Goal: Information Seeking & Learning: Compare options

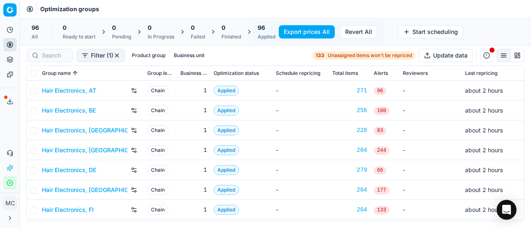
click at [88, 87] on link "Hair Electronics, AT" at bounding box center [69, 91] width 54 height 8
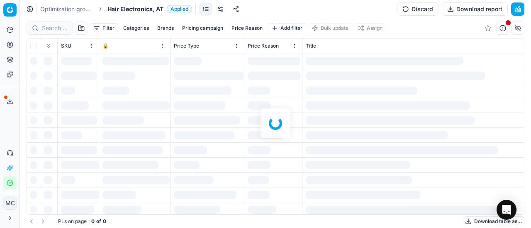
click at [131, 8] on span "Hair Electronics, AT" at bounding box center [135, 9] width 56 height 8
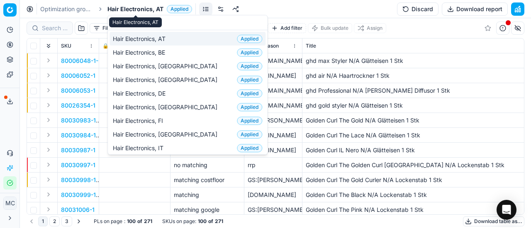
scroll to position [104, 0]
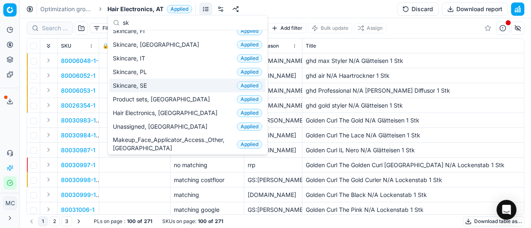
type input "sk"
click at [143, 82] on span "Skincare, SE" at bounding box center [131, 86] width 37 height 8
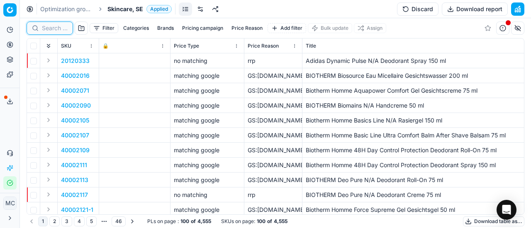
click at [51, 30] on input at bounding box center [55, 28] width 26 height 8
paste input "80047247-1"
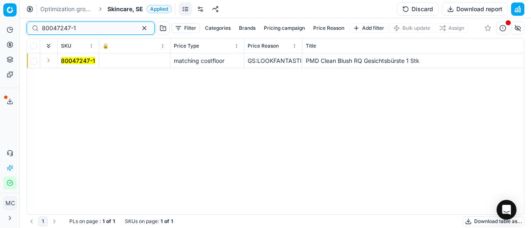
type input "80047247-1"
click at [52, 63] on button "Expand" at bounding box center [49, 61] width 10 height 10
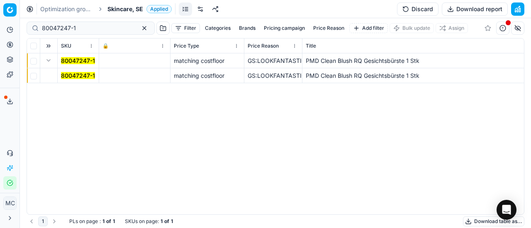
click at [68, 76] on mark "80047247-1" at bounding box center [78, 75] width 34 height 7
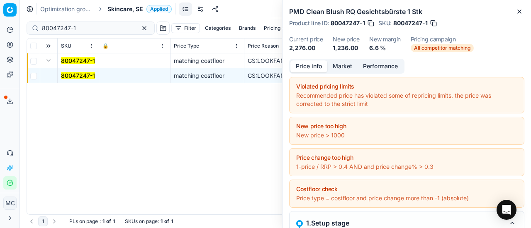
click at [315, 64] on button "Price info" at bounding box center [308, 67] width 37 height 12
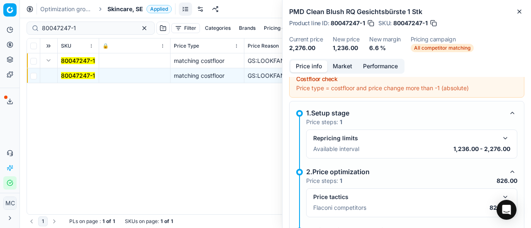
scroll to position [124, 0]
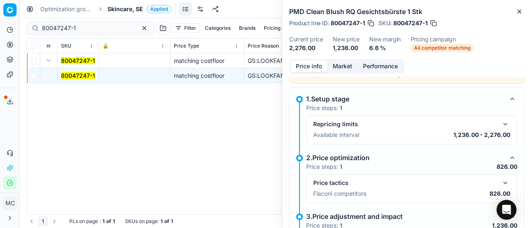
click at [500, 183] on button "button" at bounding box center [505, 183] width 10 height 10
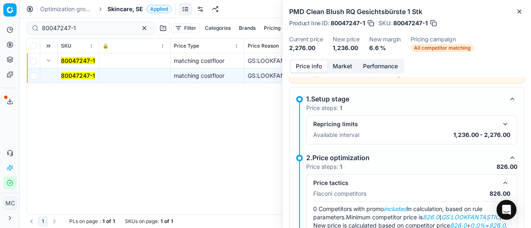
scroll to position [207, 0]
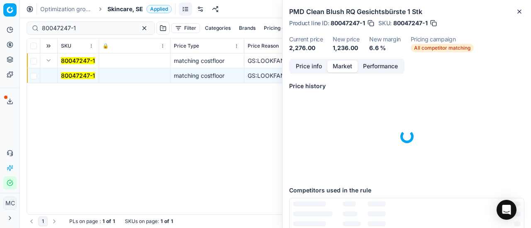
drag, startPoint x: 339, startPoint y: 65, endPoint x: 378, endPoint y: 175, distance: 116.4
click at [340, 67] on button "Market" at bounding box center [342, 67] width 30 height 12
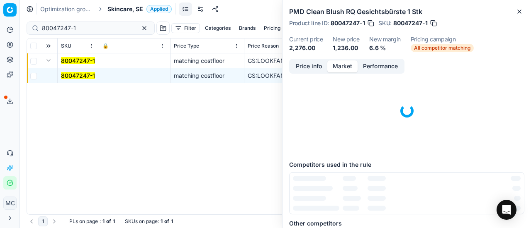
scroll to position [110, 0]
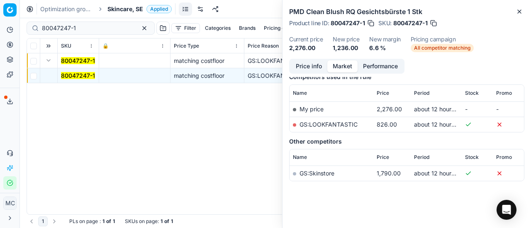
click at [332, 124] on link "GS:LOOKFANTASTIC" at bounding box center [328, 124] width 58 height 7
click at [118, 7] on span "Skincare, SE" at bounding box center [125, 9] width 36 height 8
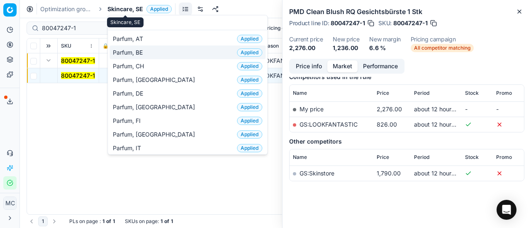
scroll to position [41, 0]
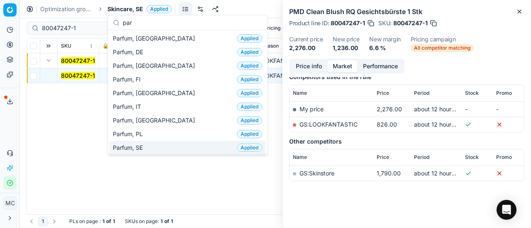
type input "par"
click at [158, 149] on div "Parfum, SE Applied" at bounding box center [187, 148] width 156 height 14
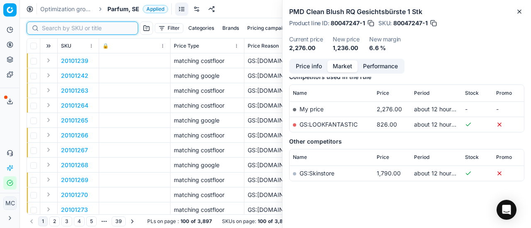
click at [52, 27] on input at bounding box center [87, 28] width 91 height 8
paste input "80012031-100"
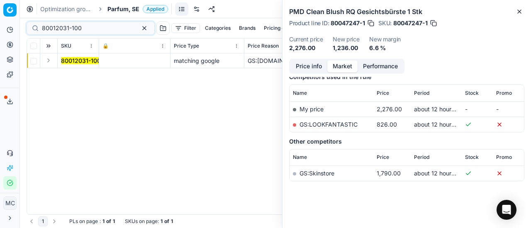
click at [51, 61] on button "Expand" at bounding box center [49, 61] width 10 height 10
click at [75, 75] on mark "80012031-100" at bounding box center [81, 75] width 40 height 7
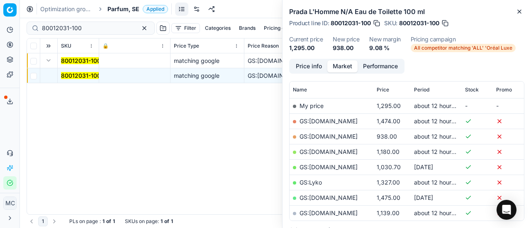
scroll to position [110, 0]
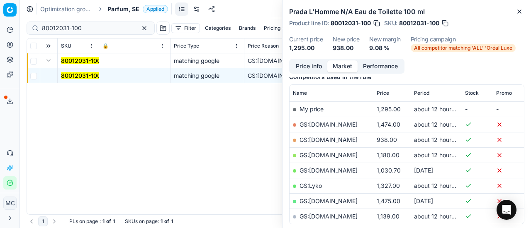
click at [303, 68] on button "Price info" at bounding box center [308, 67] width 37 height 12
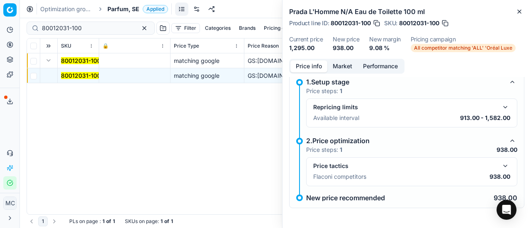
scroll to position [37, 0]
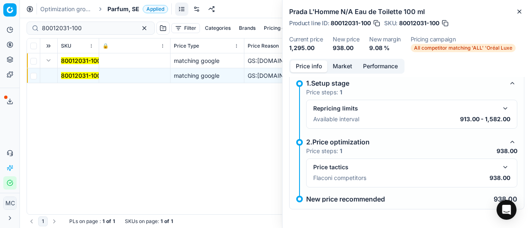
click at [500, 164] on button "button" at bounding box center [505, 168] width 10 height 10
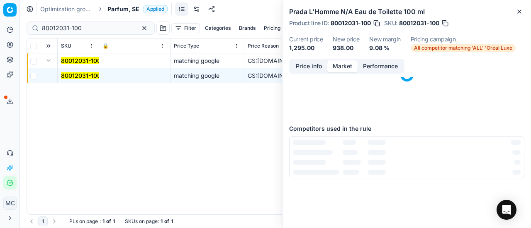
click at [340, 72] on button "Market" at bounding box center [342, 67] width 30 height 12
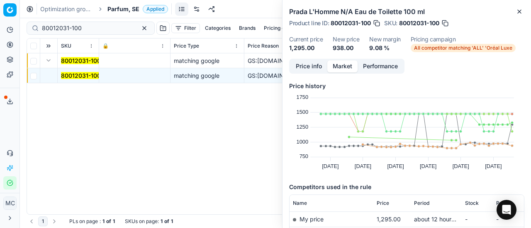
scroll to position [83, 0]
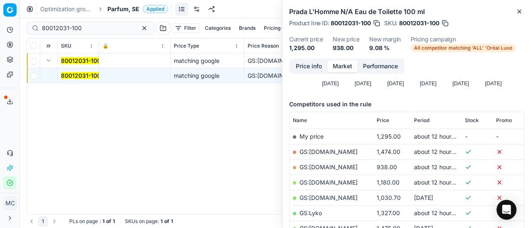
click at [348, 165] on link "GS:ComputerSalg.se" at bounding box center [328, 167] width 58 height 7
drag, startPoint x: 105, startPoint y: 25, endPoint x: 0, endPoint y: 18, distance: 105.6
click at [0, 17] on div "Pricing platform Analytics Pricing Product portfolio Templates Export service 2…" at bounding box center [265, 114] width 531 height 228
paste input "0177-5"
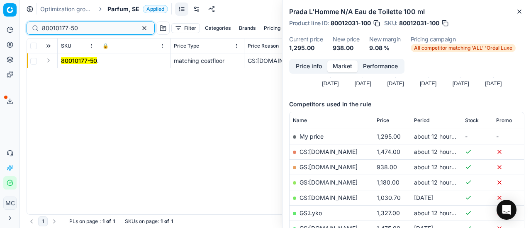
type input "80010177-50"
click at [48, 60] on button "Expand" at bounding box center [49, 61] width 10 height 10
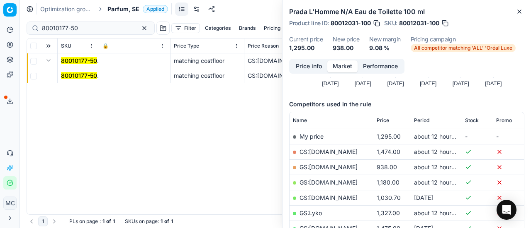
click at [75, 78] on mark "80010177-50" at bounding box center [79, 75] width 36 height 7
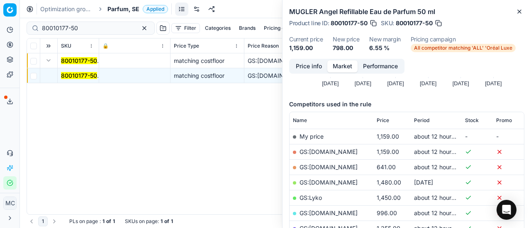
click at [308, 70] on button "Price info" at bounding box center [308, 67] width 37 height 12
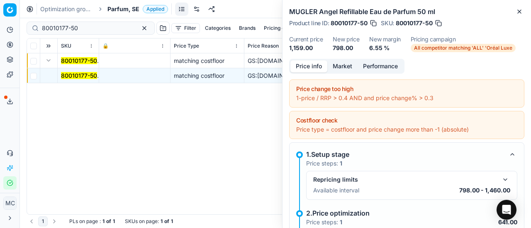
scroll to position [120, 0]
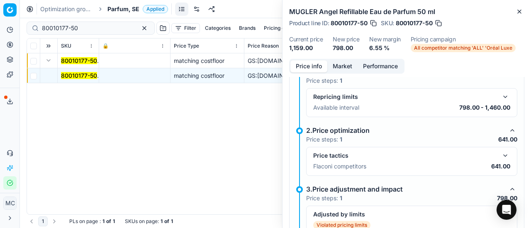
click at [500, 155] on button "button" at bounding box center [505, 156] width 10 height 10
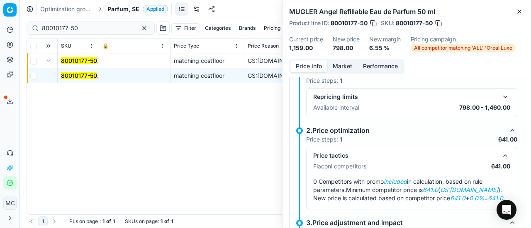
drag, startPoint x: 340, startPoint y: 66, endPoint x: 345, endPoint y: 80, distance: 15.2
click at [341, 68] on button "Market" at bounding box center [342, 67] width 30 height 12
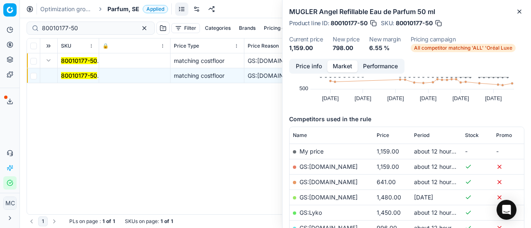
scroll to position [124, 0]
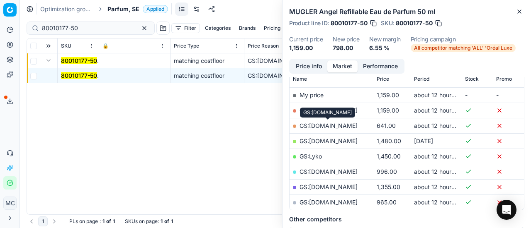
click at [343, 122] on link "GS:ComputerSalg.se" at bounding box center [328, 125] width 58 height 7
click at [127, 7] on span "Parfum, SE" at bounding box center [123, 9] width 32 height 8
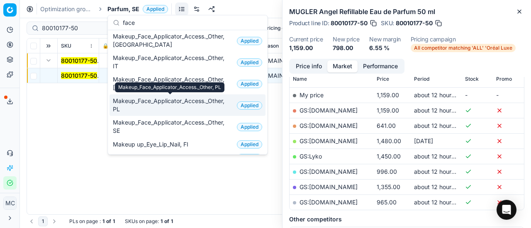
scroll to position [166, 0]
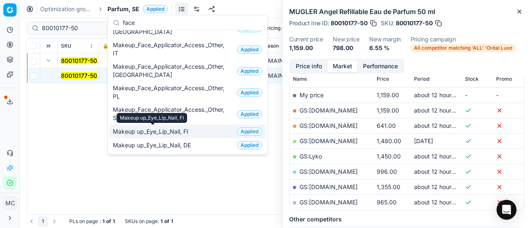
type input "face"
click at [155, 117] on div "Makeup up_Eye_Lip_Nail, FI" at bounding box center [151, 118] width 70 height 10
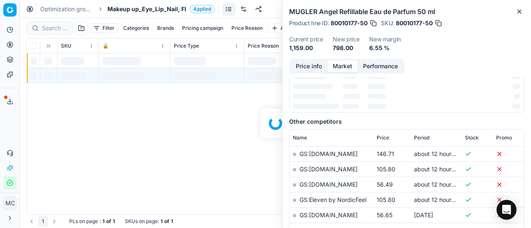
scroll to position [124, 0]
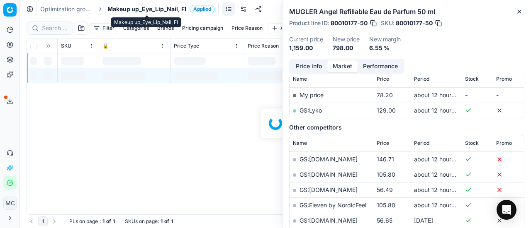
click at [154, 7] on span "Makeup up_Eye_Lip_Nail, FI" at bounding box center [146, 9] width 79 height 8
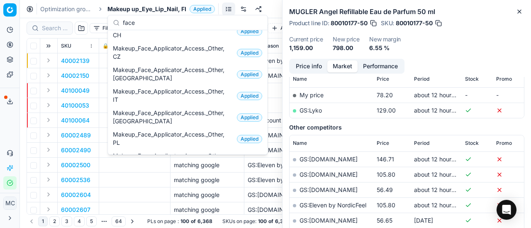
scroll to position [166, 0]
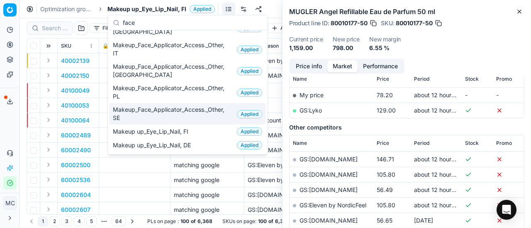
type input "face"
click at [128, 119] on span "Makeup_Face_Applicator_Access._Other, SE" at bounding box center [173, 114] width 121 height 17
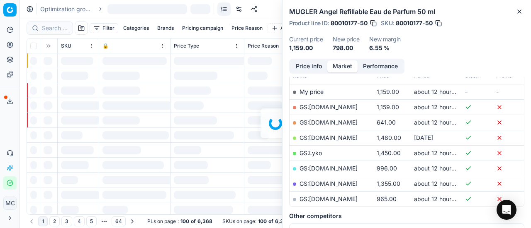
scroll to position [124, 0]
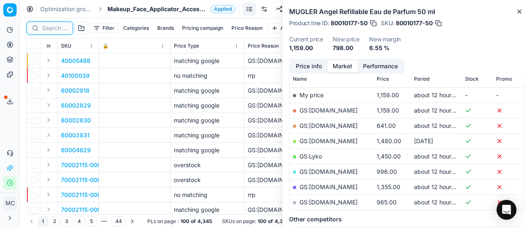
click at [51, 29] on input at bounding box center [55, 28] width 26 height 8
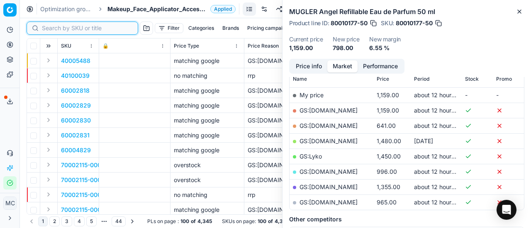
paste input "80027198-10"
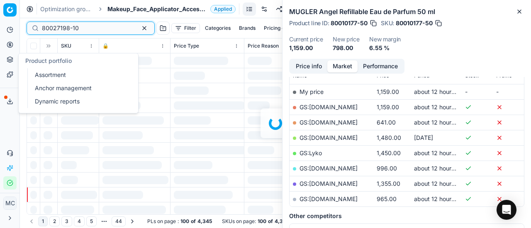
scroll to position [124, 0]
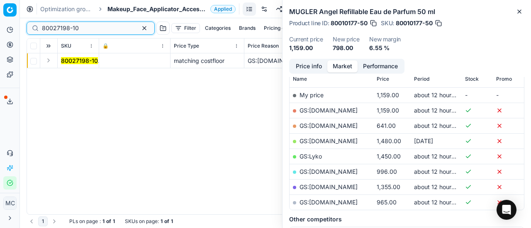
type input "80027198-10"
drag, startPoint x: 51, startPoint y: 61, endPoint x: 60, endPoint y: 65, distance: 9.6
click at [51, 61] on button "Expand" at bounding box center [49, 61] width 10 height 10
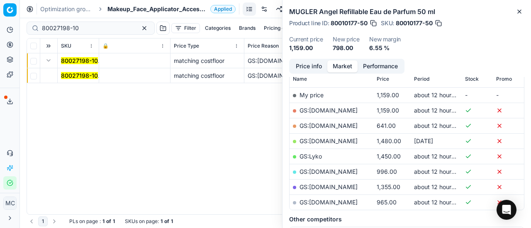
click at [75, 73] on mark "80027198-10" at bounding box center [79, 75] width 37 height 7
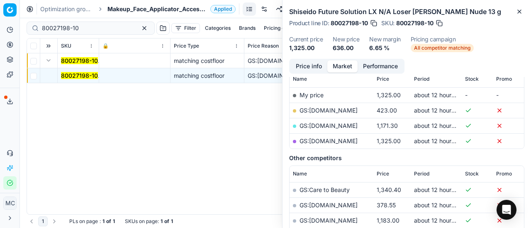
click at [308, 70] on button "Price info" at bounding box center [308, 67] width 37 height 12
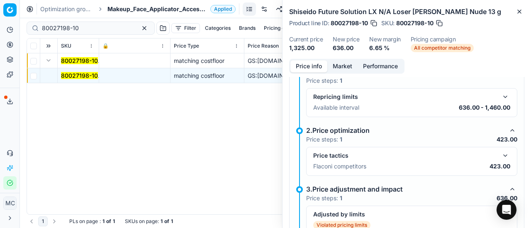
click at [500, 154] on button "button" at bounding box center [505, 156] width 10 height 10
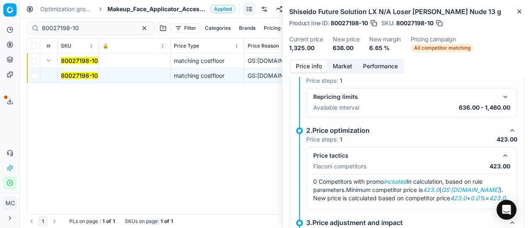
click at [338, 55] on div "Shiseido Future Solution LX N/A Loser Puder Nude 13 g Product line ID : 8002719…" at bounding box center [406, 29] width 248 height 59
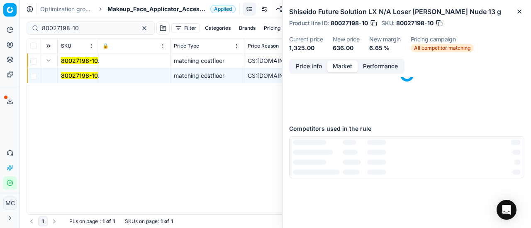
click at [340, 68] on button "Market" at bounding box center [342, 67] width 30 height 12
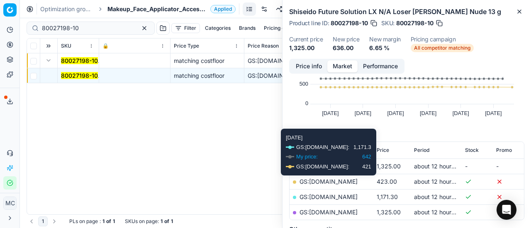
scroll to position [83, 0]
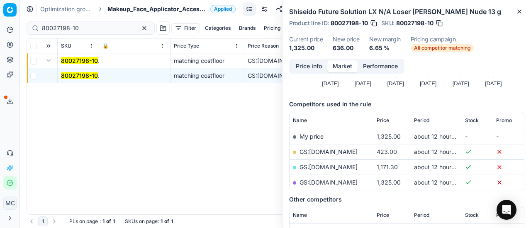
click at [327, 157] on td "GS:Deloox.se" at bounding box center [331, 151] width 84 height 15
click at [328, 149] on link "GS:Deloox.se" at bounding box center [328, 151] width 58 height 7
click at [125, 9] on span "Makeup_Face_Applicator_Access._Other, SE" at bounding box center [156, 9] width 99 height 8
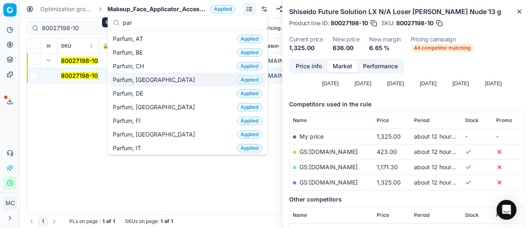
scroll to position [41, 0]
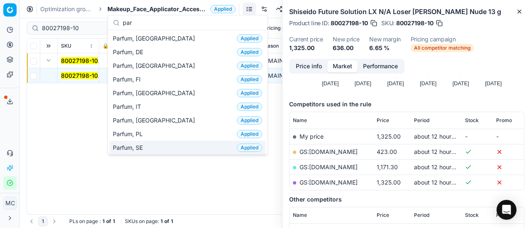
type input "par"
click at [176, 141] on div "Parfum, SE Applied" at bounding box center [187, 148] width 156 height 14
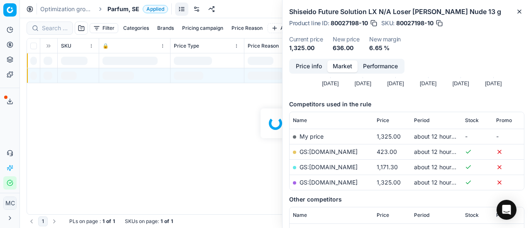
click at [56, 25] on div at bounding box center [275, 123] width 511 height 210
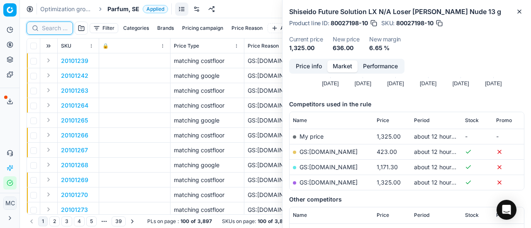
click at [56, 25] on input at bounding box center [55, 28] width 26 height 8
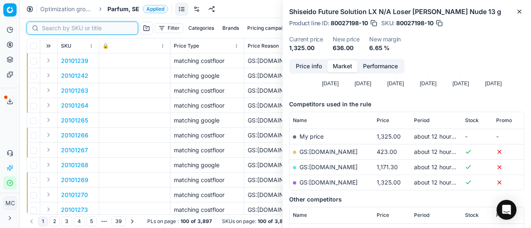
paste input "80075391-50"
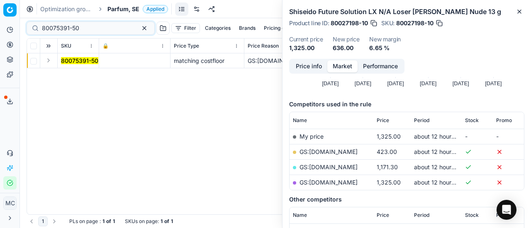
click at [49, 62] on button "Expand" at bounding box center [49, 61] width 10 height 10
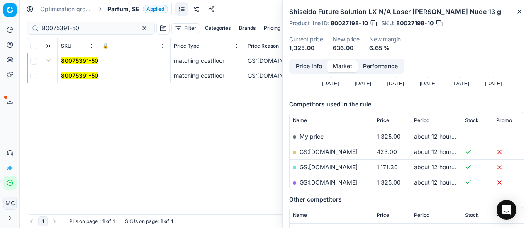
click at [75, 79] on span "80075391-50" at bounding box center [79, 76] width 37 height 8
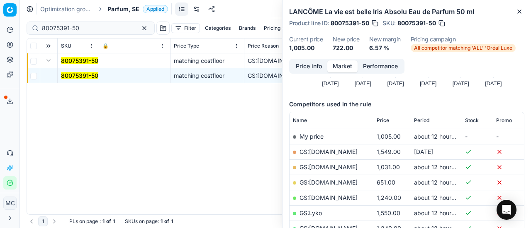
click at [308, 65] on button "Price info" at bounding box center [308, 67] width 37 height 12
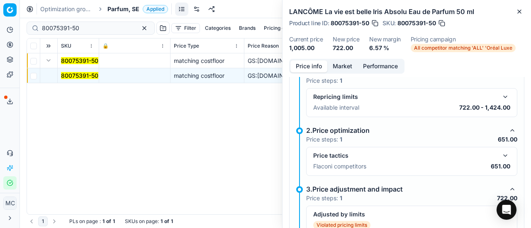
click at [501, 155] on button "button" at bounding box center [505, 156] width 10 height 10
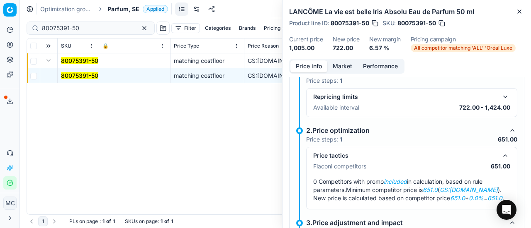
click at [337, 65] on button "Market" at bounding box center [342, 67] width 30 height 12
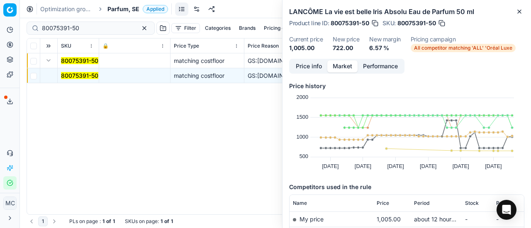
scroll to position [124, 0]
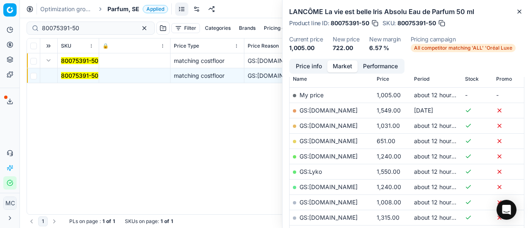
click at [353, 140] on link "GS:ComputerSalg.se" at bounding box center [328, 141] width 58 height 7
drag, startPoint x: 99, startPoint y: 28, endPoint x: 0, endPoint y: 27, distance: 99.5
click at [0, 26] on div "Pricing platform Analytics Pricing Product portfolio Templates Export service 2…" at bounding box center [265, 114] width 531 height 228
paste input "02423"
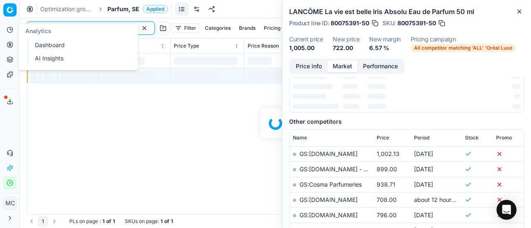
scroll to position [124, 0]
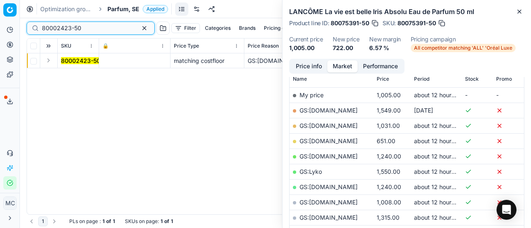
type input "80002423-50"
click at [45, 59] on button "Expand" at bounding box center [49, 61] width 10 height 10
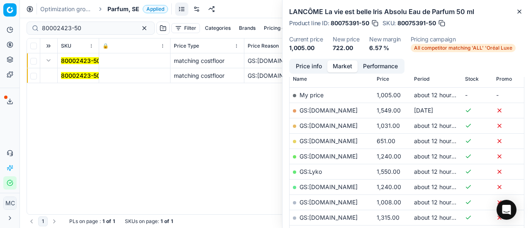
click at [77, 83] on td "80002423-50" at bounding box center [78, 75] width 41 height 15
click at [88, 73] on mark "80002423-50" at bounding box center [80, 75] width 39 height 7
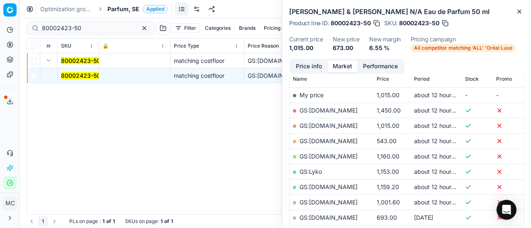
drag, startPoint x: 312, startPoint y: 69, endPoint x: 530, endPoint y: 182, distance: 246.1
click at [313, 70] on button "Price info" at bounding box center [308, 67] width 37 height 12
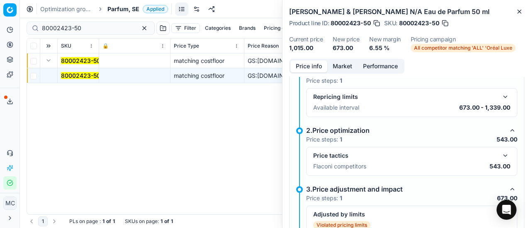
click at [500, 152] on button "button" at bounding box center [505, 156] width 10 height 10
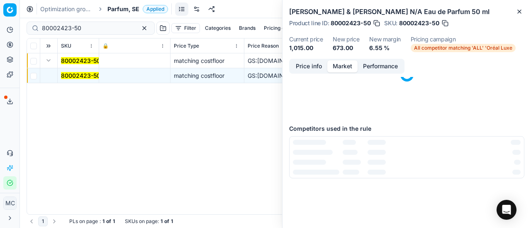
click at [341, 68] on button "Market" at bounding box center [342, 67] width 30 height 12
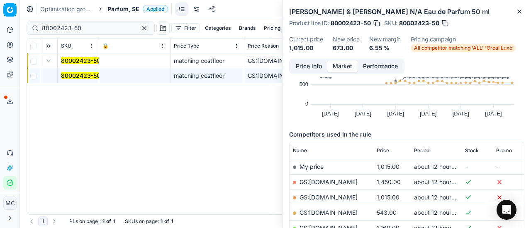
scroll to position [83, 0]
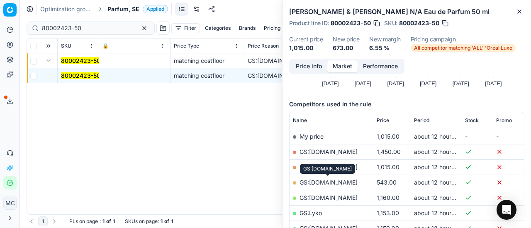
click at [341, 183] on link "GS:ComputerSalg.se" at bounding box center [328, 182] width 58 height 7
click at [129, 11] on span "Parfum, SE" at bounding box center [123, 9] width 32 height 8
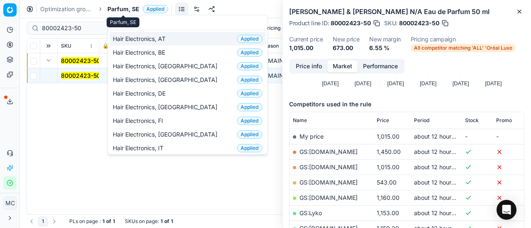
scroll to position [104, 0]
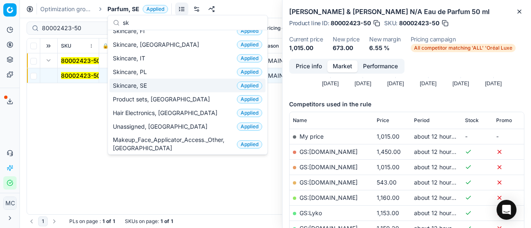
type input "sk"
click at [164, 83] on div "Skincare, SE Applied" at bounding box center [187, 86] width 156 height 14
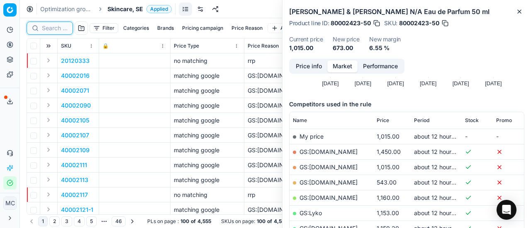
click at [51, 29] on input at bounding box center [55, 28] width 26 height 8
paste input "80016761-50"
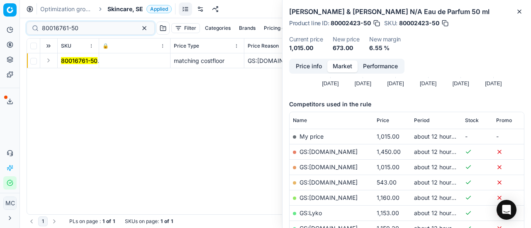
click at [50, 60] on button "Expand" at bounding box center [49, 61] width 10 height 10
click at [73, 74] on mark "80016761-50" at bounding box center [79, 75] width 36 height 7
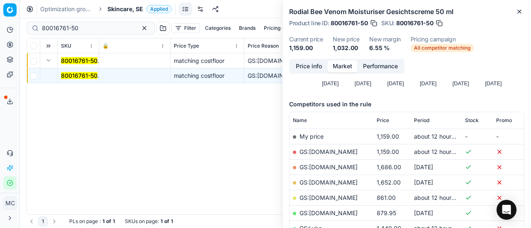
click at [310, 68] on button "Price info" at bounding box center [308, 67] width 37 height 12
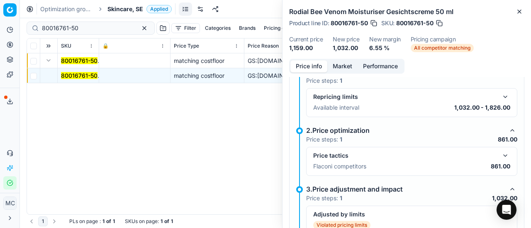
click at [500, 154] on button "button" at bounding box center [505, 156] width 10 height 10
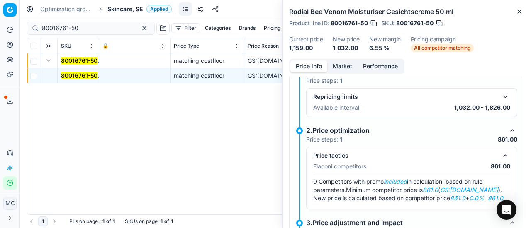
click at [323, 69] on button "Price info" at bounding box center [308, 67] width 37 height 12
click at [347, 68] on button "Market" at bounding box center [342, 67] width 30 height 12
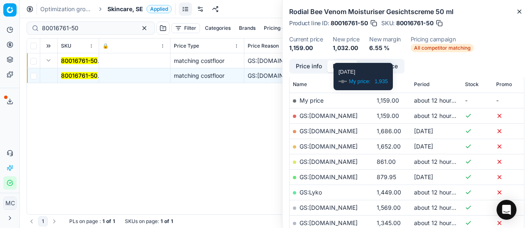
scroll to position [166, 0]
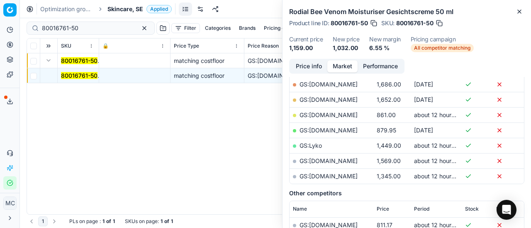
click at [327, 114] on link "GS:Deloox.se" at bounding box center [328, 115] width 58 height 7
click at [0, 31] on div "Pricing platform Analytics Pricing Product portfolio Templates Export service 2…" at bounding box center [265, 114] width 531 height 228
paste input "75673-1"
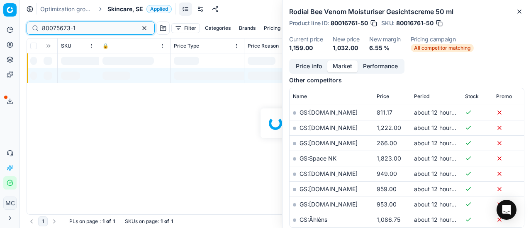
scroll to position [166, 0]
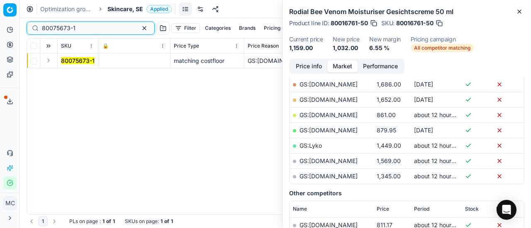
type input "80075673-1"
drag, startPoint x: 46, startPoint y: 60, endPoint x: 52, endPoint y: 66, distance: 8.8
click at [46, 61] on button "Expand" at bounding box center [49, 61] width 10 height 10
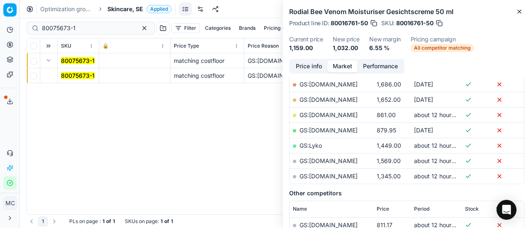
drag, startPoint x: 66, startPoint y: 74, endPoint x: 434, endPoint y: 59, distance: 368.8
click at [70, 74] on mark "80075673-1" at bounding box center [78, 75] width 34 height 7
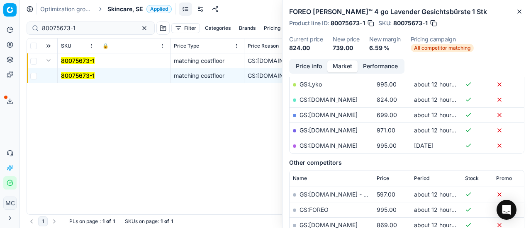
click at [315, 68] on button "Price info" at bounding box center [308, 67] width 37 height 12
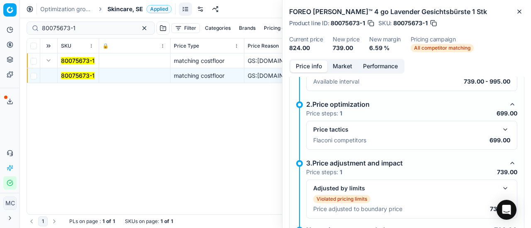
click at [500, 125] on button "button" at bounding box center [505, 130] width 10 height 10
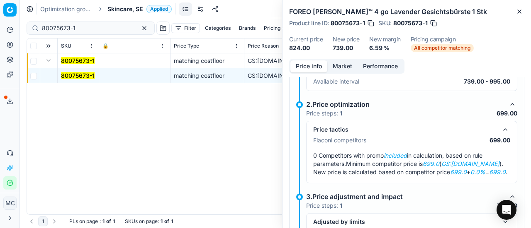
click at [344, 67] on button "Market" at bounding box center [342, 67] width 30 height 12
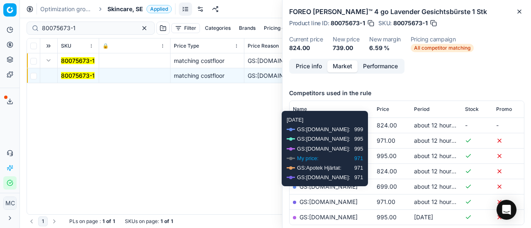
scroll to position [124, 0]
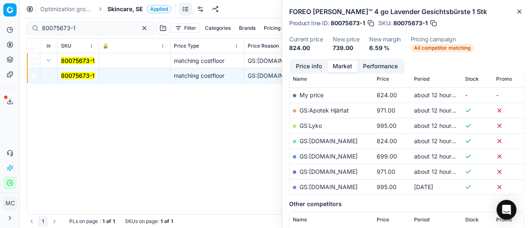
click at [330, 155] on link "GS:Zalando.se" at bounding box center [328, 156] width 58 height 7
click at [129, 8] on span "Skincare, SE" at bounding box center [125, 9] width 36 height 8
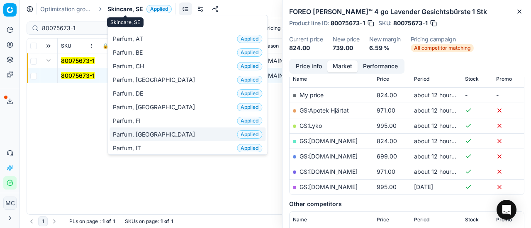
scroll to position [83, 0]
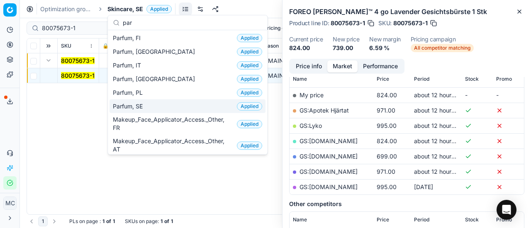
type input "par"
click at [165, 106] on div "Parfum, SE Applied" at bounding box center [187, 106] width 156 height 14
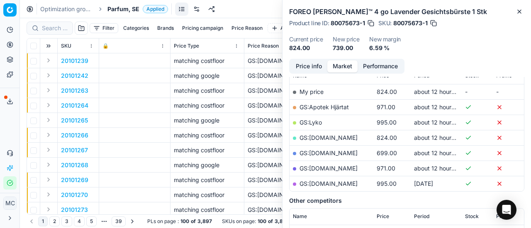
scroll to position [124, 0]
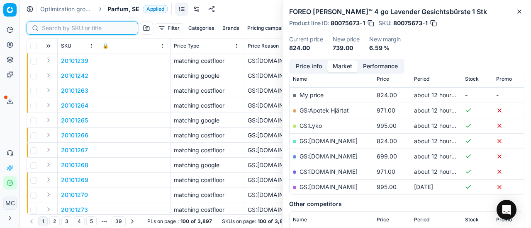
click at [51, 26] on input at bounding box center [87, 28] width 91 height 8
paste input "90000848-0001098"
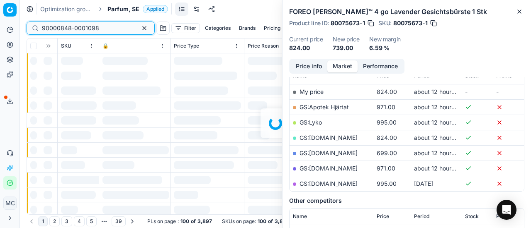
scroll to position [124, 0]
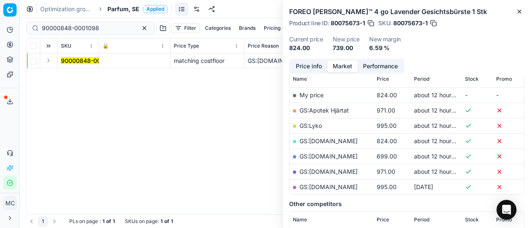
click at [49, 60] on button "Expand" at bounding box center [49, 61] width 10 height 10
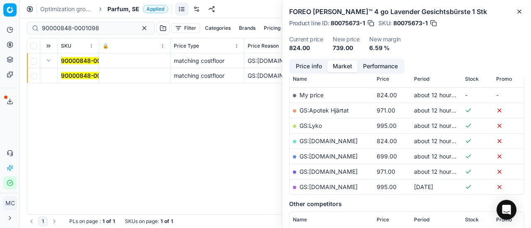
click at [73, 76] on mark "90000848-0001098" at bounding box center [89, 75] width 57 height 7
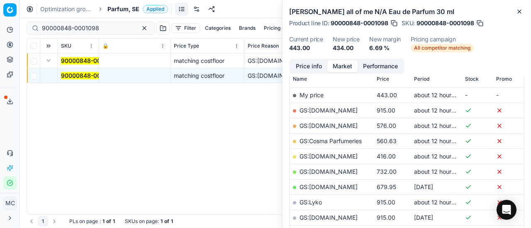
click at [311, 67] on button "Price info" at bounding box center [308, 67] width 37 height 12
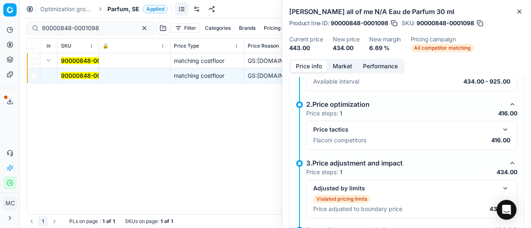
click at [501, 127] on button "button" at bounding box center [505, 130] width 10 height 10
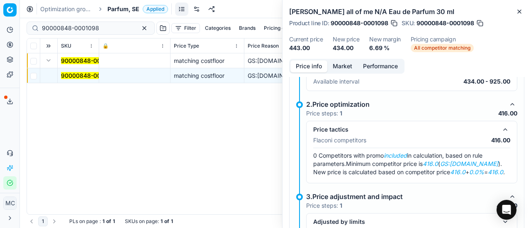
click at [344, 66] on button "Market" at bounding box center [342, 67] width 30 height 12
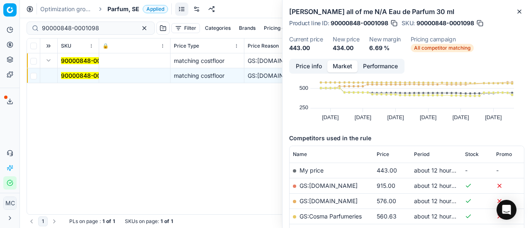
scroll to position [83, 0]
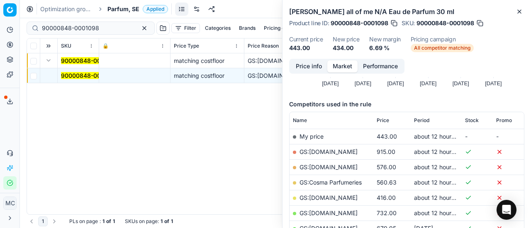
click at [328, 196] on link "GS:Deloox.se" at bounding box center [328, 197] width 58 height 7
drag, startPoint x: 101, startPoint y: 26, endPoint x: 0, endPoint y: 27, distance: 101.2
click at [0, 27] on div "Pricing platform Analytics Pricing Product portfolio Templates Export service 2…" at bounding box center [265, 114] width 531 height 228
paste input "20102489"
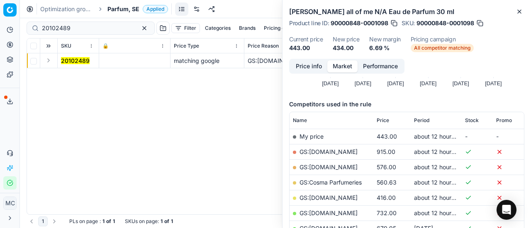
click at [51, 64] on button "Expand" at bounding box center [49, 61] width 10 height 10
click at [85, 78] on mark "20102489" at bounding box center [75, 75] width 29 height 7
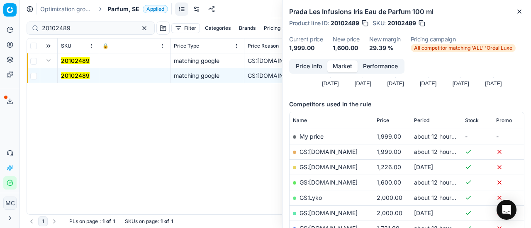
click at [292, 68] on button "Price info" at bounding box center [308, 67] width 37 height 12
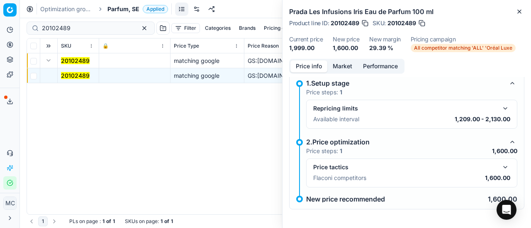
click at [500, 163] on button "button" at bounding box center [505, 168] width 10 height 10
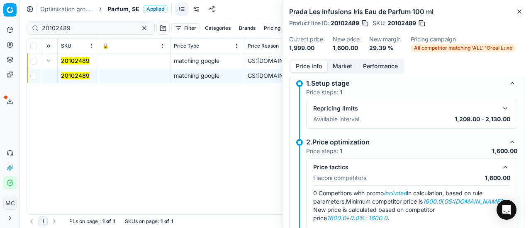
click at [345, 63] on button "Market" at bounding box center [342, 67] width 30 height 12
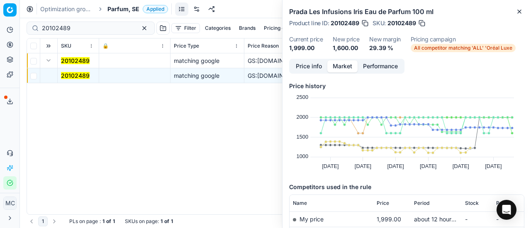
scroll to position [124, 0]
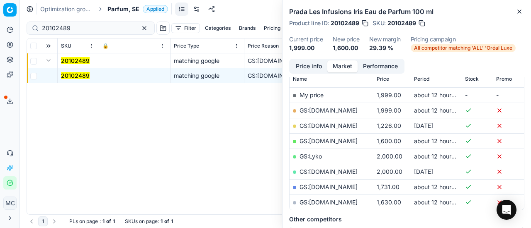
click at [328, 138] on link "GS:Kicks.se" at bounding box center [328, 141] width 58 height 7
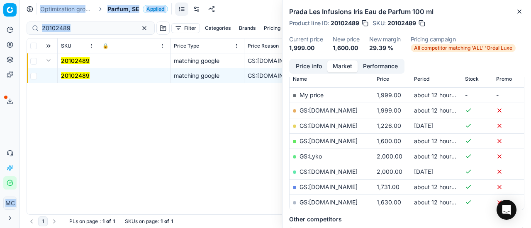
drag, startPoint x: 93, startPoint y: 23, endPoint x: 0, endPoint y: 43, distance: 95.4
click at [0, 41] on div "Pricing platform Analytics Pricing Product portfolio Templates Export service 2…" at bounding box center [265, 114] width 531 height 228
click at [76, 30] on input "20102489" at bounding box center [87, 28] width 91 height 8
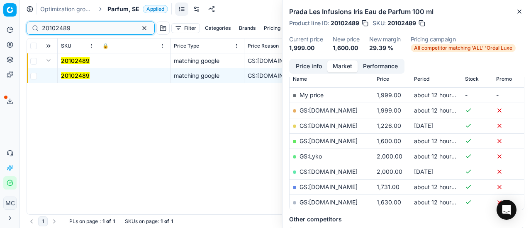
click at [0, 30] on div "Pricing platform Analytics Pricing Product portfolio Templates Export service 2…" at bounding box center [265, 114] width 531 height 228
paste input "90010886-0017260"
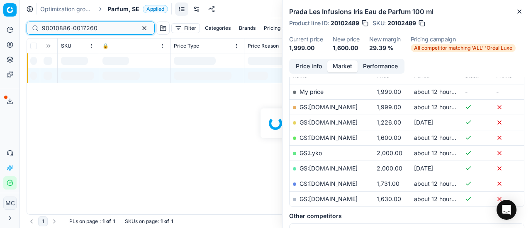
scroll to position [124, 0]
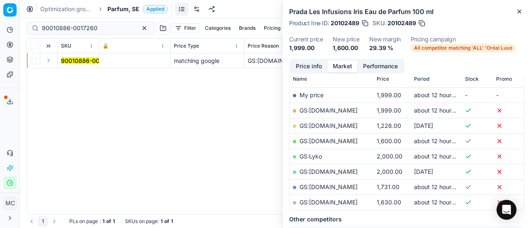
click at [48, 62] on button "Expand" at bounding box center [49, 61] width 10 height 10
drag, startPoint x: 63, startPoint y: 67, endPoint x: 353, endPoint y: 75, distance: 290.3
click at [88, 77] on mark "90010886-0017260" at bounding box center [89, 75] width 56 height 7
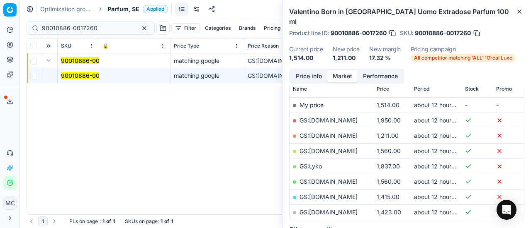
click at [327, 70] on button "Market" at bounding box center [342, 76] width 30 height 12
click at [301, 70] on button "Price info" at bounding box center [308, 76] width 37 height 12
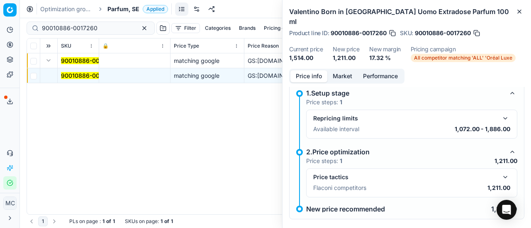
click at [500, 172] on button "button" at bounding box center [505, 177] width 10 height 10
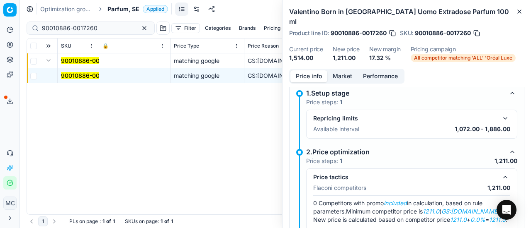
click at [341, 69] on div "Price info Market Performance" at bounding box center [346, 76] width 115 height 15
click at [351, 70] on button "Market" at bounding box center [342, 76] width 30 height 12
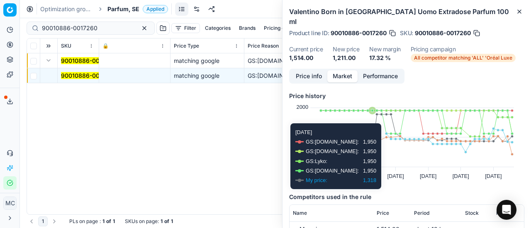
scroll to position [83, 0]
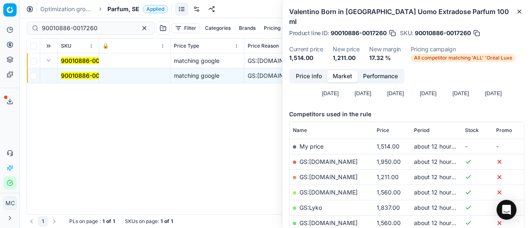
click at [340, 174] on link "GS:ComputerSalg.se" at bounding box center [328, 177] width 58 height 7
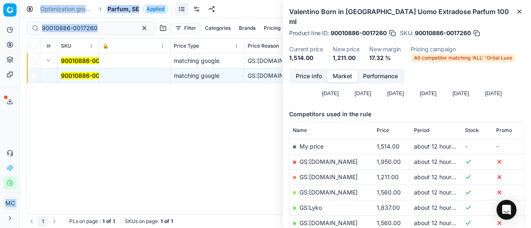
drag, startPoint x: 111, startPoint y: 24, endPoint x: 0, endPoint y: 4, distance: 112.9
click at [0, 4] on div "Pricing platform Analytics Pricing Product portfolio Templates Export service 2…" at bounding box center [265, 114] width 531 height 228
click at [98, 24] on input "90010886-0017260" at bounding box center [87, 28] width 91 height 8
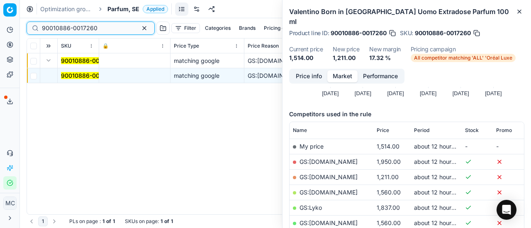
drag, startPoint x: 115, startPoint y: 30, endPoint x: 0, endPoint y: 32, distance: 115.3
click at [0, 32] on div "Pricing platform Analytics Pricing Product portfolio Templates Export service 2…" at bounding box center [265, 114] width 531 height 228
paste input "80010170-9"
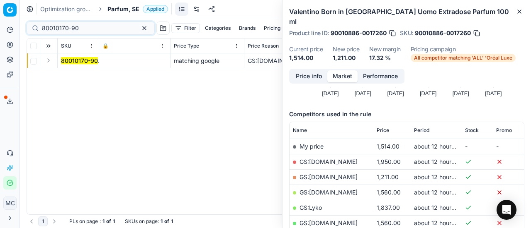
click at [48, 61] on button "Expand" at bounding box center [49, 61] width 10 height 10
click at [74, 75] on mark "80010170-90" at bounding box center [79, 75] width 37 height 7
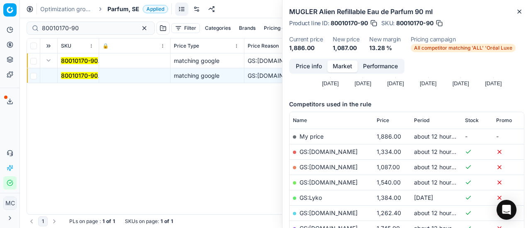
drag, startPoint x: 319, startPoint y: 67, endPoint x: 325, endPoint y: 73, distance: 8.5
click at [320, 69] on button "Price info" at bounding box center [308, 67] width 37 height 12
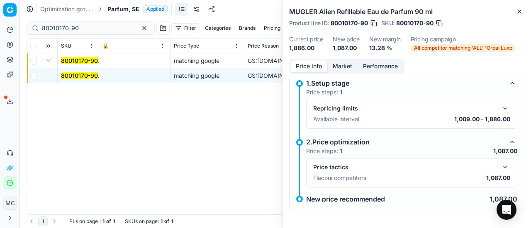
click at [500, 169] on button "button" at bounding box center [505, 168] width 10 height 10
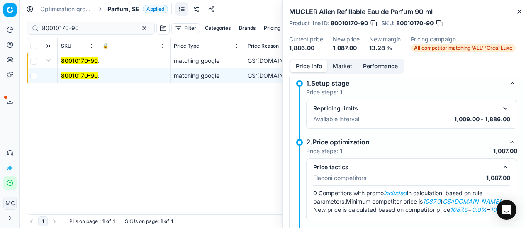
click at [341, 69] on button "Market" at bounding box center [342, 67] width 30 height 12
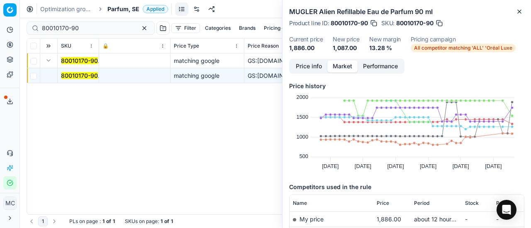
scroll to position [83, 0]
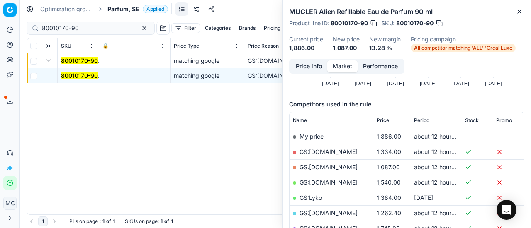
click at [338, 167] on link "GS:ComputerSalg.se" at bounding box center [328, 167] width 58 height 7
drag, startPoint x: 104, startPoint y: 27, endPoint x: 0, endPoint y: 22, distance: 103.7
click at [0, 22] on div "Pricing platform Analytics Pricing Product portfolio Templates Export service 2…" at bounding box center [265, 114] width 531 height 228
paste input "50265-10"
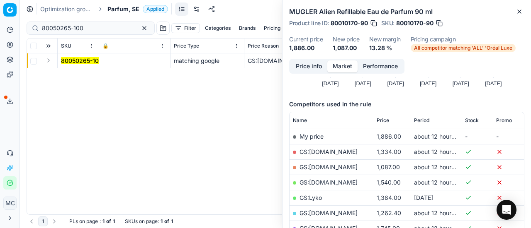
click at [49, 61] on button "Expand" at bounding box center [49, 61] width 10 height 10
click at [90, 80] on td "80050265-100" at bounding box center [78, 75] width 41 height 15
click at [90, 77] on mark "80050265-100" at bounding box center [81, 75] width 41 height 7
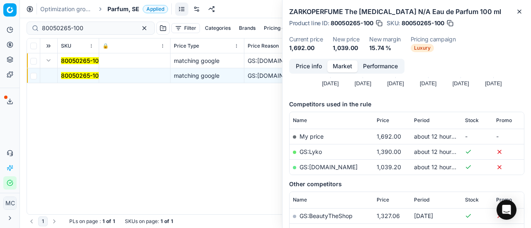
click at [320, 68] on button "Price info" at bounding box center [308, 67] width 37 height 12
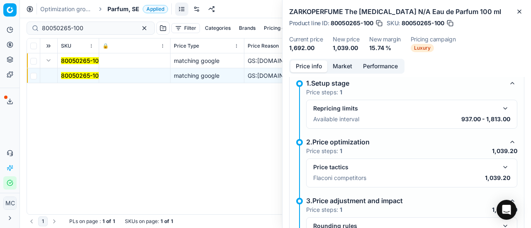
click at [500, 167] on button "button" at bounding box center [505, 168] width 10 height 10
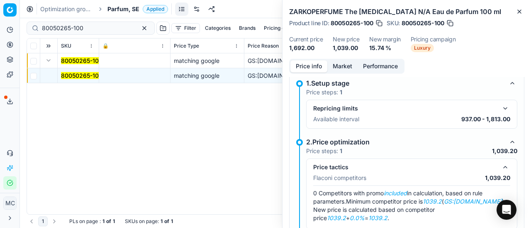
click at [347, 64] on button "Market" at bounding box center [342, 67] width 30 height 12
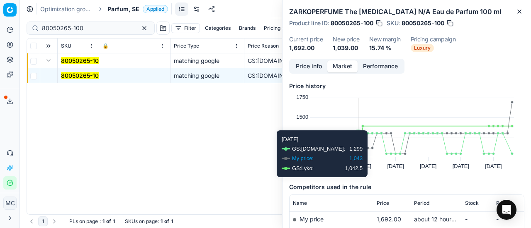
scroll to position [83, 0]
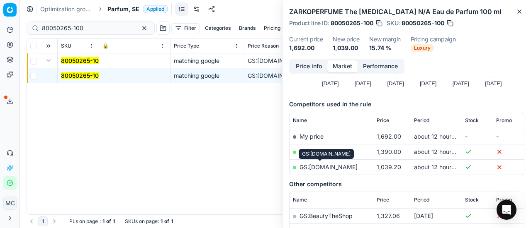
click at [338, 165] on link "GS:Magasin.se" at bounding box center [328, 167] width 58 height 7
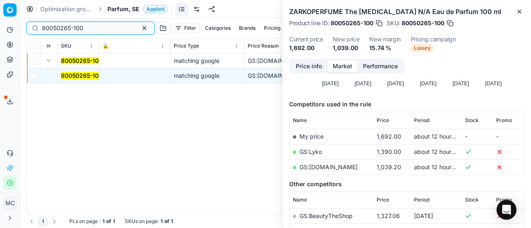
drag, startPoint x: 99, startPoint y: 26, endPoint x: 0, endPoint y: 30, distance: 99.6
click at [0, 30] on div "Pricing platform Analytics Pricing Product portfolio Templates Export service 2…" at bounding box center [265, 114] width 531 height 228
paste input "02037"
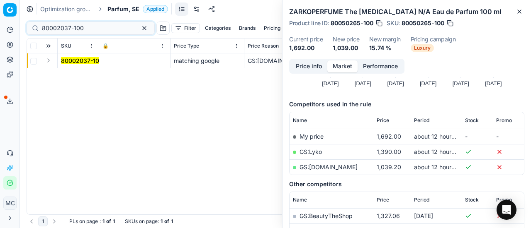
click at [50, 65] on button "Expand" at bounding box center [49, 61] width 10 height 10
drag, startPoint x: 77, startPoint y: 75, endPoint x: 374, endPoint y: 72, distance: 297.3
click at [78, 75] on mark "80002037-100" at bounding box center [82, 75] width 42 height 7
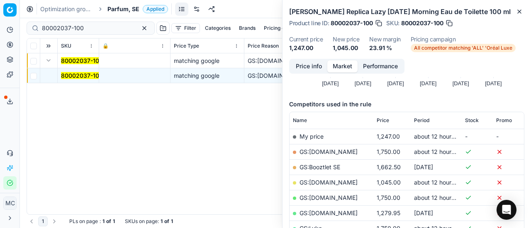
click at [304, 69] on button "Price info" at bounding box center [308, 67] width 37 height 12
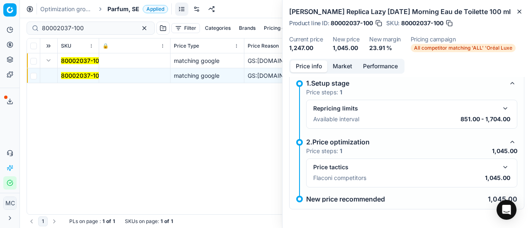
click at [500, 167] on button "button" at bounding box center [505, 168] width 10 height 10
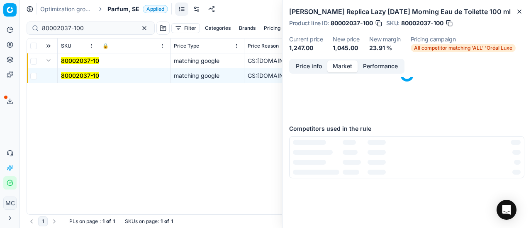
click at [346, 68] on button "Market" at bounding box center [342, 67] width 30 height 12
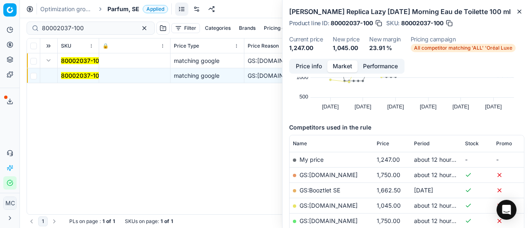
scroll to position [83, 0]
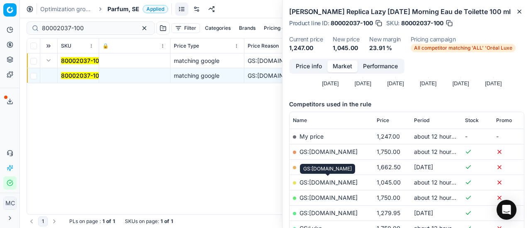
click at [351, 184] on link "GS:ComputerSalg.se" at bounding box center [328, 182] width 58 height 7
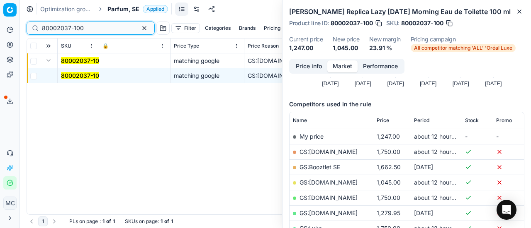
drag, startPoint x: 97, startPoint y: 28, endPoint x: 0, endPoint y: 29, distance: 96.6
click at [0, 29] on div "Pricing platform Analytics Pricing Product portfolio Templates Export service 2…" at bounding box center [265, 114] width 531 height 228
paste input "90011084-0017553"
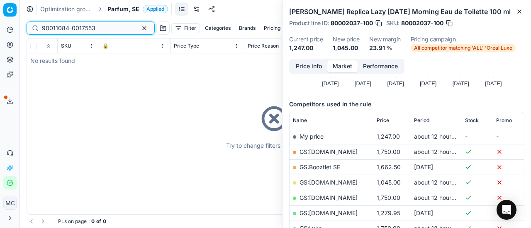
type input "90011084-0017553"
click at [112, 7] on span "Parfum, SE" at bounding box center [123, 9] width 32 height 8
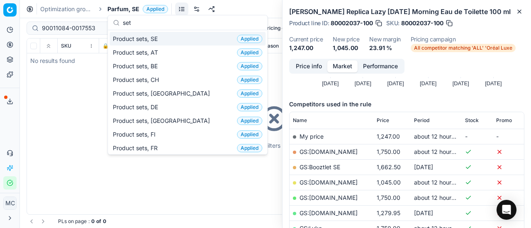
type input "set"
click at [174, 39] on div "Product sets, SE Applied" at bounding box center [187, 39] width 156 height 14
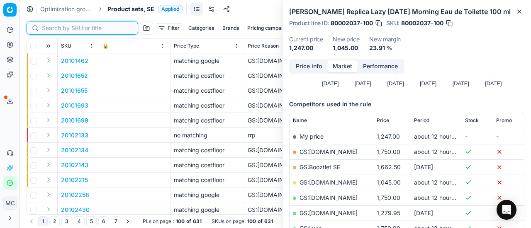
click at [56, 29] on input at bounding box center [87, 28] width 91 height 8
paste input "90011084-0017553"
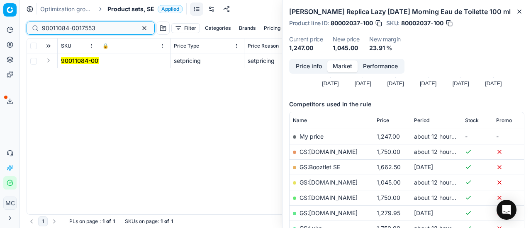
type input "90011084-0017553"
click at [47, 66] on td at bounding box center [48, 60] width 17 height 15
drag, startPoint x: 47, startPoint y: 61, endPoint x: 60, endPoint y: 66, distance: 13.6
click at [49, 61] on button "Expand" at bounding box center [49, 61] width 10 height 10
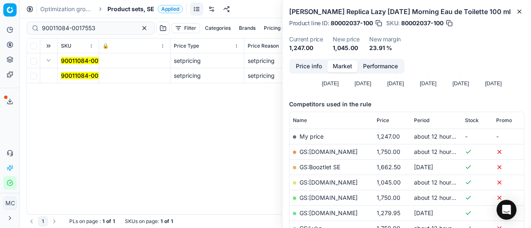
click at [92, 77] on mark "90011084-0017553" at bounding box center [87, 75] width 53 height 7
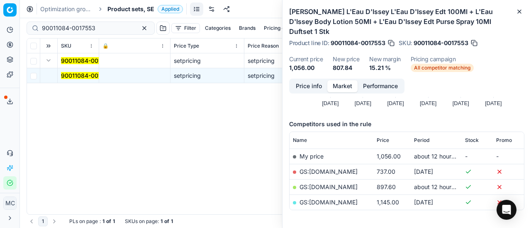
click at [312, 80] on button "Price info" at bounding box center [308, 86] width 37 height 12
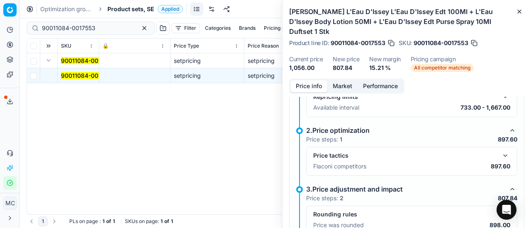
click at [500, 151] on button "button" at bounding box center [505, 156] width 10 height 10
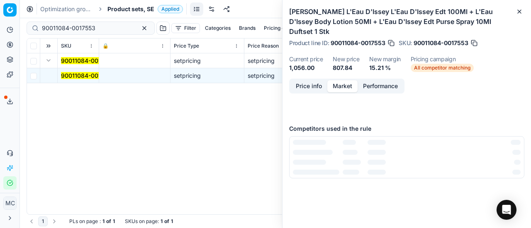
click at [341, 80] on button "Market" at bounding box center [342, 86] width 30 height 12
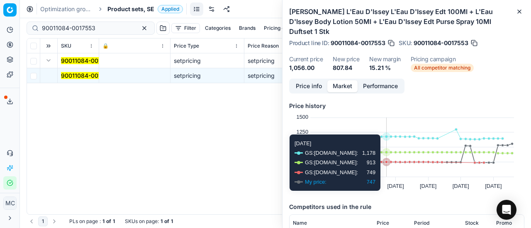
scroll to position [104, 0]
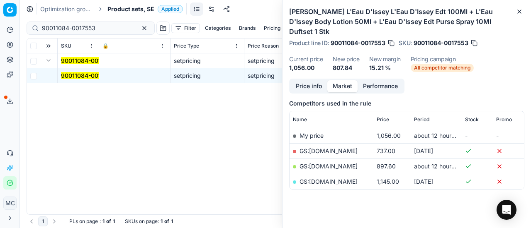
click at [322, 163] on link "GS:Notino.se" at bounding box center [328, 166] width 58 height 7
click at [121, 10] on span "Product sets, SE" at bounding box center [130, 9] width 47 height 8
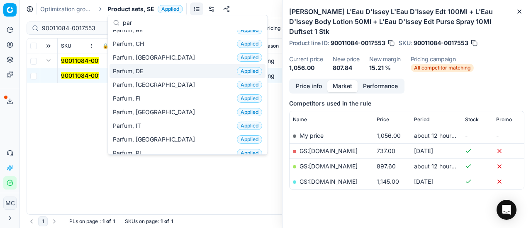
scroll to position [41, 0]
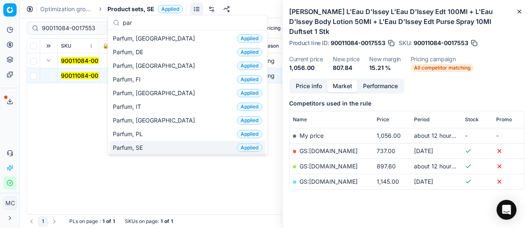
type input "par"
click at [162, 143] on div "Parfum, SE Applied" at bounding box center [187, 148] width 156 height 14
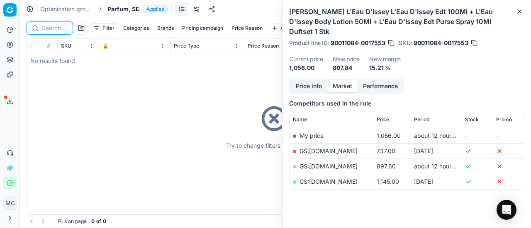
click at [55, 28] on input at bounding box center [55, 28] width 26 height 8
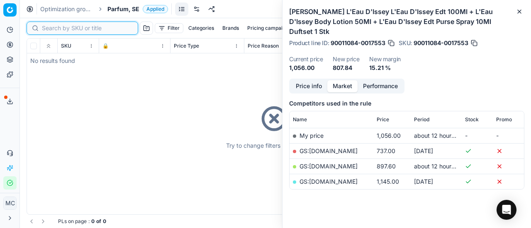
paste input "80006718-75"
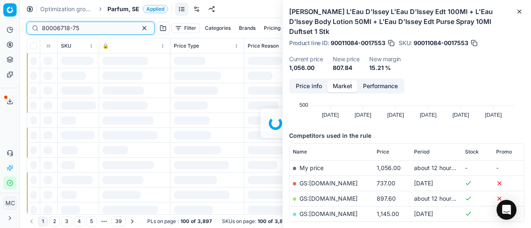
scroll to position [104, 0]
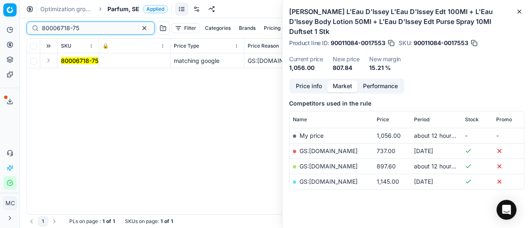
type input "80006718-75"
drag, startPoint x: 51, startPoint y: 63, endPoint x: 59, endPoint y: 67, distance: 9.3
click at [51, 63] on button "Expand" at bounding box center [49, 61] width 10 height 10
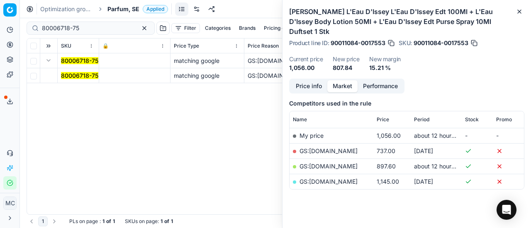
click at [80, 74] on mark "80006718-75" at bounding box center [79, 75] width 37 height 7
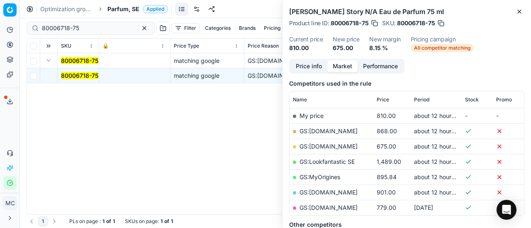
click at [307, 71] on button "Price info" at bounding box center [308, 67] width 37 height 12
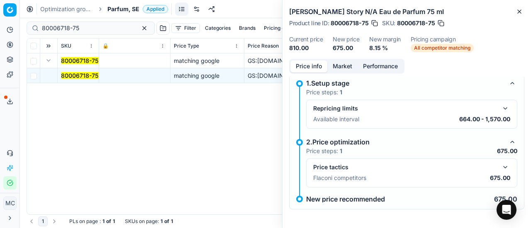
click at [500, 170] on button "button" at bounding box center [505, 168] width 10 height 10
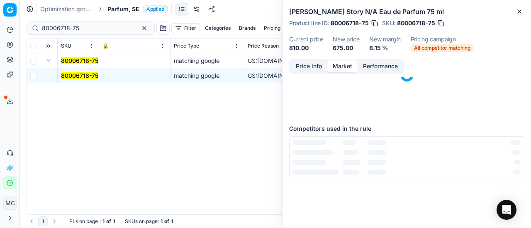
click at [340, 63] on button "Market" at bounding box center [342, 67] width 30 height 12
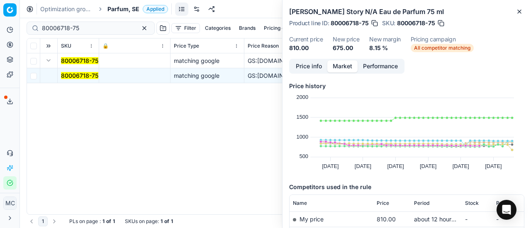
scroll to position [124, 0]
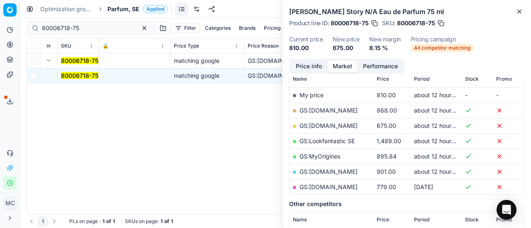
click at [330, 123] on link "GS:Deloox.se" at bounding box center [328, 125] width 58 height 7
click at [138, 13] on div "Optimization groups Parfum, SE Applied Discard Download report" at bounding box center [275, 9] width 511 height 18
click at [128, 10] on span "Parfum, SE" at bounding box center [123, 9] width 32 height 8
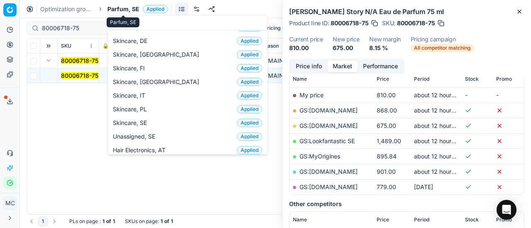
scroll to position [104, 0]
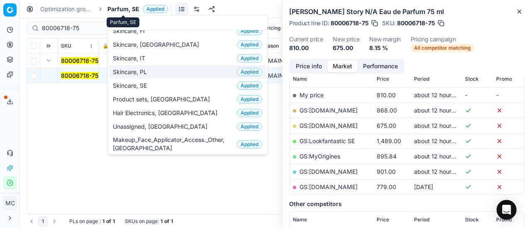
type input "sk"
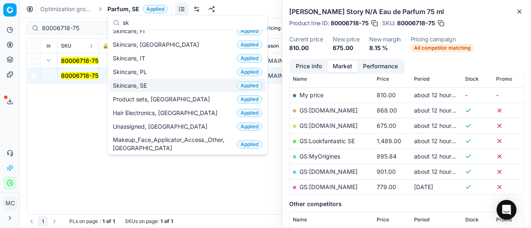
click at [144, 79] on div "Skincare, SE Applied" at bounding box center [187, 86] width 156 height 14
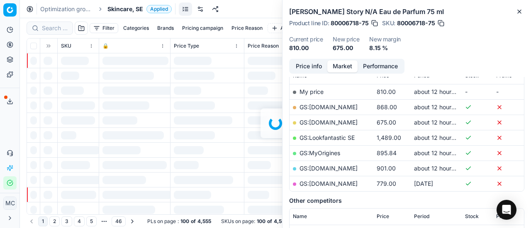
scroll to position [124, 0]
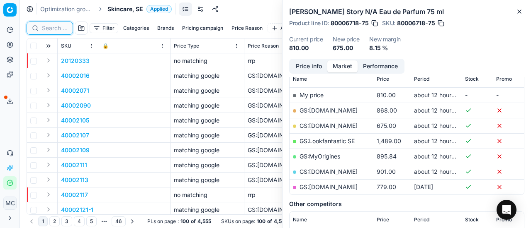
click at [48, 27] on input at bounding box center [55, 28] width 26 height 8
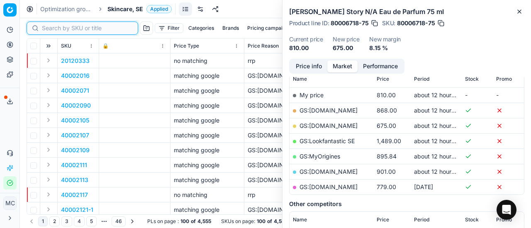
paste input "80042653-30"
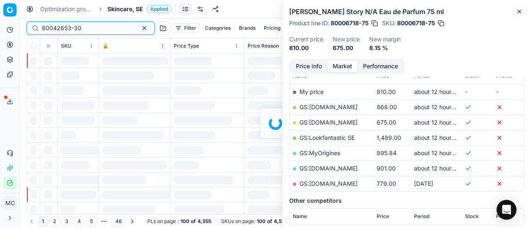
scroll to position [124, 0]
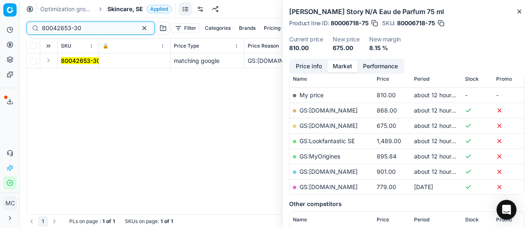
type input "80042653-30"
click at [52, 60] on button "Expand" at bounding box center [49, 61] width 10 height 10
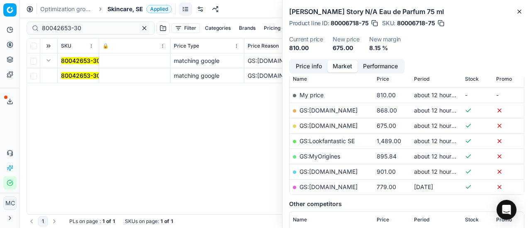
click at [73, 68] on td "80042653-30" at bounding box center [78, 60] width 41 height 15
click at [74, 68] on td "80042653-30" at bounding box center [78, 75] width 41 height 15
click at [75, 73] on mark "80042653-30" at bounding box center [80, 75] width 39 height 7
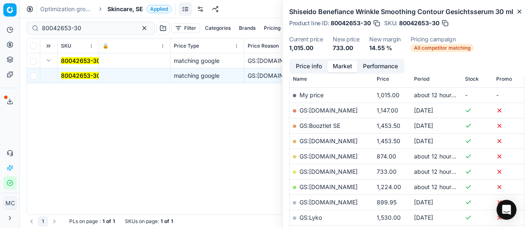
click at [313, 73] on button "Price info" at bounding box center [308, 67] width 37 height 12
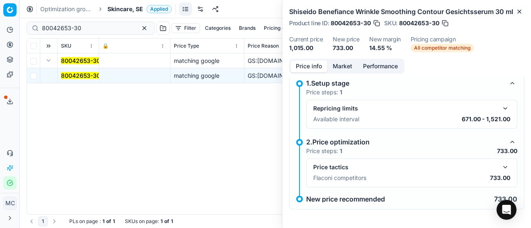
click at [500, 172] on button "button" at bounding box center [505, 168] width 10 height 10
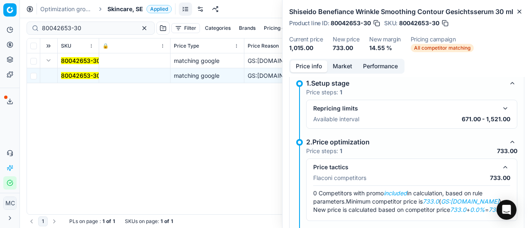
click at [348, 73] on button "Market" at bounding box center [342, 67] width 30 height 12
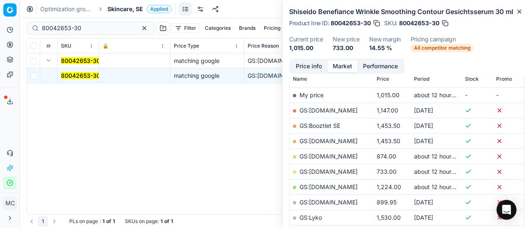
click at [328, 175] on link "GS:Deloox.se" at bounding box center [328, 171] width 58 height 7
click at [133, 8] on span "Skincare, SE" at bounding box center [125, 9] width 36 height 8
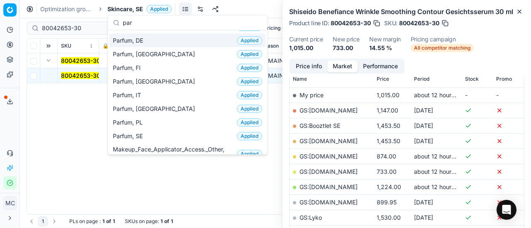
scroll to position [83, 0]
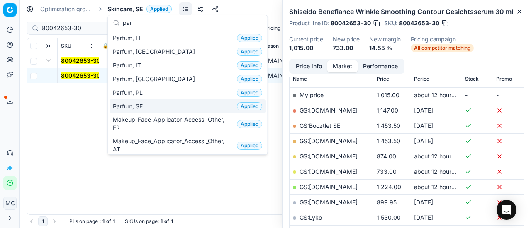
type input "par"
click at [159, 106] on div "Parfum, SE Applied" at bounding box center [187, 106] width 156 height 14
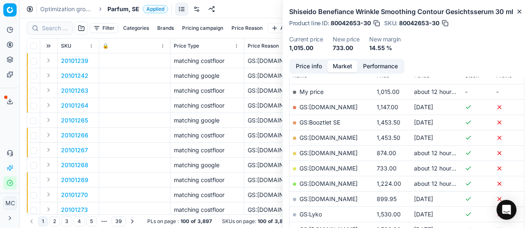
scroll to position [124, 0]
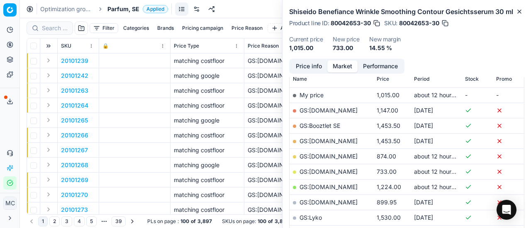
click at [52, 33] on div at bounding box center [50, 28] width 46 height 13
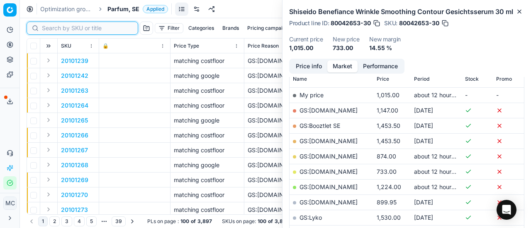
paste input "80011168-50-1"
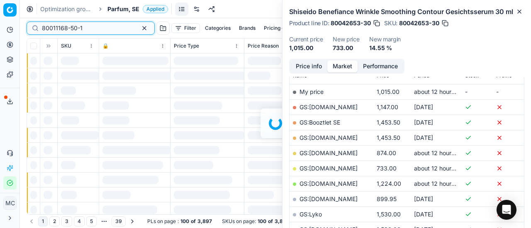
scroll to position [124, 0]
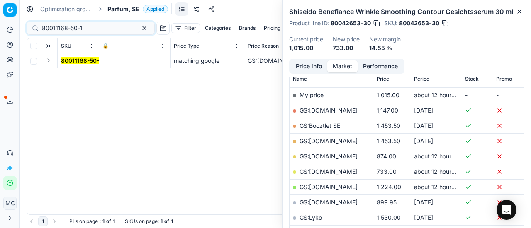
click at [51, 61] on button "Expand" at bounding box center [49, 61] width 10 height 10
click at [75, 75] on mark "80011168-50-1" at bounding box center [81, 75] width 41 height 7
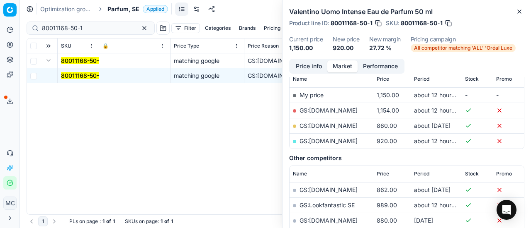
click at [308, 66] on button "Price info" at bounding box center [308, 67] width 37 height 12
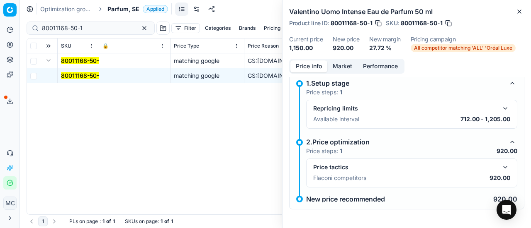
click at [500, 170] on button "button" at bounding box center [505, 168] width 10 height 10
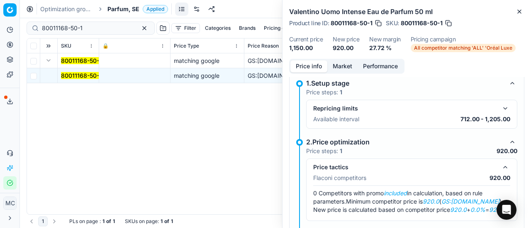
click at [337, 68] on button "Market" at bounding box center [342, 67] width 30 height 12
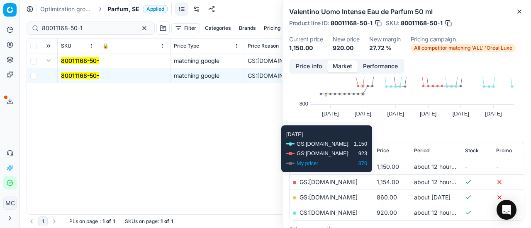
scroll to position [83, 0]
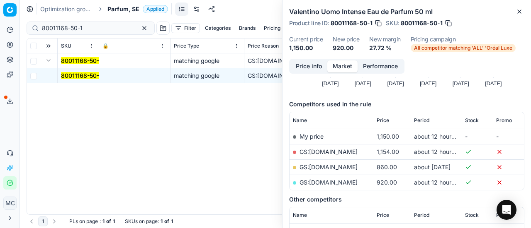
click at [330, 184] on link "GS:Magasin.se" at bounding box center [328, 182] width 58 height 7
drag, startPoint x: 89, startPoint y: 26, endPoint x: 0, endPoint y: 15, distance: 89.8
click at [0, 15] on div "Pricing platform Analytics Pricing Product portfolio Templates Export service 2…" at bounding box center [265, 114] width 531 height 228
paste input "33114-50"
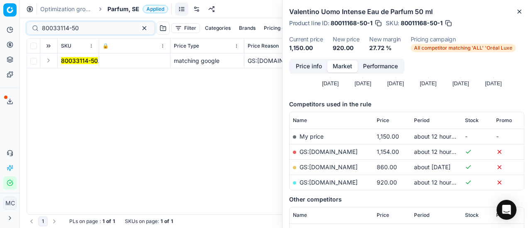
drag, startPoint x: 48, startPoint y: 60, endPoint x: 63, endPoint y: 68, distance: 16.9
click at [51, 60] on button "Expand" at bounding box center [49, 61] width 10 height 10
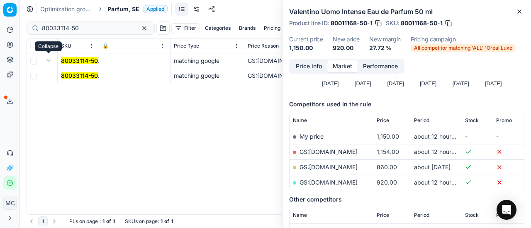
click at [81, 79] on mark "80033114-50" at bounding box center [79, 75] width 37 height 7
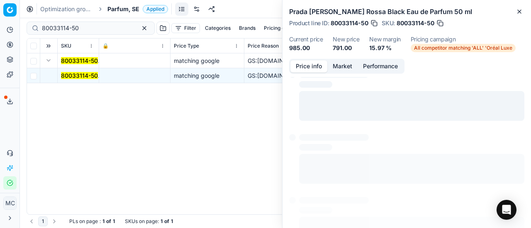
click at [307, 67] on button "Price info" at bounding box center [308, 67] width 37 height 12
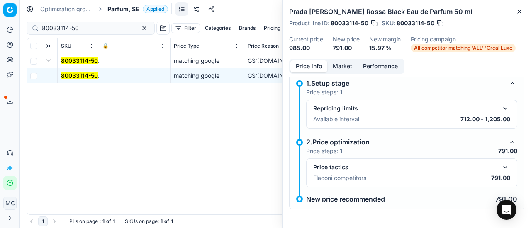
click at [500, 166] on button "button" at bounding box center [505, 168] width 10 height 10
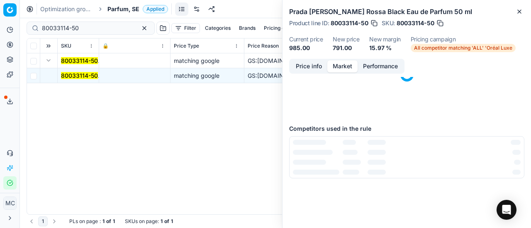
click at [339, 67] on button "Market" at bounding box center [342, 67] width 30 height 12
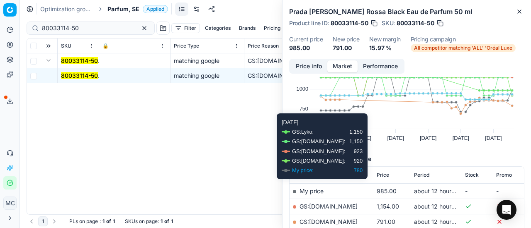
scroll to position [41, 0]
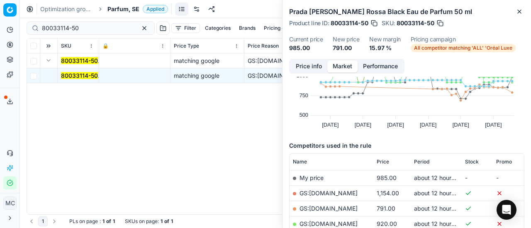
click at [344, 205] on link "GS:ComputerSalg.se" at bounding box center [328, 208] width 58 height 7
drag, startPoint x: 92, startPoint y: 26, endPoint x: 0, endPoint y: 19, distance: 92.2
click at [0, 19] on div "Pricing platform Analytics Pricing Product portfolio Templates Export service 2…" at bounding box center [265, 114] width 531 height 228
paste input "66206-000578"
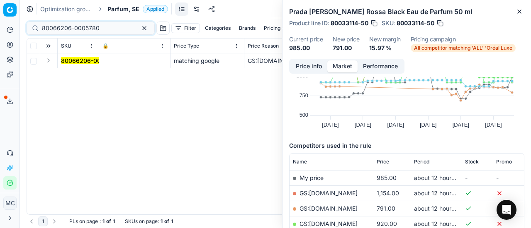
drag, startPoint x: 50, startPoint y: 63, endPoint x: 63, endPoint y: 67, distance: 13.9
click at [51, 63] on button "Expand" at bounding box center [49, 61] width 10 height 10
click at [91, 75] on mark "80066206-0005780" at bounding box center [90, 75] width 58 height 7
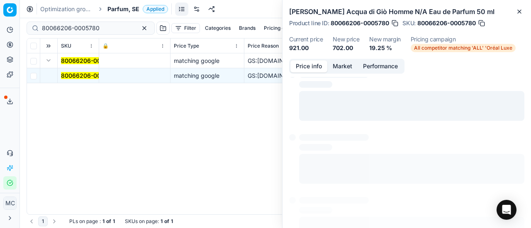
click at [309, 68] on button "Price info" at bounding box center [308, 67] width 37 height 12
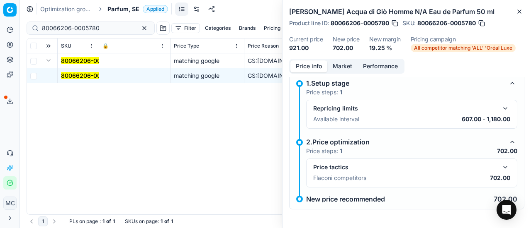
click at [500, 166] on button "button" at bounding box center [505, 168] width 10 height 10
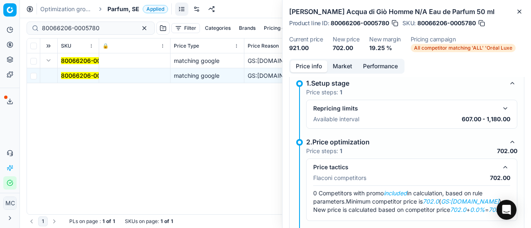
click at [339, 63] on button "Market" at bounding box center [342, 67] width 30 height 12
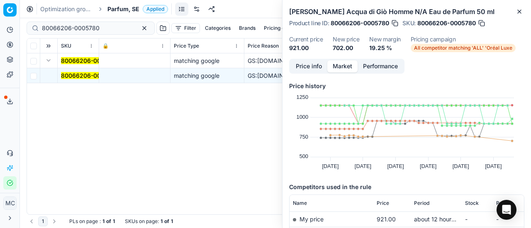
scroll to position [124, 0]
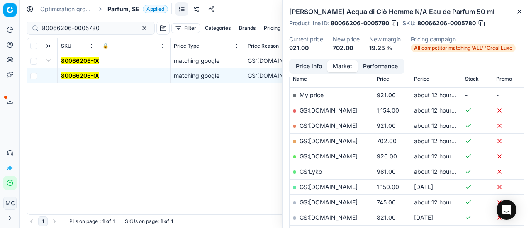
click at [346, 140] on link "GS:ComputerSalg.se" at bounding box center [328, 141] width 58 height 7
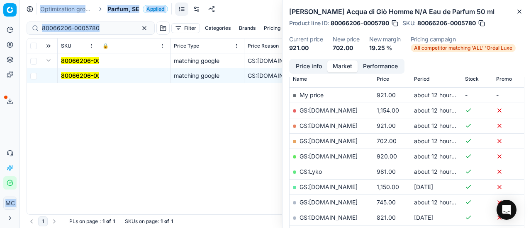
drag, startPoint x: 100, startPoint y: 33, endPoint x: 0, endPoint y: 5, distance: 103.8
click at [0, 5] on div "Pricing platform Analytics Pricing Product portfolio Templates Export service 2…" at bounding box center [265, 114] width 531 height 228
click at [96, 22] on div "80066206-0005780" at bounding box center [91, 28] width 128 height 13
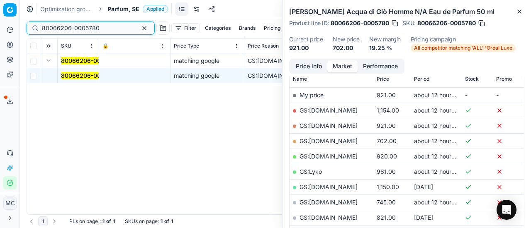
drag, startPoint x: 111, startPoint y: 29, endPoint x: 0, endPoint y: 4, distance: 113.9
click at [0, 12] on div "Pricing platform Analytics Pricing Product portfolio Templates Export service 2…" at bounding box center [265, 114] width 531 height 228
paste input "20102359"
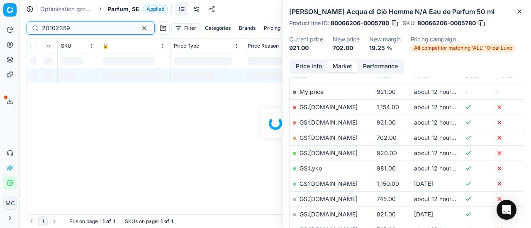
scroll to position [124, 0]
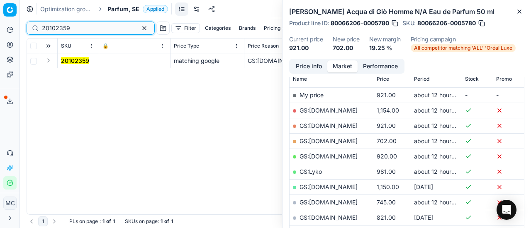
type input "20102359"
click at [51, 63] on button "Expand" at bounding box center [49, 61] width 10 height 10
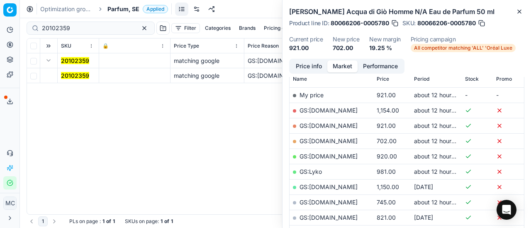
click at [85, 77] on mark "20102359" at bounding box center [75, 75] width 28 height 7
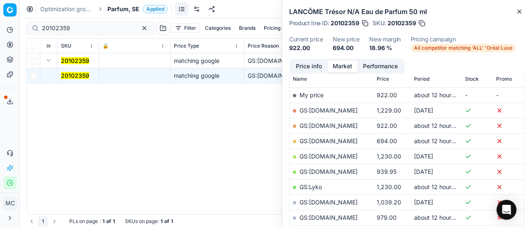
click at [316, 67] on button "Price info" at bounding box center [308, 67] width 37 height 12
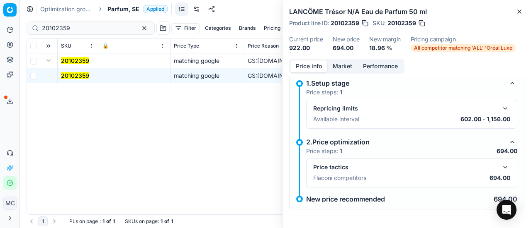
click at [500, 167] on button "button" at bounding box center [505, 168] width 10 height 10
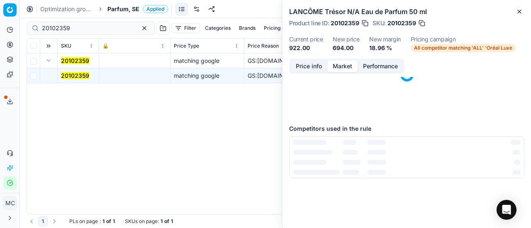
click at [343, 69] on button "Market" at bounding box center [342, 67] width 30 height 12
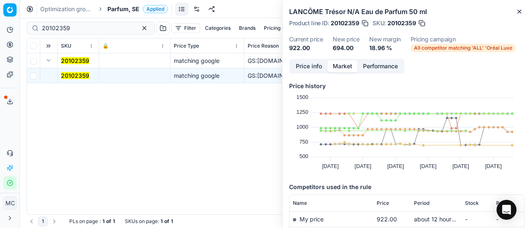
scroll to position [83, 0]
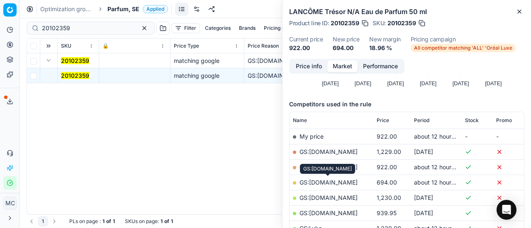
click at [337, 182] on link "GS:ComputerSalg.se" at bounding box center [328, 182] width 58 height 7
drag, startPoint x: 124, startPoint y: 5, endPoint x: 125, endPoint y: 12, distance: 7.6
click at [124, 9] on span "Parfum, SE" at bounding box center [123, 9] width 32 height 8
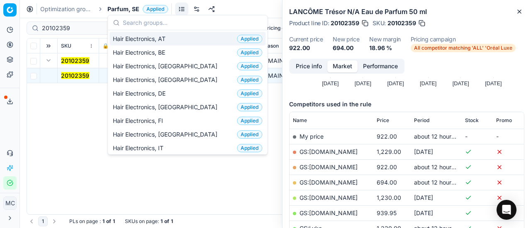
click at [126, 12] on span "Parfum, SE" at bounding box center [123, 9] width 32 height 8
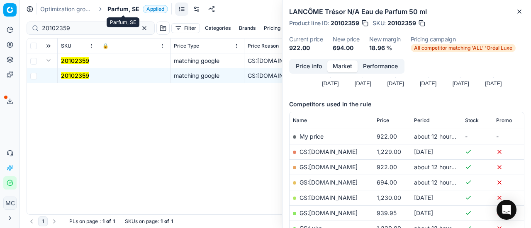
click at [126, 12] on span "Parfum, SE" at bounding box center [123, 9] width 32 height 8
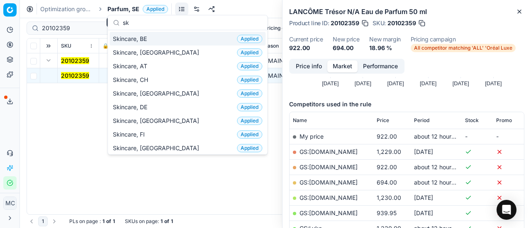
scroll to position [104, 0]
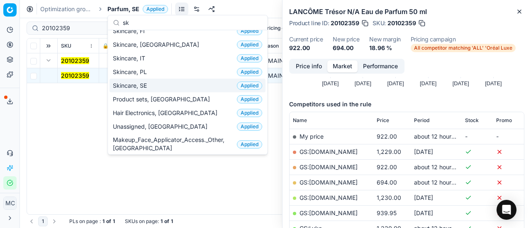
type input "sk"
click at [141, 90] on div "Skincare, SE Applied" at bounding box center [187, 86] width 156 height 14
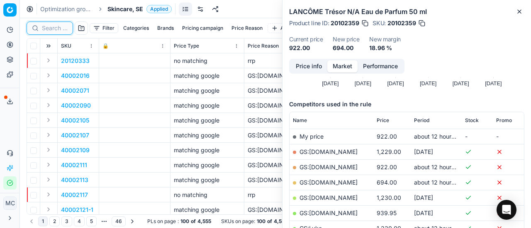
click at [56, 28] on input at bounding box center [55, 28] width 26 height 8
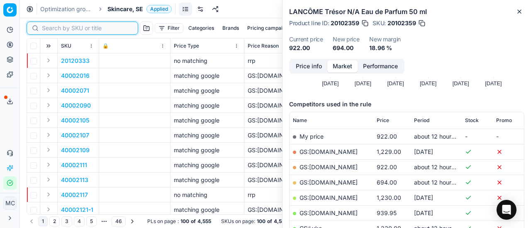
paste input "80052851-12"
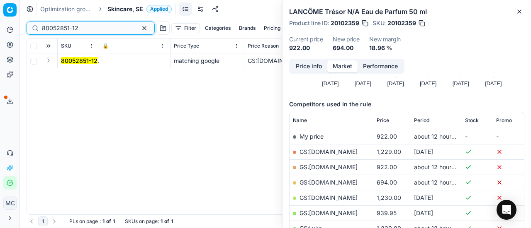
type input "80052851-12"
click at [50, 64] on button "Expand" at bounding box center [49, 61] width 10 height 10
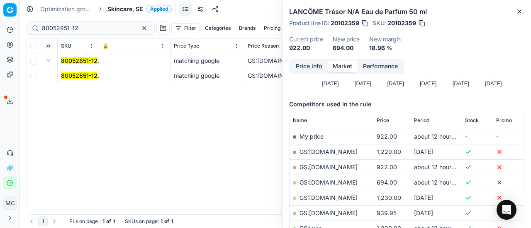
click at [72, 73] on mark "80052851-12" at bounding box center [79, 75] width 36 height 7
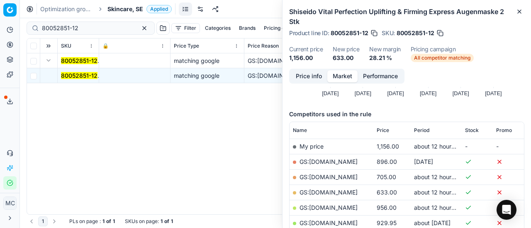
click at [317, 77] on button "Price info" at bounding box center [308, 76] width 37 height 12
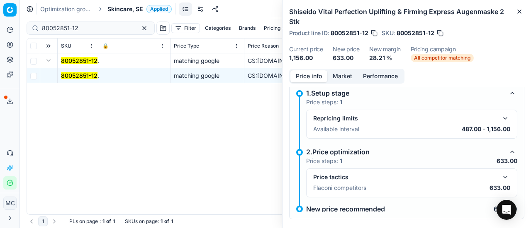
click at [500, 176] on button "button" at bounding box center [505, 177] width 10 height 10
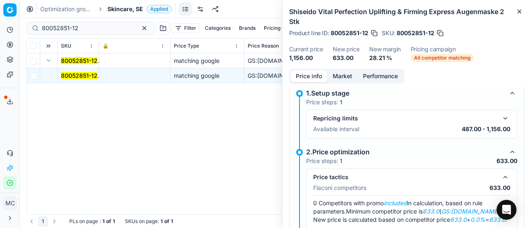
click at [353, 76] on button "Market" at bounding box center [342, 76] width 30 height 12
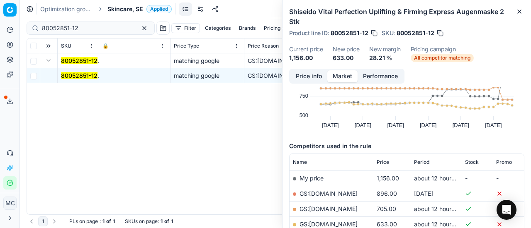
scroll to position [83, 0]
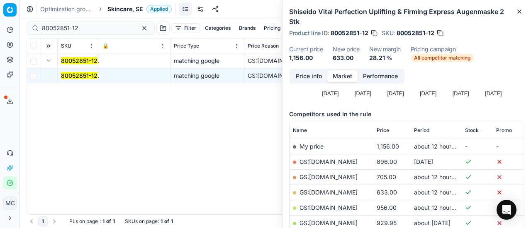
click at [328, 194] on link "GS:Deloox.se" at bounding box center [328, 192] width 58 height 7
click at [120, 8] on span "Skincare, SE" at bounding box center [125, 9] width 36 height 8
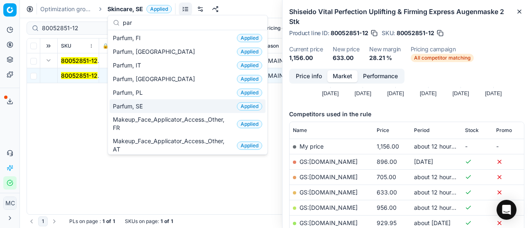
type input "par"
click at [160, 107] on div "Parfum, SE Applied" at bounding box center [187, 106] width 156 height 14
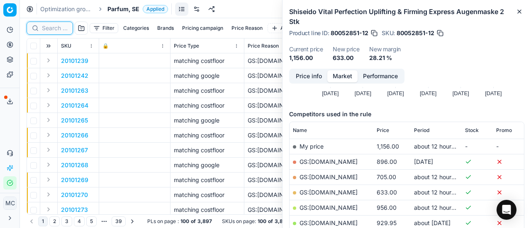
click at [52, 26] on input at bounding box center [55, 28] width 26 height 8
paste input "20101933"
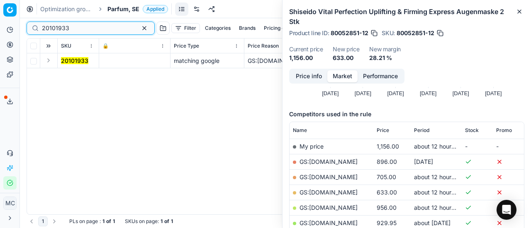
type input "20101933"
click at [49, 59] on button "Expand" at bounding box center [49, 61] width 10 height 10
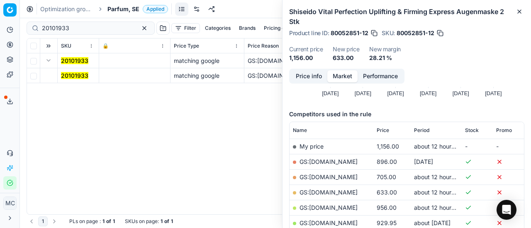
click at [73, 76] on mark "20101933" at bounding box center [74, 75] width 27 height 7
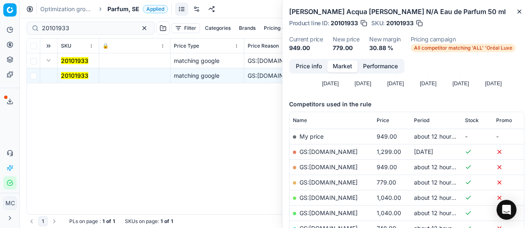
click at [303, 68] on button "Price info" at bounding box center [308, 67] width 37 height 12
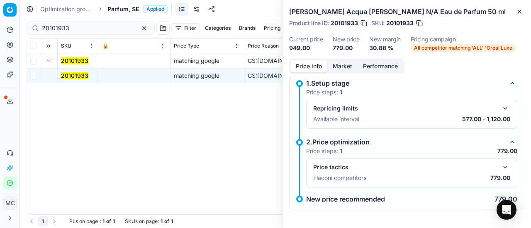
click at [500, 171] on button "button" at bounding box center [505, 168] width 10 height 10
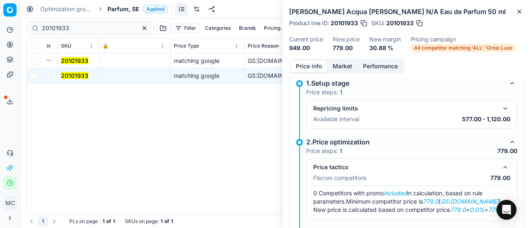
click at [347, 67] on button "Market" at bounding box center [342, 67] width 30 height 12
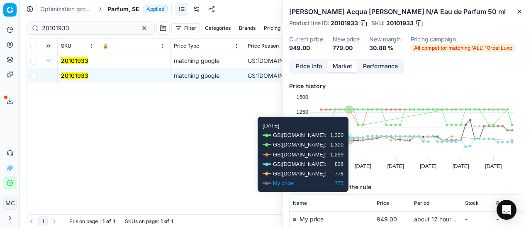
scroll to position [83, 0]
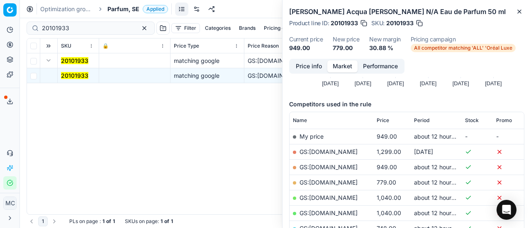
click at [339, 179] on link "GS:ComputerSalg.se" at bounding box center [328, 182] width 58 height 7
click at [120, 11] on span "Parfum, SE" at bounding box center [123, 9] width 32 height 8
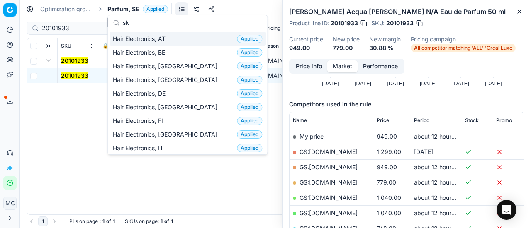
scroll to position [104, 0]
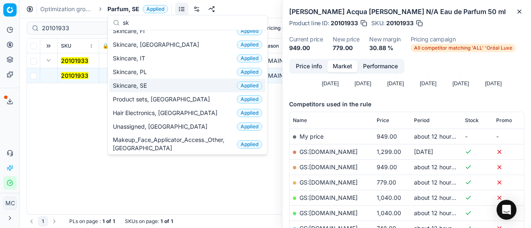
type input "sk"
click at [142, 88] on div "Skincare, SE Applied" at bounding box center [187, 86] width 156 height 14
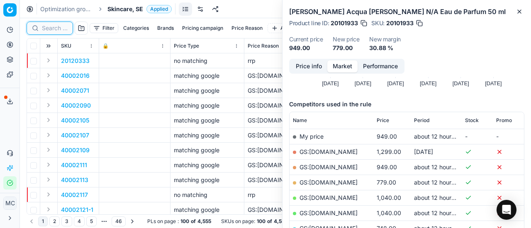
click at [49, 27] on input at bounding box center [55, 28] width 26 height 8
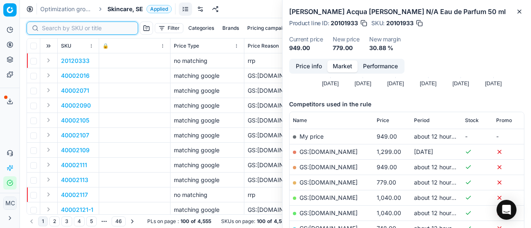
paste input "80058087-75"
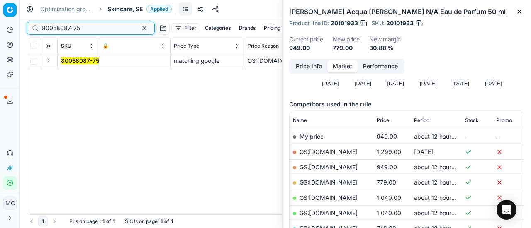
type input "80058087-75"
click at [50, 60] on button "Expand" at bounding box center [49, 61] width 10 height 10
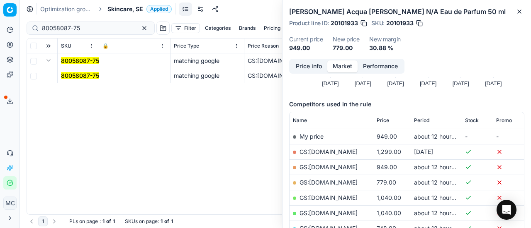
drag, startPoint x: 72, startPoint y: 76, endPoint x: 356, endPoint y: 69, distance: 283.6
click at [75, 77] on mark "80058087-75" at bounding box center [80, 75] width 38 height 7
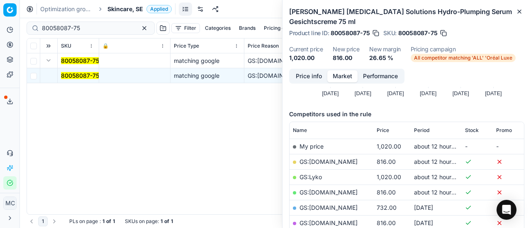
drag, startPoint x: 308, startPoint y: 74, endPoint x: 314, endPoint y: 77, distance: 6.5
click at [310, 75] on button "Price info" at bounding box center [308, 76] width 37 height 12
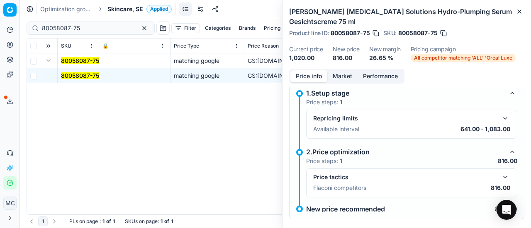
click at [500, 175] on button "button" at bounding box center [505, 177] width 10 height 10
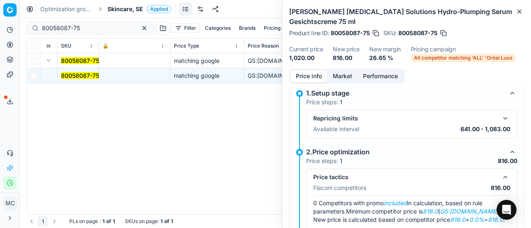
click at [346, 75] on button "Market" at bounding box center [342, 76] width 30 height 12
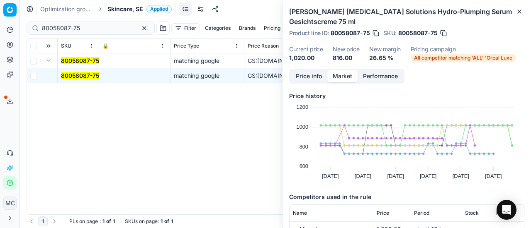
scroll to position [83, 0]
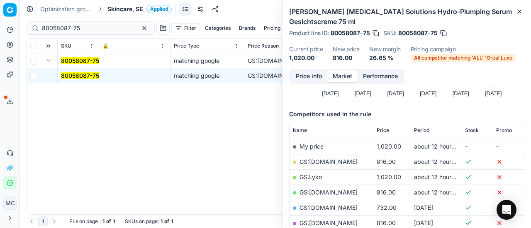
click at [335, 190] on link "GS:Magasin.se" at bounding box center [328, 192] width 58 height 7
click at [139, 10] on span "Skincare, SE" at bounding box center [125, 9] width 36 height 8
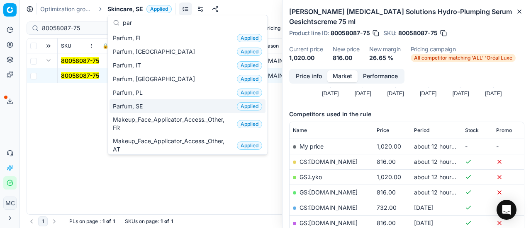
type input "par"
click at [169, 104] on div "Parfum, SE Applied" at bounding box center [187, 106] width 156 height 14
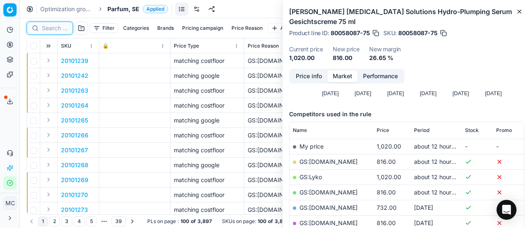
click at [56, 30] on input at bounding box center [55, 28] width 26 height 8
paste input "80075334-30"
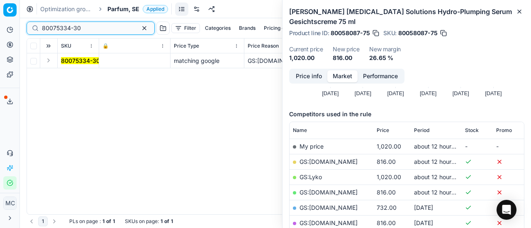
type input "80075334-30"
click at [51, 61] on button "Expand" at bounding box center [49, 61] width 10 height 10
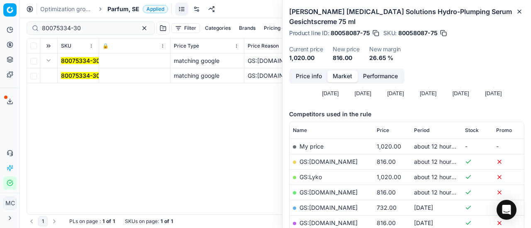
drag, startPoint x: 51, startPoint y: 61, endPoint x: 86, endPoint y: 79, distance: 38.9
click at [86, 79] on mark "80075334-30" at bounding box center [80, 75] width 39 height 7
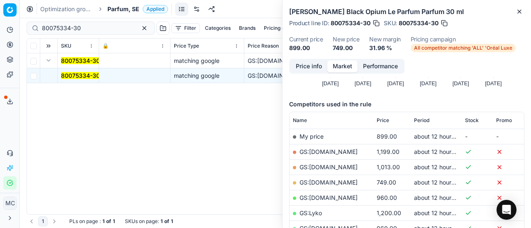
click at [314, 71] on button "Price info" at bounding box center [308, 67] width 37 height 12
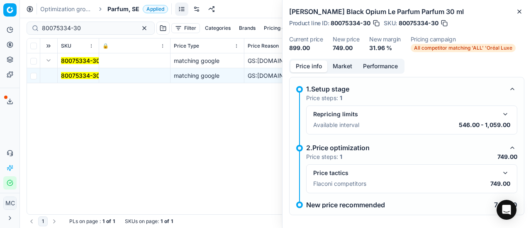
scroll to position [6, 0]
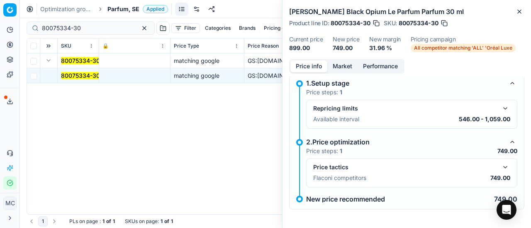
click at [500, 169] on button "button" at bounding box center [505, 168] width 10 height 10
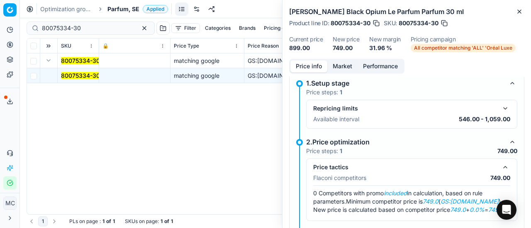
click at [342, 68] on button "Market" at bounding box center [342, 67] width 30 height 12
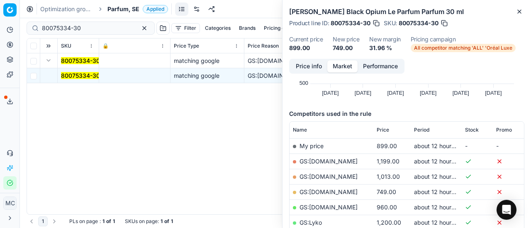
scroll to position [124, 0]
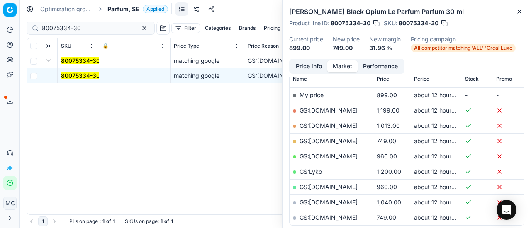
click at [350, 140] on link "GS:ComputerSalg.se" at bounding box center [328, 141] width 58 height 7
click at [114, 9] on span "Parfum, SE" at bounding box center [123, 9] width 32 height 8
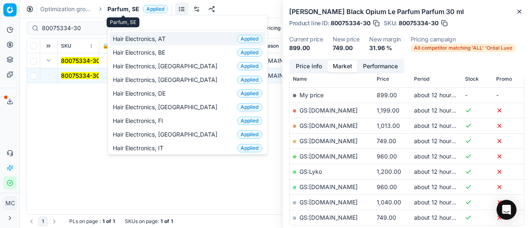
scroll to position [104, 0]
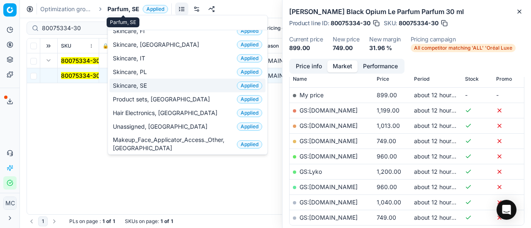
type input "sk"
click at [180, 85] on div "Skincare, SE Applied" at bounding box center [187, 86] width 156 height 14
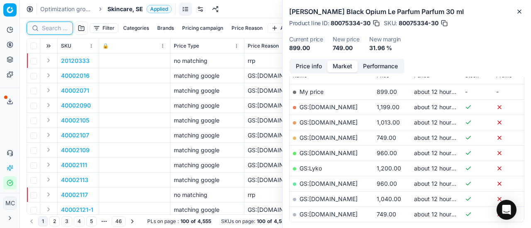
scroll to position [124, 0]
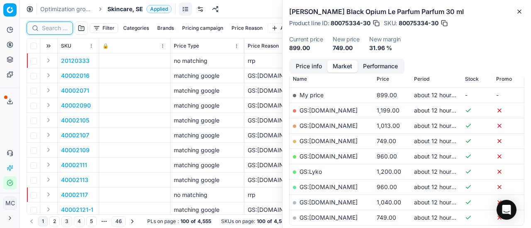
click at [58, 27] on input at bounding box center [55, 28] width 26 height 8
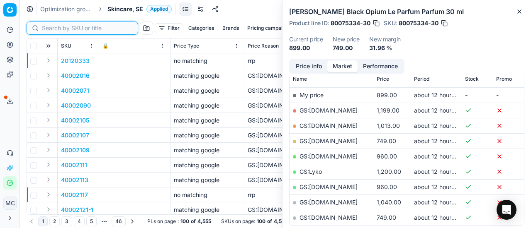
paste input "80061616-50"
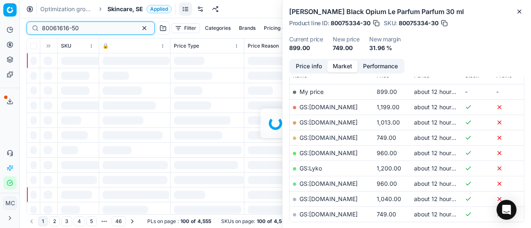
scroll to position [124, 0]
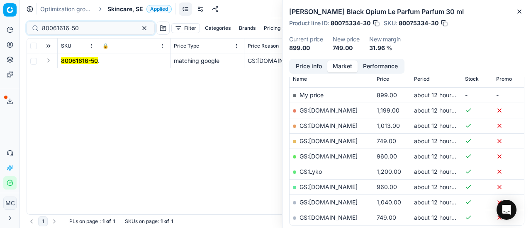
click at [48, 60] on button "Expand" at bounding box center [49, 61] width 10 height 10
click at [86, 74] on mark "80061616-50" at bounding box center [79, 75] width 37 height 7
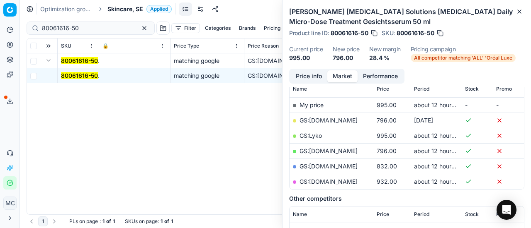
click at [304, 73] on button "Price info" at bounding box center [308, 76] width 37 height 12
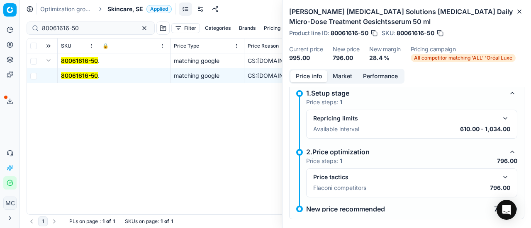
click at [500, 173] on button "button" at bounding box center [505, 177] width 10 height 10
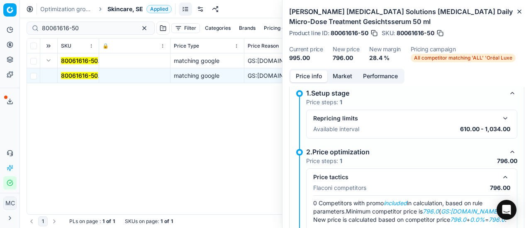
click at [354, 73] on button "Market" at bounding box center [342, 76] width 30 height 12
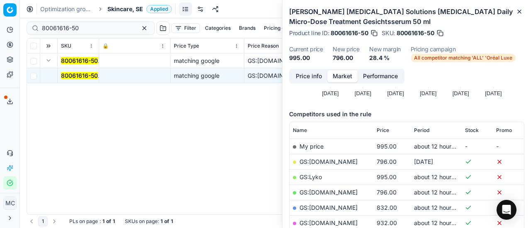
scroll to position [166, 0]
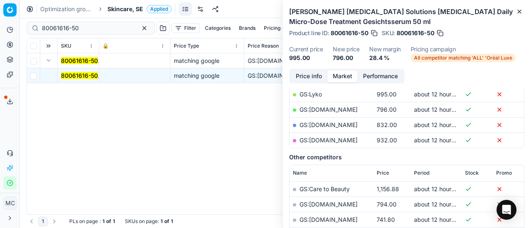
click at [325, 107] on link "GS:Magasin.se" at bounding box center [328, 109] width 58 height 7
drag, startPoint x: 35, startPoint y: 28, endPoint x: 0, endPoint y: 15, distance: 37.7
click at [0, 15] on div "Pricing platform Analytics Pricing Product portfolio Templates Export service 2…" at bounding box center [265, 114] width 531 height 228
paste input "24629"
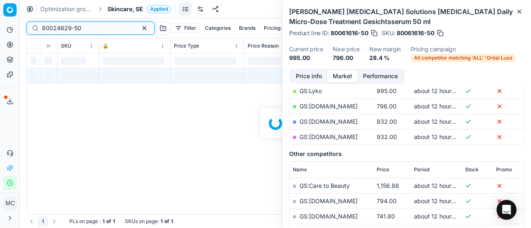
scroll to position [166, 0]
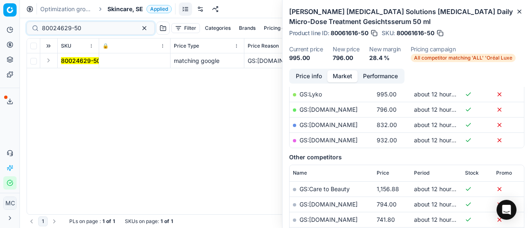
click at [51, 62] on button "Expand" at bounding box center [49, 61] width 10 height 10
drag, startPoint x: 51, startPoint y: 62, endPoint x: 388, endPoint y: 53, distance: 336.3
click at [89, 76] on mark "80024629-50" at bounding box center [80, 75] width 39 height 7
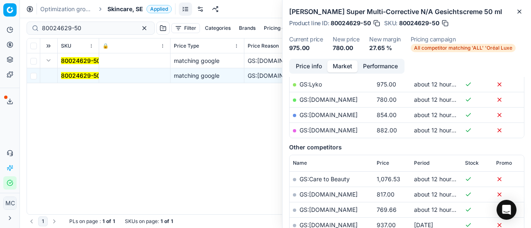
click at [311, 61] on button "Price info" at bounding box center [308, 67] width 37 height 12
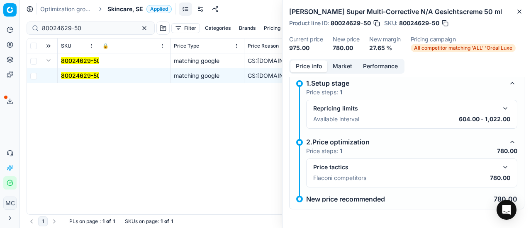
click at [500, 165] on button "button" at bounding box center [505, 168] width 10 height 10
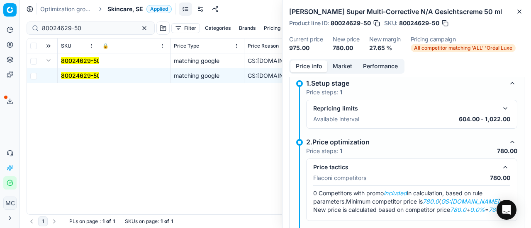
click at [344, 68] on button "Market" at bounding box center [342, 67] width 30 height 12
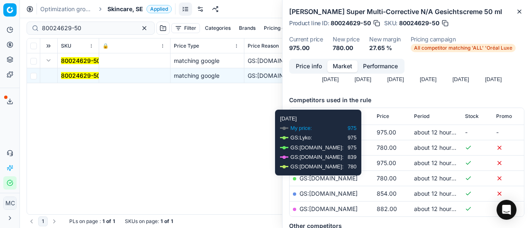
scroll to position [124, 0]
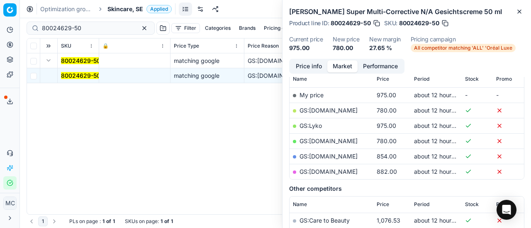
click at [335, 138] on link "GS:Magasin.se" at bounding box center [328, 141] width 58 height 7
drag, startPoint x: 102, startPoint y: 24, endPoint x: 0, endPoint y: 24, distance: 101.6
click at [0, 24] on div "Pricing platform Analytics Pricing Product portfolio Templates Export service 2…" at bounding box center [265, 114] width 531 height 228
paste input "9373-50-1"
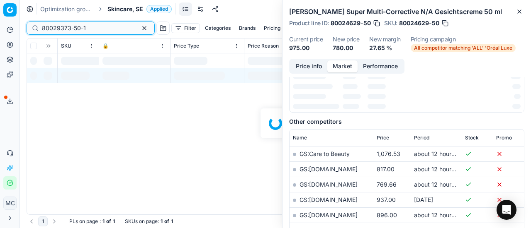
scroll to position [124, 0]
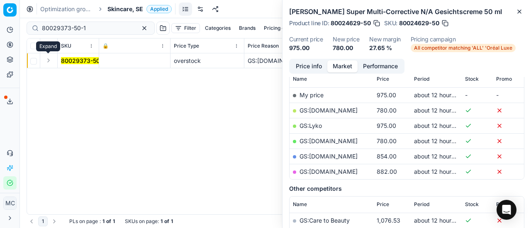
click at [50, 61] on button "Expand" at bounding box center [49, 61] width 10 height 10
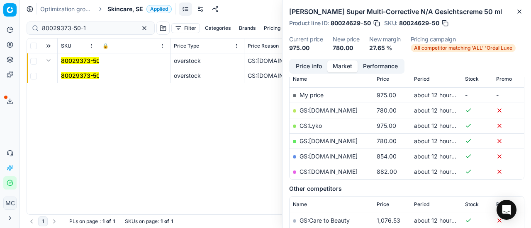
click at [72, 73] on mark "80029373-50-1" at bounding box center [83, 75] width 44 height 7
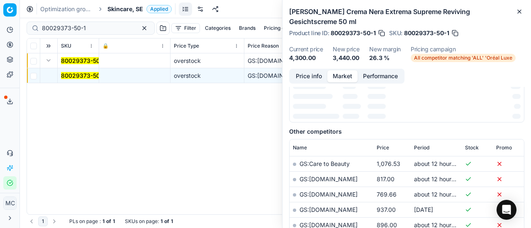
scroll to position [89, 0]
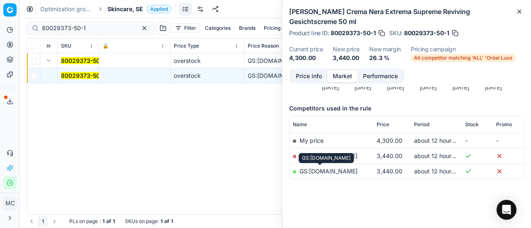
click at [323, 169] on link "GS:Magasin.se" at bounding box center [328, 171] width 58 height 7
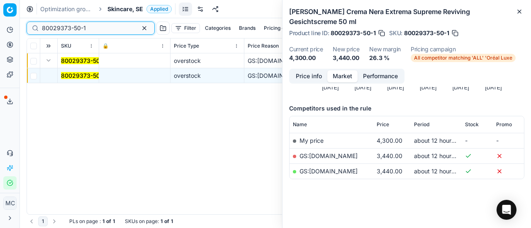
drag, startPoint x: 85, startPoint y: 31, endPoint x: 0, endPoint y: 12, distance: 87.1
click at [0, 13] on div "Pricing platform Analytics Pricing Product portfolio Templates Export service 2…" at bounding box center [265, 114] width 531 height 228
paste input "47247"
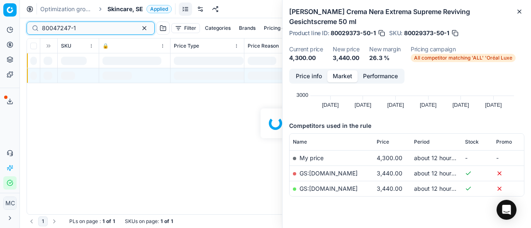
scroll to position [89, 0]
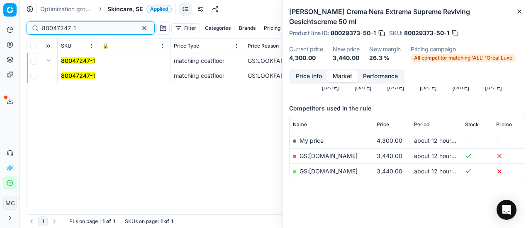
type input "80047247-1"
click at [131, 8] on span "Skincare, SE" at bounding box center [125, 9] width 36 height 8
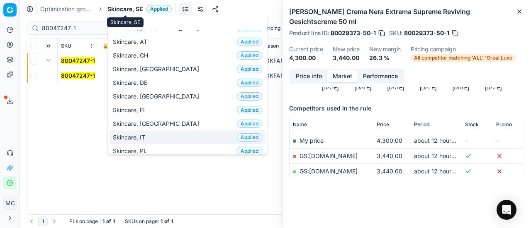
scroll to position [0, 0]
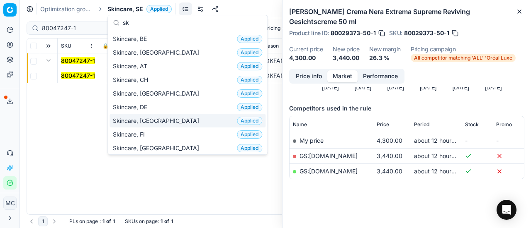
type input "sk"
click at [176, 120] on div "Skincare, DK Applied" at bounding box center [187, 121] width 156 height 14
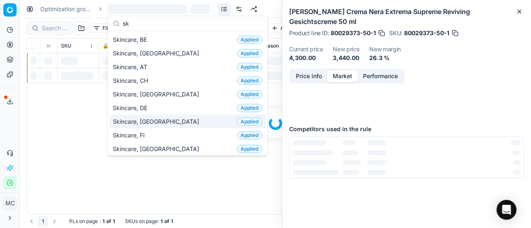
scroll to position [89, 0]
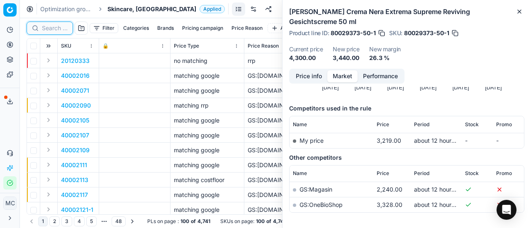
click at [58, 27] on input at bounding box center [55, 28] width 26 height 8
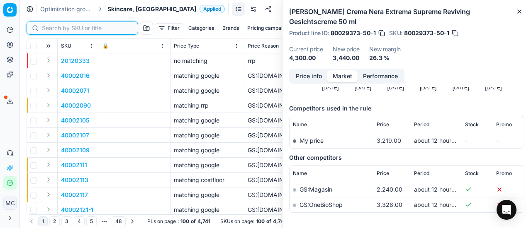
paste input "80047247-1"
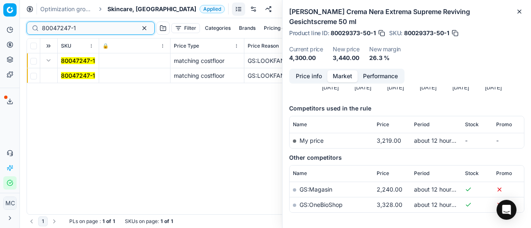
type input "80047247-1"
click at [69, 77] on mark "80047247-1" at bounding box center [78, 75] width 34 height 7
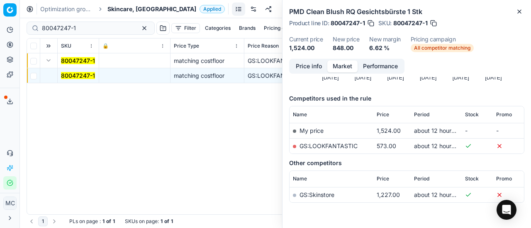
click at [317, 66] on button "Price info" at bounding box center [308, 67] width 37 height 12
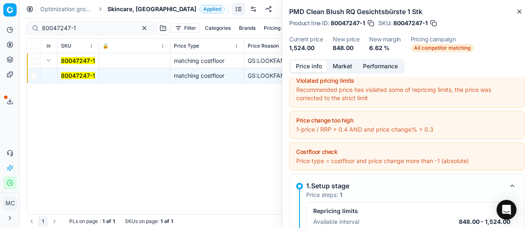
scroll to position [130, 0]
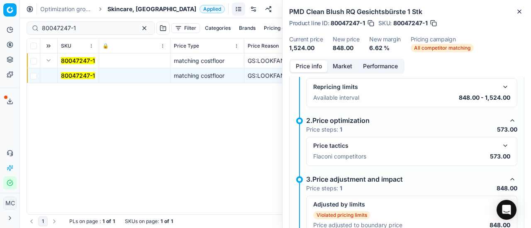
click at [500, 141] on button "button" at bounding box center [505, 146] width 10 height 10
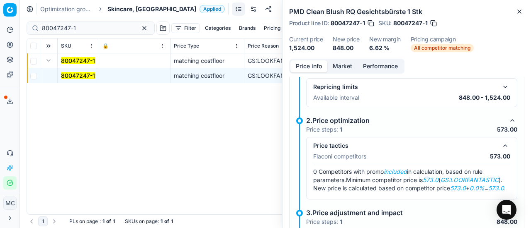
click at [339, 67] on button "Market" at bounding box center [342, 67] width 30 height 12
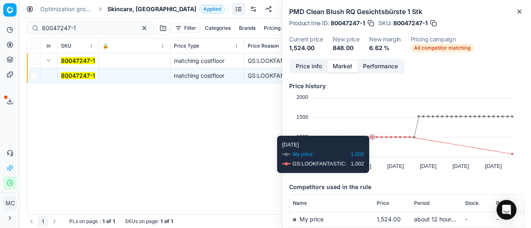
scroll to position [112, 0]
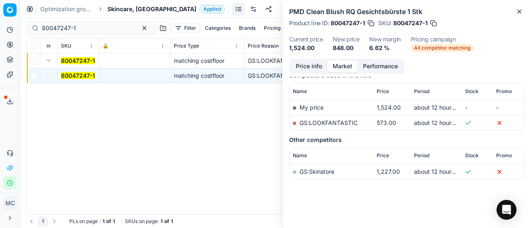
click at [353, 121] on link "GS:LOOKFANTASTIC" at bounding box center [328, 122] width 58 height 7
click at [136, 10] on span "Skincare, [GEOGRAPHIC_DATA]" at bounding box center [151, 9] width 89 height 8
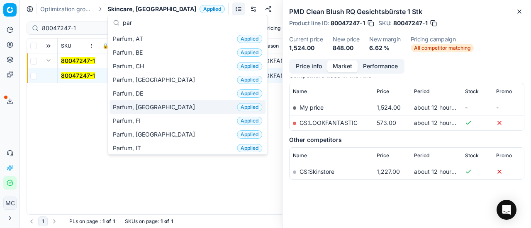
type input "par"
click at [151, 105] on div "Parfum, DK Applied" at bounding box center [187, 107] width 156 height 14
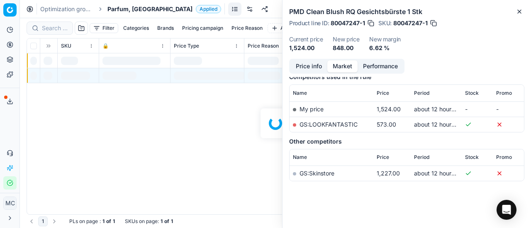
scroll to position [112, 0]
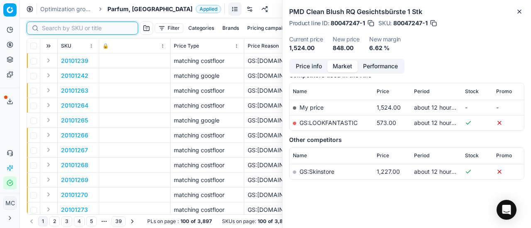
click at [56, 29] on input at bounding box center [87, 28] width 91 height 8
paste input "80018902-100"
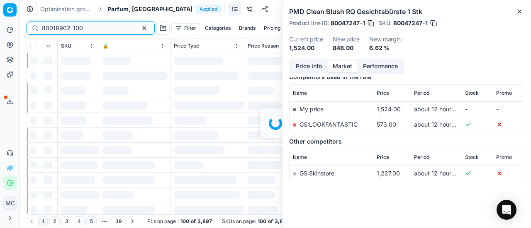
scroll to position [112, 0]
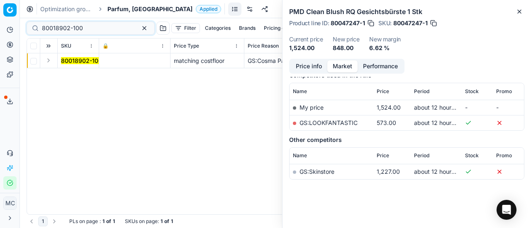
click at [49, 61] on button "Expand" at bounding box center [49, 61] width 10 height 10
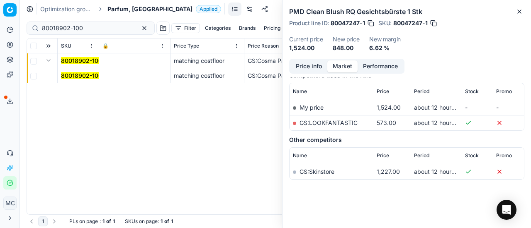
click at [64, 79] on span "80018902-100" at bounding box center [81, 76] width 41 height 8
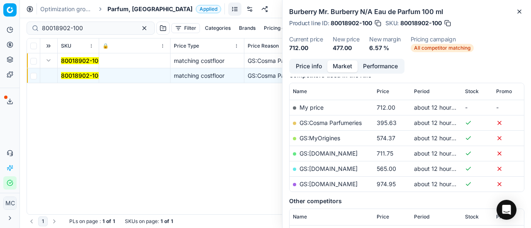
drag, startPoint x: 318, startPoint y: 69, endPoint x: 323, endPoint y: 73, distance: 5.3
click at [320, 71] on button "Price info" at bounding box center [308, 67] width 37 height 12
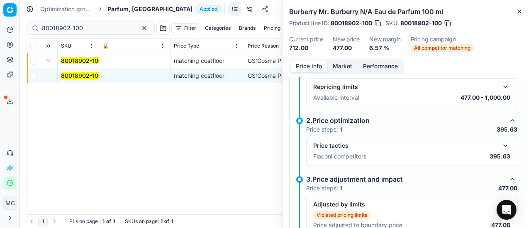
click at [502, 143] on button "button" at bounding box center [505, 146] width 10 height 10
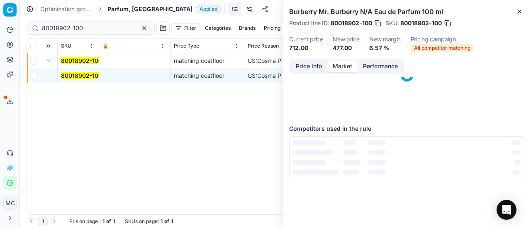
click at [346, 68] on button "Market" at bounding box center [342, 67] width 30 height 12
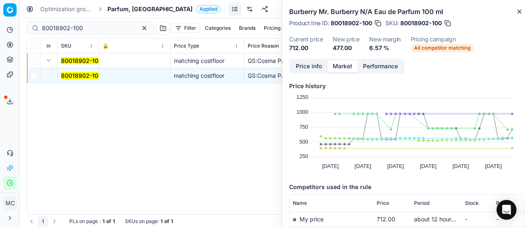
scroll to position [83, 0]
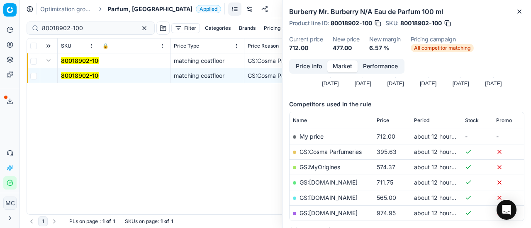
click at [347, 153] on link "GS:Cosma Parfumeries" at bounding box center [330, 151] width 62 height 7
drag, startPoint x: 92, startPoint y: 31, endPoint x: 0, endPoint y: 19, distance: 92.9
click at [0, 19] on div "Pricing platform Analytics Pricing Product portfolio Templates Export service 2…" at bounding box center [265, 114] width 531 height 228
paste input "75971-5"
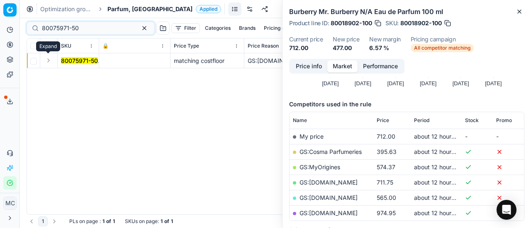
drag, startPoint x: 51, startPoint y: 64, endPoint x: 102, endPoint y: 85, distance: 55.4
click at [58, 70] on div "80075971-50 matching costfloor GS:Deloox.dk Dolce&Gabbana Q by Dolce&Gabbana N/…" at bounding box center [275, 133] width 497 height 161
click at [48, 60] on button "Expand" at bounding box center [49, 61] width 10 height 10
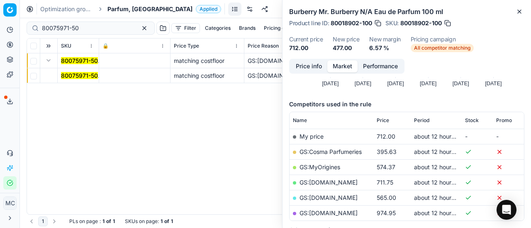
drag, startPoint x: 68, startPoint y: 77, endPoint x: 347, endPoint y: 76, distance: 278.6
click at [70, 78] on mark "80075971-50" at bounding box center [79, 75] width 37 height 7
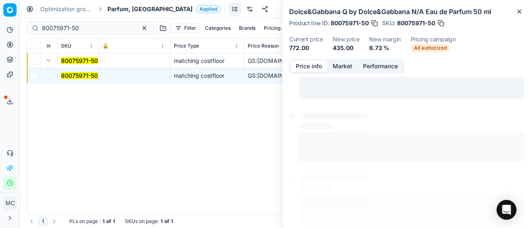
drag, startPoint x: 308, startPoint y: 66, endPoint x: 318, endPoint y: 73, distance: 12.2
click at [308, 67] on button "Price info" at bounding box center [308, 67] width 37 height 12
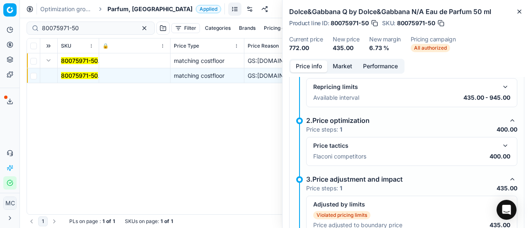
click at [500, 142] on button "button" at bounding box center [505, 146] width 10 height 10
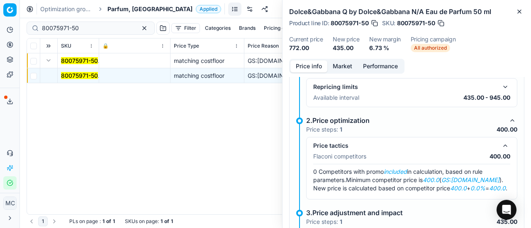
click at [342, 65] on button "Market" at bounding box center [342, 67] width 30 height 12
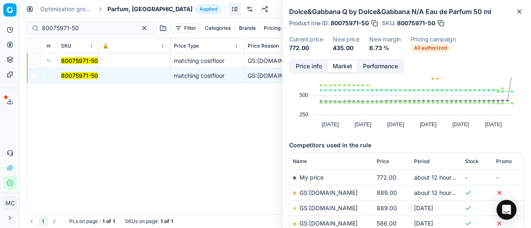
scroll to position [83, 0]
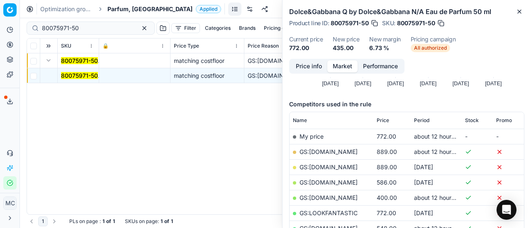
click at [328, 199] on link "GS:Deloox.dk" at bounding box center [328, 197] width 58 height 7
drag, startPoint x: 101, startPoint y: 30, endPoint x: 0, endPoint y: 30, distance: 101.2
click at [0, 30] on div "Pricing platform Analytics Pricing Product portfolio Templates Export service 2…" at bounding box center [265, 114] width 531 height 228
paste input "30103146-0011003"
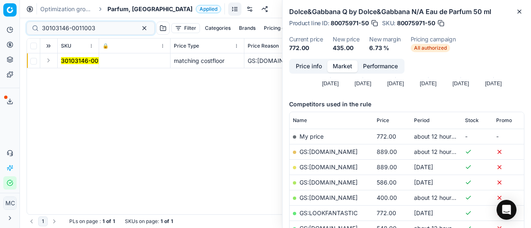
click at [50, 63] on button "Expand" at bounding box center [49, 61] width 10 height 10
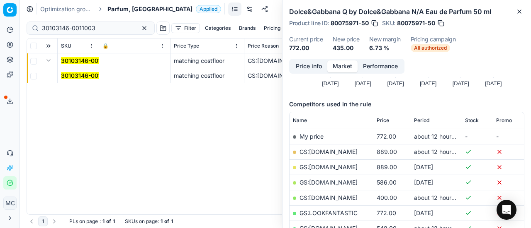
click at [80, 77] on mark "30103146-0011003" at bounding box center [87, 75] width 53 height 7
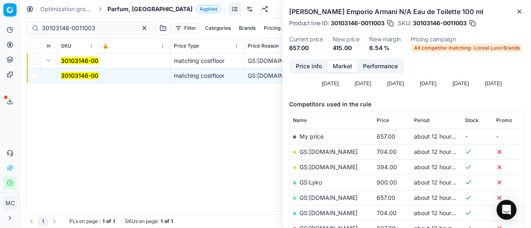
click at [307, 66] on button "Price info" at bounding box center [308, 67] width 37 height 12
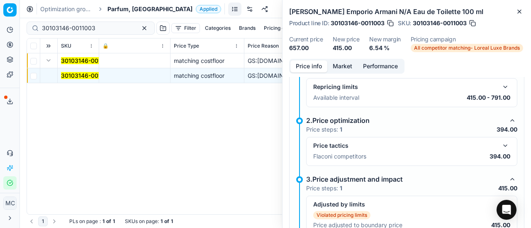
click at [500, 143] on button "button" at bounding box center [505, 146] width 10 height 10
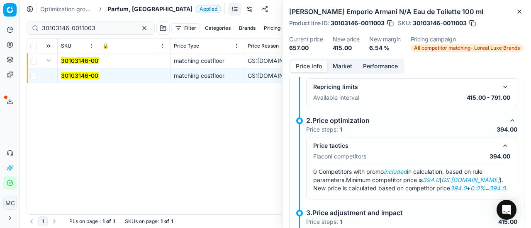
click at [348, 63] on button "Market" at bounding box center [342, 67] width 30 height 12
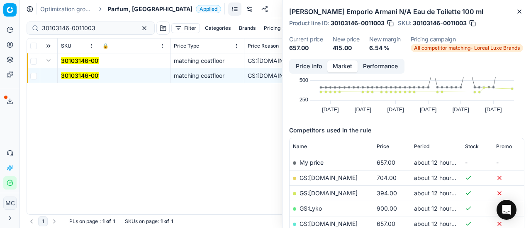
scroll to position [124, 0]
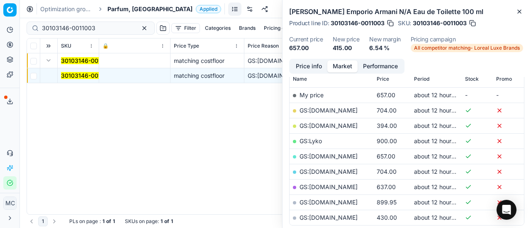
click at [337, 121] on td "GS:ComputerSalg.dk" at bounding box center [331, 125] width 84 height 15
click at [337, 125] on link "GS:ComputerSalg.dk" at bounding box center [328, 125] width 58 height 7
drag, startPoint x: 103, startPoint y: 28, endPoint x: 0, endPoint y: 31, distance: 103.3
click at [0, 31] on div "Pricing platform Analytics Pricing Product portfolio Templates Export service 2…" at bounding box center [265, 114] width 531 height 228
paste input "80068381-90"
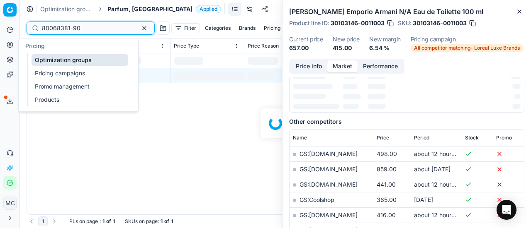
scroll to position [124, 0]
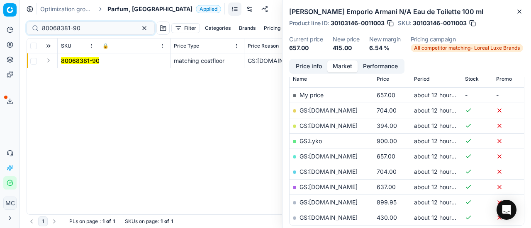
click at [45, 60] on button "Expand" at bounding box center [49, 61] width 10 height 10
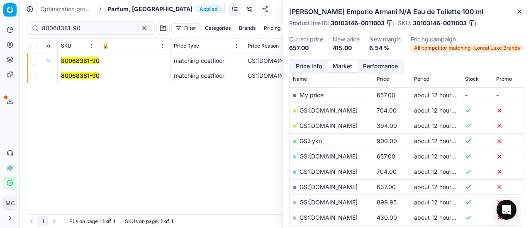
click at [80, 73] on mark "80068381-90" at bounding box center [80, 75] width 39 height 7
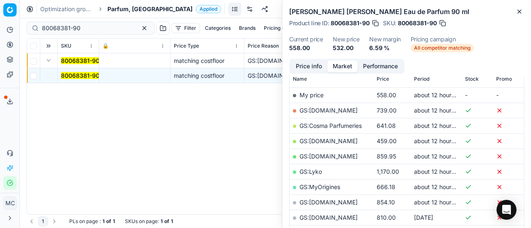
click at [311, 66] on button "Price info" at bounding box center [308, 67] width 37 height 12
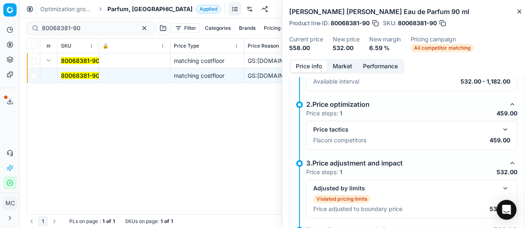
click at [500, 132] on button "button" at bounding box center [505, 130] width 10 height 10
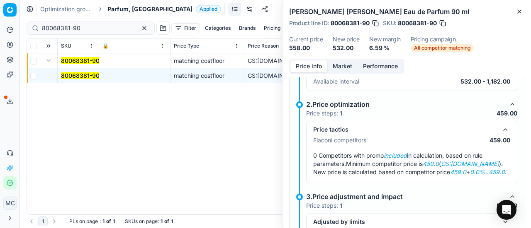
click at [342, 65] on button "Market" at bounding box center [342, 67] width 30 height 12
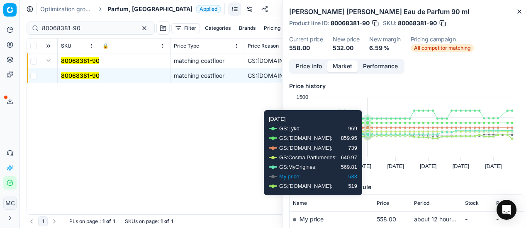
scroll to position [83, 0]
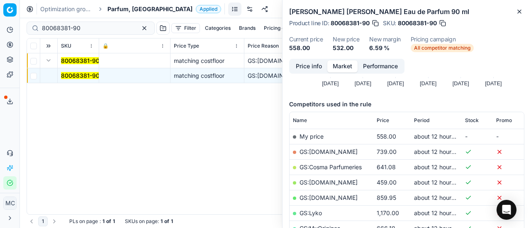
click at [325, 188] on td "GS:Deloox.dk" at bounding box center [331, 182] width 84 height 15
click at [325, 183] on link "GS:Deloox.dk" at bounding box center [328, 182] width 58 height 7
drag, startPoint x: 98, startPoint y: 29, endPoint x: 0, endPoint y: 29, distance: 97.8
click at [0, 29] on div "Pricing platform Analytics Pricing Product portfolio Templates Export service 2…" at bounding box center [265, 114] width 531 height 228
paste input "20101471"
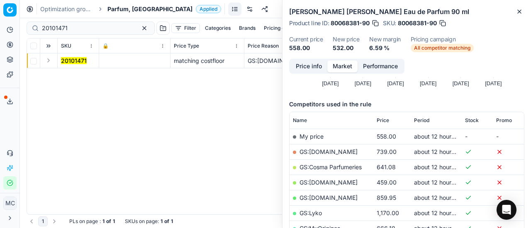
click at [49, 63] on button "Expand" at bounding box center [49, 61] width 10 height 10
click at [76, 77] on mark "20101471" at bounding box center [74, 75] width 26 height 7
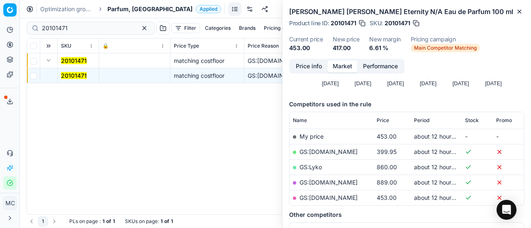
click at [321, 69] on button "Price info" at bounding box center [308, 67] width 37 height 12
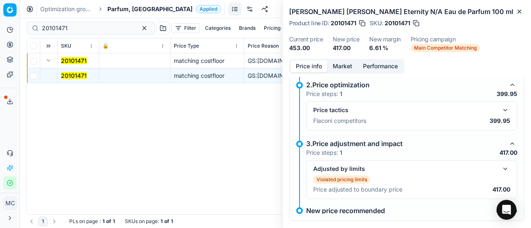
scroll to position [145, 0]
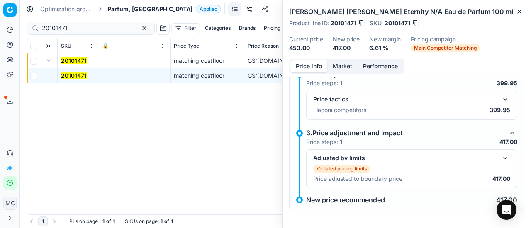
click at [502, 95] on button "button" at bounding box center [505, 100] width 10 height 10
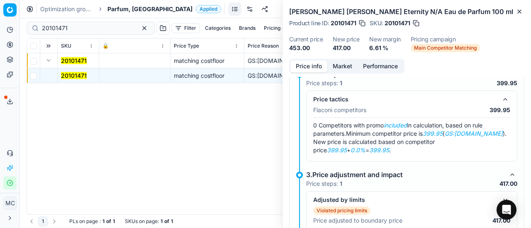
click at [334, 67] on button "Market" at bounding box center [342, 67] width 30 height 12
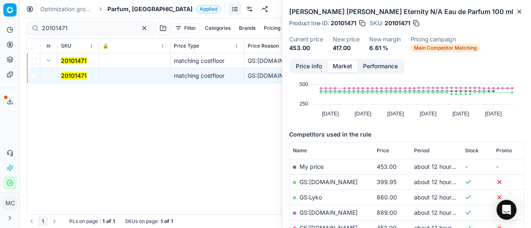
scroll to position [83, 0]
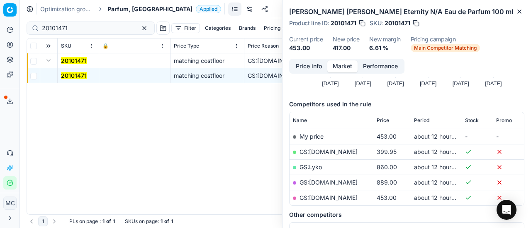
click at [324, 153] on link "GS:Luxplus.dk" at bounding box center [328, 151] width 58 height 7
drag, startPoint x: 90, startPoint y: 29, endPoint x: 0, endPoint y: 0, distance: 94.8
click at [0, 1] on div "Pricing platform Analytics Pricing Product portfolio Templates Export service 2…" at bounding box center [265, 114] width 531 height 228
paste input "90006001-0009009"
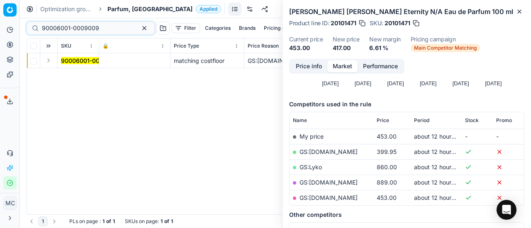
click at [50, 63] on button "Expand" at bounding box center [49, 61] width 10 height 10
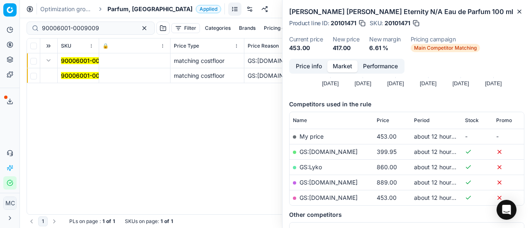
click at [89, 75] on mark "90006001-0009009" at bounding box center [89, 75] width 57 height 7
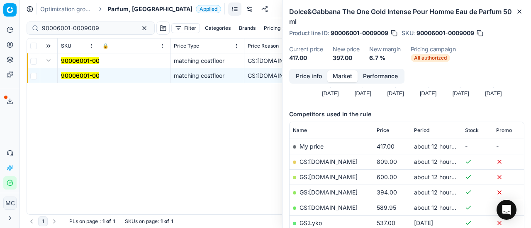
click at [313, 74] on button "Price info" at bounding box center [308, 76] width 37 height 12
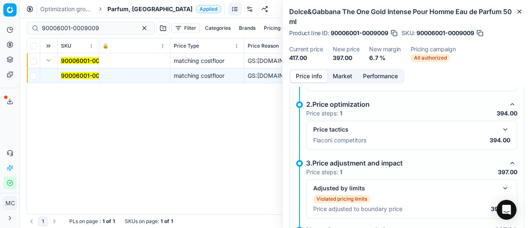
click at [500, 127] on button "button" at bounding box center [505, 130] width 10 height 10
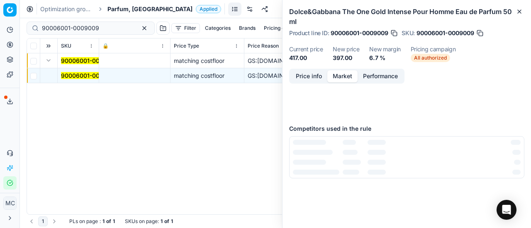
click at [347, 75] on button "Market" at bounding box center [342, 76] width 30 height 12
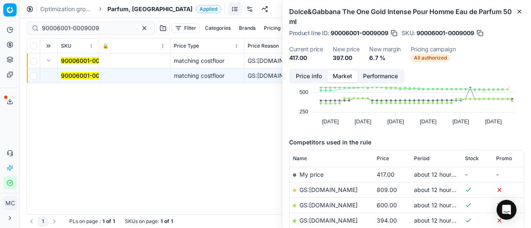
scroll to position [83, 0]
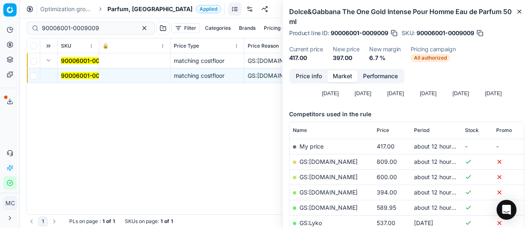
click at [330, 194] on link "GS:Deloox.dk" at bounding box center [328, 192] width 58 height 7
drag, startPoint x: 108, startPoint y: 29, endPoint x: 0, endPoint y: -12, distance: 115.7
click at [0, 0] on html "Pricing platform Analytics Pricing Product portfolio Templates Export service 2…" at bounding box center [265, 114] width 531 height 228
paste input "20102431"
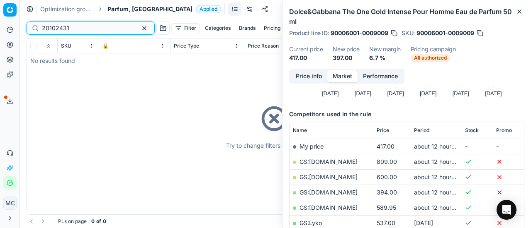
type input "20102431"
click at [117, 8] on span "Parfum, [GEOGRAPHIC_DATA]" at bounding box center [149, 9] width 85 height 8
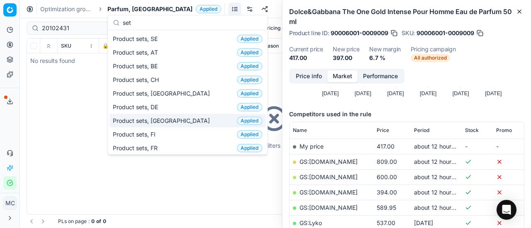
type input "set"
click at [172, 118] on div "Product sets, DK Applied" at bounding box center [187, 121] width 156 height 14
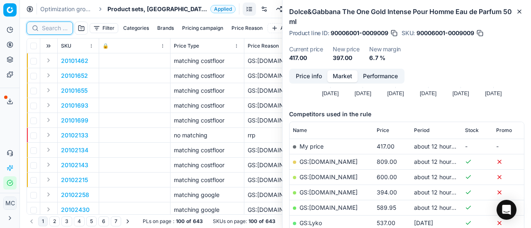
click at [60, 29] on input at bounding box center [55, 28] width 26 height 8
paste input "20102431"
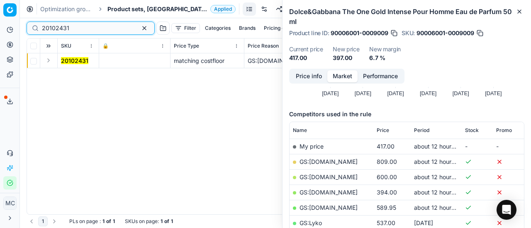
type input "20102431"
drag, startPoint x: 51, startPoint y: 62, endPoint x: 71, endPoint y: 68, distance: 21.4
click at [53, 63] on button "Expand" at bounding box center [49, 61] width 10 height 10
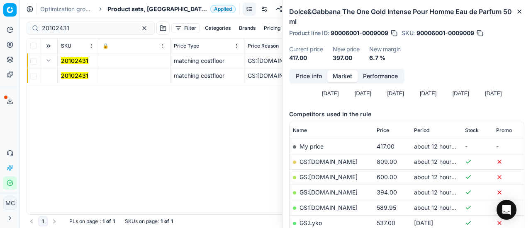
click at [81, 73] on mark "20102431" at bounding box center [74, 75] width 27 height 7
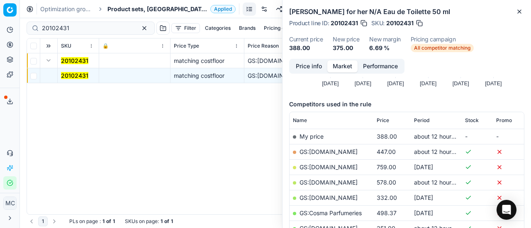
click at [303, 66] on button "Price info" at bounding box center [308, 67] width 37 height 12
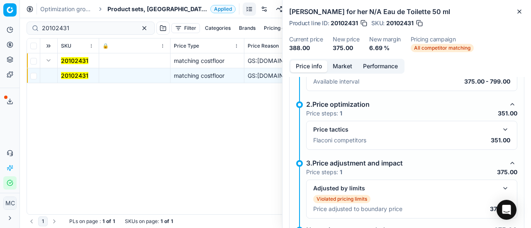
click at [500, 130] on button "button" at bounding box center [505, 130] width 10 height 10
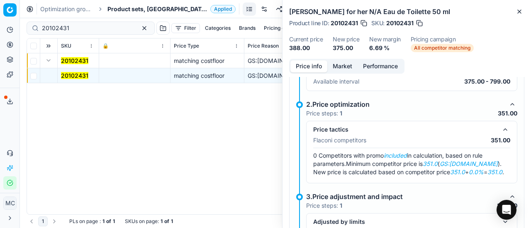
click at [340, 66] on button "Market" at bounding box center [342, 67] width 30 height 12
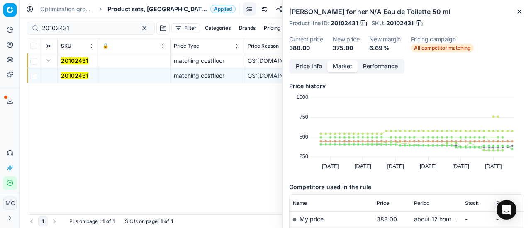
scroll to position [83, 0]
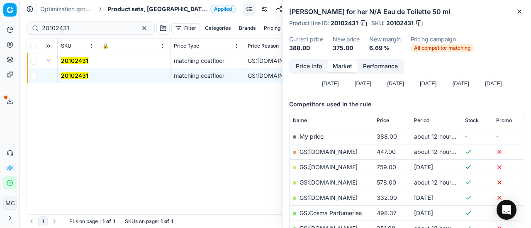
click at [332, 228] on link "GS:Deloox.dk" at bounding box center [328, 228] width 58 height 7
click at [119, 12] on span "Product sets, [GEOGRAPHIC_DATA]" at bounding box center [156, 9] width 99 height 8
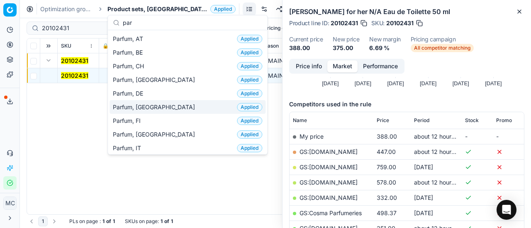
type input "par"
click at [153, 111] on div "Parfum, DK Applied" at bounding box center [187, 107] width 156 height 14
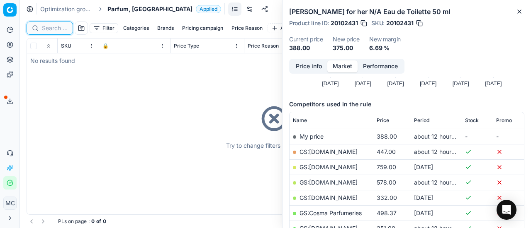
click at [59, 27] on input at bounding box center [55, 28] width 26 height 8
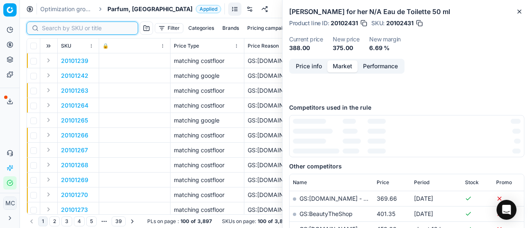
paste input "20102489"
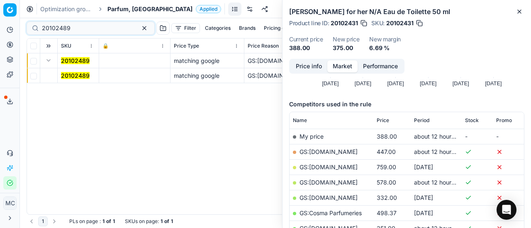
drag, startPoint x: 73, startPoint y: 79, endPoint x: 359, endPoint y: 66, distance: 286.7
click at [76, 79] on mark "20102489" at bounding box center [75, 75] width 29 height 7
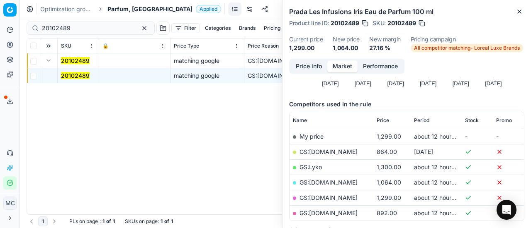
drag, startPoint x: 332, startPoint y: 67, endPoint x: 289, endPoint y: 67, distance: 43.1
click at [328, 68] on button "Market" at bounding box center [342, 67] width 30 height 12
click at [300, 67] on button "Price info" at bounding box center [308, 67] width 37 height 12
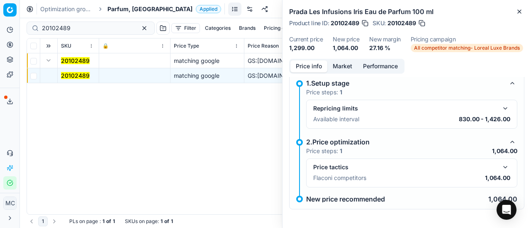
click at [500, 169] on button "button" at bounding box center [505, 168] width 10 height 10
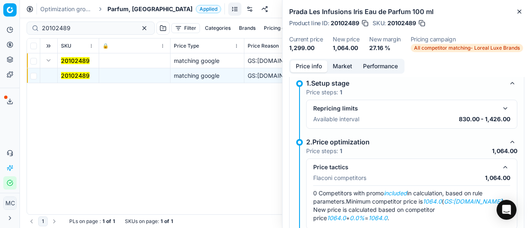
drag, startPoint x: 339, startPoint y: 65, endPoint x: 342, endPoint y: 72, distance: 7.4
click at [340, 66] on button "Market" at bounding box center [342, 67] width 30 height 12
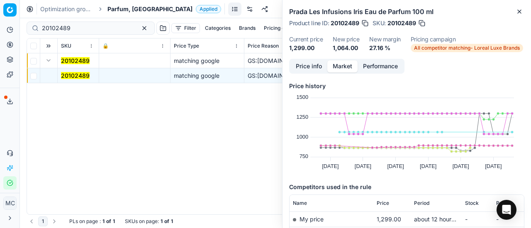
scroll to position [83, 0]
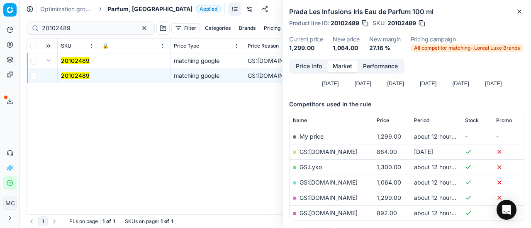
click at [337, 180] on link "GS:Nordicfeel.dk" at bounding box center [328, 182] width 58 height 7
drag, startPoint x: 82, startPoint y: 27, endPoint x: 5, endPoint y: 20, distance: 77.4
click at [0, 19] on div "Pricing platform Analytics Pricing Product portfolio Templates Export service 2…" at bounding box center [265, 114] width 531 height 228
paste input "80035331-100"
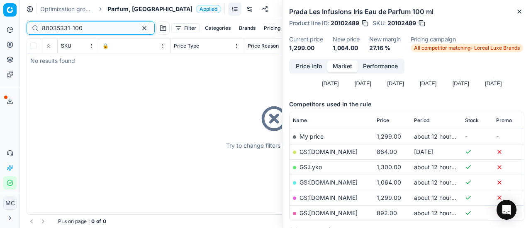
type input "80035331-100"
click at [116, 10] on span "Parfum, [GEOGRAPHIC_DATA]" at bounding box center [149, 9] width 85 height 8
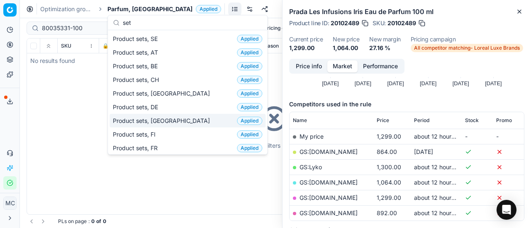
type input "set"
click at [171, 115] on div "Product sets, DK Applied" at bounding box center [187, 121] width 156 height 14
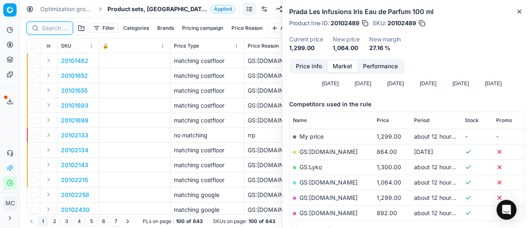
click at [54, 27] on input at bounding box center [55, 28] width 26 height 8
paste input "80035331-100"
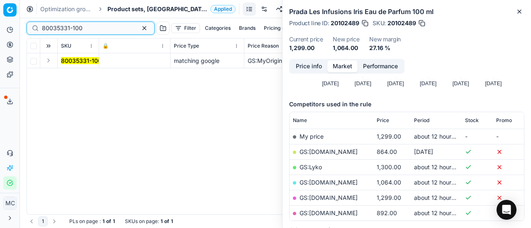
type input "80035331-100"
click at [51, 62] on button "Expand" at bounding box center [49, 61] width 10 height 10
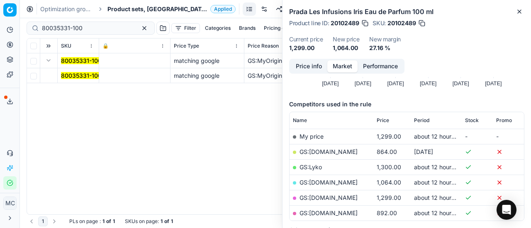
click at [77, 73] on mark "80035331-100" at bounding box center [81, 75] width 41 height 7
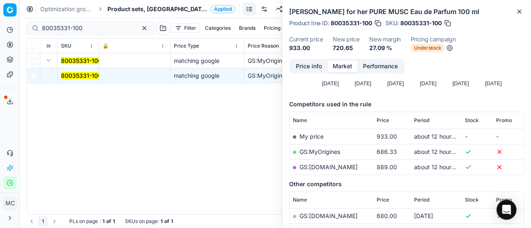
click at [309, 66] on button "Price info" at bounding box center [308, 67] width 37 height 12
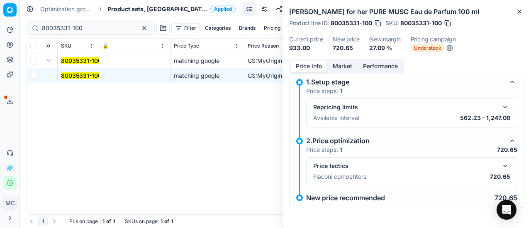
scroll to position [6, 0]
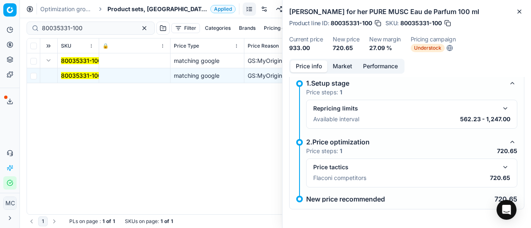
drag, startPoint x: 485, startPoint y: 167, endPoint x: 497, endPoint y: 166, distance: 11.6
click at [487, 167] on div "Price tactics" at bounding box center [405, 167] width 184 height 8
click at [500, 166] on button "button" at bounding box center [505, 168] width 10 height 10
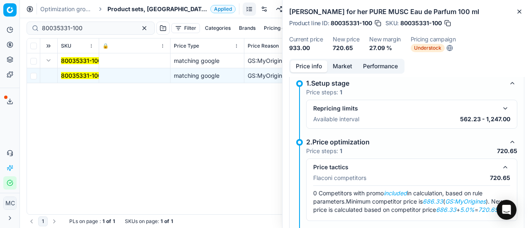
click at [337, 66] on button "Market" at bounding box center [342, 67] width 30 height 12
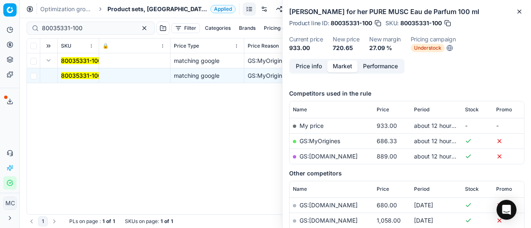
scroll to position [124, 0]
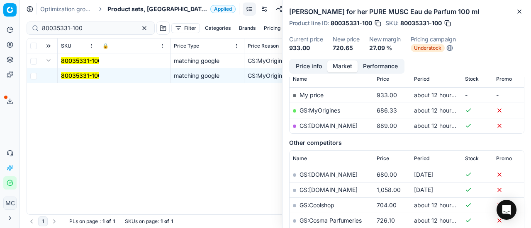
click at [332, 111] on link "GS:MyOrigines" at bounding box center [319, 110] width 41 height 7
click at [126, 12] on span "Product sets, [GEOGRAPHIC_DATA]" at bounding box center [156, 9] width 99 height 8
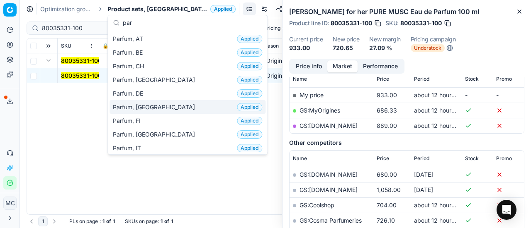
type input "par"
click at [162, 107] on div "Parfum, DK Applied" at bounding box center [187, 107] width 156 height 14
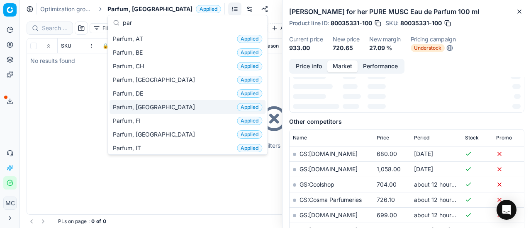
scroll to position [124, 0]
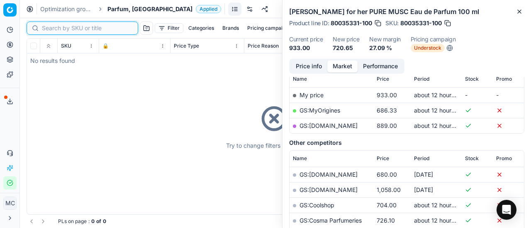
click at [50, 29] on input at bounding box center [87, 28] width 91 height 8
paste input "80024760-150"
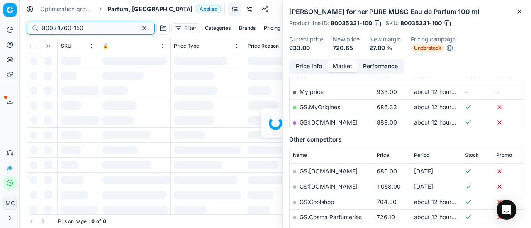
scroll to position [124, 0]
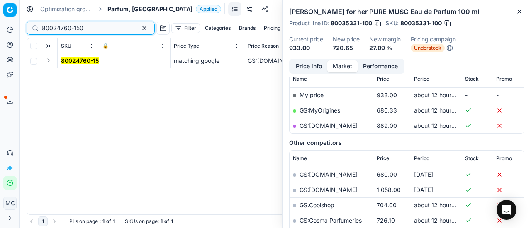
type input "80024760-150"
click at [51, 62] on button "Expand" at bounding box center [49, 61] width 10 height 10
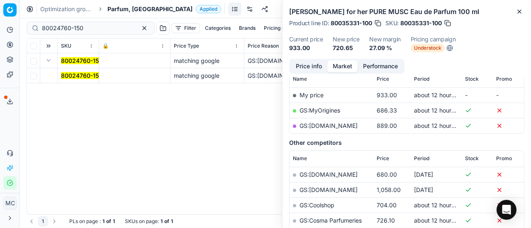
drag, startPoint x: 51, startPoint y: 62, endPoint x: 337, endPoint y: 66, distance: 286.9
click at [72, 77] on mark "80024760-150" at bounding box center [81, 75] width 41 height 7
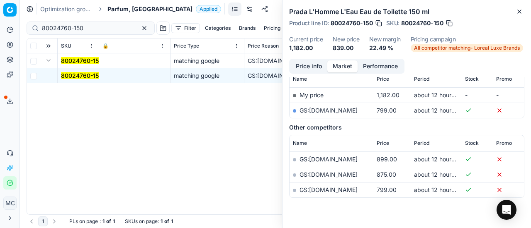
click at [312, 67] on button "Price info" at bounding box center [308, 67] width 37 height 12
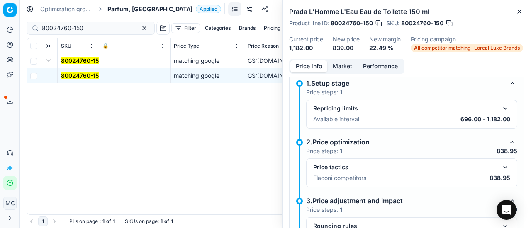
click at [500, 167] on button "button" at bounding box center [505, 168] width 10 height 10
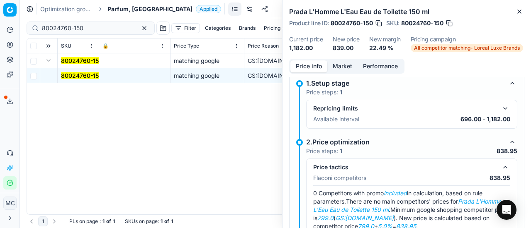
click at [340, 59] on div "Price info Market Performance" at bounding box center [346, 66] width 115 height 15
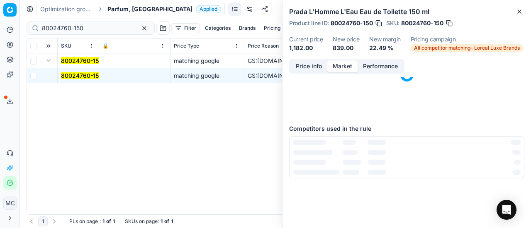
click at [345, 68] on button "Market" at bounding box center [342, 67] width 30 height 12
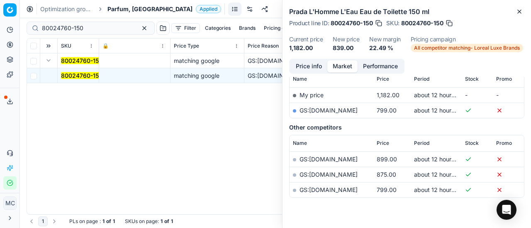
click at [342, 109] on link "GS:parfumdreams.DK" at bounding box center [328, 110] width 58 height 7
click at [119, 10] on span "Parfum, [GEOGRAPHIC_DATA]" at bounding box center [149, 9] width 85 height 8
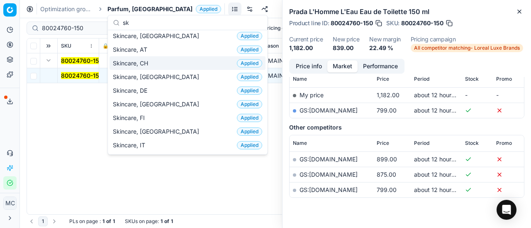
scroll to position [0, 0]
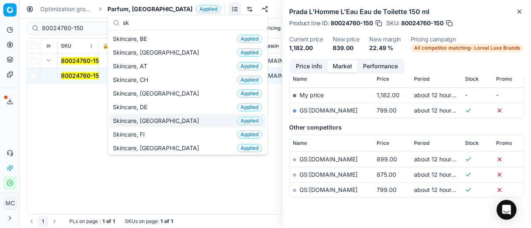
type input "sk"
click at [185, 117] on div "Skincare, DK Applied" at bounding box center [187, 121] width 156 height 14
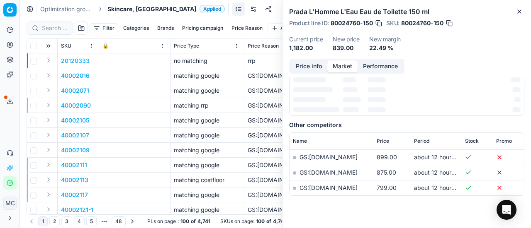
scroll to position [124, 0]
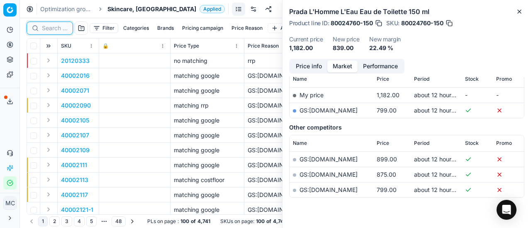
click at [51, 29] on input at bounding box center [55, 28] width 26 height 8
paste input "90006341-0009604"
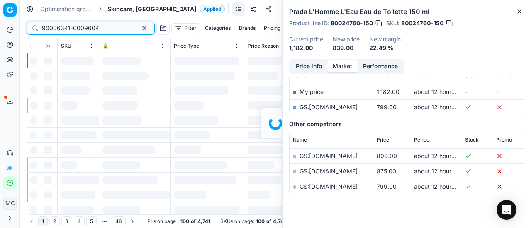
scroll to position [124, 0]
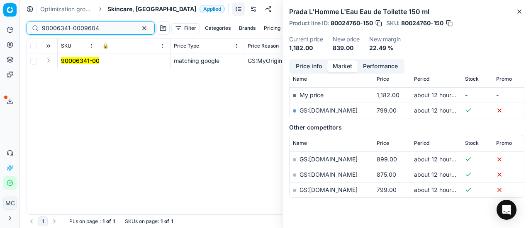
type input "90006341-0009604"
click at [50, 63] on button "Expand" at bounding box center [49, 61] width 10 height 10
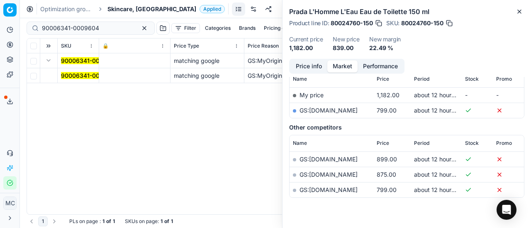
drag, startPoint x: 82, startPoint y: 73, endPoint x: 360, endPoint y: 74, distance: 277.8
click at [85, 73] on mark "90006341-0009604" at bounding box center [89, 75] width 57 height 7
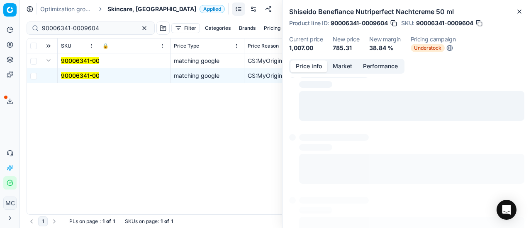
drag, startPoint x: 314, startPoint y: 64, endPoint x: 530, endPoint y: 131, distance: 225.9
click at [316, 65] on button "Price info" at bounding box center [308, 67] width 37 height 12
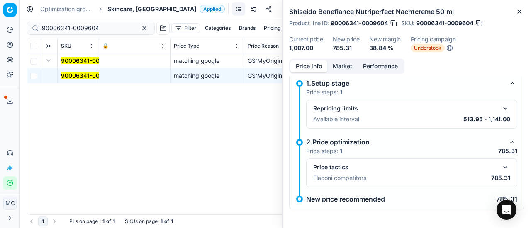
click at [500, 172] on div "Price tactics Flaconi competitors 785.31" at bounding box center [411, 174] width 197 height 22
click at [501, 167] on button "button" at bounding box center [505, 168] width 10 height 10
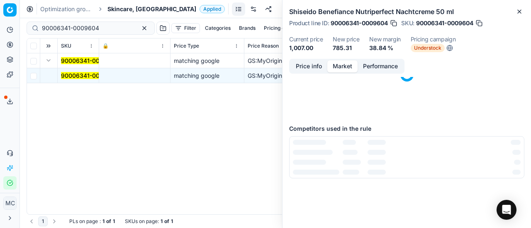
click at [339, 63] on button "Market" at bounding box center [342, 67] width 30 height 12
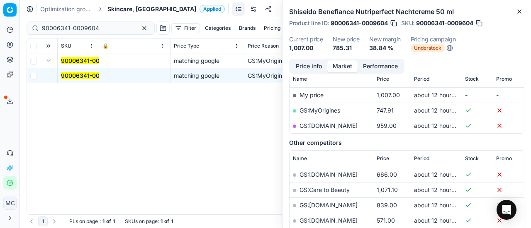
click at [335, 110] on link "GS:MyOrigines" at bounding box center [319, 110] width 41 height 7
click at [117, 8] on span "Skincare, [GEOGRAPHIC_DATA]" at bounding box center [151, 9] width 89 height 8
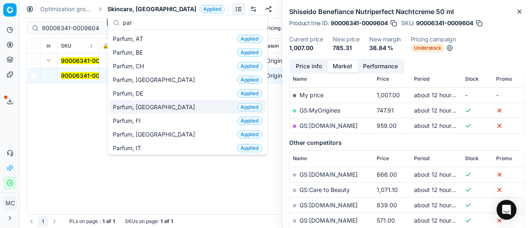
type input "par"
click at [138, 103] on span "Parfum, [GEOGRAPHIC_DATA]" at bounding box center [155, 107] width 85 height 8
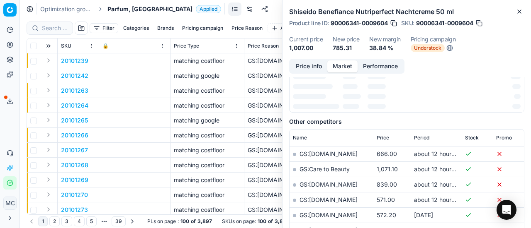
scroll to position [124, 0]
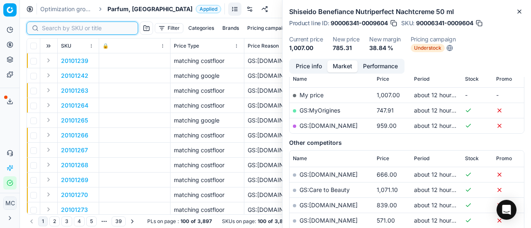
click at [60, 29] on input at bounding box center [87, 28] width 91 height 8
paste input "80016211-80"
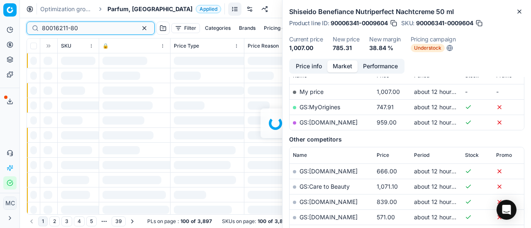
scroll to position [124, 0]
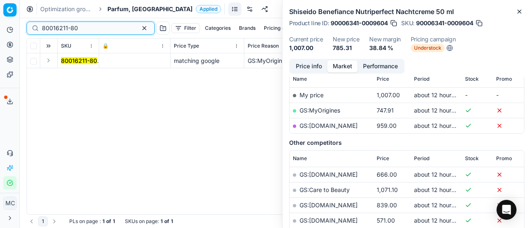
type input "80016211-80"
click at [50, 59] on button "Expand" at bounding box center [49, 61] width 10 height 10
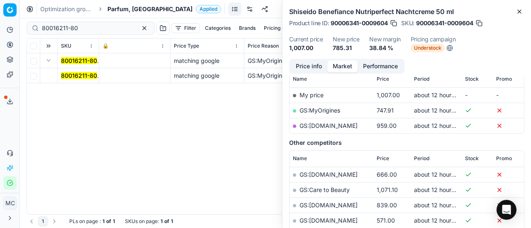
click at [72, 75] on mark "80016211-80" at bounding box center [79, 75] width 36 height 7
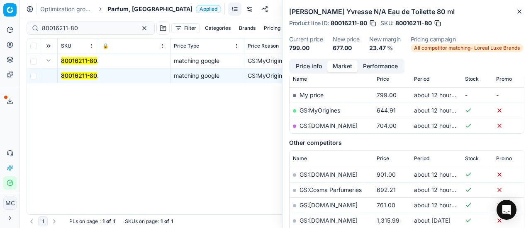
click at [305, 68] on button "Price info" at bounding box center [308, 67] width 37 height 12
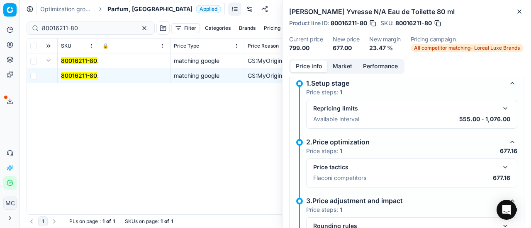
click at [500, 165] on button "button" at bounding box center [505, 168] width 10 height 10
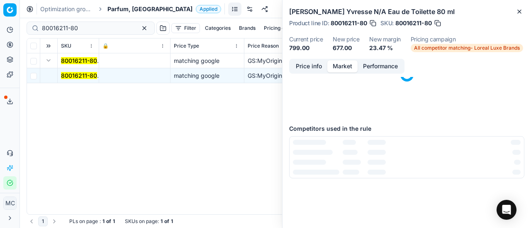
click at [341, 65] on button "Market" at bounding box center [342, 67] width 30 height 12
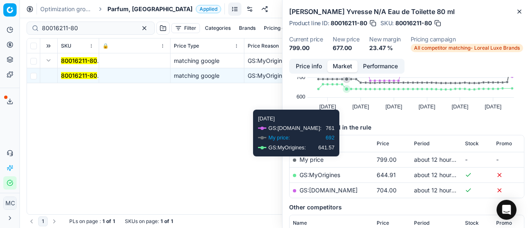
scroll to position [83, 0]
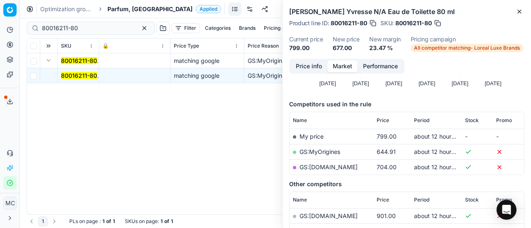
click at [321, 152] on link "GS:MyOrigines" at bounding box center [319, 151] width 41 height 7
click at [116, 13] on div "Optimization groups Parfum, DK Applied Discard Download report" at bounding box center [275, 9] width 511 height 18
click at [117, 13] on span "Parfum, [GEOGRAPHIC_DATA]" at bounding box center [149, 9] width 85 height 8
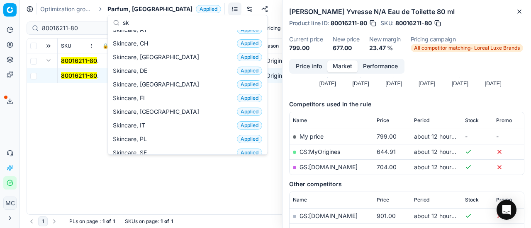
scroll to position [0, 0]
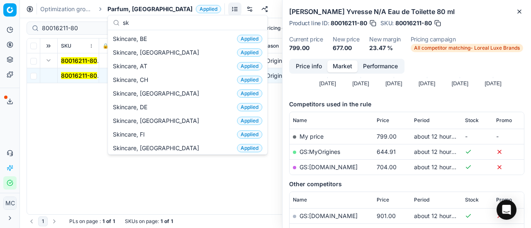
type input "sk"
click at [172, 125] on div "Skincare, DK Applied" at bounding box center [187, 121] width 156 height 14
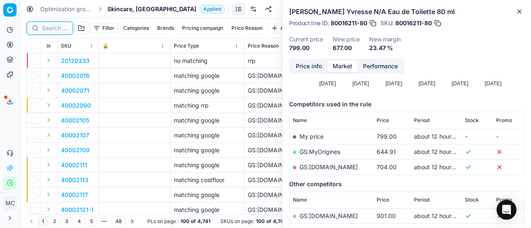
click at [55, 30] on input at bounding box center [55, 28] width 26 height 8
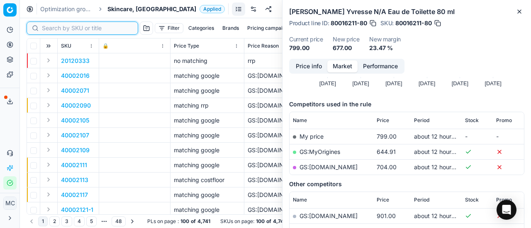
paste input "80042653-30"
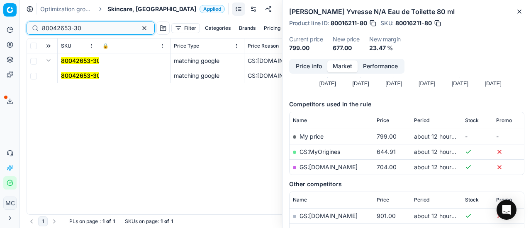
type input "80042653-30"
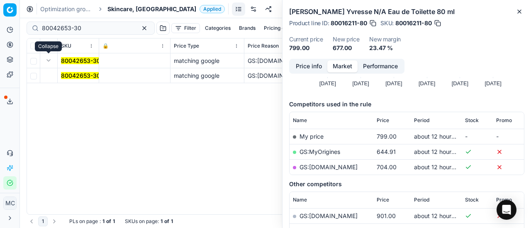
click at [51, 61] on button "Expand" at bounding box center [49, 61] width 10 height 10
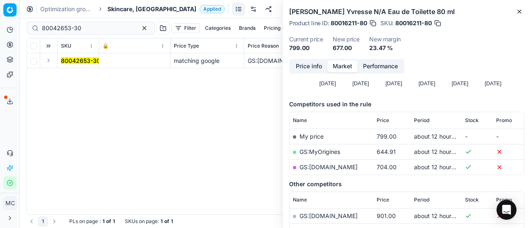
click at [50, 61] on button "Expand" at bounding box center [49, 61] width 10 height 10
click at [75, 79] on span "80042653-30" at bounding box center [80, 76] width 39 height 8
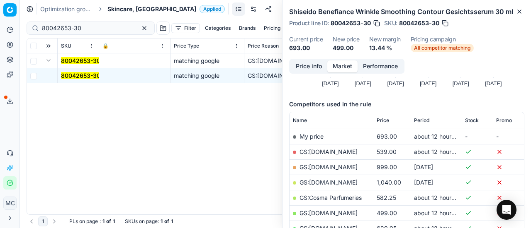
click at [314, 73] on button "Price info" at bounding box center [308, 67] width 37 height 12
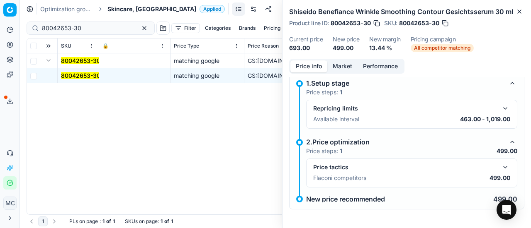
click at [500, 172] on button "button" at bounding box center [505, 168] width 10 height 10
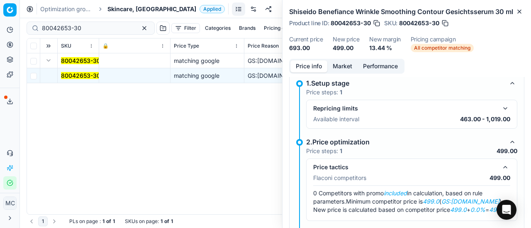
click at [347, 73] on button "Market" at bounding box center [342, 67] width 30 height 12
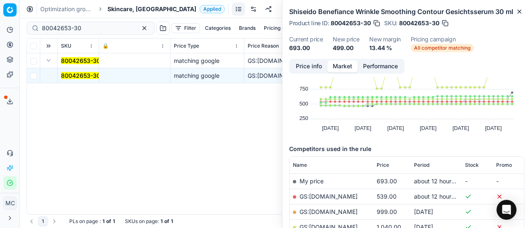
scroll to position [83, 0]
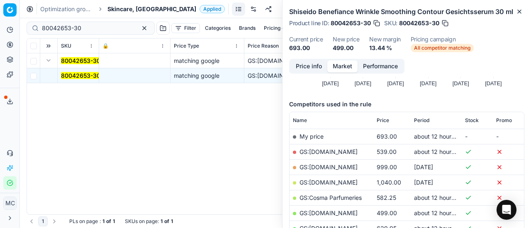
click at [330, 217] on link "GS:Deloox.dk" at bounding box center [328, 213] width 58 height 7
click at [125, 9] on span "Skincare, [GEOGRAPHIC_DATA]" at bounding box center [151, 9] width 89 height 8
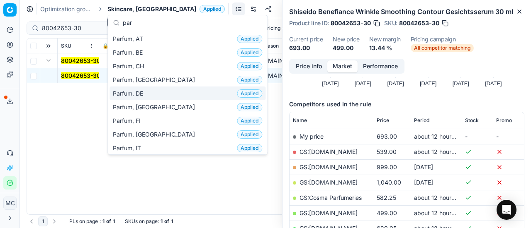
type input "par"
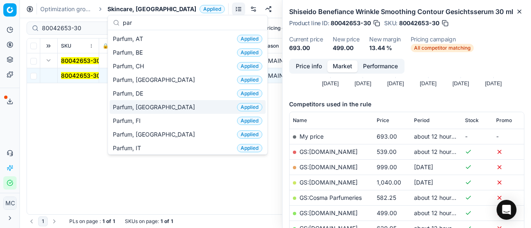
click at [159, 101] on div "Parfum, DK Applied" at bounding box center [187, 107] width 156 height 14
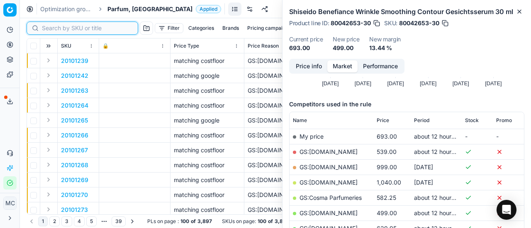
click at [46, 27] on input at bounding box center [87, 28] width 91 height 8
paste input "80070413-50"
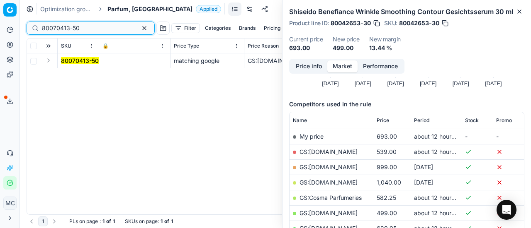
type input "80070413-50"
click at [51, 61] on button "Expand" at bounding box center [49, 61] width 10 height 10
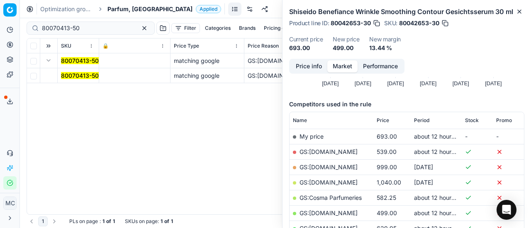
click at [90, 73] on mark "80070413-50" at bounding box center [80, 75] width 38 height 7
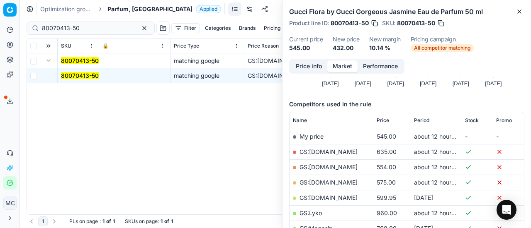
click at [312, 68] on button "Price info" at bounding box center [308, 67] width 37 height 12
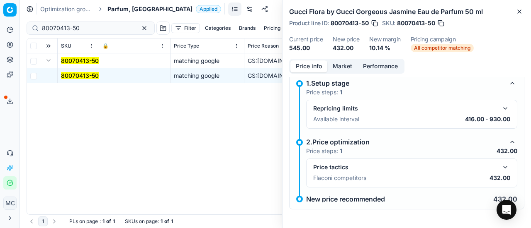
click at [500, 166] on button "button" at bounding box center [505, 168] width 10 height 10
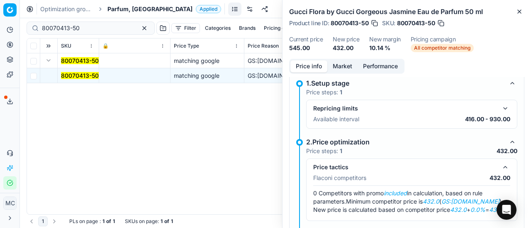
click at [338, 67] on button "Market" at bounding box center [342, 67] width 30 height 12
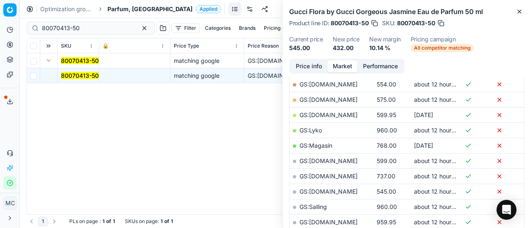
scroll to position [207, 0]
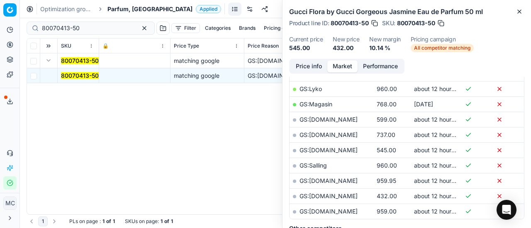
click at [341, 195] on link "GS:parfumdreams.DK" at bounding box center [328, 196] width 58 height 7
click at [123, 5] on span "Parfum, [GEOGRAPHIC_DATA]" at bounding box center [149, 9] width 85 height 8
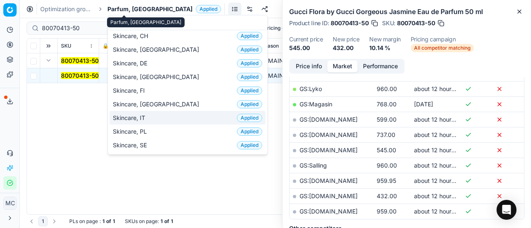
scroll to position [0, 0]
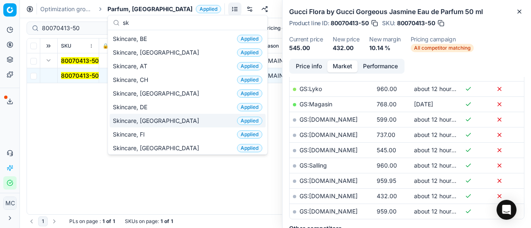
type input "sk"
click at [163, 121] on div "Skincare, DK Applied" at bounding box center [187, 121] width 156 height 14
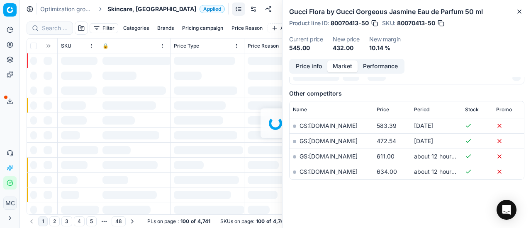
scroll to position [207, 0]
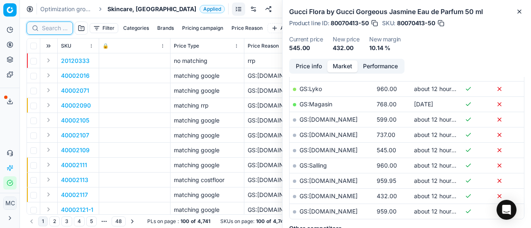
click at [57, 29] on input at bounding box center [55, 28] width 26 height 8
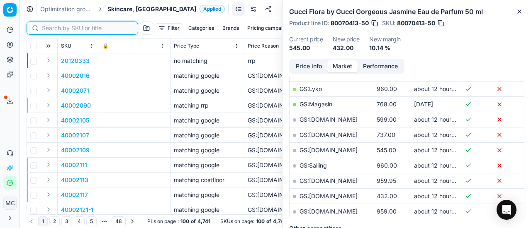
paste input "90007608-0011688"
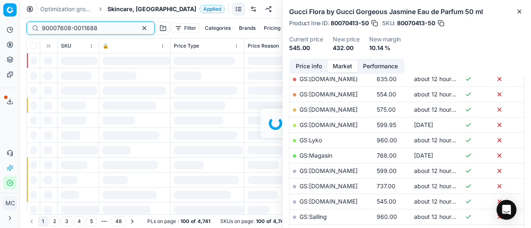
scroll to position [207, 0]
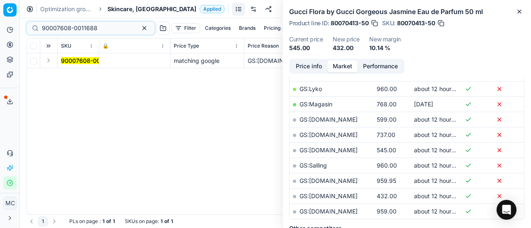
click at [46, 65] on button "Expand" at bounding box center [49, 61] width 10 height 10
click at [64, 74] on mark "90007608-0011688" at bounding box center [89, 75] width 56 height 7
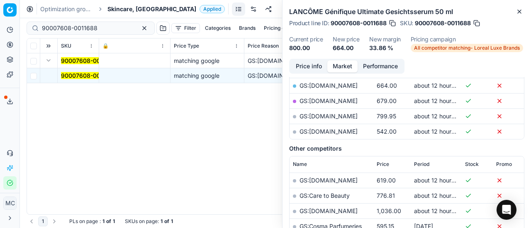
scroll to position [0, 0]
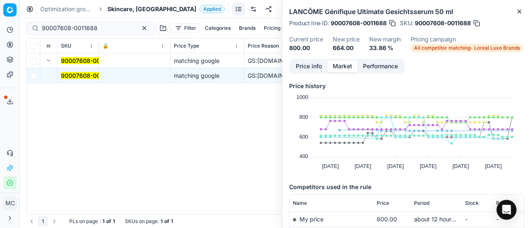
click at [310, 68] on button "Price info" at bounding box center [308, 67] width 37 height 12
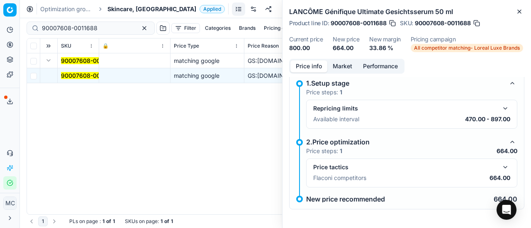
click at [500, 165] on button "button" at bounding box center [505, 168] width 10 height 10
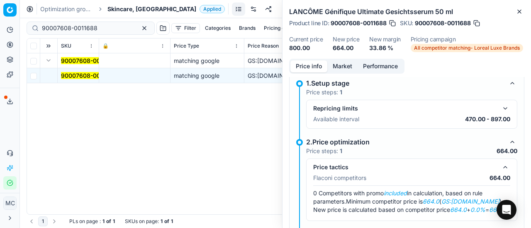
click at [347, 69] on button "Market" at bounding box center [342, 67] width 30 height 12
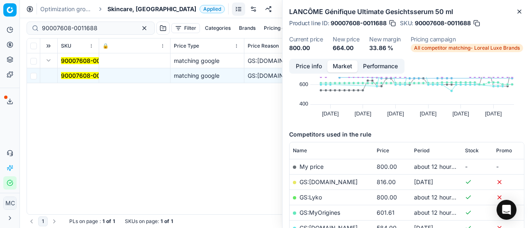
scroll to position [83, 0]
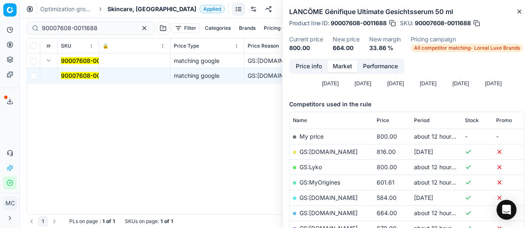
click at [324, 212] on link "GS:Nordicfeel.dk" at bounding box center [328, 213] width 58 height 7
drag, startPoint x: 106, startPoint y: 27, endPoint x: 0, endPoint y: -5, distance: 110.8
click at [0, 0] on html "Pricing platform Analytics Pricing Product portfolio Templates Export service 2…" at bounding box center [265, 114] width 531 height 228
paste input "50004203-0008169"
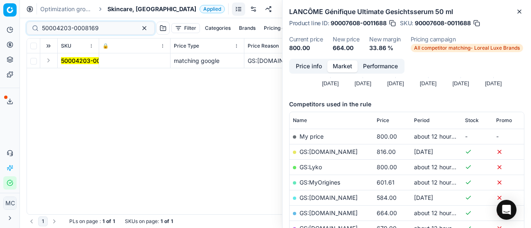
click at [47, 63] on button "Expand" at bounding box center [49, 61] width 10 height 10
drag, startPoint x: 81, startPoint y: 75, endPoint x: 265, endPoint y: 63, distance: 184.4
click at [84, 75] on mark "50004203-0008169" at bounding box center [89, 75] width 57 height 7
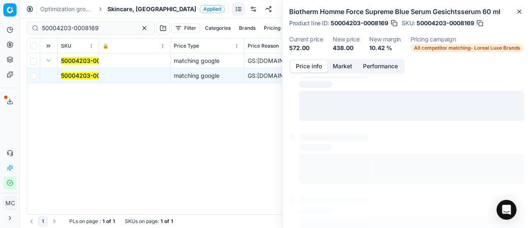
drag, startPoint x: 313, startPoint y: 63, endPoint x: 333, endPoint y: 73, distance: 22.1
click at [313, 63] on button "Price info" at bounding box center [308, 67] width 37 height 12
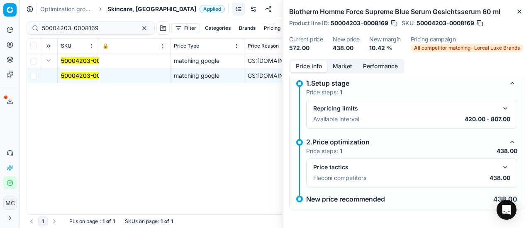
click at [500, 167] on button "button" at bounding box center [505, 168] width 10 height 10
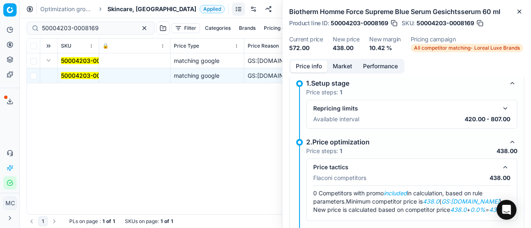
click at [335, 63] on button "Market" at bounding box center [342, 67] width 30 height 12
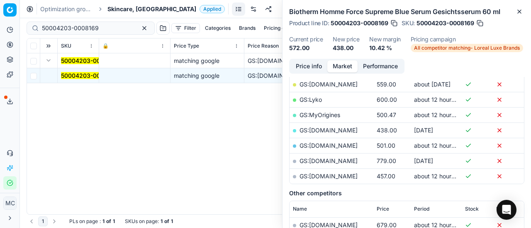
scroll to position [124, 0]
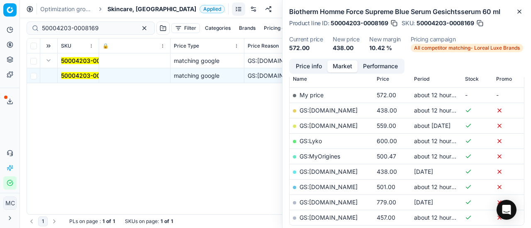
click at [334, 112] on link "GS:Cocopanda.dk" at bounding box center [328, 110] width 58 height 7
click at [347, 217] on link "GS:parfumdreams.DK" at bounding box center [328, 217] width 58 height 7
drag, startPoint x: 117, startPoint y: 28, endPoint x: 0, endPoint y: 13, distance: 117.9
click at [0, 16] on div "Pricing platform Analytics Pricing Product portfolio Templates Export service 2…" at bounding box center [265, 114] width 531 height 228
paste input "80052850-15"
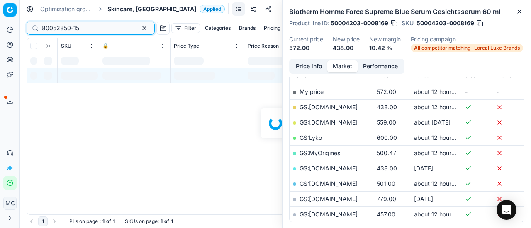
scroll to position [124, 0]
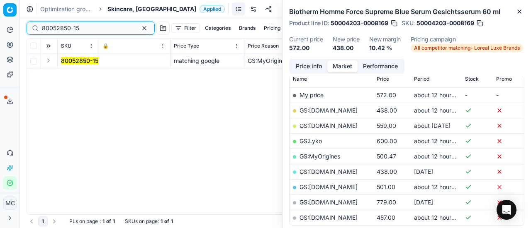
type input "80052850-15"
click at [49, 60] on button "Expand" at bounding box center [49, 61] width 10 height 10
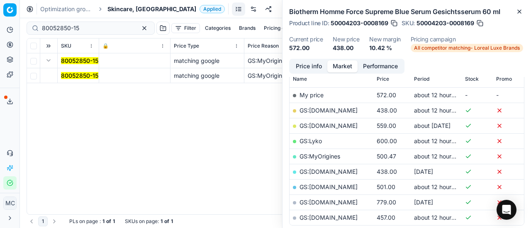
click at [74, 70] on td "80052850-15" at bounding box center [78, 75] width 41 height 15
drag, startPoint x: 73, startPoint y: 73, endPoint x: 328, endPoint y: 75, distance: 254.1
click at [75, 73] on mark "80052850-15" at bounding box center [79, 75] width 37 height 7
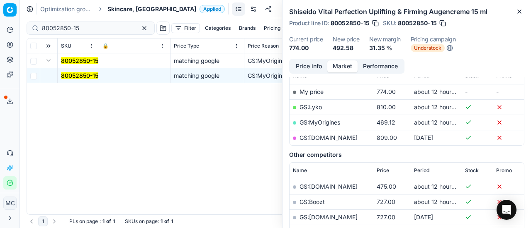
scroll to position [0, 0]
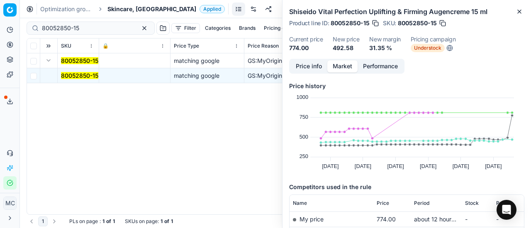
drag, startPoint x: 304, startPoint y: 66, endPoint x: 320, endPoint y: 72, distance: 16.9
click at [307, 68] on button "Price info" at bounding box center [308, 67] width 37 height 12
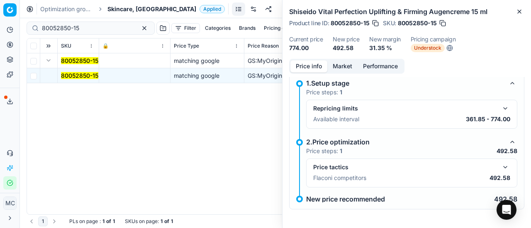
click at [502, 166] on button "button" at bounding box center [505, 168] width 10 height 10
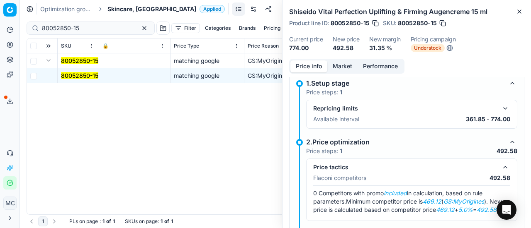
click at [339, 65] on button "Market" at bounding box center [342, 67] width 30 height 12
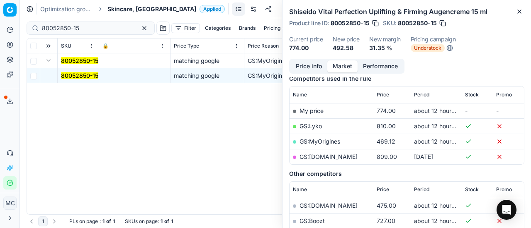
scroll to position [124, 0]
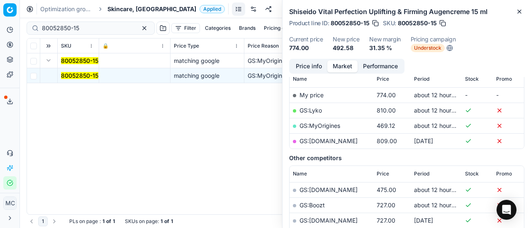
click at [330, 122] on link "GS:MyOrigines" at bounding box center [319, 125] width 41 height 7
click at [36, 115] on div "80052850-15 matching google GS:MyOrigines Shiseido Vital Perfection Uplifting &…" at bounding box center [275, 133] width 497 height 161
click at [124, 10] on span "Skincare, [GEOGRAPHIC_DATA]" at bounding box center [151, 9] width 89 height 8
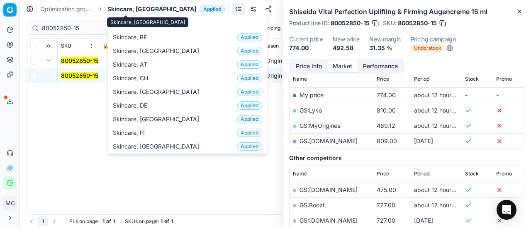
scroll to position [0, 0]
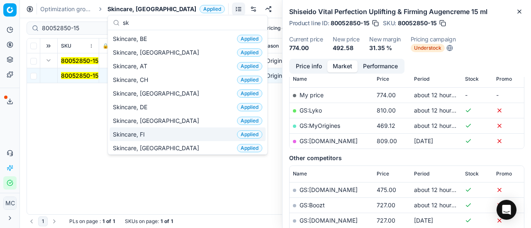
type input "sk"
click at [166, 133] on div "Skincare, FI Applied" at bounding box center [187, 135] width 156 height 14
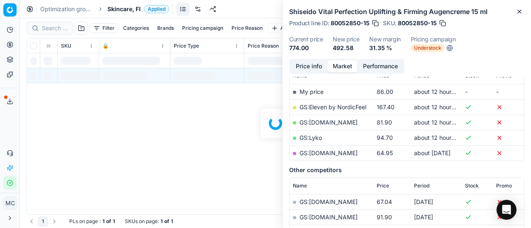
scroll to position [124, 0]
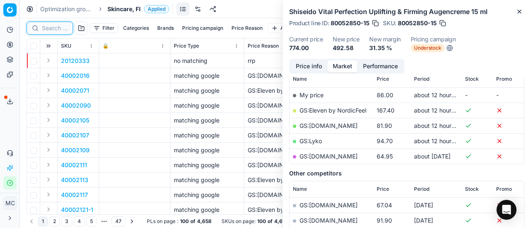
click at [61, 30] on input at bounding box center [55, 28] width 26 height 8
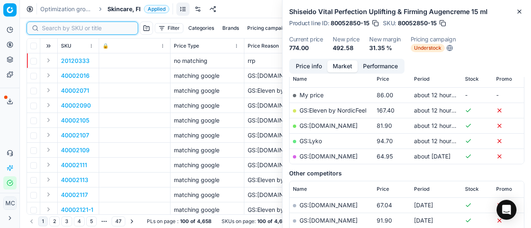
paste input "80054706-1"
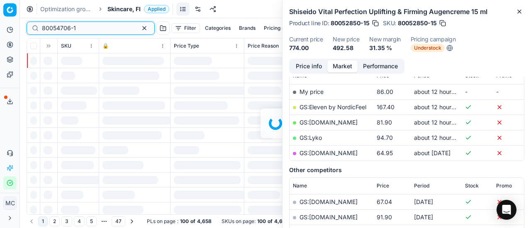
scroll to position [124, 0]
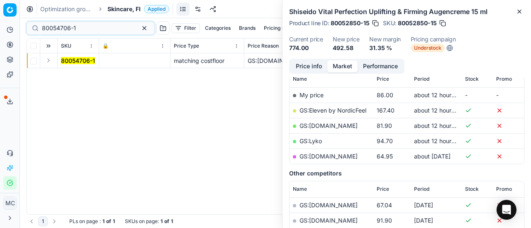
click at [52, 58] on button "Expand" at bounding box center [49, 61] width 10 height 10
click at [84, 77] on mark "80054706-1" at bounding box center [78, 75] width 34 height 7
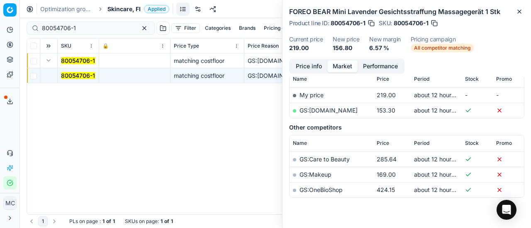
click at [311, 67] on button "Price info" at bounding box center [308, 67] width 37 height 12
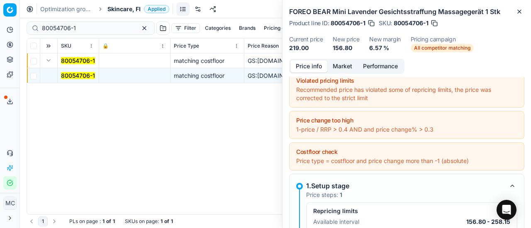
scroll to position [130, 0]
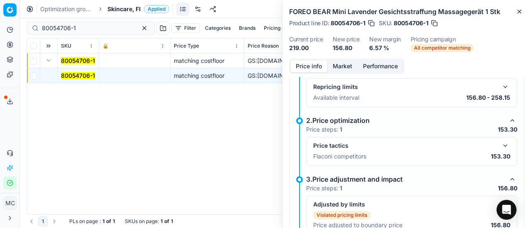
click at [500, 146] on button "button" at bounding box center [505, 146] width 10 height 10
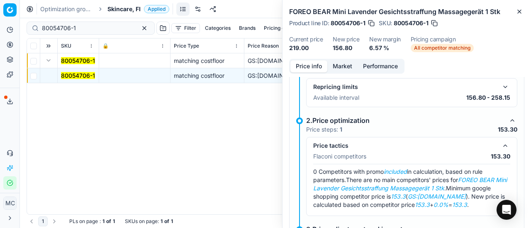
click at [347, 61] on button "Market" at bounding box center [342, 67] width 30 height 12
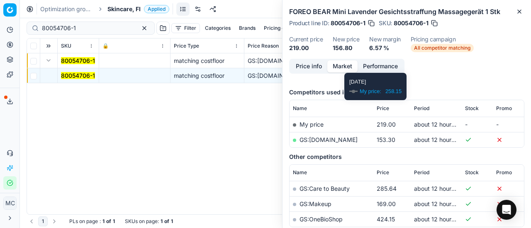
scroll to position [124, 0]
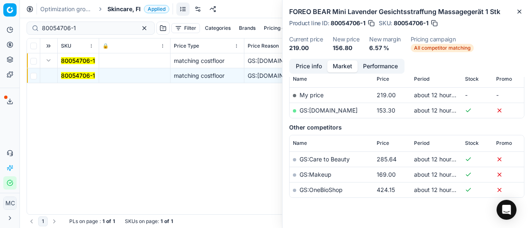
click at [325, 108] on link "GS:[DOMAIN_NAME]" at bounding box center [328, 110] width 58 height 7
drag, startPoint x: 95, startPoint y: 28, endPoint x: 0, endPoint y: 40, distance: 95.3
click at [0, 34] on div "Pricing platform Analytics Pricing Product portfolio Templates Export service 2…" at bounding box center [265, 114] width 531 height 228
paste input "47247"
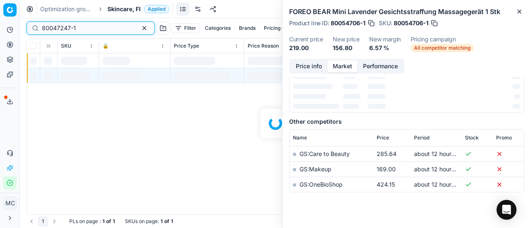
scroll to position [124, 0]
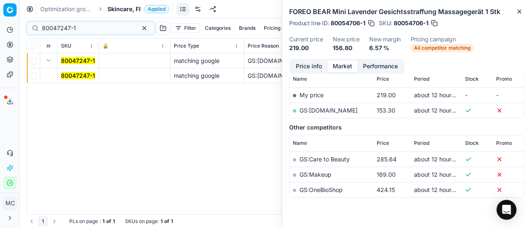
click at [50, 62] on button "Expand" at bounding box center [49, 61] width 10 height 10
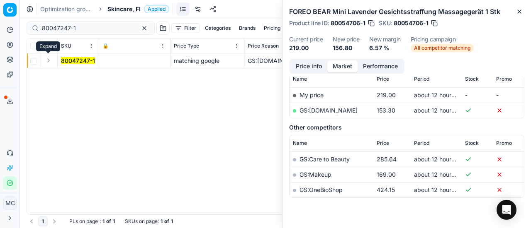
click at [51, 62] on button "Expand" at bounding box center [49, 61] width 10 height 10
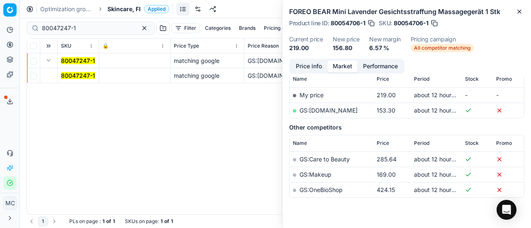
click at [70, 82] on td "80047247-1" at bounding box center [78, 75] width 41 height 15
click at [86, 76] on mark "80047247-1" at bounding box center [78, 75] width 34 height 7
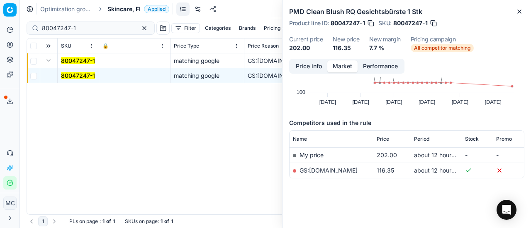
scroll to position [0, 0]
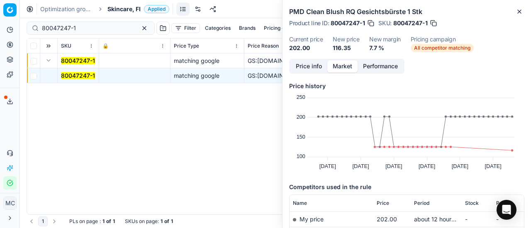
click at [307, 65] on button "Price info" at bounding box center [308, 67] width 37 height 12
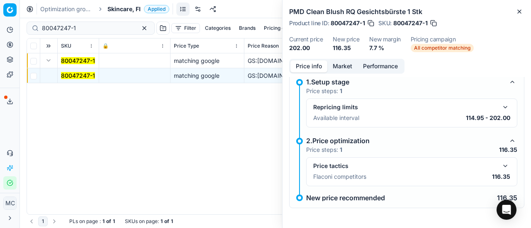
scroll to position [37, 0]
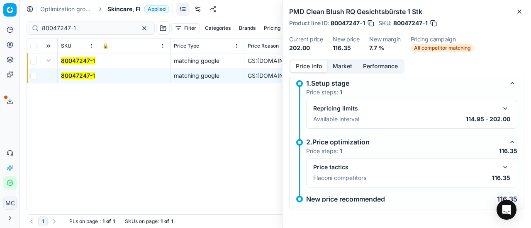
click at [500, 168] on button "button" at bounding box center [505, 168] width 10 height 10
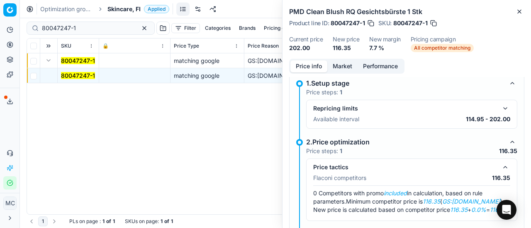
click at [348, 71] on button "Market" at bounding box center [342, 67] width 30 height 12
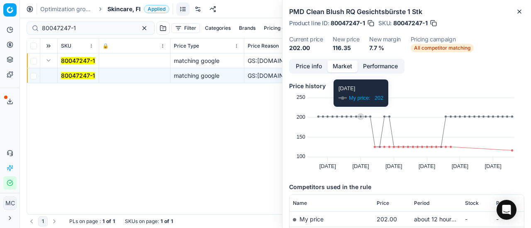
scroll to position [63, 0]
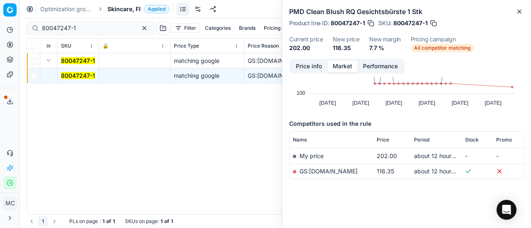
click at [333, 170] on link "GS:[DOMAIN_NAME]" at bounding box center [328, 171] width 58 height 7
drag, startPoint x: 97, startPoint y: 29, endPoint x: 0, endPoint y: 34, distance: 96.7
click at [0, 31] on div "Pricing platform Analytics Pricing Product portfolio Templates Export service 2…" at bounding box center [265, 114] width 531 height 228
paste input "75668"
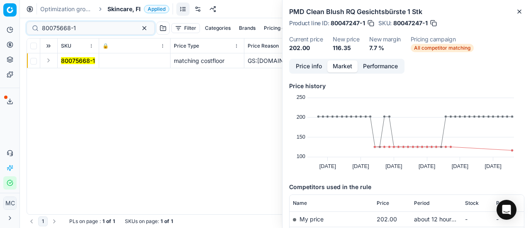
drag, startPoint x: 53, startPoint y: 62, endPoint x: 75, endPoint y: 75, distance: 25.1
click at [53, 63] on td at bounding box center [48, 60] width 17 height 15
click at [75, 75] on div "80075668-1 matching costfloor GS:Boozt.com FOREO LUNA™ 4 mini Lavender Gesichts…" at bounding box center [275, 133] width 497 height 161
click at [50, 59] on button "Expand" at bounding box center [49, 61] width 10 height 10
click at [82, 73] on mark "80075668-1" at bounding box center [78, 75] width 34 height 7
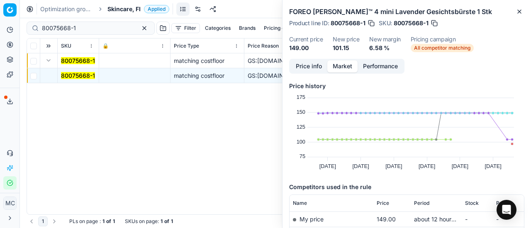
click at [290, 70] on button "Price info" at bounding box center [308, 67] width 37 height 12
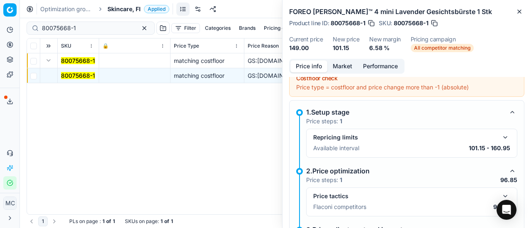
scroll to position [120, 0]
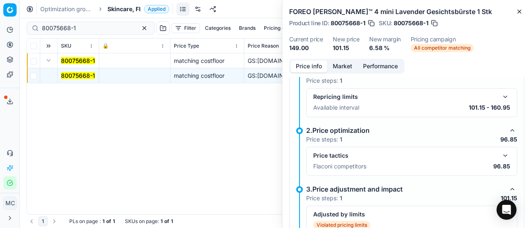
click at [500, 156] on button "button" at bounding box center [505, 156] width 10 height 10
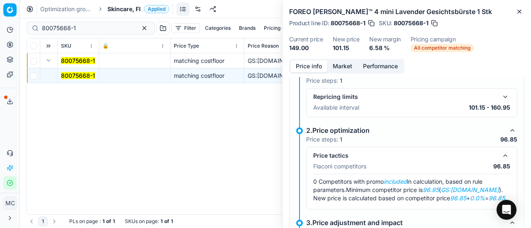
click at [350, 66] on button "Market" at bounding box center [342, 67] width 30 height 12
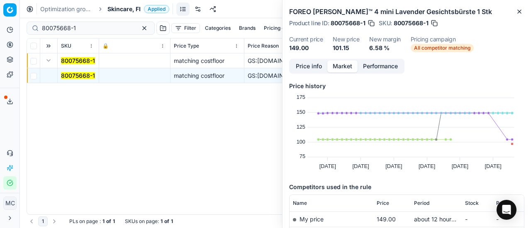
scroll to position [83, 0]
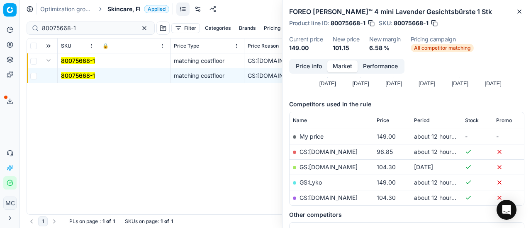
click at [332, 152] on link "GS:[DOMAIN_NAME]" at bounding box center [328, 151] width 58 height 7
drag, startPoint x: 79, startPoint y: 28, endPoint x: 0, endPoint y: 27, distance: 79.2
click at [0, 20] on div "Pricing platform Analytics Pricing Product portfolio Templates Export service 2…" at bounding box center [265, 114] width 531 height 228
paste input "16803-15"
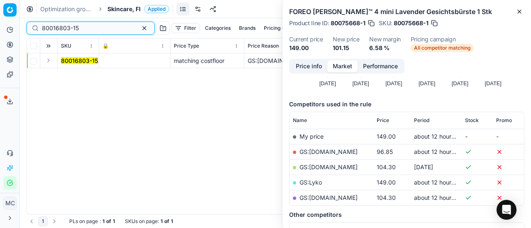
type input "80016803-15"
click at [51, 63] on button "Expand" at bounding box center [49, 61] width 10 height 10
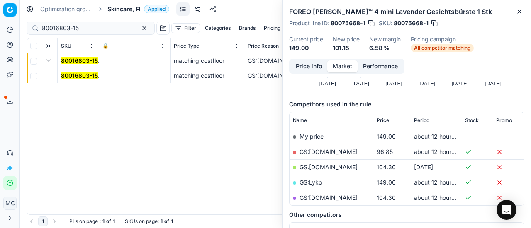
click at [78, 75] on mark "80016803-15" at bounding box center [79, 75] width 37 height 7
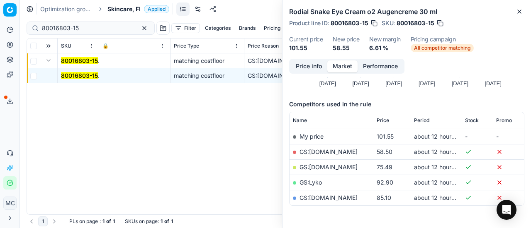
click at [310, 67] on button "Price info" at bounding box center [308, 67] width 37 height 12
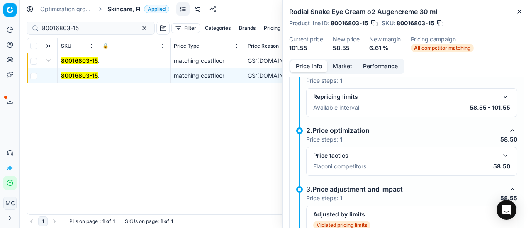
click at [500, 158] on button "button" at bounding box center [505, 156] width 10 height 10
click at [500, 157] on button "button" at bounding box center [505, 156] width 10 height 10
click at [500, 153] on button "button" at bounding box center [505, 156] width 10 height 10
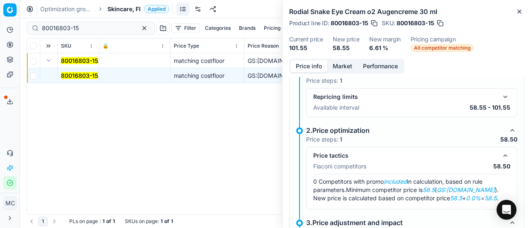
click at [334, 62] on button "Market" at bounding box center [342, 67] width 30 height 12
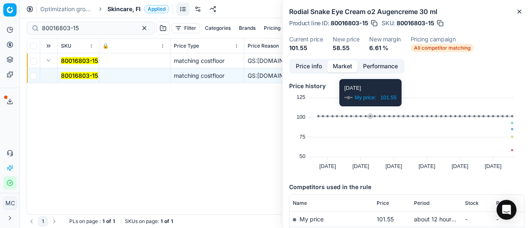
scroll to position [109, 0]
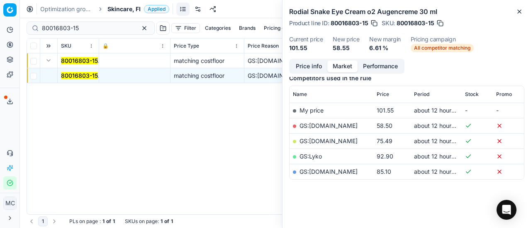
click at [331, 124] on link "GS:[DOMAIN_NAME]" at bounding box center [328, 125] width 58 height 7
click at [111, 8] on span "Skincare, FI" at bounding box center [123, 9] width 33 height 8
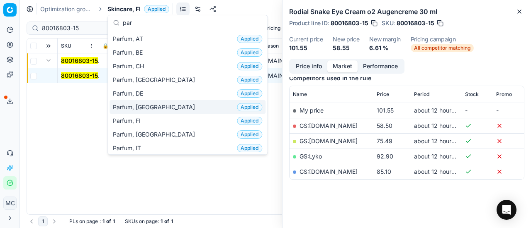
type input "par"
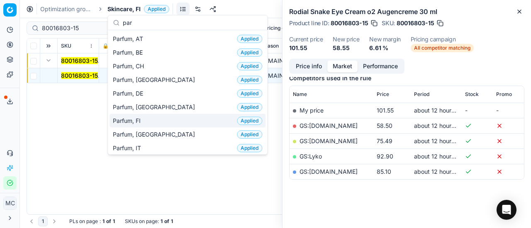
drag, startPoint x: 139, startPoint y: 116, endPoint x: 66, endPoint y: 60, distance: 92.2
click at [140, 117] on span "Parfum, FI" at bounding box center [128, 121] width 31 height 8
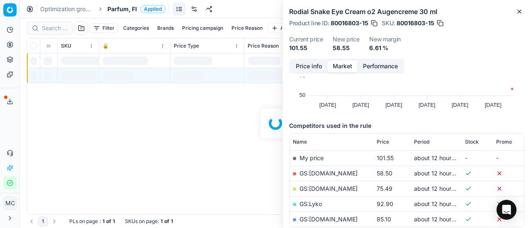
scroll to position [109, 0]
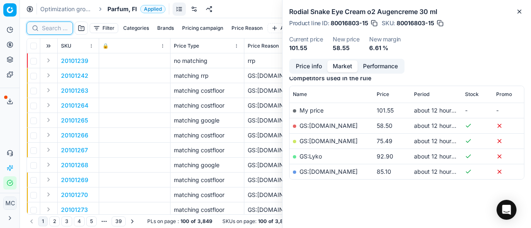
click at [51, 27] on input at bounding box center [55, 28] width 26 height 8
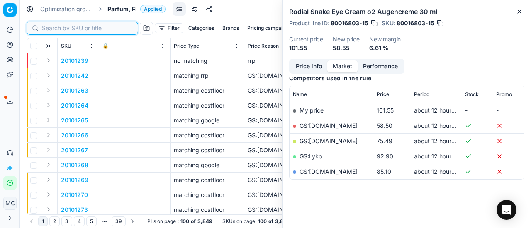
paste input "80007003-200"
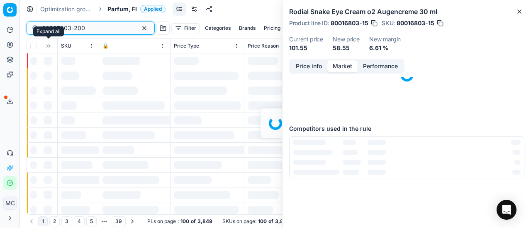
scroll to position [109, 0]
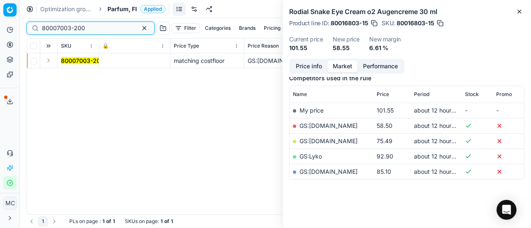
type input "80007003-200"
drag, startPoint x: 46, startPoint y: 61, endPoint x: 54, endPoint y: 64, distance: 9.1
click at [46, 61] on button "Expand" at bounding box center [49, 61] width 10 height 10
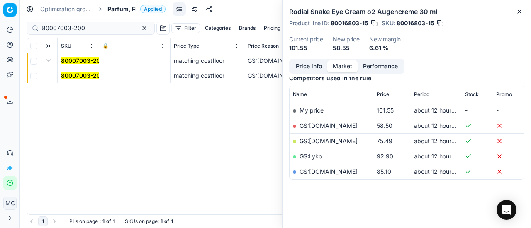
click at [74, 74] on mark "80007003-200" at bounding box center [82, 75] width 43 height 7
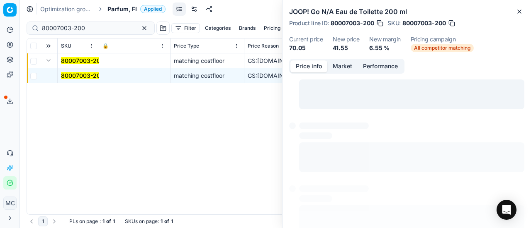
click at [301, 66] on button "Price info" at bounding box center [308, 67] width 37 height 12
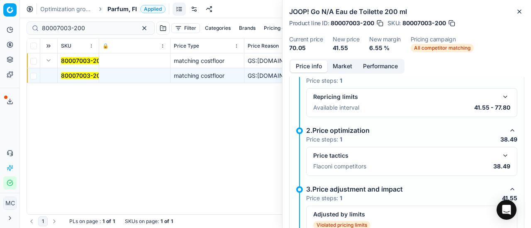
click at [500, 155] on button "button" at bounding box center [505, 156] width 10 height 10
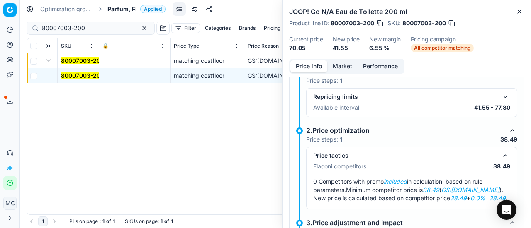
click at [345, 68] on button "Market" at bounding box center [342, 67] width 30 height 12
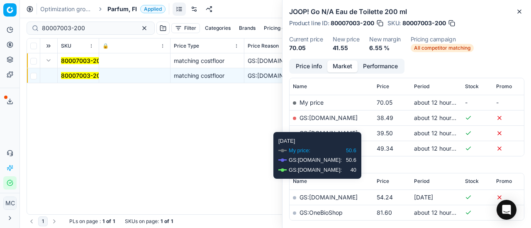
scroll to position [124, 0]
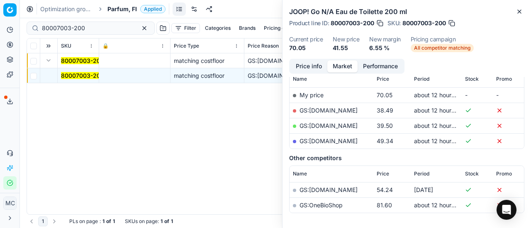
click at [325, 105] on td "GS:[DOMAIN_NAME]" at bounding box center [331, 110] width 84 height 15
click at [325, 108] on link "GS:[DOMAIN_NAME]" at bounding box center [328, 110] width 58 height 7
click at [116, 7] on span "Parfum, FI" at bounding box center [121, 9] width 29 height 8
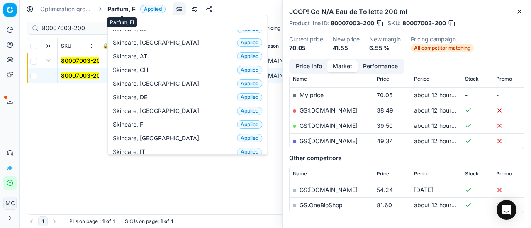
scroll to position [0, 0]
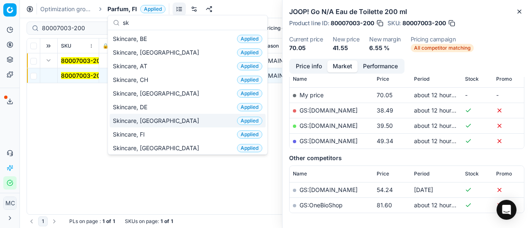
type input "sk"
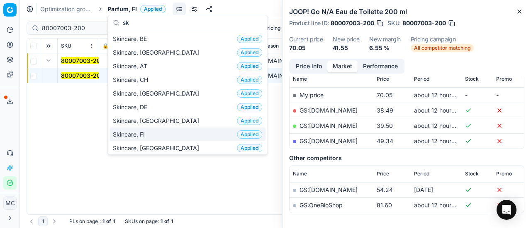
click at [153, 134] on div "Skincare, FI Applied" at bounding box center [187, 135] width 156 height 14
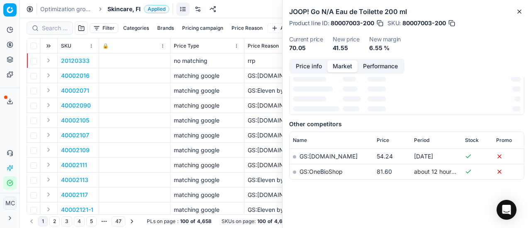
scroll to position [124, 0]
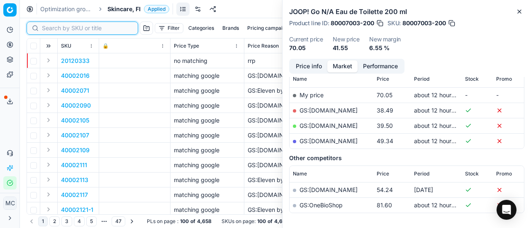
click at [51, 30] on input at bounding box center [87, 28] width 91 height 8
paste input "90001186-0001626"
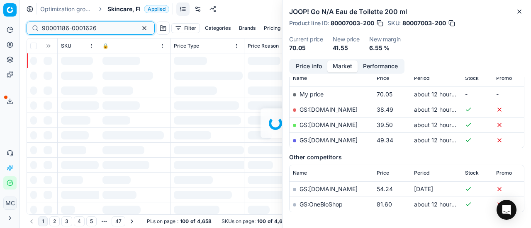
scroll to position [124, 0]
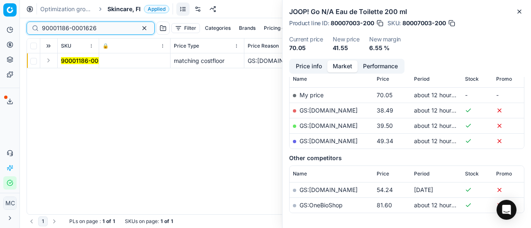
type input "90001186-0001626"
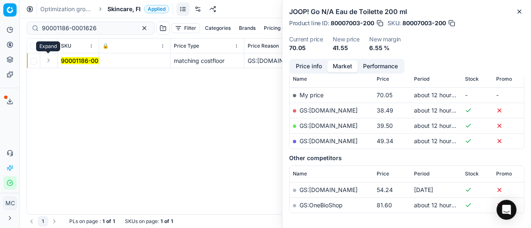
click at [49, 61] on button "Expand" at bounding box center [49, 61] width 10 height 10
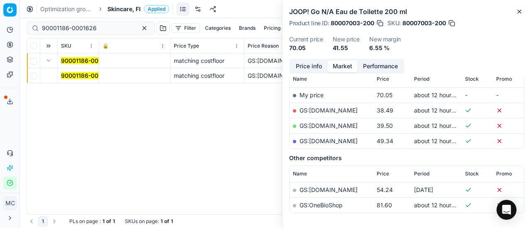
click at [73, 77] on mark "90001186-0001626" at bounding box center [88, 75] width 55 height 7
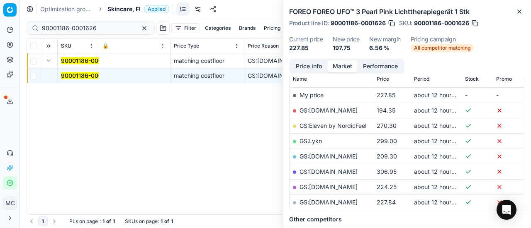
drag, startPoint x: 301, startPoint y: 67, endPoint x: 307, endPoint y: 70, distance: 6.5
click at [303, 68] on button "Price info" at bounding box center [308, 67] width 37 height 12
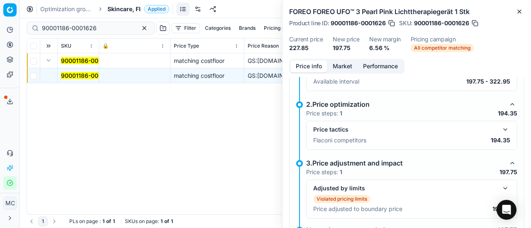
click at [500, 125] on button "button" at bounding box center [505, 130] width 10 height 10
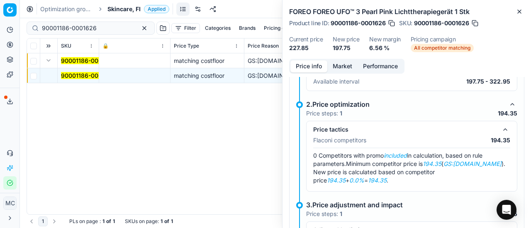
click at [341, 64] on button "Market" at bounding box center [342, 67] width 30 height 12
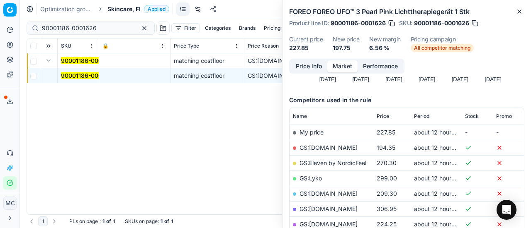
scroll to position [124, 0]
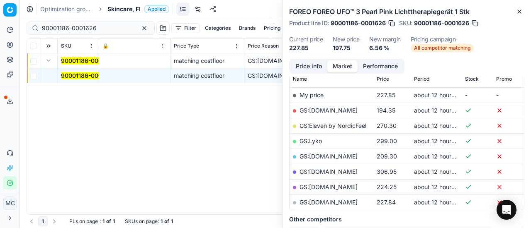
click at [327, 112] on link "GS:[DOMAIN_NAME]" at bounding box center [328, 110] width 58 height 7
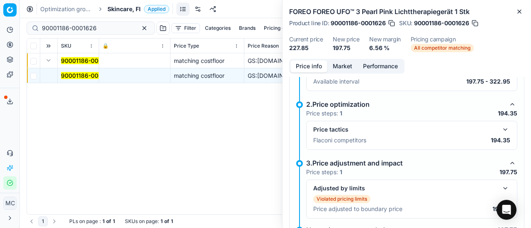
click at [313, 65] on button "Price info" at bounding box center [308, 67] width 37 height 12
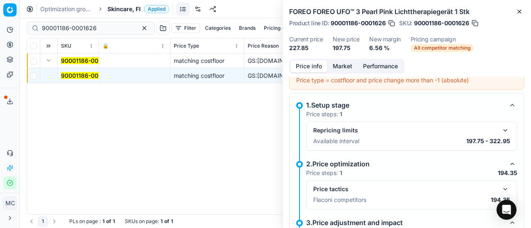
scroll to position [0, 0]
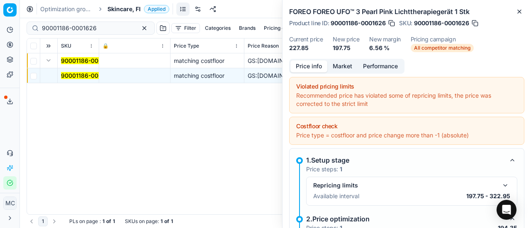
click at [126, 8] on span "Skincare, FI" at bounding box center [123, 9] width 33 height 8
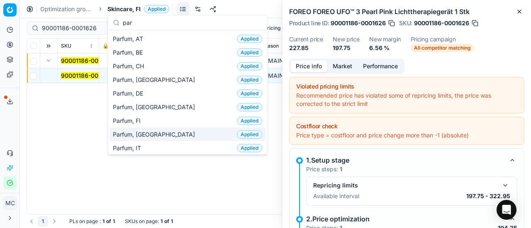
type input "par"
click at [168, 119] on div "Parfum, FI Applied" at bounding box center [187, 121] width 156 height 14
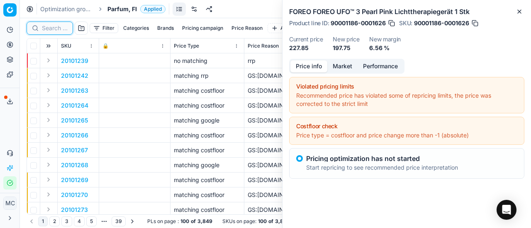
click at [53, 30] on input at bounding box center [55, 28] width 26 height 8
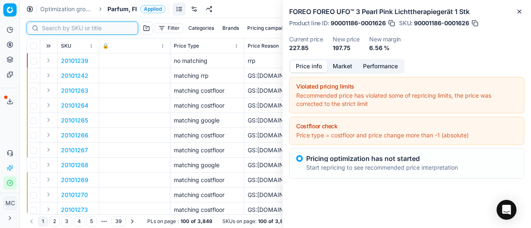
paste input "80048979-90"
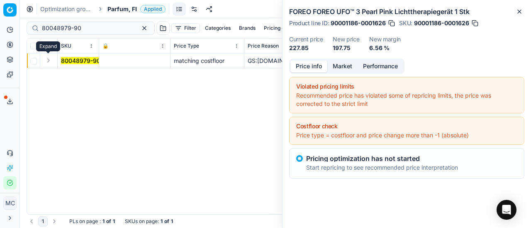
click at [51, 61] on button "Expand" at bounding box center [49, 61] width 10 height 10
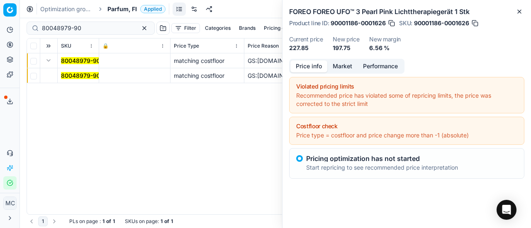
click at [65, 73] on mark "80048979-90" at bounding box center [80, 75] width 39 height 7
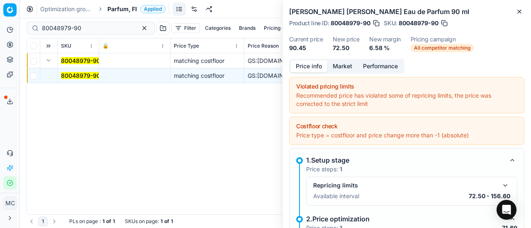
click at [327, 63] on button "Market" at bounding box center [342, 67] width 30 height 12
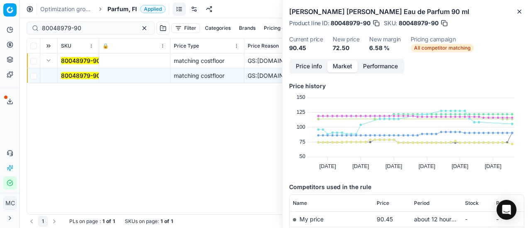
drag, startPoint x: 308, startPoint y: 66, endPoint x: 316, endPoint y: 70, distance: 9.5
click at [309, 68] on button "Price info" at bounding box center [308, 67] width 37 height 12
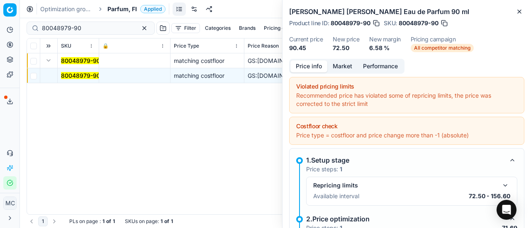
scroll to position [83, 0]
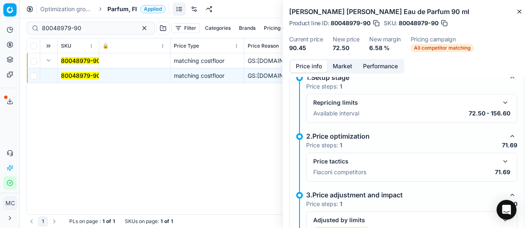
click at [500, 165] on button "button" at bounding box center [505, 162] width 10 height 10
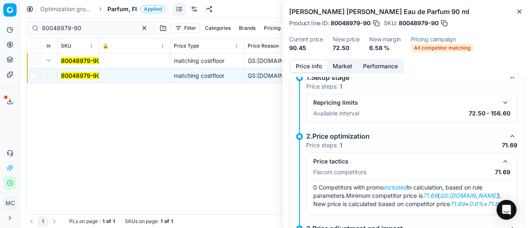
drag, startPoint x: 348, startPoint y: 65, endPoint x: 349, endPoint y: 69, distance: 4.7
click at [348, 67] on button "Market" at bounding box center [342, 67] width 30 height 12
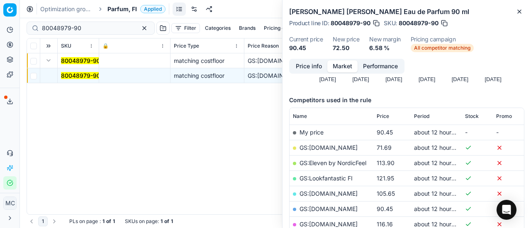
scroll to position [124, 0]
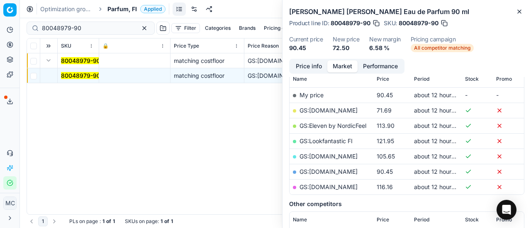
click at [322, 110] on link "GS:[DOMAIN_NAME]" at bounding box center [328, 110] width 58 height 7
drag, startPoint x: 90, startPoint y: 28, endPoint x: 0, endPoint y: 30, distance: 90.4
click at [0, 30] on div "Pricing platform Analytics Pricing Product portfolio Templates Export service 2…" at bounding box center [265, 114] width 531 height 228
paste input "68381"
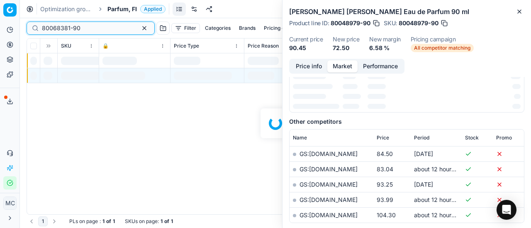
scroll to position [124, 0]
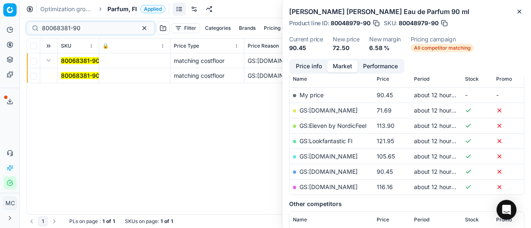
click at [49, 63] on button "Expand" at bounding box center [49, 61] width 10 height 10
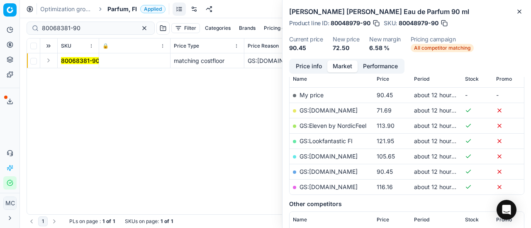
click at [48, 62] on button "Expand" at bounding box center [49, 61] width 10 height 10
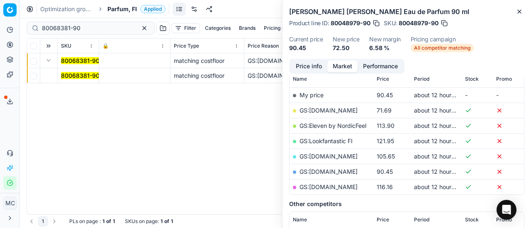
click at [75, 77] on mark "80068381-90" at bounding box center [80, 75] width 39 height 7
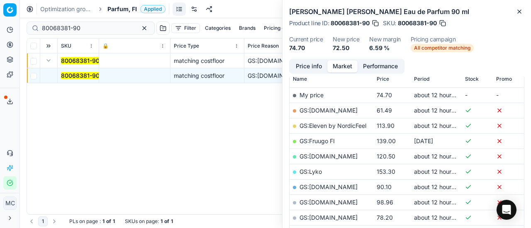
drag, startPoint x: 303, startPoint y: 63, endPoint x: 343, endPoint y: 73, distance: 40.8
click at [305, 65] on button "Price info" at bounding box center [308, 67] width 37 height 12
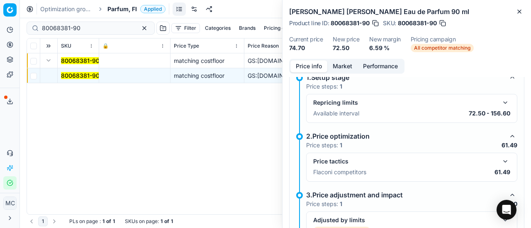
click at [504, 162] on div "Price tactics Flaconi competitors 61.49" at bounding box center [411, 167] width 211 height 29
click at [500, 161] on button "button" at bounding box center [505, 162] width 10 height 10
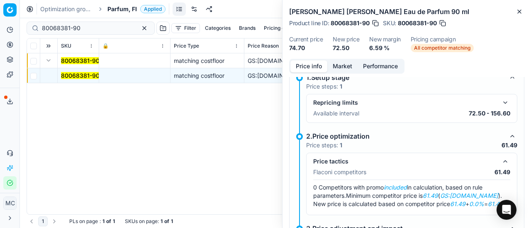
click at [336, 63] on button "Market" at bounding box center [342, 67] width 30 height 12
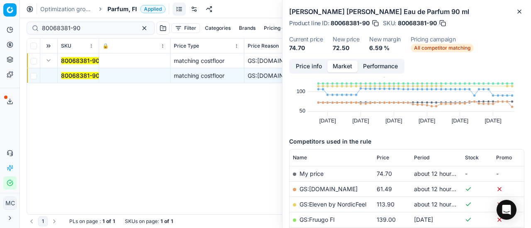
scroll to position [83, 0]
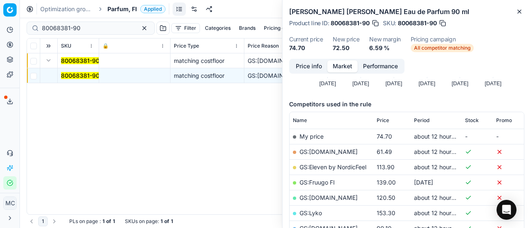
click at [324, 152] on link "GS:[DOMAIN_NAME]" at bounding box center [328, 151] width 58 height 7
drag, startPoint x: 90, startPoint y: 28, endPoint x: 0, endPoint y: 14, distance: 91.4
click at [0, 14] on div "Pricing platform Analytics Pricing Product portfolio Templates Export service 2…" at bounding box center [265, 114] width 531 height 228
paste input "06718-75"
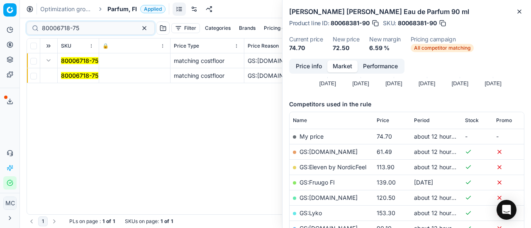
click at [51, 60] on button "Expand" at bounding box center [49, 61] width 10 height 10
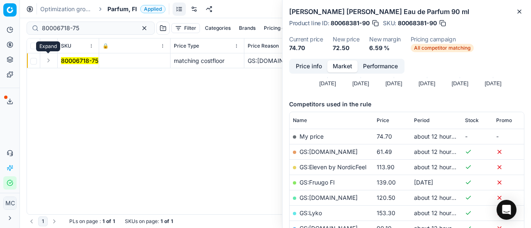
click at [51, 60] on button "Expand" at bounding box center [49, 61] width 10 height 10
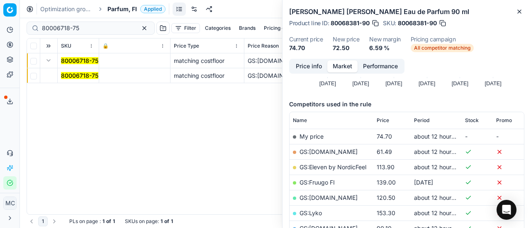
click at [70, 74] on mark "80006718-75" at bounding box center [79, 75] width 37 height 7
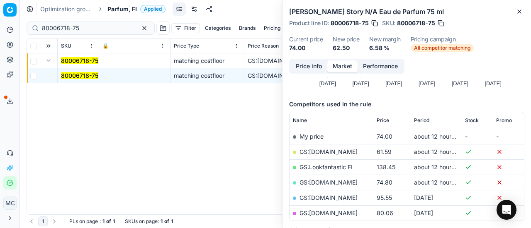
click at [308, 67] on button "Price info" at bounding box center [308, 67] width 37 height 12
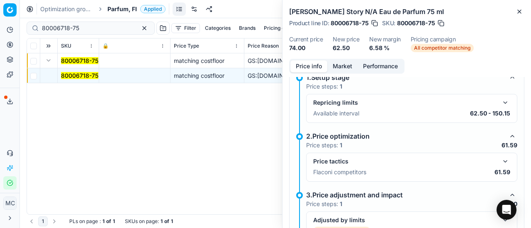
click at [500, 164] on button "button" at bounding box center [505, 162] width 10 height 10
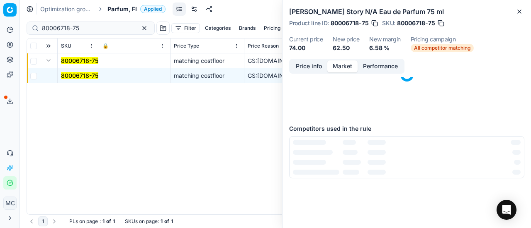
click at [342, 64] on button "Market" at bounding box center [342, 67] width 30 height 12
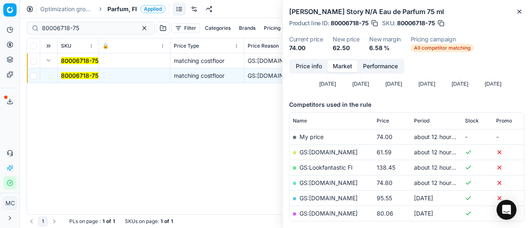
scroll to position [83, 0]
click at [327, 150] on link "GS:[DOMAIN_NAME]" at bounding box center [328, 151] width 58 height 7
drag, startPoint x: 88, startPoint y: 27, endPoint x: 2, endPoint y: 17, distance: 86.8
click at [0, 21] on div "Pricing platform Analytics Pricing Product portfolio Templates Export service 2…" at bounding box center [265, 114] width 531 height 228
paste input "90006001-0009009"
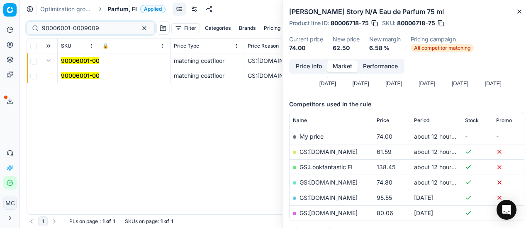
click at [75, 74] on mark "90006001-0009009" at bounding box center [89, 75] width 57 height 7
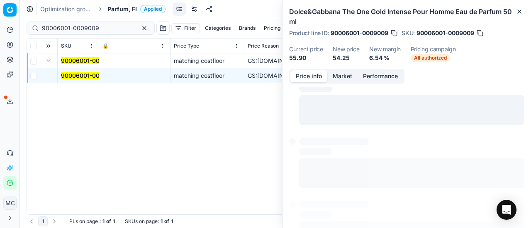
drag, startPoint x: 313, startPoint y: 75, endPoint x: 523, endPoint y: 133, distance: 218.7
click at [314, 76] on button "Price info" at bounding box center [308, 76] width 37 height 12
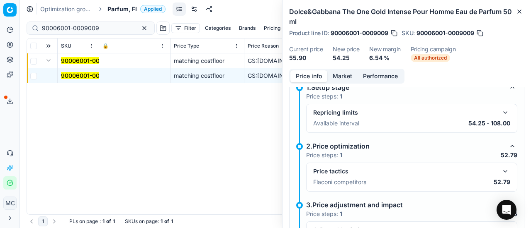
click at [500, 171] on button "button" at bounding box center [505, 172] width 10 height 10
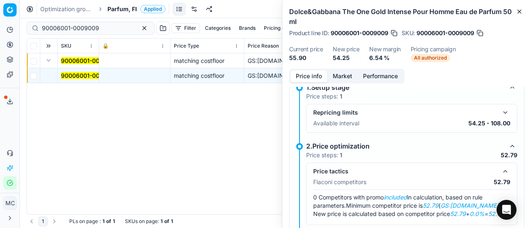
click at [344, 73] on button "Market" at bounding box center [342, 76] width 30 height 12
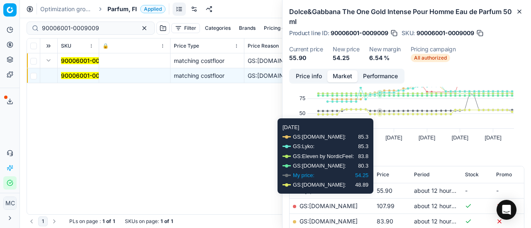
scroll to position [83, 0]
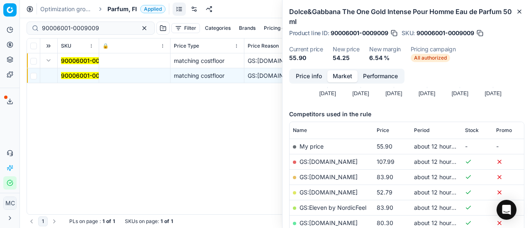
click at [329, 190] on link "GS:[DOMAIN_NAME]" at bounding box center [328, 192] width 58 height 7
drag, startPoint x: 105, startPoint y: 28, endPoint x: 0, endPoint y: 18, distance: 105.4
click at [0, 19] on div "Pricing platform Analytics Pricing Product portfolio Templates Export service 2…" at bounding box center [265, 114] width 531 height 228
paste input "80074385-90"
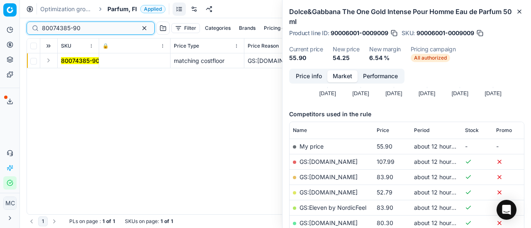
type input "80074385-90"
click at [51, 62] on button "Expand" at bounding box center [49, 61] width 10 height 10
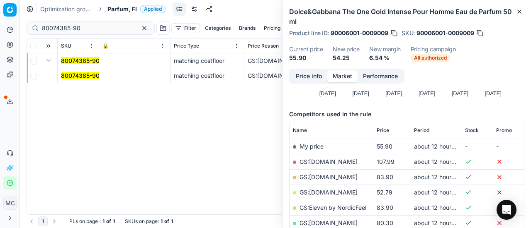
click at [69, 77] on mark "80074385-90" at bounding box center [80, 75] width 39 height 7
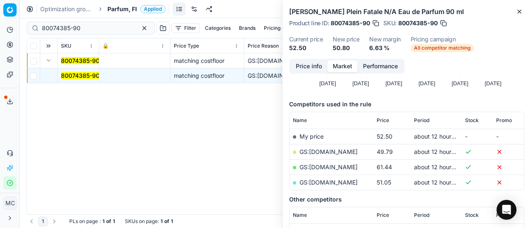
click at [308, 68] on button "Price info" at bounding box center [308, 67] width 37 height 12
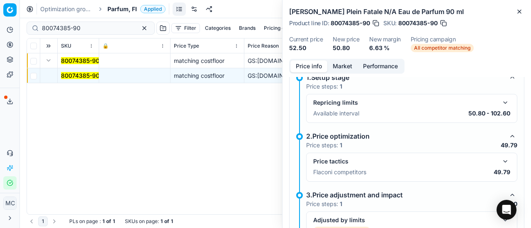
click at [500, 159] on button "button" at bounding box center [505, 162] width 10 height 10
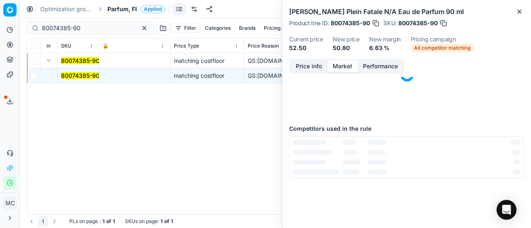
click at [338, 65] on button "Market" at bounding box center [342, 67] width 30 height 12
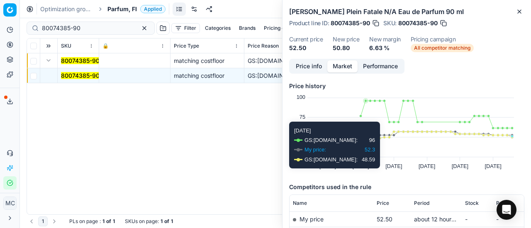
scroll to position [83, 0]
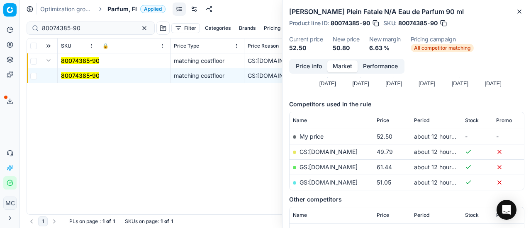
click at [329, 151] on link "GS:[DOMAIN_NAME]" at bounding box center [328, 151] width 58 height 7
click at [121, 6] on span "Parfum, FI" at bounding box center [121, 9] width 29 height 8
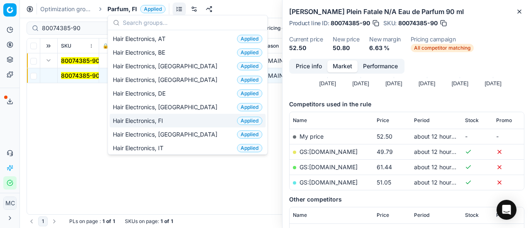
scroll to position [166, 0]
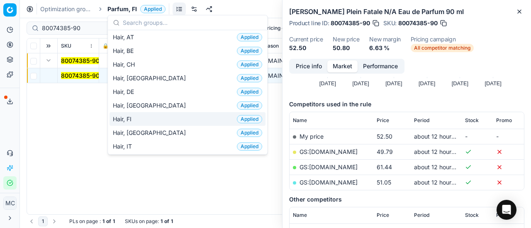
click at [188, 117] on div "Hair, FI Applied" at bounding box center [187, 119] width 156 height 14
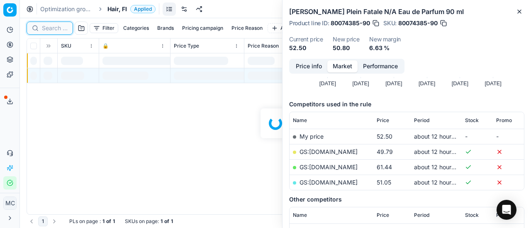
click at [57, 30] on input at bounding box center [55, 28] width 26 height 8
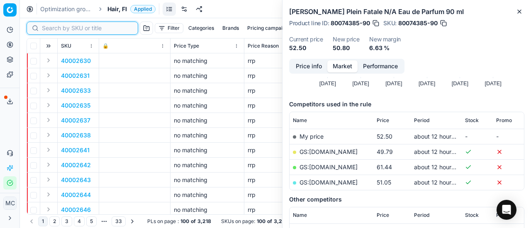
paste input "90015625-0024406"
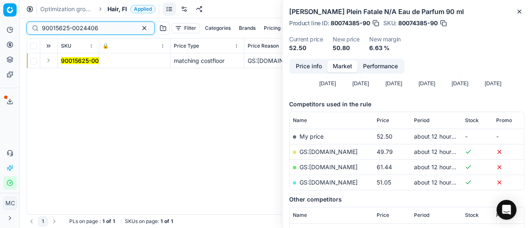
type input "90015625-0024406"
click at [50, 62] on button "Expand" at bounding box center [49, 61] width 10 height 10
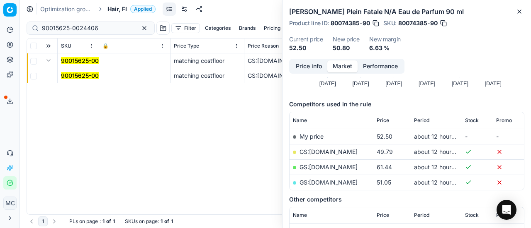
click at [73, 74] on mark "90015625-0024406" at bounding box center [89, 75] width 56 height 7
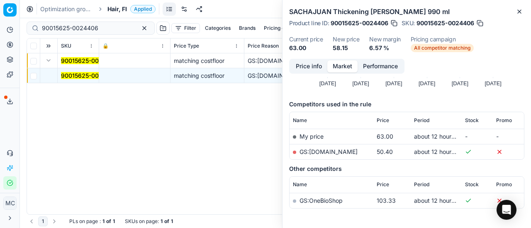
click at [299, 67] on button "Price info" at bounding box center [308, 67] width 37 height 12
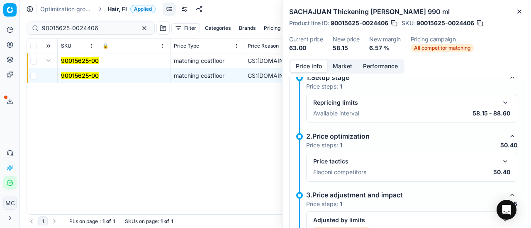
click at [504, 161] on div "Price tactics Flaconi competitors 50.40" at bounding box center [411, 167] width 211 height 29
click at [502, 158] on button "button" at bounding box center [505, 162] width 10 height 10
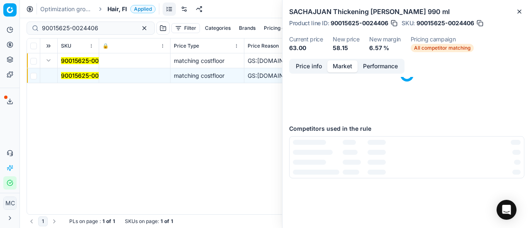
click at [348, 68] on button "Market" at bounding box center [342, 67] width 30 height 12
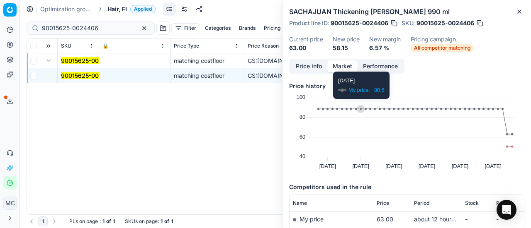
scroll to position [112, 0]
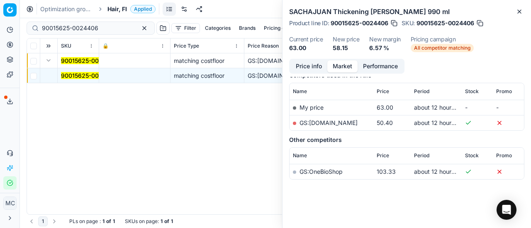
click at [326, 123] on link "GS:[DOMAIN_NAME]" at bounding box center [328, 122] width 58 height 7
click at [115, 10] on span "Hair, FI" at bounding box center [116, 9] width 19 height 8
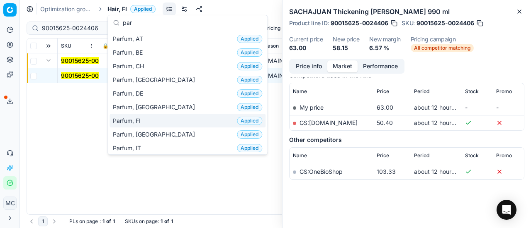
type input "par"
click at [149, 118] on div "Parfum, FI Applied" at bounding box center [187, 121] width 156 height 14
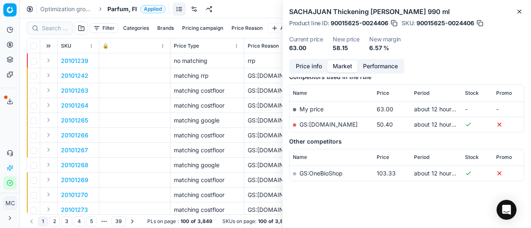
scroll to position [112, 0]
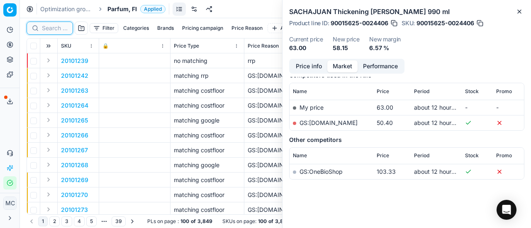
click at [58, 29] on input at bounding box center [55, 28] width 26 height 8
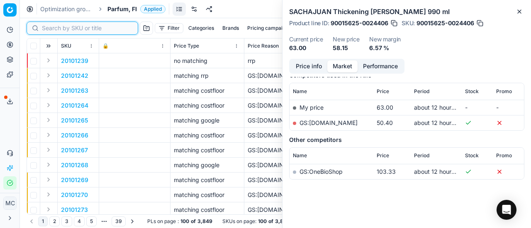
paste input "90003981-0005777"
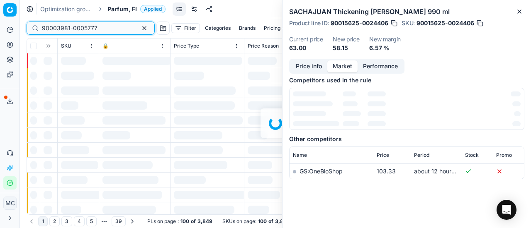
scroll to position [112, 0]
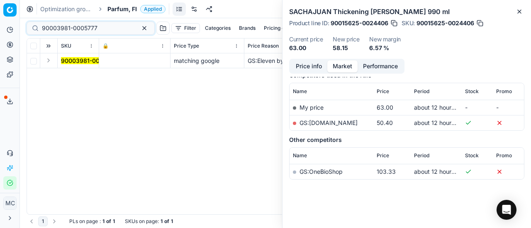
click at [51, 60] on button "Expand" at bounding box center [49, 61] width 10 height 10
click at [68, 75] on mark "90003981-0005777" at bounding box center [89, 75] width 56 height 7
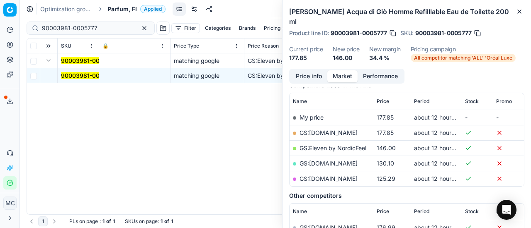
click at [305, 70] on button "Price info" at bounding box center [308, 76] width 37 height 12
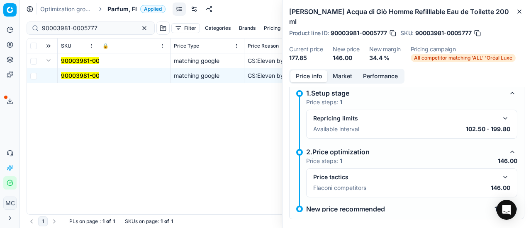
click at [502, 172] on button "button" at bounding box center [505, 177] width 10 height 10
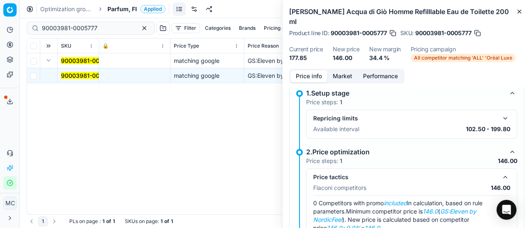
click at [341, 70] on button "Market" at bounding box center [342, 76] width 30 height 12
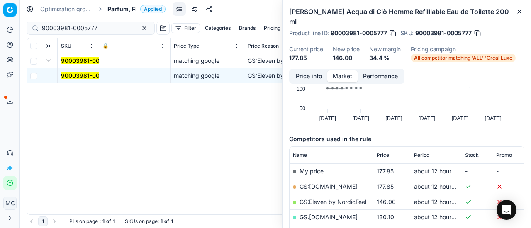
scroll to position [124, 0]
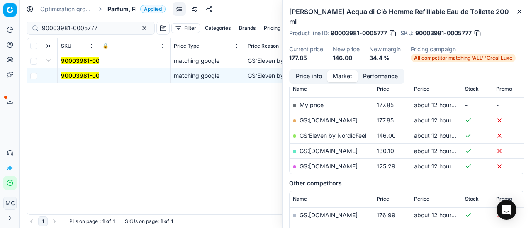
click at [339, 132] on link "GS:Eleven by NordicFeel" at bounding box center [332, 135] width 67 height 7
drag, startPoint x: 110, startPoint y: 29, endPoint x: 0, endPoint y: 22, distance: 110.5
click at [0, 22] on div "Pricing platform Analytics Pricing Product portfolio Templates Export service 2…" at bounding box center [265, 114] width 531 height 228
paste input "20102489"
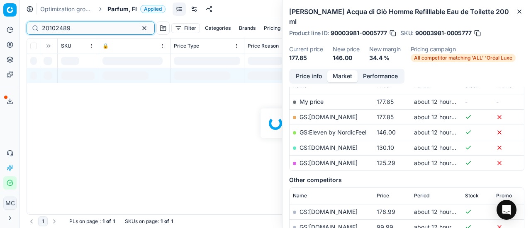
scroll to position [124, 0]
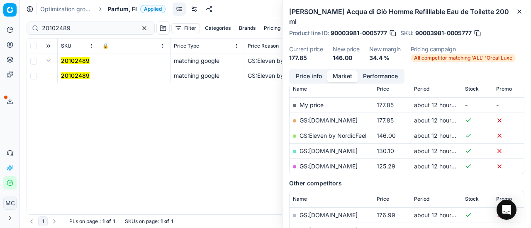
click at [73, 72] on span "20102489" at bounding box center [75, 76] width 29 height 8
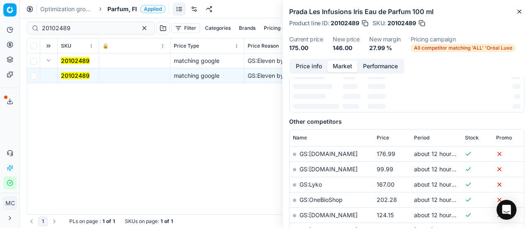
click at [313, 62] on button "Price info" at bounding box center [308, 67] width 37 height 12
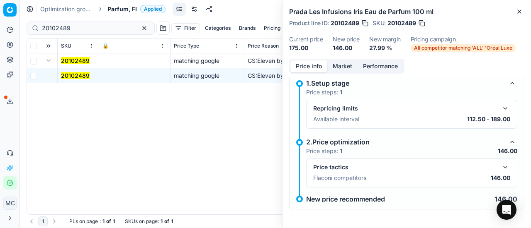
click at [500, 169] on button "button" at bounding box center [505, 168] width 10 height 10
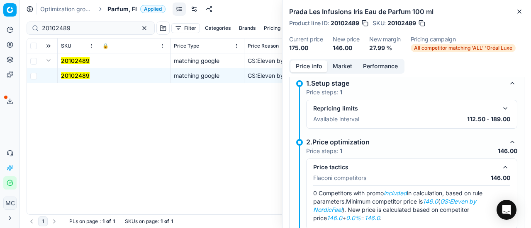
click at [340, 61] on button "Market" at bounding box center [342, 67] width 30 height 12
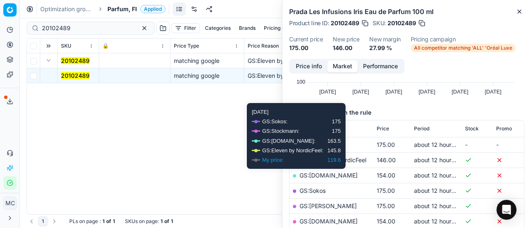
scroll to position [124, 0]
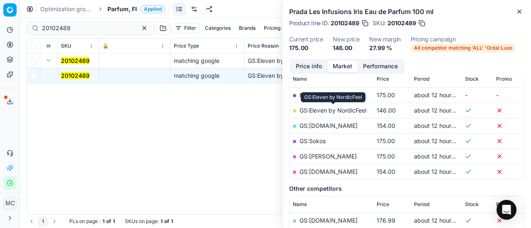
click at [329, 109] on link "GS:Eleven by NordicFeel" at bounding box center [332, 110] width 67 height 7
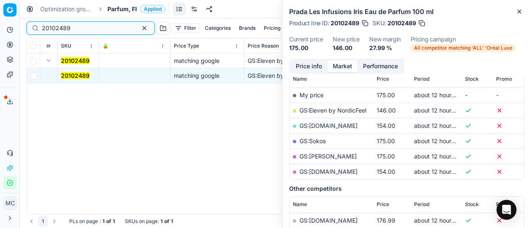
paste input "90007180-0010928"
drag, startPoint x: 97, startPoint y: 31, endPoint x: 0, endPoint y: 3, distance: 100.8
click at [0, 5] on div "Pricing platform Analytics Pricing Product portfolio Templates Export service 2…" at bounding box center [265, 114] width 531 height 228
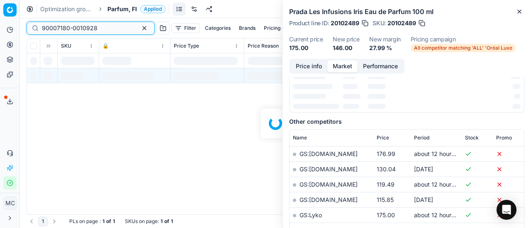
scroll to position [124, 0]
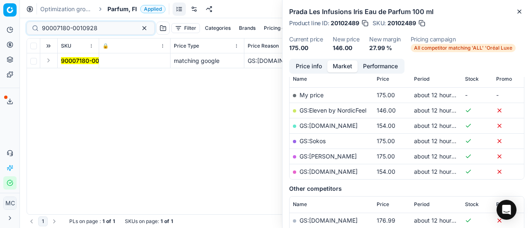
click at [53, 62] on button "Expand" at bounding box center [49, 61] width 10 height 10
drag, startPoint x: 70, startPoint y: 77, endPoint x: 345, endPoint y: 67, distance: 275.0
click at [79, 79] on span "90007180-0010928" at bounding box center [89, 76] width 56 height 8
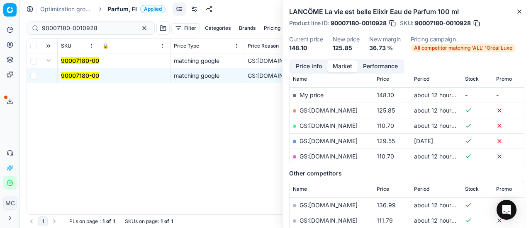
click at [308, 63] on button "Price info" at bounding box center [308, 67] width 37 height 12
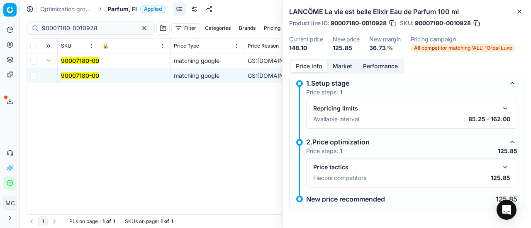
click at [502, 169] on button "button" at bounding box center [505, 168] width 10 height 10
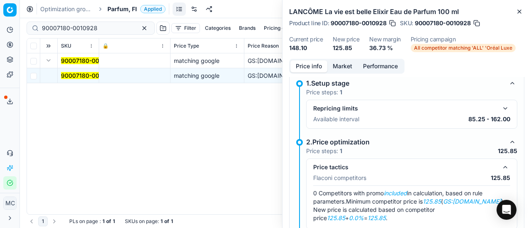
click at [331, 65] on button "Market" at bounding box center [342, 67] width 30 height 12
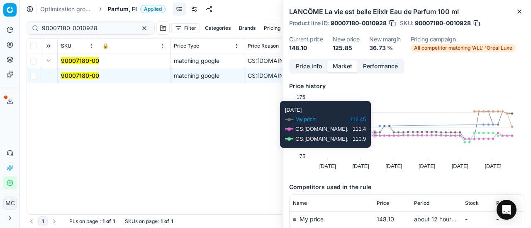
scroll to position [83, 0]
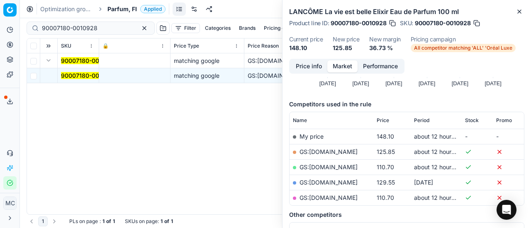
click at [330, 152] on link "GS:[DOMAIN_NAME]" at bounding box center [328, 151] width 58 height 7
drag, startPoint x: 115, startPoint y: 33, endPoint x: 14, endPoint y: 29, distance: 101.6
click at [0, 32] on div "Pricing platform Analytics Pricing Product portfolio Templates Export service 2…" at bounding box center [265, 114] width 531 height 228
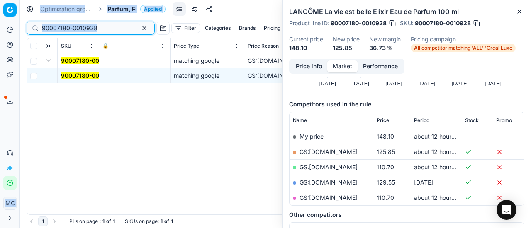
click at [108, 30] on input "90007180-0010928" at bounding box center [87, 28] width 91 height 8
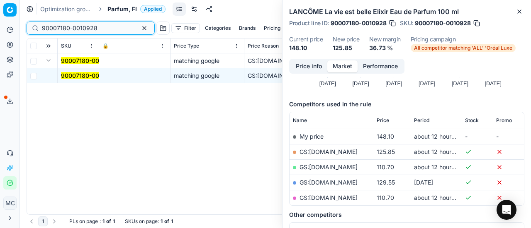
drag, startPoint x: 112, startPoint y: 29, endPoint x: 0, endPoint y: 25, distance: 111.6
click at [0, 25] on div "Pricing platform Analytics Pricing Product portfolio Templates Export service 2…" at bounding box center [265, 114] width 531 height 228
paste input "80050265-100"
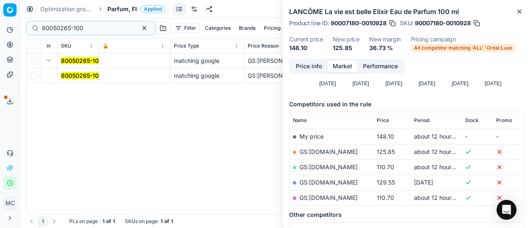
click at [51, 62] on button "Expand" at bounding box center [49, 61] width 10 height 10
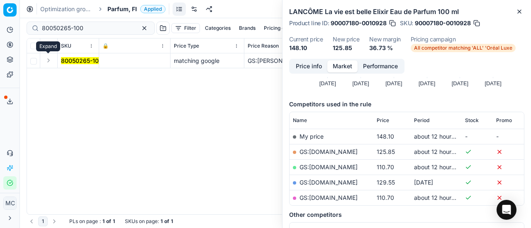
click at [51, 62] on button "Expand" at bounding box center [49, 61] width 10 height 10
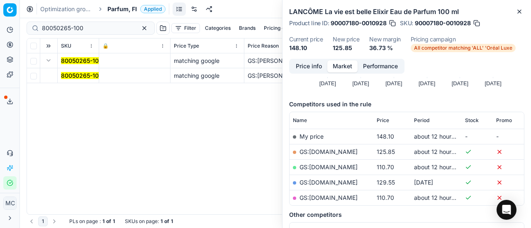
drag, startPoint x: 66, startPoint y: 75, endPoint x: 327, endPoint y: 65, distance: 261.0
click at [69, 75] on mark "80050265-100" at bounding box center [81, 75] width 41 height 7
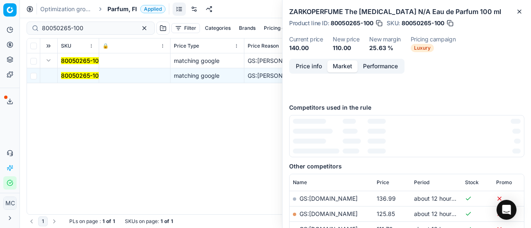
click at [320, 66] on button "Price info" at bounding box center [308, 67] width 37 height 12
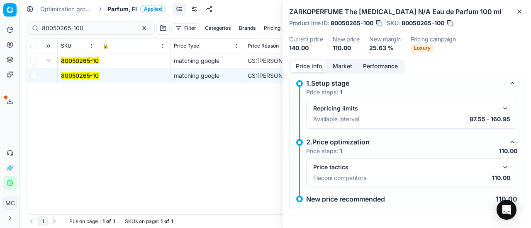
click at [500, 167] on button "button" at bounding box center [505, 168] width 10 height 10
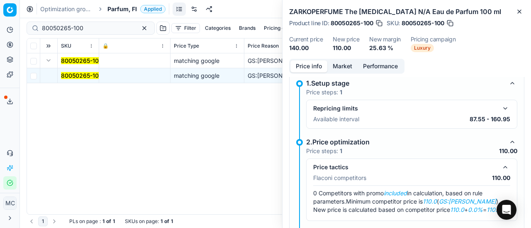
click at [332, 68] on button "Market" at bounding box center [342, 67] width 30 height 12
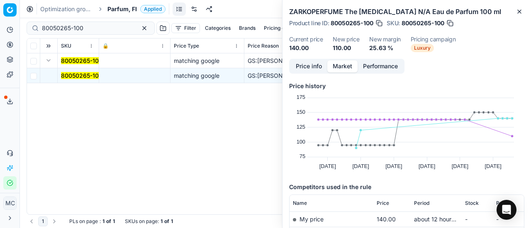
scroll to position [41, 0]
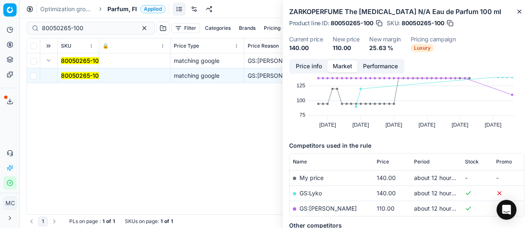
click at [315, 204] on td "GS:[PERSON_NAME]" at bounding box center [331, 208] width 84 height 15
click at [317, 207] on link "GS:[PERSON_NAME]" at bounding box center [327, 208] width 57 height 7
click at [315, 193] on link "GS:Lyko" at bounding box center [310, 193] width 22 height 7
drag, startPoint x: 108, startPoint y: 27, endPoint x: 0, endPoint y: 31, distance: 107.9
click at [0, 31] on div "Pricing platform Analytics Pricing Product portfolio Templates Export service 2…" at bounding box center [265, 114] width 531 height 228
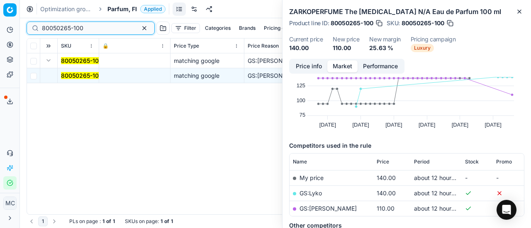
paste input "90007634-001172"
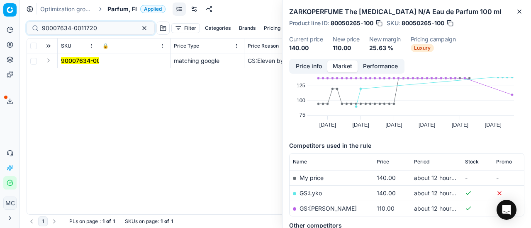
click at [49, 62] on button "Expand" at bounding box center [49, 61] width 10 height 10
click at [89, 75] on mark "90007634-0011720" at bounding box center [88, 75] width 55 height 7
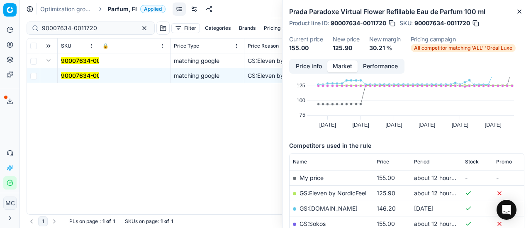
click at [305, 63] on button "Price info" at bounding box center [308, 67] width 37 height 12
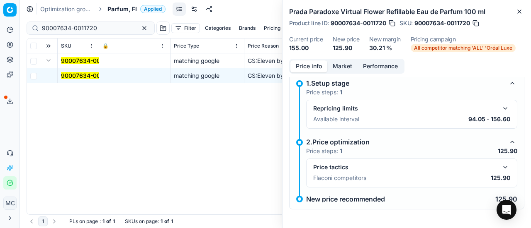
click at [505, 170] on div "Price tactics Flaconi competitors 125.90" at bounding box center [411, 173] width 211 height 29
click at [503, 166] on button "button" at bounding box center [505, 168] width 10 height 10
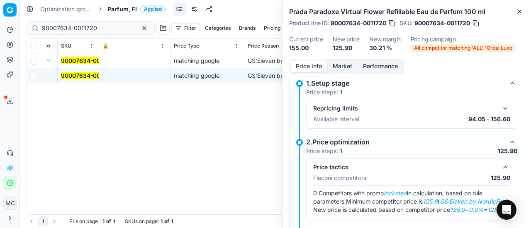
click at [335, 66] on button "Market" at bounding box center [342, 67] width 30 height 12
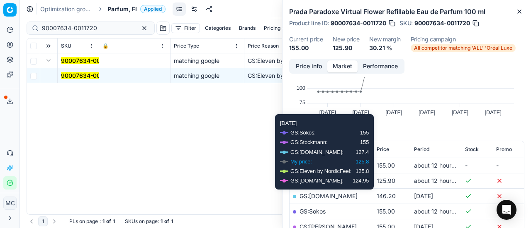
scroll to position [83, 0]
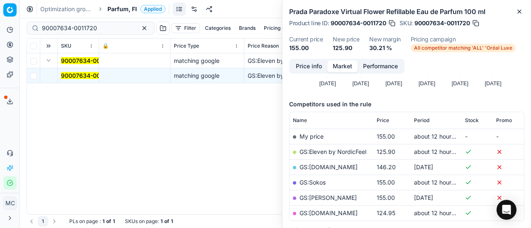
click at [344, 149] on link "GS:Eleven by NordicFeel" at bounding box center [332, 151] width 67 height 7
drag, startPoint x: 114, startPoint y: 25, endPoint x: 0, endPoint y: 21, distance: 113.7
click at [0, 19] on div "Pricing platform Analytics Pricing Product portfolio Templates Export service 2…" at bounding box center [265, 114] width 531 height 228
paste input "80066319-0001453"
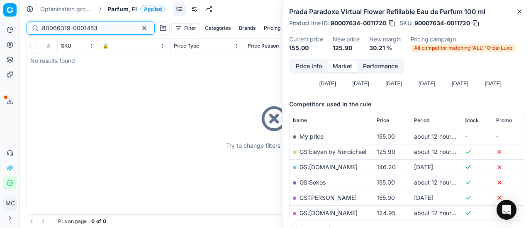
type input "80066319-0001453"
click at [116, 7] on span "Parfum, FI" at bounding box center [121, 9] width 29 height 8
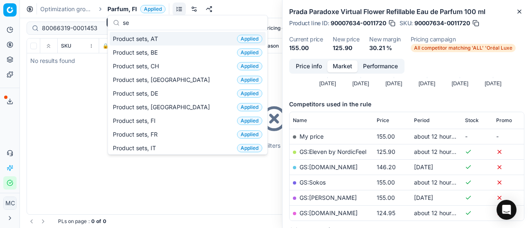
scroll to position [68, 0]
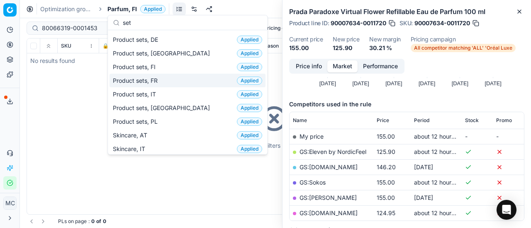
type input "set"
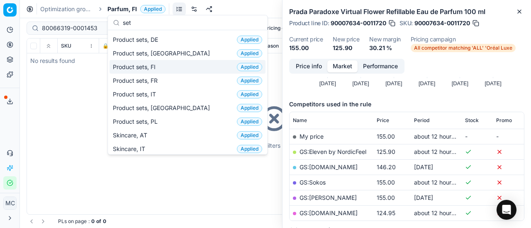
click at [160, 69] on div "Product sets, FI Applied" at bounding box center [187, 67] width 156 height 14
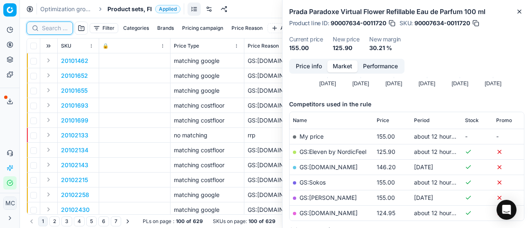
click at [63, 29] on input at bounding box center [55, 28] width 26 height 8
paste input "80066319-0001453"
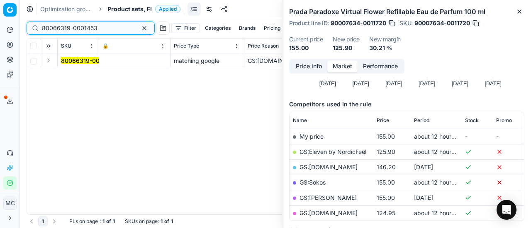
type input "80066319-0001453"
click at [50, 61] on button "Expand" at bounding box center [49, 61] width 10 height 10
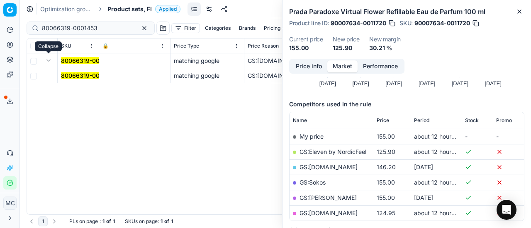
click at [83, 73] on mark "80066319-0001453" at bounding box center [89, 75] width 56 height 7
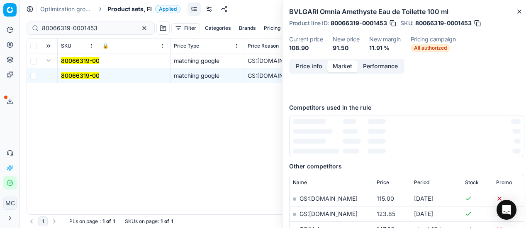
drag, startPoint x: 299, startPoint y: 67, endPoint x: 311, endPoint y: 71, distance: 12.5
click at [300, 68] on button "Price info" at bounding box center [308, 67] width 37 height 12
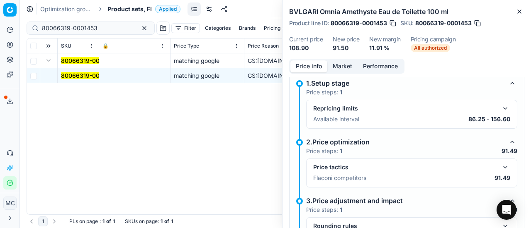
click at [500, 163] on button "button" at bounding box center [505, 168] width 10 height 10
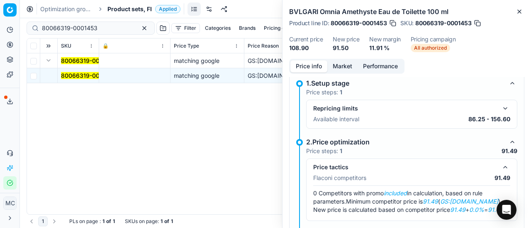
drag, startPoint x: 337, startPoint y: 69, endPoint x: 340, endPoint y: 76, distance: 7.2
click at [337, 70] on button "Market" at bounding box center [342, 67] width 30 height 12
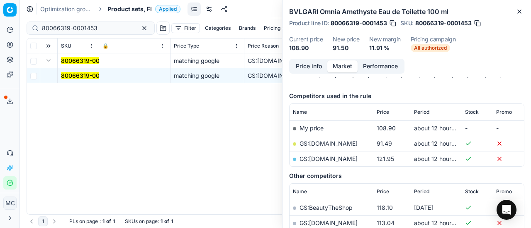
scroll to position [124, 0]
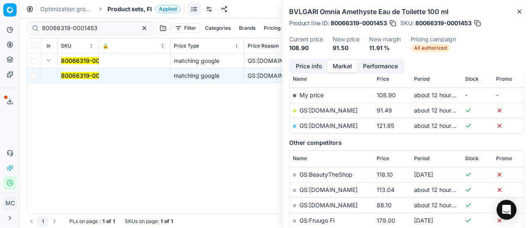
click at [320, 109] on link "GS:[DOMAIN_NAME]" at bounding box center [328, 110] width 58 height 7
drag, startPoint x: 117, startPoint y: 5, endPoint x: 113, endPoint y: 0, distance: 5.9
click at [117, 5] on div "Optimization groups Product sets, FI Applied Discard Download report" at bounding box center [275, 9] width 511 height 18
click at [124, 10] on span "Product sets, FI" at bounding box center [129, 9] width 44 height 8
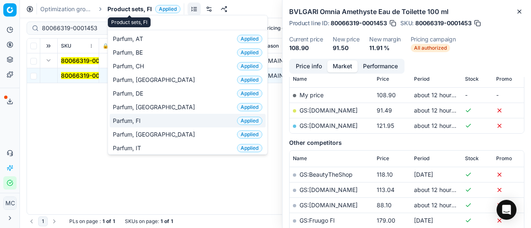
type input "par"
click at [134, 122] on span "Parfum, FI" at bounding box center [128, 121] width 31 height 8
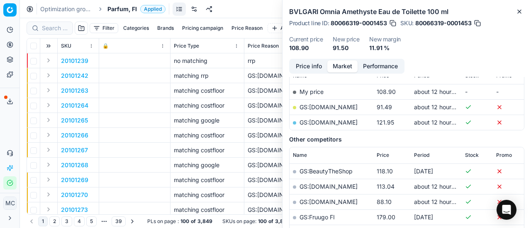
scroll to position [124, 0]
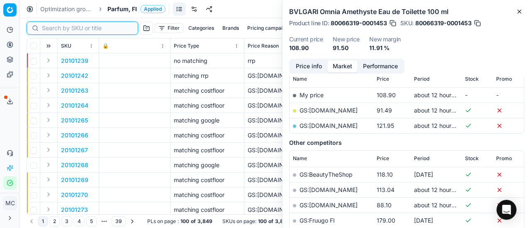
click at [56, 29] on input at bounding box center [87, 28] width 91 height 8
paste input "90010889-0017263"
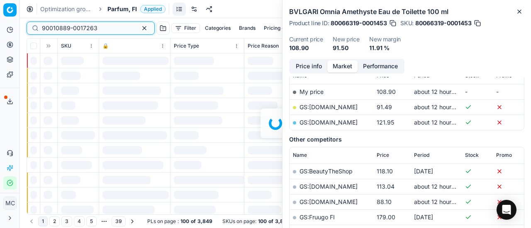
scroll to position [124, 0]
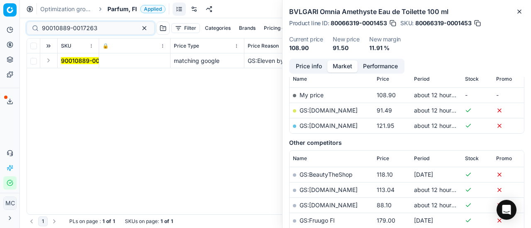
click at [50, 63] on button "Expand" at bounding box center [49, 61] width 10 height 10
click at [68, 78] on mark "90010889-0017263" at bounding box center [89, 75] width 56 height 7
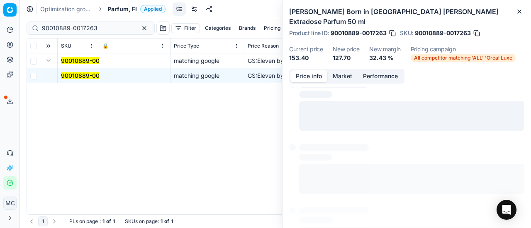
click at [313, 70] on button "Price info" at bounding box center [308, 76] width 37 height 12
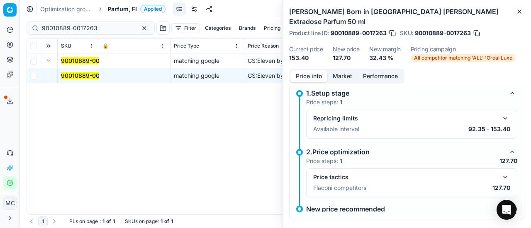
click at [500, 172] on button "button" at bounding box center [505, 177] width 10 height 10
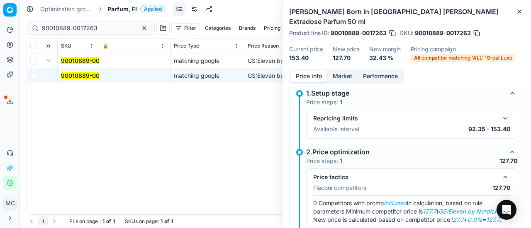
click at [350, 70] on button "Market" at bounding box center [342, 76] width 30 height 12
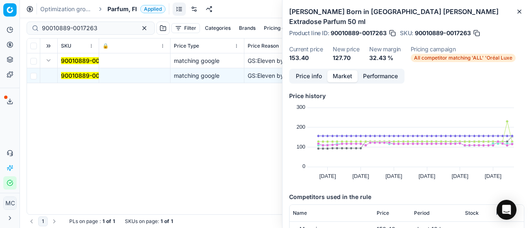
scroll to position [83, 0]
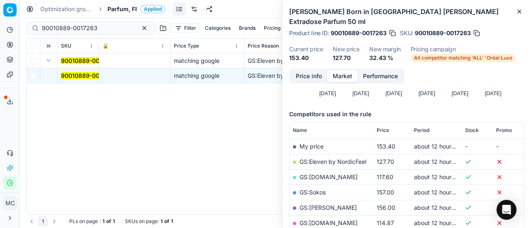
click at [336, 158] on link "GS:Eleven by NordicFeel" at bounding box center [332, 161] width 67 height 7
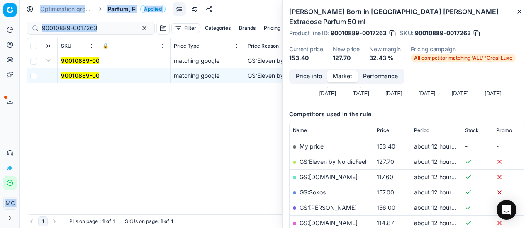
drag, startPoint x: 101, startPoint y: 22, endPoint x: 0, endPoint y: 18, distance: 100.8
click at [0, 18] on div "Pricing platform Analytics Pricing Product portfolio Templates Export service 2…" at bounding box center [265, 114] width 531 height 228
click at [108, 34] on div "90010889-0017263" at bounding box center [91, 28] width 128 height 13
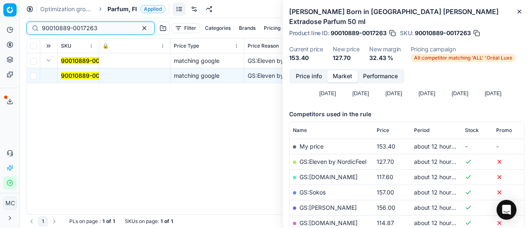
drag, startPoint x: 110, startPoint y: 29, endPoint x: 0, endPoint y: 7, distance: 112.5
click at [0, 8] on div "Pricing platform Analytics Pricing Product portfolio Templates Export service 2…" at bounding box center [265, 114] width 531 height 228
paste input "80052318-100"
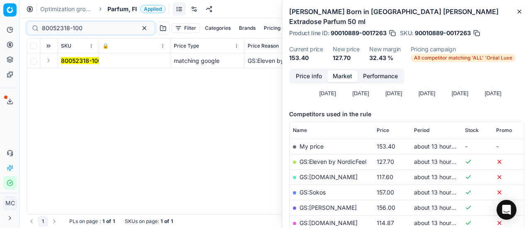
click at [54, 63] on td at bounding box center [48, 60] width 17 height 15
click at [47, 63] on button "Expand" at bounding box center [49, 61] width 10 height 10
click at [73, 73] on mark "80052318-100" at bounding box center [81, 75] width 41 height 7
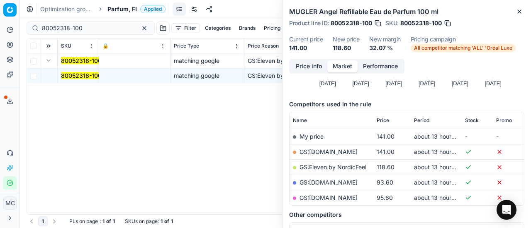
drag, startPoint x: 295, startPoint y: 63, endPoint x: 302, endPoint y: 68, distance: 8.9
click at [297, 65] on button "Price info" at bounding box center [308, 67] width 37 height 12
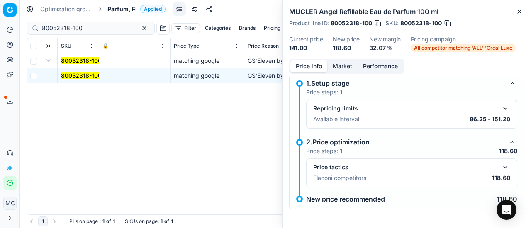
click at [500, 166] on button "button" at bounding box center [505, 168] width 10 height 10
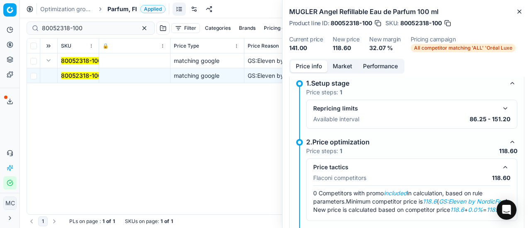
drag, startPoint x: 338, startPoint y: 67, endPoint x: 341, endPoint y: 73, distance: 6.9
click at [338, 69] on button "Market" at bounding box center [342, 67] width 30 height 12
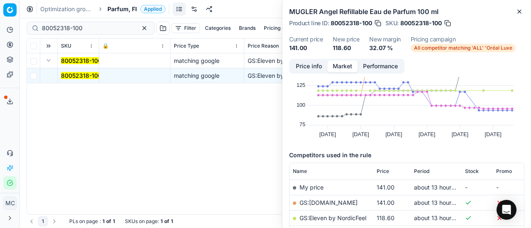
scroll to position [83, 0]
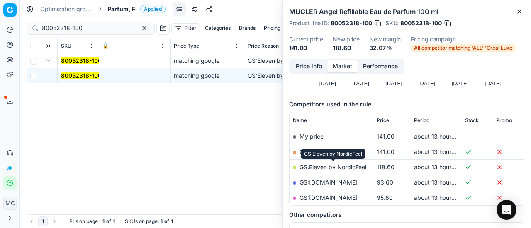
click at [338, 166] on link "GS:Eleven by NordicFeel" at bounding box center [332, 167] width 67 height 7
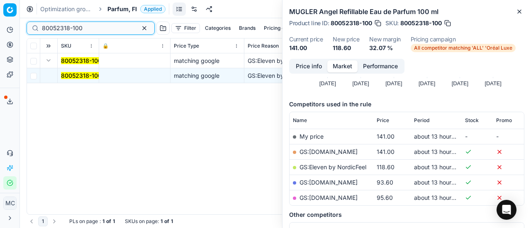
drag, startPoint x: 105, startPoint y: 28, endPoint x: 0, endPoint y: 30, distance: 104.9
click at [0, 32] on div "Pricing platform Analytics Pricing Product portfolio Templates Export service 2…" at bounding box center [265, 114] width 531 height 228
paste input "70414"
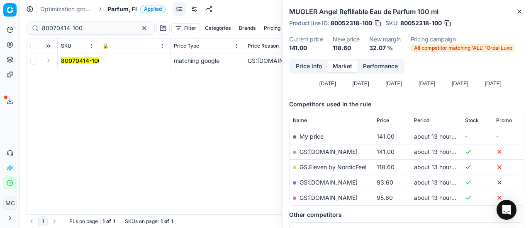
click at [49, 59] on button "Expand" at bounding box center [49, 61] width 10 height 10
click at [87, 76] on mark "80070414-100" at bounding box center [81, 75] width 41 height 7
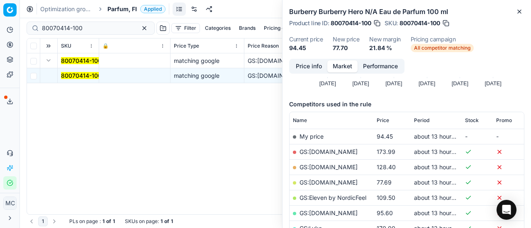
click at [298, 67] on button "Price info" at bounding box center [308, 67] width 37 height 12
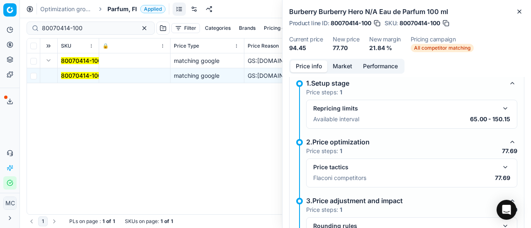
click at [500, 169] on button "button" at bounding box center [505, 168] width 10 height 10
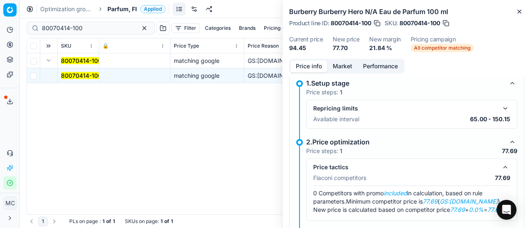
click at [345, 73] on div "Price info Market Performance" at bounding box center [346, 66] width 115 height 15
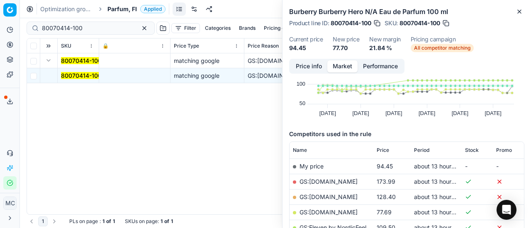
scroll to position [83, 0]
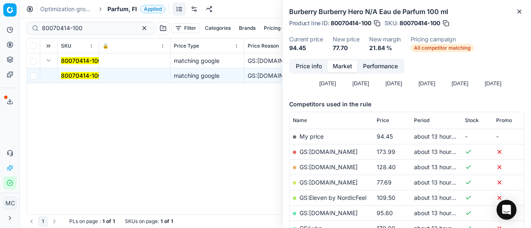
click at [327, 183] on link "GS:[DOMAIN_NAME]" at bounding box center [328, 182] width 58 height 7
drag, startPoint x: 107, startPoint y: 27, endPoint x: 0, endPoint y: 15, distance: 107.6
click at [0, 20] on div "Pricing platform Analytics Pricing Product portfolio Templates Export service 2…" at bounding box center [265, 114] width 531 height 228
paste input "90011084-0017553"
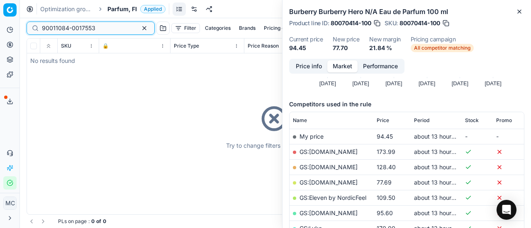
type input "90011084-0017553"
click at [119, 4] on div "Optimization groups Parfum, FI Applied Discard Download report" at bounding box center [275, 9] width 511 height 18
click at [120, 9] on span "Parfum, FI" at bounding box center [121, 9] width 29 height 8
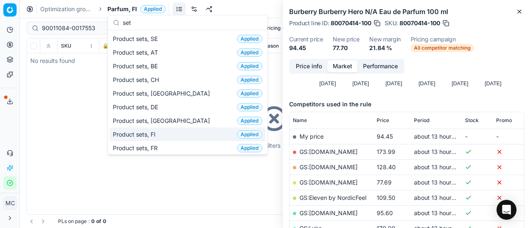
type input "set"
click at [178, 133] on div "Product sets, FI Applied" at bounding box center [187, 135] width 156 height 14
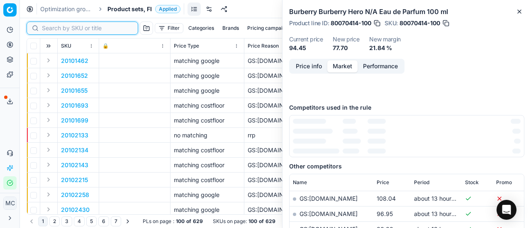
click at [59, 28] on input at bounding box center [87, 28] width 91 height 8
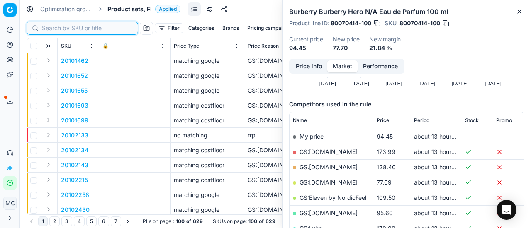
paste input "90011084-0017553"
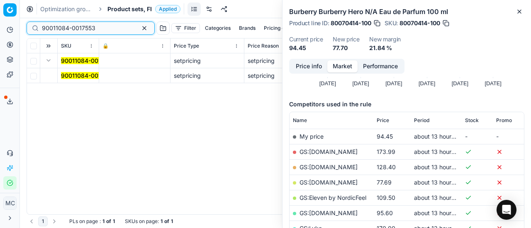
type input "90011084-0017553"
click at [76, 80] on td "90011084-0017553" at bounding box center [78, 75] width 41 height 15
drag, startPoint x: 80, startPoint y: 75, endPoint x: 388, endPoint y: 78, distance: 308.5
click at [82, 75] on mark "90011084-0017553" at bounding box center [87, 75] width 53 height 7
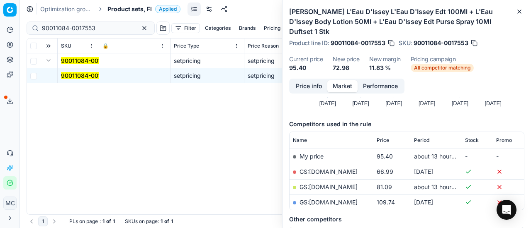
drag, startPoint x: 298, startPoint y: 73, endPoint x: 313, endPoint y: 85, distance: 18.8
click at [300, 80] on button "Price info" at bounding box center [308, 86] width 37 height 12
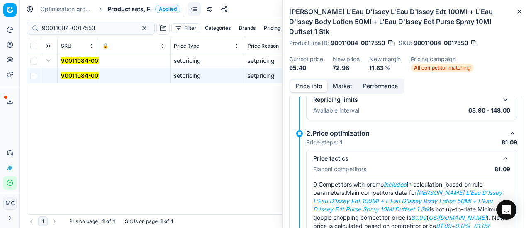
scroll to position [47, 0]
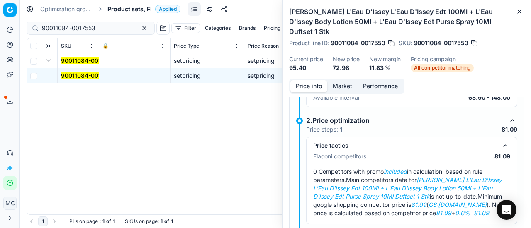
click at [332, 80] on button "Market" at bounding box center [342, 86] width 30 height 12
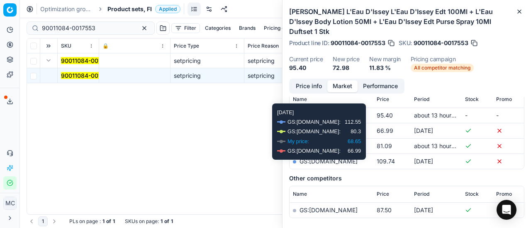
scroll to position [124, 0]
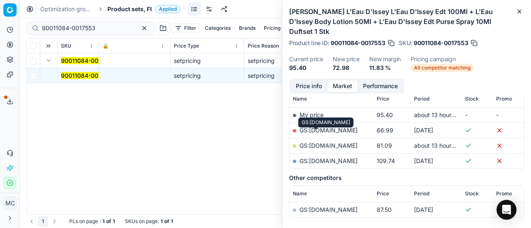
click at [322, 142] on link "GS:[DOMAIN_NAME]" at bounding box center [328, 145] width 58 height 7
click at [130, 12] on span "Product sets, FI" at bounding box center [129, 9] width 44 height 8
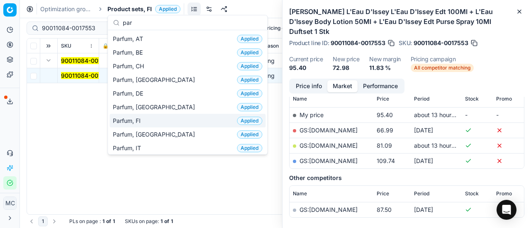
type input "par"
click at [210, 123] on div "Parfum, FI Applied" at bounding box center [187, 121] width 156 height 14
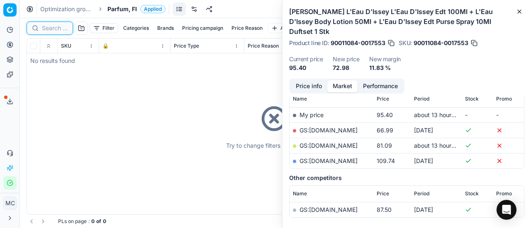
click at [49, 30] on div "Filter Categories Brands Pricing campaign Price Reason Add filter Bulk update A…" at bounding box center [275, 123] width 511 height 210
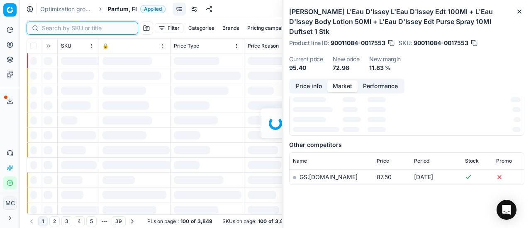
paste input "80024760-100"
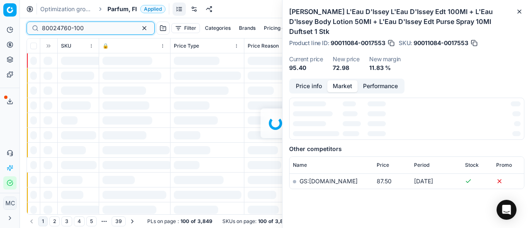
scroll to position [124, 0]
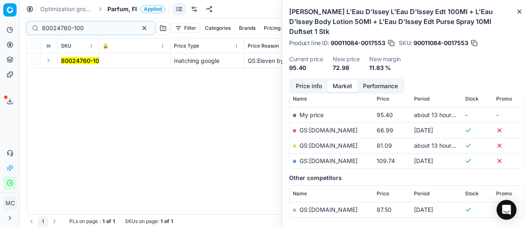
click at [49, 61] on button "Expand" at bounding box center [49, 61] width 10 height 10
click at [87, 73] on mark "80024760-100" at bounding box center [82, 75] width 42 height 7
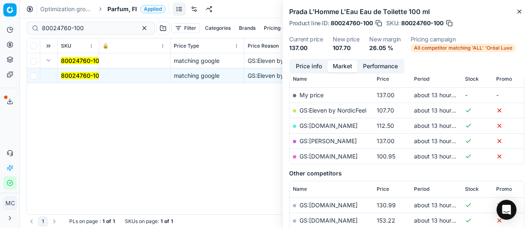
click at [315, 66] on button "Price info" at bounding box center [308, 67] width 37 height 12
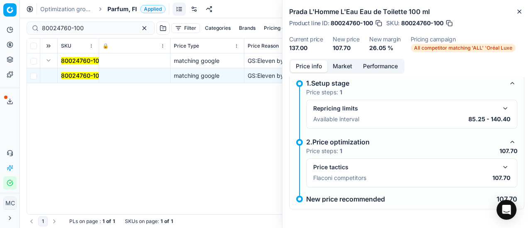
click at [500, 166] on button "button" at bounding box center [505, 168] width 10 height 10
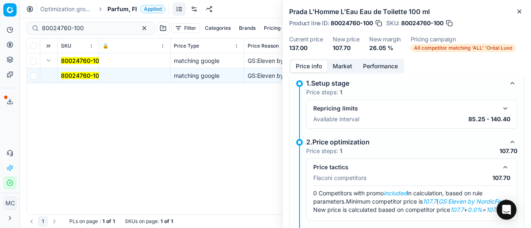
click at [347, 67] on button "Market" at bounding box center [342, 67] width 30 height 12
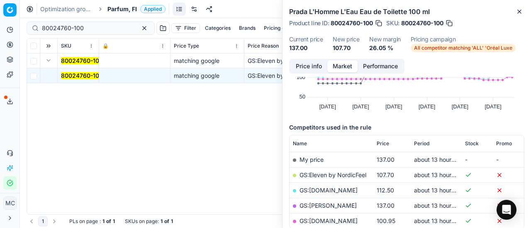
scroll to position [83, 0]
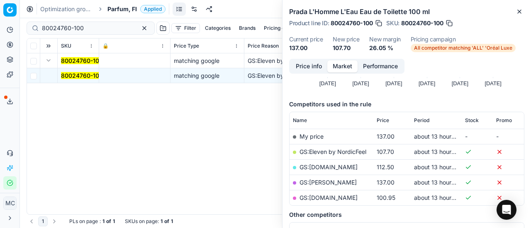
click at [342, 150] on link "GS:Eleven by NordicFeel" at bounding box center [332, 151] width 67 height 7
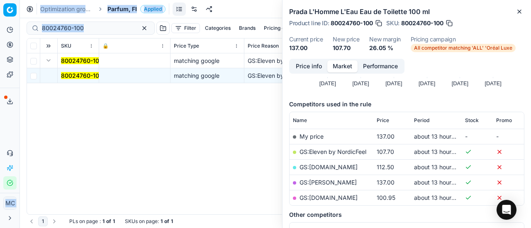
drag, startPoint x: 92, startPoint y: 34, endPoint x: 0, endPoint y: 35, distance: 91.6
click at [0, 35] on div "Pricing platform Analytics Pricing Product portfolio Templates Export service 2…" at bounding box center [265, 114] width 531 height 228
click at [97, 29] on input "80024760-100" at bounding box center [87, 28] width 91 height 8
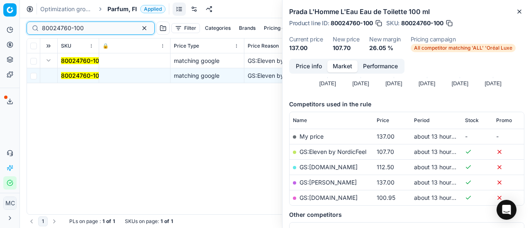
drag, startPoint x: 97, startPoint y: 27, endPoint x: 0, endPoint y: 26, distance: 97.0
click at [0, 26] on div "Pricing platform Analytics Pricing Product portfolio Templates Export service 2…" at bounding box center [265, 114] width 531 height 228
paste input "52071-9"
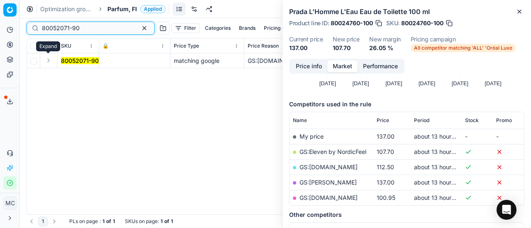
type input "80052071-90"
click at [50, 61] on button "Expand" at bounding box center [49, 61] width 10 height 10
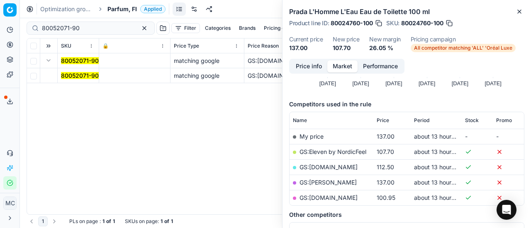
click at [77, 77] on mark "80052071-90" at bounding box center [80, 75] width 38 height 7
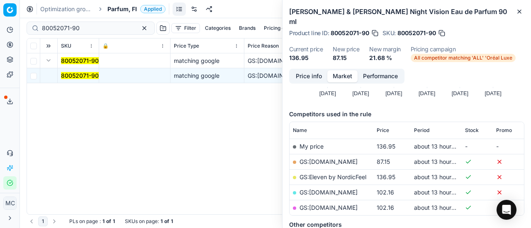
click at [306, 72] on button "Price info" at bounding box center [308, 76] width 37 height 12
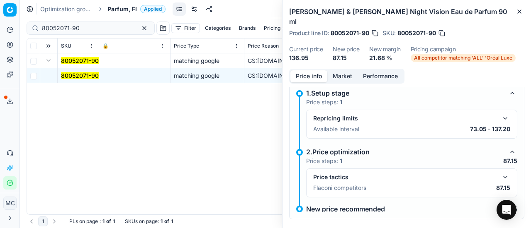
click at [500, 172] on button "button" at bounding box center [505, 177] width 10 height 10
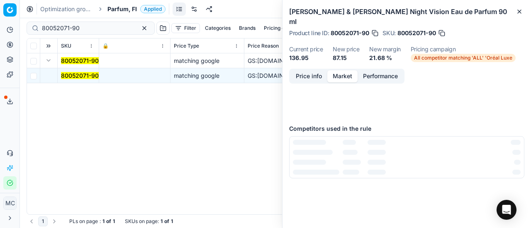
click at [341, 70] on button "Market" at bounding box center [342, 76] width 30 height 12
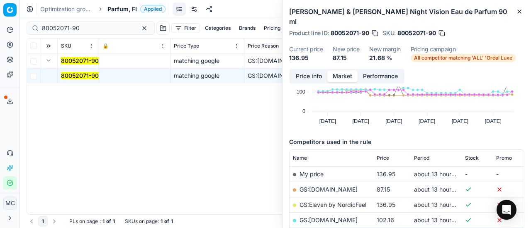
scroll to position [83, 0]
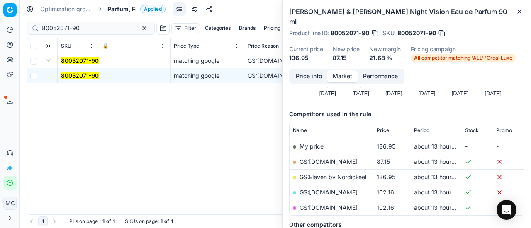
click at [340, 158] on link "GS:[DOMAIN_NAME]" at bounding box center [328, 161] width 58 height 7
click at [119, 7] on span "Parfum, FI" at bounding box center [121, 9] width 29 height 8
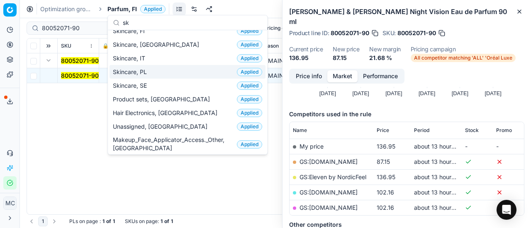
scroll to position [0, 0]
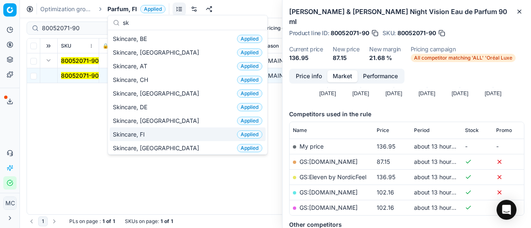
type input "sk"
click at [156, 134] on div "Skincare, FI Applied" at bounding box center [187, 135] width 156 height 14
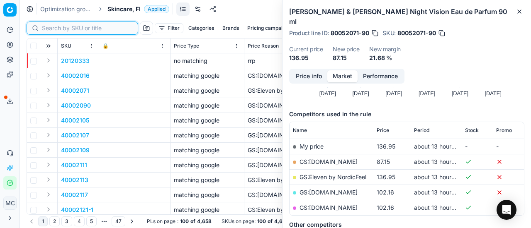
click at [61, 30] on input at bounding box center [87, 28] width 91 height 8
paste input "80042653-30"
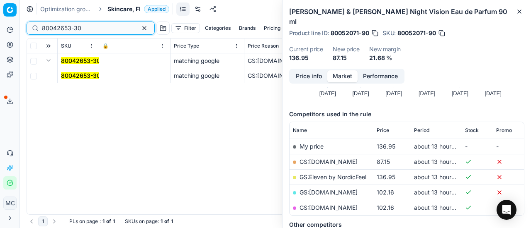
type input "80042653-30"
drag, startPoint x: 70, startPoint y: 76, endPoint x: 318, endPoint y: 78, distance: 247.9
click at [73, 76] on mark "80042653-30" at bounding box center [80, 75] width 39 height 7
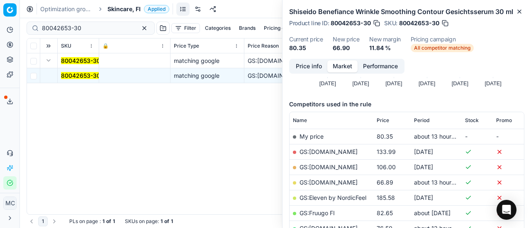
click at [313, 73] on button "Price info" at bounding box center [308, 67] width 37 height 12
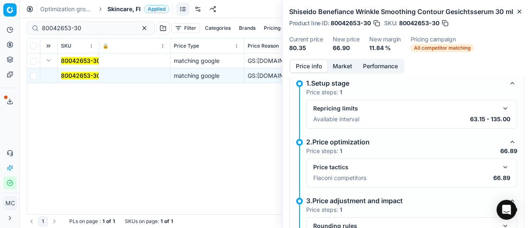
click at [500, 172] on button "button" at bounding box center [505, 168] width 10 height 10
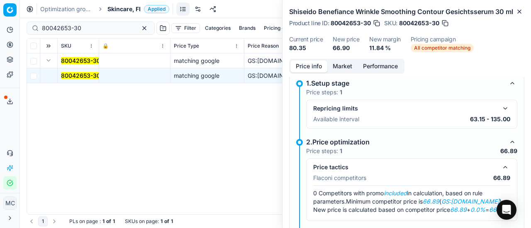
click at [340, 73] on button "Market" at bounding box center [342, 67] width 30 height 12
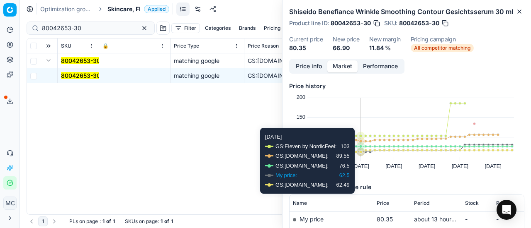
scroll to position [83, 0]
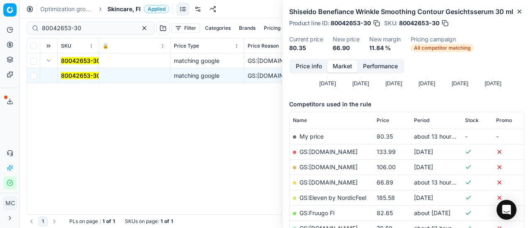
click at [326, 186] on link "GS:[DOMAIN_NAME]" at bounding box center [328, 182] width 58 height 7
click at [125, 8] on span "Skincare, FI" at bounding box center [123, 9] width 33 height 8
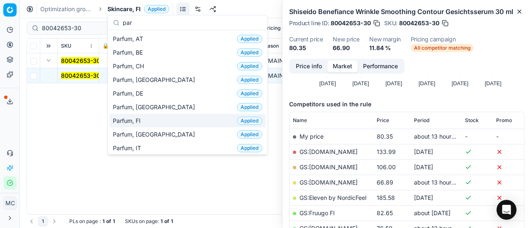
type input "par"
click at [137, 117] on span "Parfum, FI" at bounding box center [128, 121] width 31 height 8
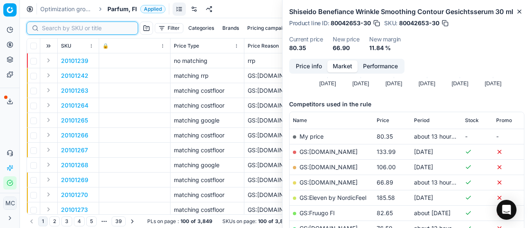
click at [55, 30] on input at bounding box center [87, 28] width 91 height 8
paste input "90007634-0011721"
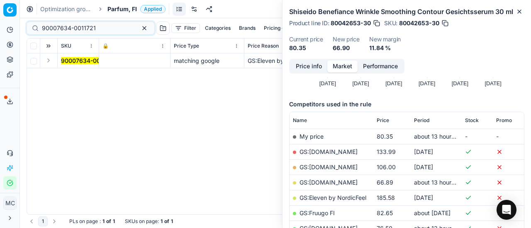
click at [52, 61] on button "Expand" at bounding box center [49, 61] width 10 height 10
click at [80, 80] on td "90007634-0011721" at bounding box center [78, 75] width 41 height 15
click at [78, 78] on mark "90007634-0011721" at bounding box center [88, 75] width 54 height 7
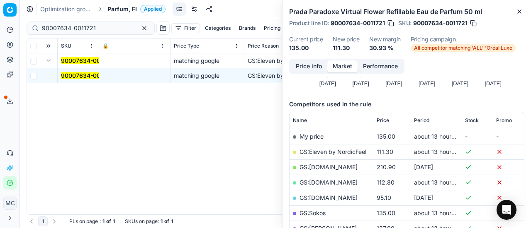
drag, startPoint x: 310, startPoint y: 67, endPoint x: 328, endPoint y: 76, distance: 20.4
click at [312, 68] on button "Price info" at bounding box center [308, 67] width 37 height 12
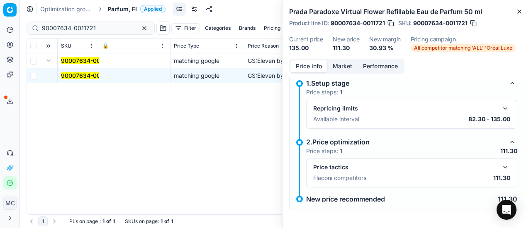
click at [500, 170] on button "button" at bounding box center [505, 168] width 10 height 10
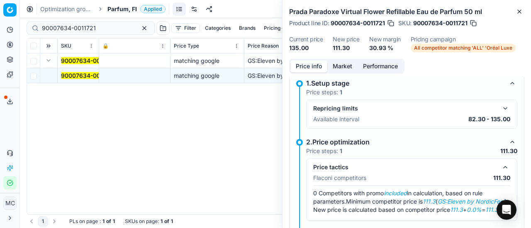
click at [340, 66] on button "Market" at bounding box center [342, 67] width 30 height 12
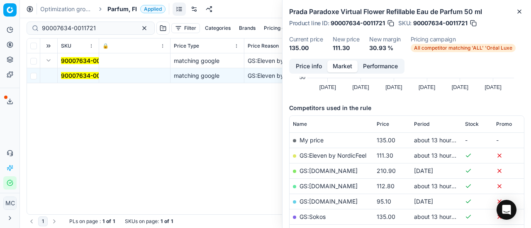
scroll to position [124, 0]
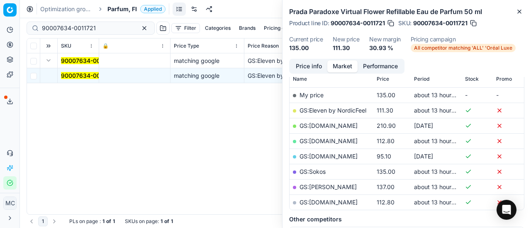
click at [332, 108] on link "GS:Eleven by NordicFeel" at bounding box center [332, 110] width 67 height 7
paste input "80008223-50-"
drag, startPoint x: 99, startPoint y: 30, endPoint x: 0, endPoint y: 15, distance: 100.6
click at [0, 16] on div "Pricing platform Analytics Pricing Product portfolio Templates Export service 2…" at bounding box center [265, 114] width 531 height 228
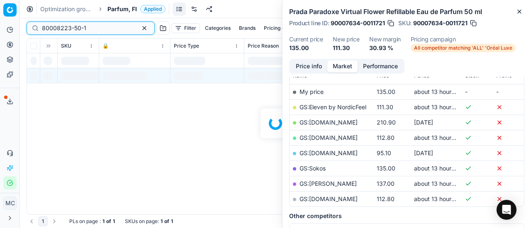
scroll to position [124, 0]
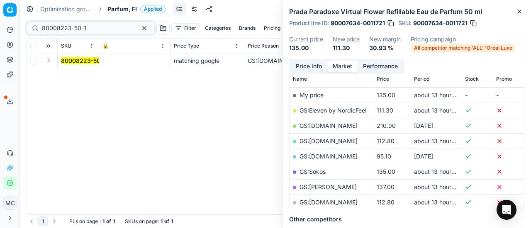
drag, startPoint x: 49, startPoint y: 62, endPoint x: 66, endPoint y: 66, distance: 17.2
click at [49, 62] on button "Expand" at bounding box center [49, 61] width 10 height 10
drag, startPoint x: 88, startPoint y: 77, endPoint x: 283, endPoint y: 80, distance: 194.9
click at [90, 78] on mark "80008223-50-1" at bounding box center [83, 75] width 44 height 7
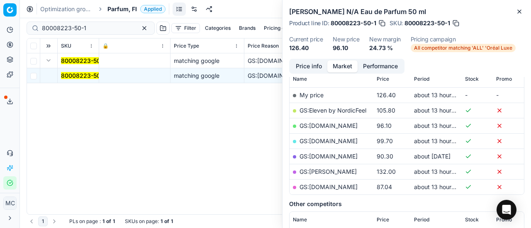
drag, startPoint x: 312, startPoint y: 66, endPoint x: 318, endPoint y: 70, distance: 7.4
click at [318, 70] on button "Price info" at bounding box center [308, 67] width 37 height 12
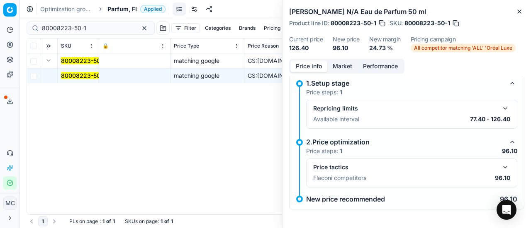
click at [500, 164] on button "button" at bounding box center [505, 168] width 10 height 10
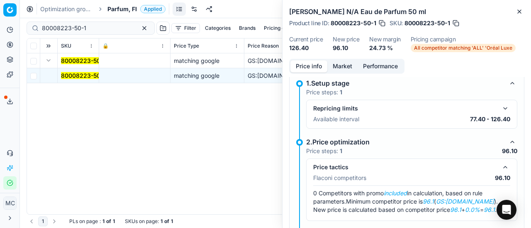
drag, startPoint x: 345, startPoint y: 63, endPoint x: 356, endPoint y: 80, distance: 19.7
click at [345, 65] on button "Market" at bounding box center [342, 67] width 30 height 12
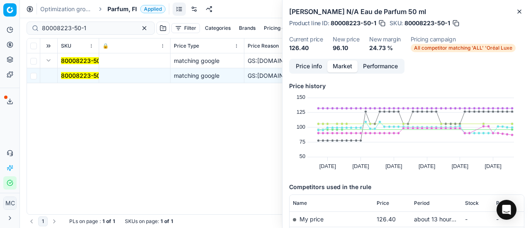
scroll to position [41, 0]
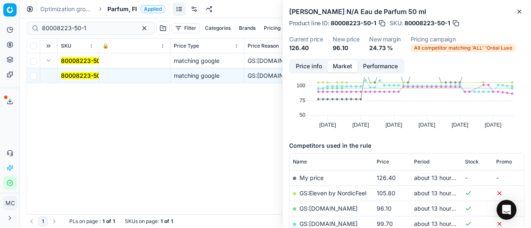
click at [325, 206] on link "GS:[DOMAIN_NAME]" at bounding box center [328, 208] width 58 height 7
drag, startPoint x: 92, startPoint y: 29, endPoint x: 0, endPoint y: 31, distance: 92.5
click at [0, 31] on div "Pricing platform Analytics Pricing Product portfolio Templates Export service 2…" at bounding box center [265, 114] width 531 height 228
paste input "20514-50"
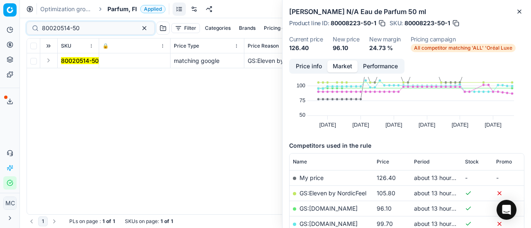
click at [49, 60] on button "Expand" at bounding box center [49, 61] width 10 height 10
drag, startPoint x: 69, startPoint y: 75, endPoint x: 249, endPoint y: 80, distance: 180.0
click at [71, 75] on mark "80020514-50" at bounding box center [80, 75] width 38 height 7
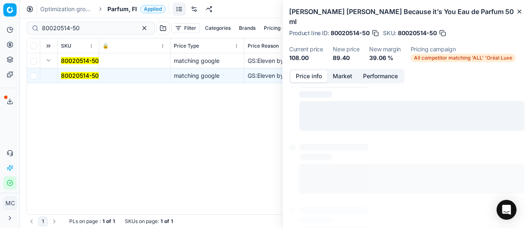
click at [308, 70] on button "Price info" at bounding box center [308, 76] width 37 height 12
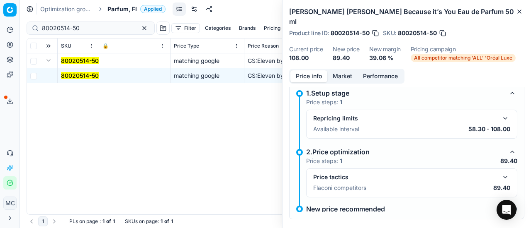
click at [500, 172] on button "button" at bounding box center [505, 177] width 10 height 10
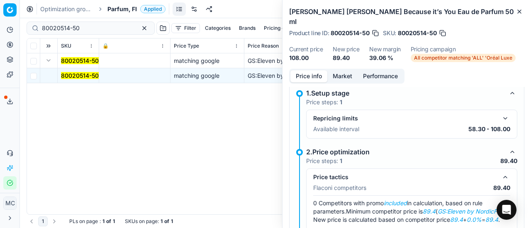
click at [334, 70] on button "Market" at bounding box center [342, 76] width 30 height 12
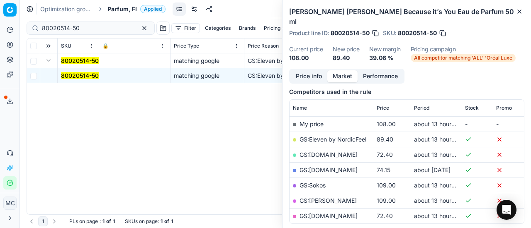
scroll to position [124, 0]
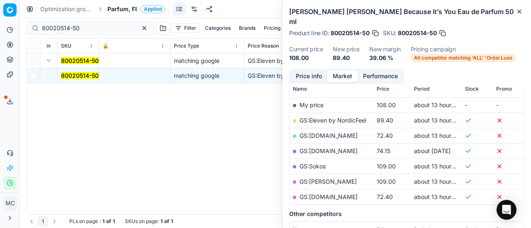
click at [328, 117] on link "GS:Eleven by NordicFeel" at bounding box center [332, 120] width 67 height 7
drag, startPoint x: 98, startPoint y: 28, endPoint x: 1, endPoint y: 14, distance: 98.4
click at [0, 14] on div "Pricing platform Analytics Pricing Product portfolio Templates Export service 2…" at bounding box center [265, 114] width 531 height 228
paste input "20101729"
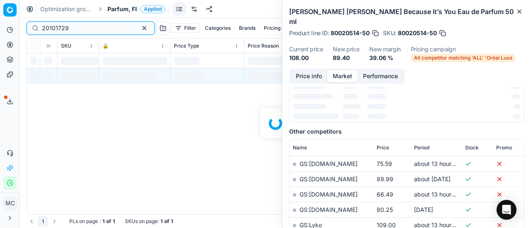
scroll to position [124, 0]
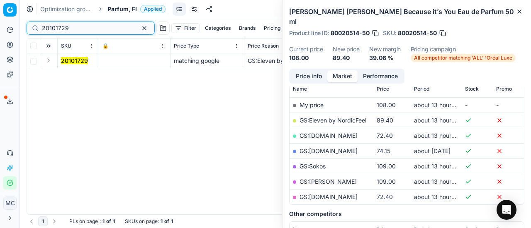
type input "20101729"
click at [48, 61] on button "Expand" at bounding box center [49, 61] width 10 height 10
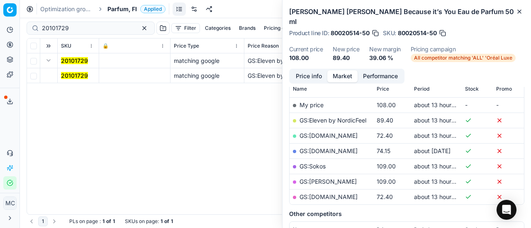
click at [79, 77] on mark "20101729" at bounding box center [74, 75] width 27 height 7
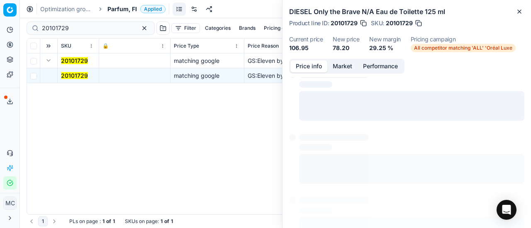
drag, startPoint x: 314, startPoint y: 69, endPoint x: 435, endPoint y: 131, distance: 136.7
click at [314, 70] on button "Price info" at bounding box center [308, 67] width 37 height 12
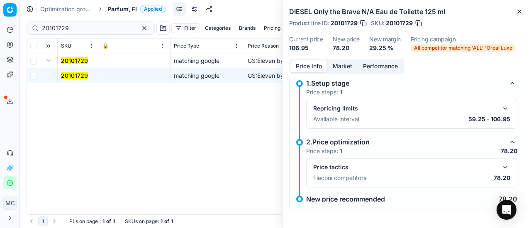
click at [500, 167] on button "button" at bounding box center [505, 168] width 10 height 10
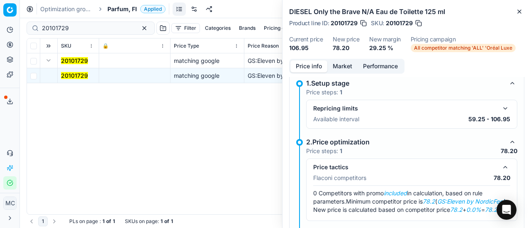
click at [348, 67] on button "Market" at bounding box center [342, 67] width 30 height 12
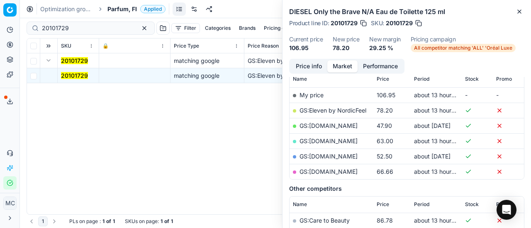
click at [343, 111] on link "GS:Eleven by NordicFeel" at bounding box center [332, 110] width 67 height 7
click at [126, 9] on span "Parfum, FI" at bounding box center [121, 9] width 29 height 8
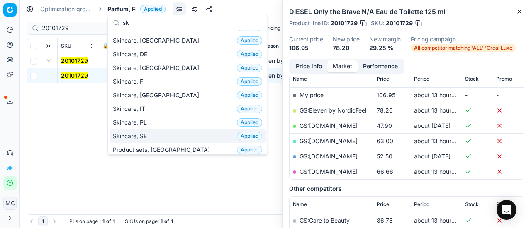
scroll to position [0, 0]
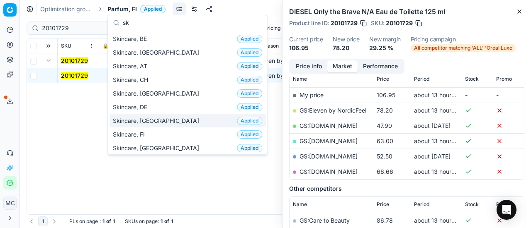
type input "sk"
click at [170, 133] on div "Skincare, FI Applied" at bounding box center [187, 135] width 156 height 14
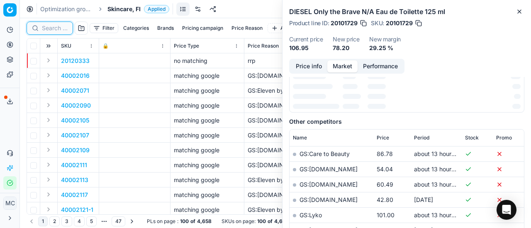
scroll to position [124, 0]
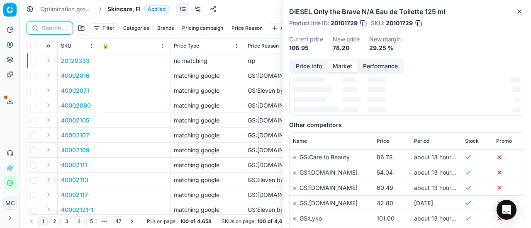
click at [61, 29] on input at bounding box center [55, 28] width 26 height 8
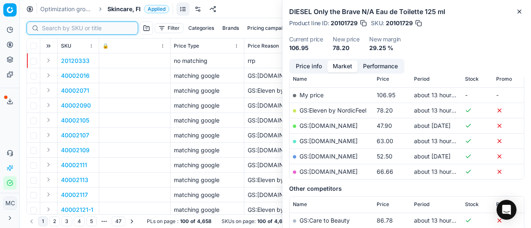
paste input "80052851-12"
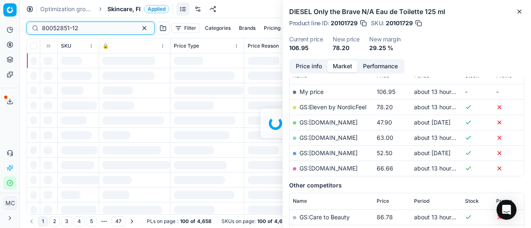
scroll to position [124, 0]
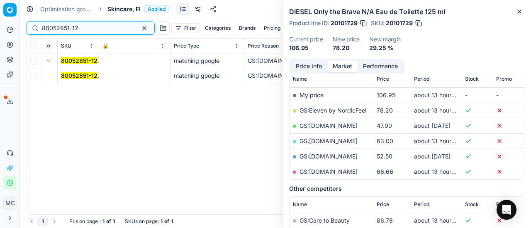
type input "80052851-12"
drag, startPoint x: 69, startPoint y: 75, endPoint x: 296, endPoint y: 69, distance: 227.7
click at [75, 75] on mark "80052851-12" at bounding box center [79, 75] width 36 height 7
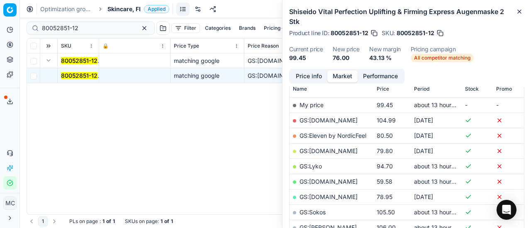
click at [313, 75] on button "Price info" at bounding box center [308, 76] width 37 height 12
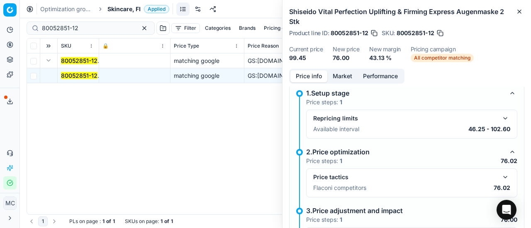
click at [500, 175] on button "button" at bounding box center [505, 177] width 10 height 10
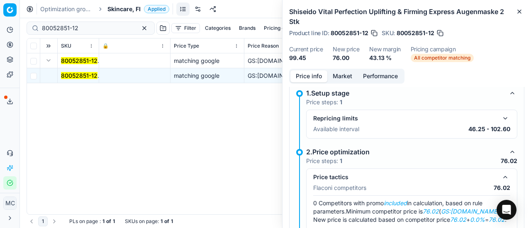
click at [342, 75] on button "Market" at bounding box center [342, 76] width 30 height 12
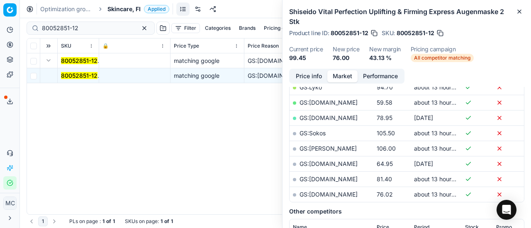
scroll to position [207, 0]
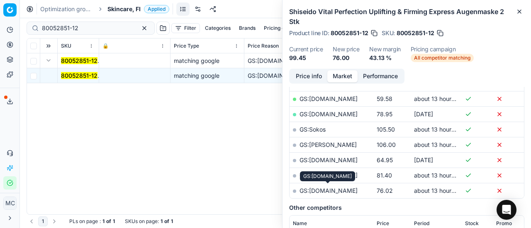
click at [339, 187] on link "GS:[DOMAIN_NAME]" at bounding box center [328, 190] width 58 height 7
click at [124, 7] on span "Skincare, FI" at bounding box center [123, 9] width 33 height 8
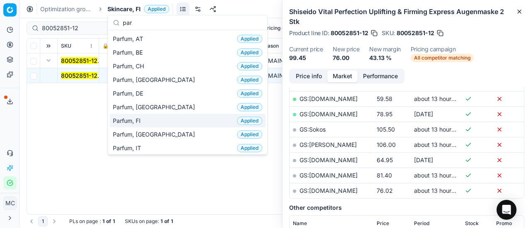
type input "par"
click at [137, 117] on span "Parfum, FI" at bounding box center [128, 121] width 31 height 8
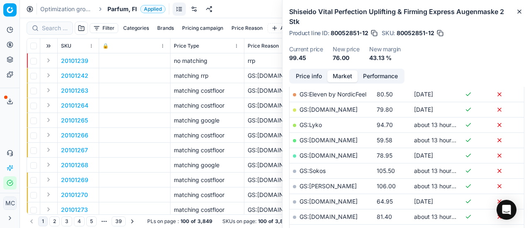
scroll to position [207, 0]
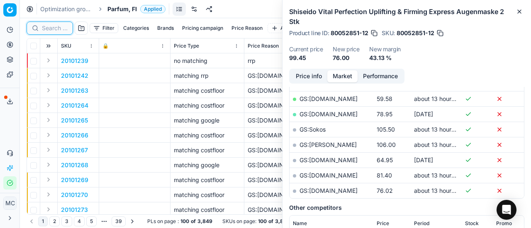
click at [55, 29] on input at bounding box center [55, 28] width 26 height 8
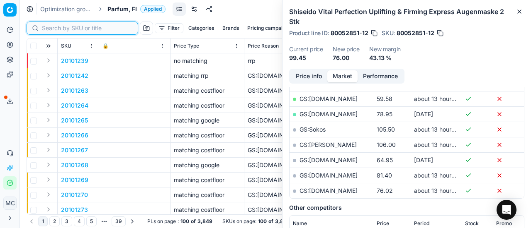
paste input "80061830-30"
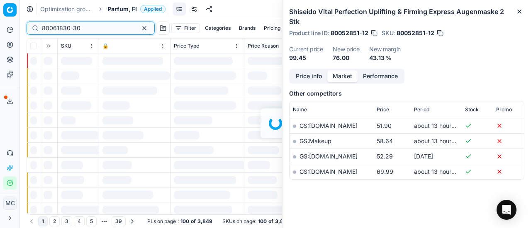
scroll to position [207, 0]
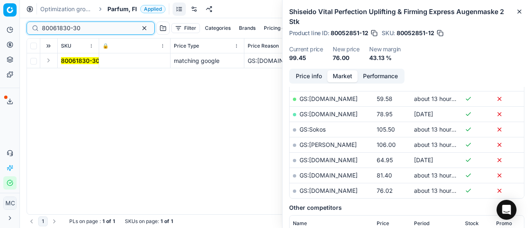
type input "80061830-30"
click at [49, 63] on button "Expand" at bounding box center [49, 61] width 10 height 10
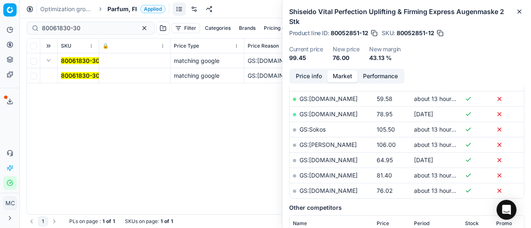
click at [71, 74] on mark "80061830-30" at bounding box center [80, 75] width 39 height 7
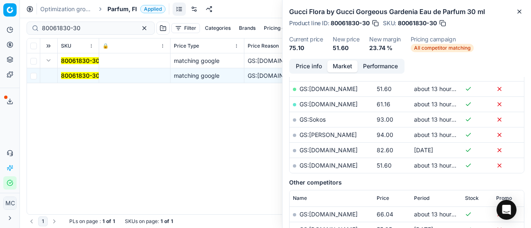
click at [310, 64] on button "Price info" at bounding box center [308, 67] width 37 height 12
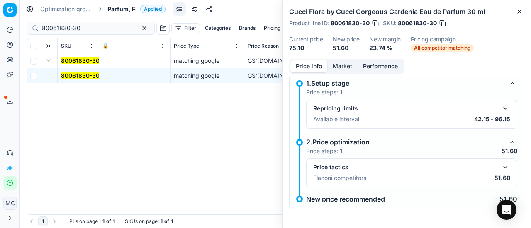
click at [500, 166] on button "button" at bounding box center [505, 168] width 10 height 10
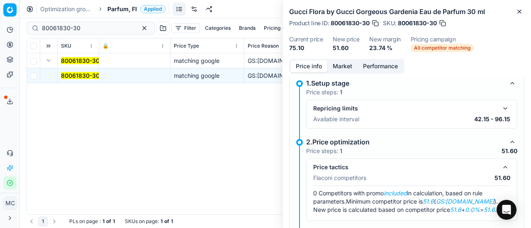
click at [352, 61] on button "Market" at bounding box center [342, 67] width 30 height 12
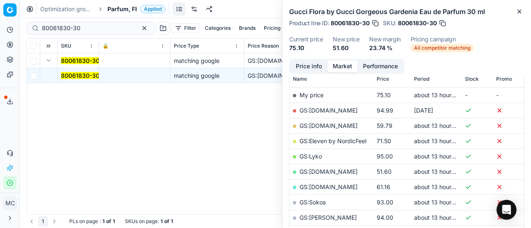
scroll to position [166, 0]
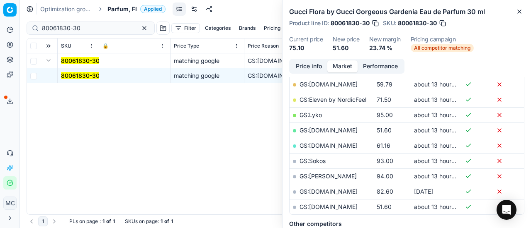
click at [337, 204] on link "GS:[DOMAIN_NAME]" at bounding box center [328, 207] width 58 height 7
click at [120, 10] on span "Parfum, FI" at bounding box center [121, 9] width 29 height 8
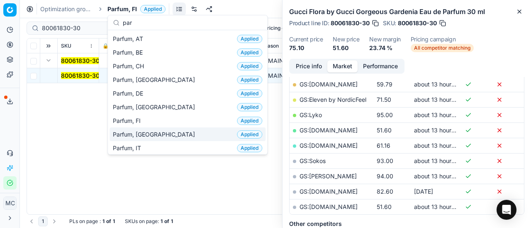
type input "par"
click at [144, 139] on div "Parfum, FR Applied" at bounding box center [187, 135] width 156 height 14
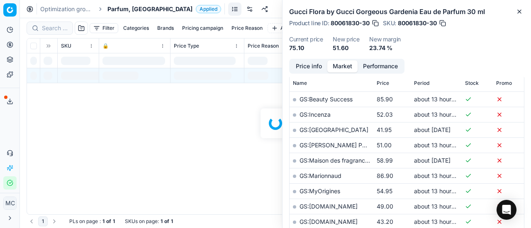
scroll to position [166, 0]
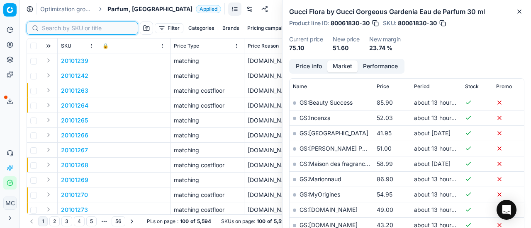
click at [58, 31] on input at bounding box center [87, 28] width 91 height 8
paste input "20101328"
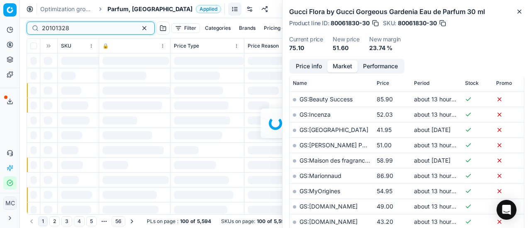
scroll to position [166, 0]
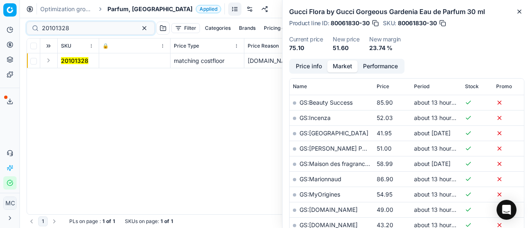
click at [49, 60] on button "Expand" at bounding box center [49, 61] width 10 height 10
click at [61, 75] on mark "20101328" at bounding box center [74, 75] width 27 height 7
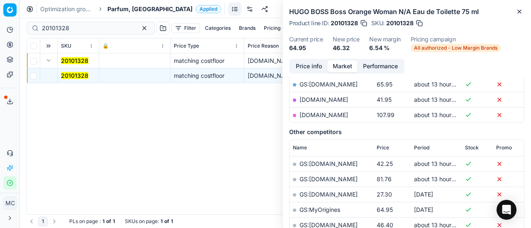
click at [313, 68] on button "Price info" at bounding box center [308, 67] width 37 height 12
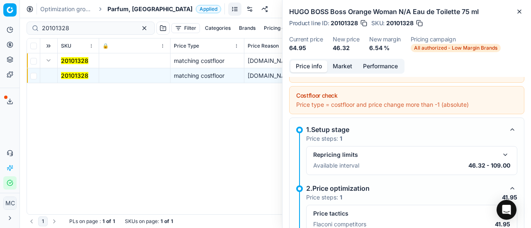
scroll to position [89, 0]
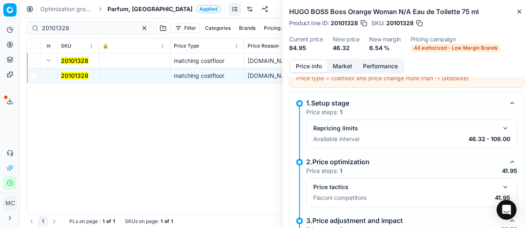
click at [502, 187] on button "button" at bounding box center [505, 187] width 10 height 10
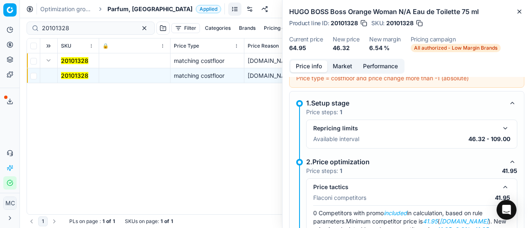
scroll to position [172, 0]
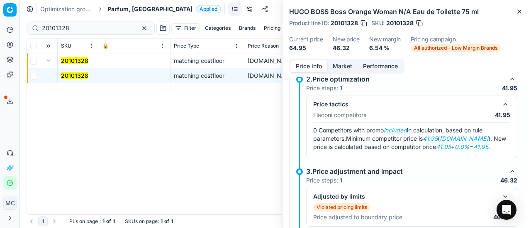
click at [342, 68] on button "Market" at bounding box center [342, 67] width 30 height 12
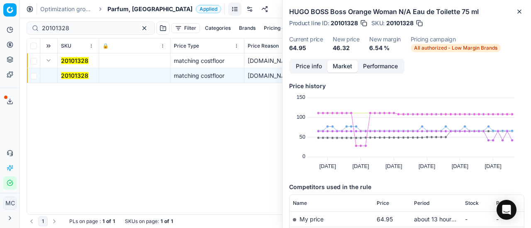
scroll to position [124, 0]
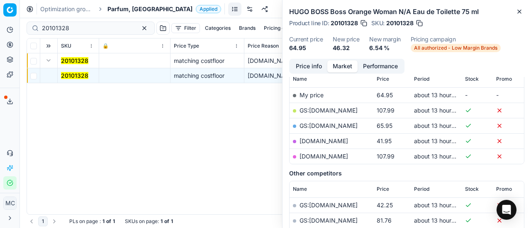
click at [332, 138] on link "[DOMAIN_NAME]" at bounding box center [323, 141] width 49 height 7
click at [332, 127] on link "GS:[DOMAIN_NAME]" at bounding box center [328, 125] width 58 height 7
drag, startPoint x: 101, startPoint y: 29, endPoint x: 0, endPoint y: 26, distance: 101.2
click at [0, 27] on div "Pricing platform Analytics Pricing Product portfolio Templates Export service 2…" at bounding box center [265, 114] width 531 height 228
paste input "80011538-80"
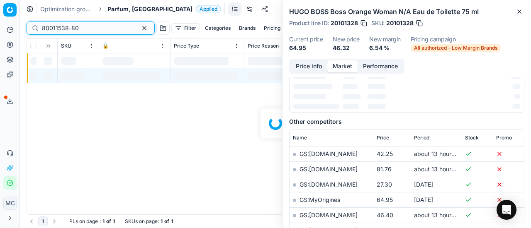
scroll to position [124, 0]
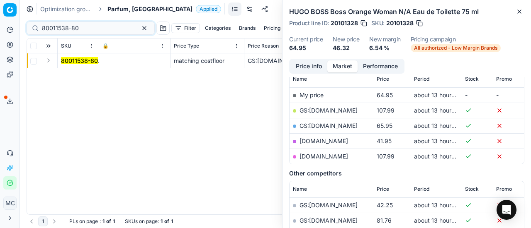
click at [50, 61] on button "Expand" at bounding box center [49, 61] width 10 height 10
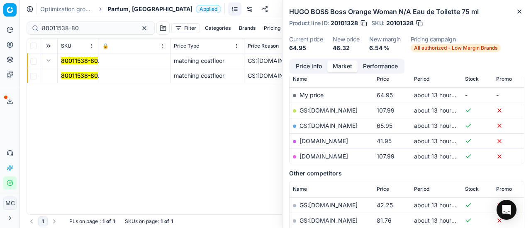
click at [87, 79] on mark "80011538-80" at bounding box center [79, 75] width 37 height 7
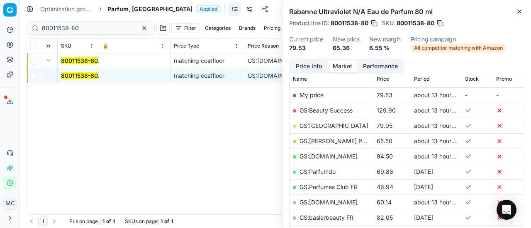
click at [306, 68] on button "Price info" at bounding box center [308, 67] width 37 height 12
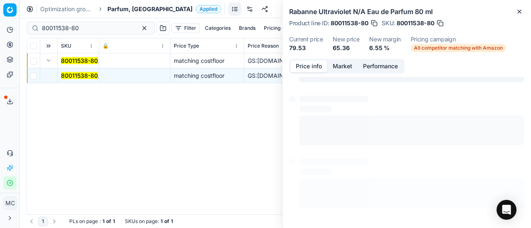
scroll to position [115, 0]
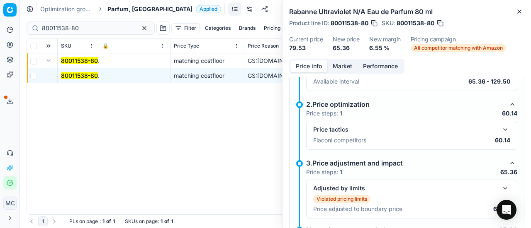
click at [502, 132] on button "button" at bounding box center [505, 130] width 10 height 10
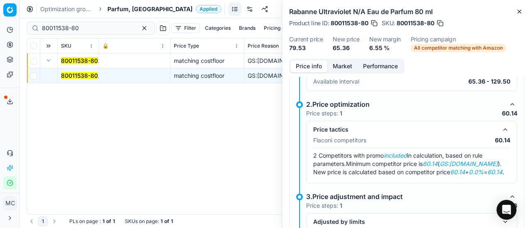
click at [339, 62] on button "Market" at bounding box center [342, 67] width 30 height 12
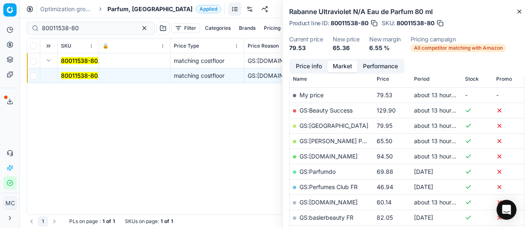
scroll to position [166, 0]
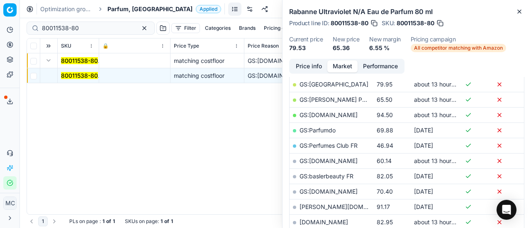
click at [329, 161] on link "GS:[DOMAIN_NAME]" at bounding box center [328, 161] width 58 height 7
drag, startPoint x: 94, startPoint y: 29, endPoint x: 55, endPoint y: 16, distance: 40.9
click at [0, 23] on div "Pricing platform Analytics Pricing Product portfolio Templates Export service 2…" at bounding box center [265, 114] width 531 height 228
paste input "20101485"
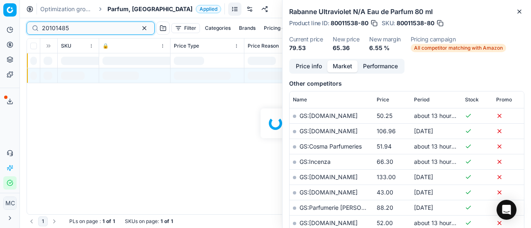
scroll to position [166, 0]
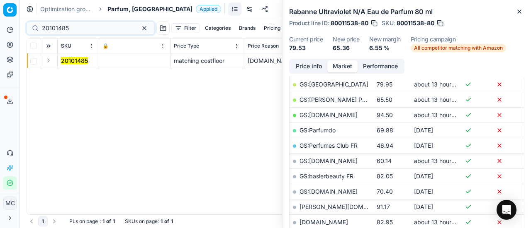
click at [47, 62] on button "Expand" at bounding box center [49, 61] width 10 height 10
click at [76, 76] on mark "20101485" at bounding box center [74, 75] width 27 height 7
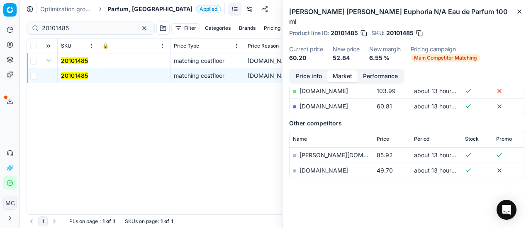
scroll to position [158, 0]
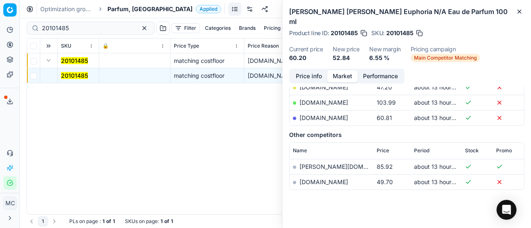
click at [315, 70] on button "Price info" at bounding box center [308, 76] width 37 height 12
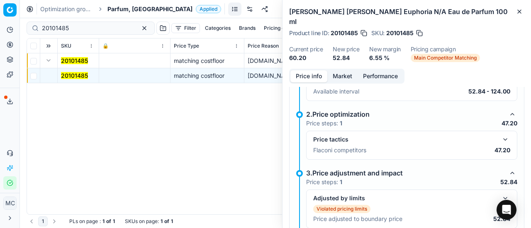
click at [500, 135] on button "button" at bounding box center [505, 140] width 10 height 10
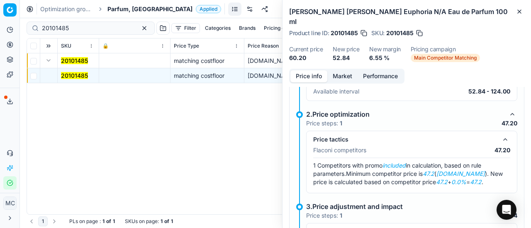
click at [343, 70] on button "Market" at bounding box center [342, 76] width 30 height 12
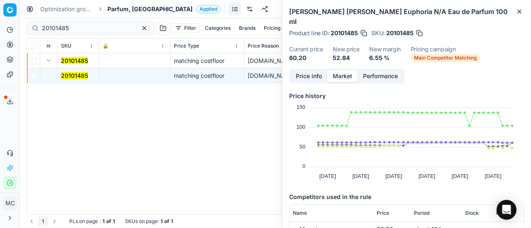
scroll to position [124, 0]
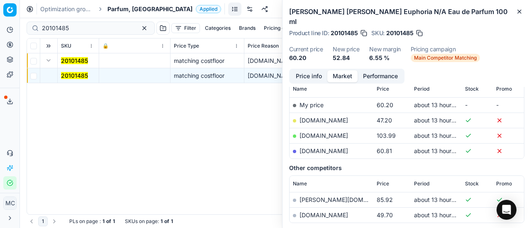
click at [337, 117] on link "[DOMAIN_NAME]" at bounding box center [323, 120] width 49 height 7
drag, startPoint x: 93, startPoint y: 32, endPoint x: 0, endPoint y: 16, distance: 94.2
click at [0, 16] on div "Pricing platform Analytics Pricing Product portfolio Templates Export service 2…" at bounding box center [265, 114] width 531 height 228
paste input "273"
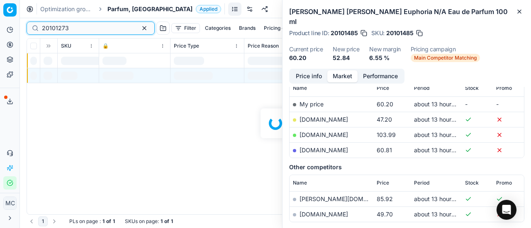
scroll to position [124, 0]
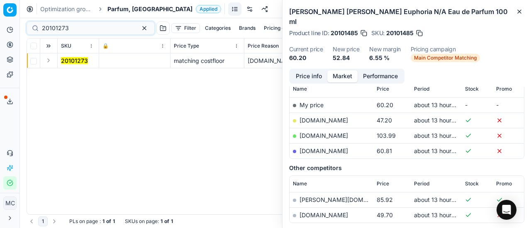
click at [49, 61] on button "Expand" at bounding box center [49, 61] width 10 height 10
click at [70, 75] on mark "20101273" at bounding box center [74, 75] width 27 height 7
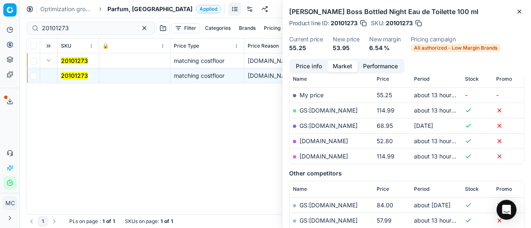
click at [318, 71] on button "Price info" at bounding box center [308, 67] width 37 height 12
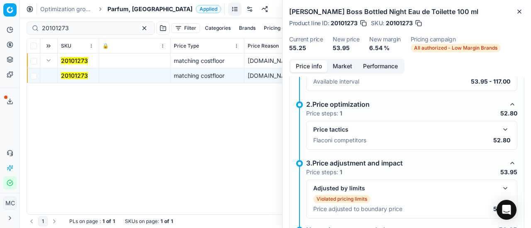
click at [500, 130] on button "button" at bounding box center [505, 130] width 10 height 10
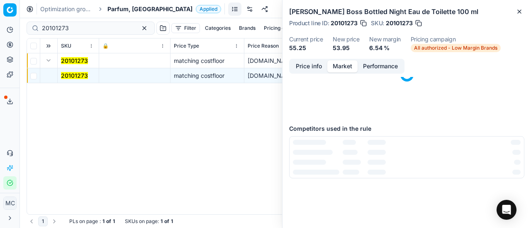
drag, startPoint x: 346, startPoint y: 64, endPoint x: 363, endPoint y: 162, distance: 99.3
click at [346, 73] on div "Price info Market Performance" at bounding box center [346, 66] width 115 height 15
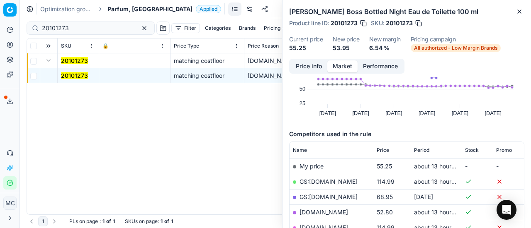
scroll to position [83, 0]
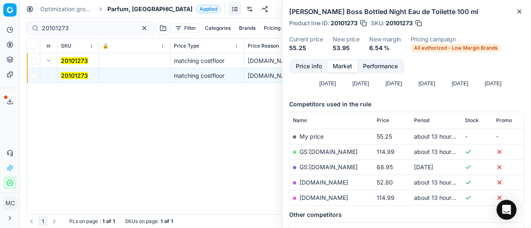
click at [333, 184] on link "[DOMAIN_NAME]" at bounding box center [323, 182] width 49 height 7
drag, startPoint x: 70, startPoint y: 26, endPoint x: 0, endPoint y: 24, distance: 69.7
click at [0, 24] on div "Pricing platform Analytics Pricing Product portfolio Templates Export service 2…" at bounding box center [265, 114] width 531 height 228
paste input "80058790-50"
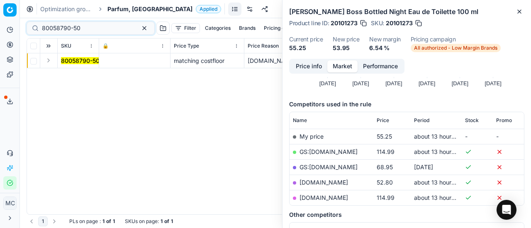
click at [49, 60] on button "Expand" at bounding box center [49, 61] width 10 height 10
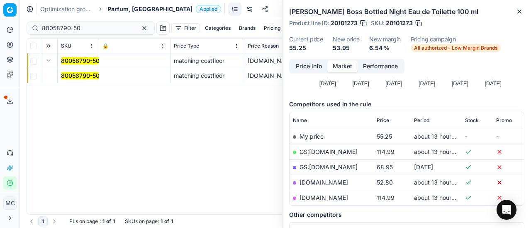
click at [71, 75] on mark "80058790-50" at bounding box center [80, 75] width 39 height 7
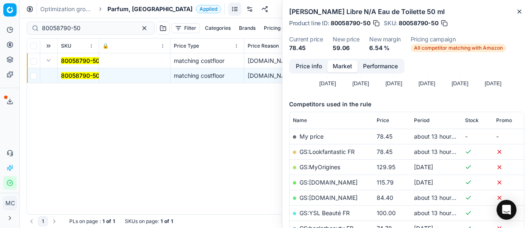
click at [322, 68] on button "Price info" at bounding box center [308, 67] width 37 height 12
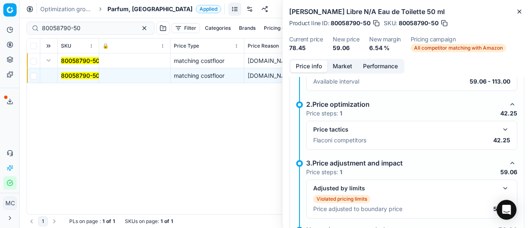
click at [500, 129] on button "button" at bounding box center [505, 130] width 10 height 10
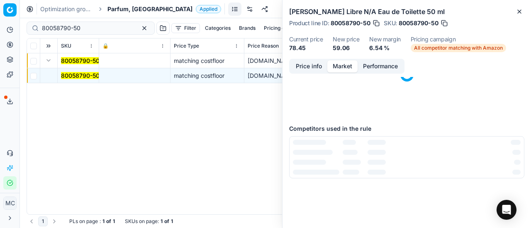
click at [345, 63] on button "Market" at bounding box center [342, 67] width 30 height 12
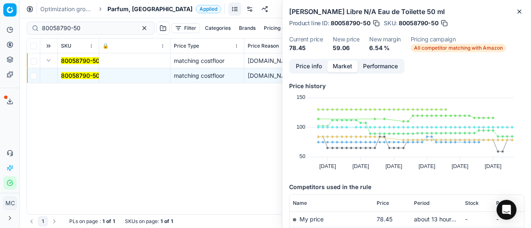
scroll to position [124, 0]
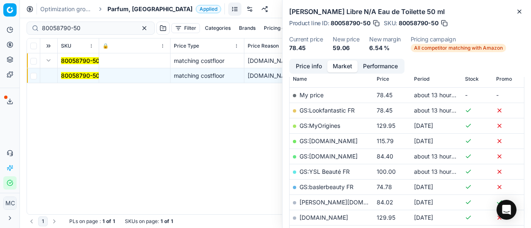
click at [309, 63] on button "Price info" at bounding box center [308, 67] width 37 height 12
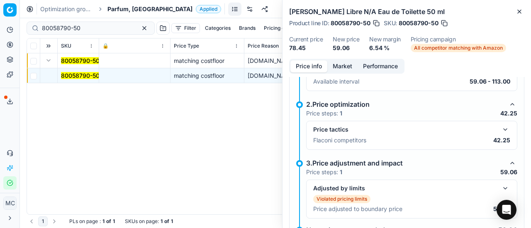
click at [500, 126] on button "button" at bounding box center [505, 130] width 10 height 10
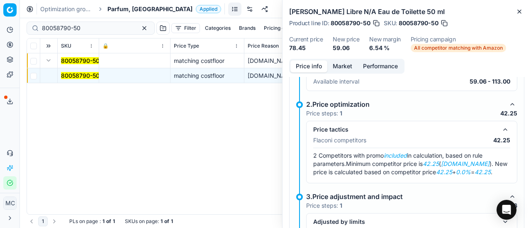
click at [338, 64] on button "Market" at bounding box center [342, 67] width 30 height 12
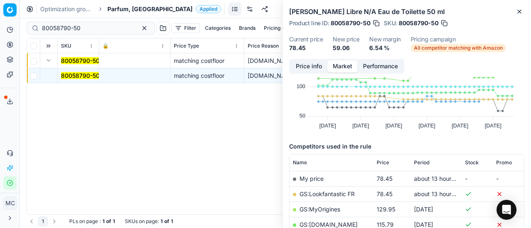
scroll to position [83, 0]
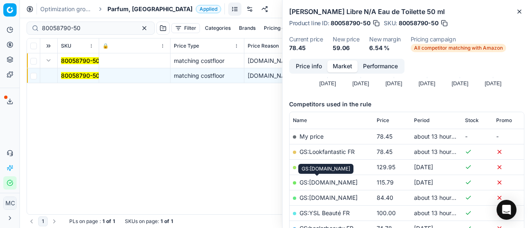
click at [329, 183] on link "GS:[DOMAIN_NAME]" at bounding box center [328, 182] width 58 height 7
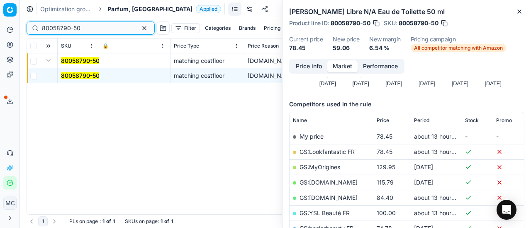
drag, startPoint x: 93, startPoint y: 29, endPoint x: 0, endPoint y: 23, distance: 93.1
click at [0, 23] on div "Pricing platform Analytics Pricing Product portfolio Templates Export service 2…" at bounding box center [265, 114] width 531 height 228
paste input "90001658-0002362"
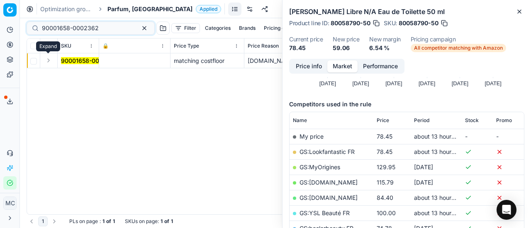
click at [49, 62] on button "Expand" at bounding box center [49, 61] width 10 height 10
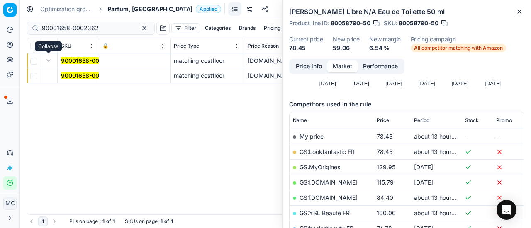
click at [75, 73] on mark "90001658-0002362" at bounding box center [89, 75] width 57 height 7
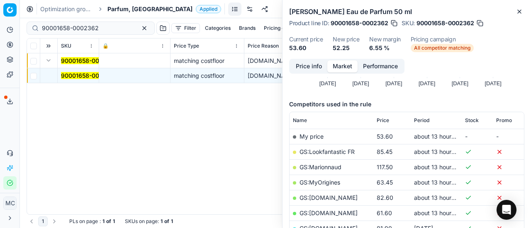
drag, startPoint x: 300, startPoint y: 66, endPoint x: 323, endPoint y: 77, distance: 25.8
click at [301, 68] on button "Price info" at bounding box center [308, 67] width 37 height 12
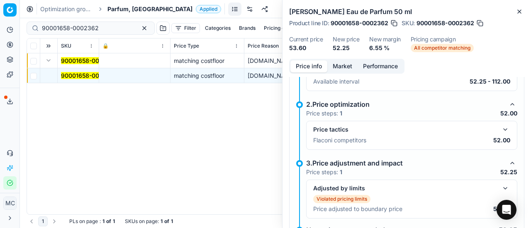
click at [500, 128] on button "button" at bounding box center [505, 130] width 10 height 10
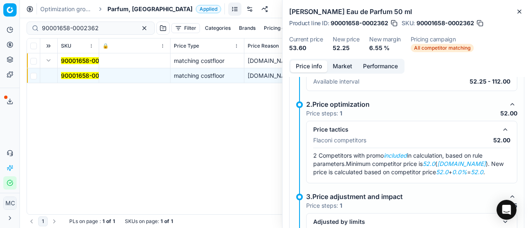
drag, startPoint x: 339, startPoint y: 67, endPoint x: 344, endPoint y: 73, distance: 8.5
click at [340, 69] on button "Market" at bounding box center [342, 67] width 30 height 12
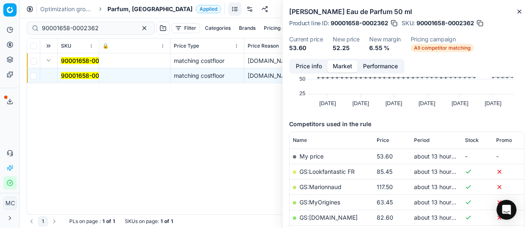
scroll to position [124, 0]
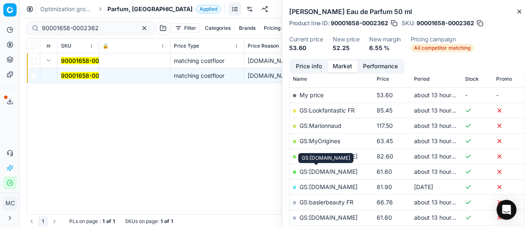
click at [326, 173] on link "GS:[DOMAIN_NAME]" at bounding box center [328, 171] width 58 height 7
click at [311, 64] on button "Price info" at bounding box center [308, 67] width 37 height 12
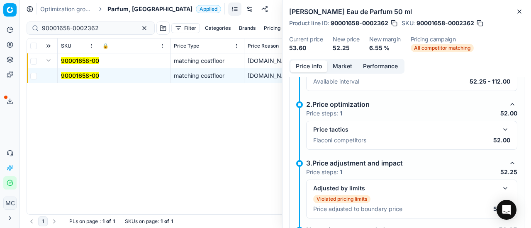
click at [498, 122] on div "Price tactics Flaconi competitors 52.00" at bounding box center [411, 135] width 211 height 29
click at [500, 128] on button "button" at bounding box center [505, 130] width 10 height 10
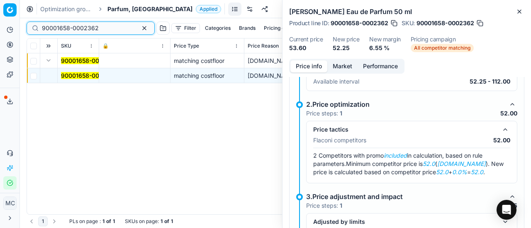
drag, startPoint x: 102, startPoint y: 28, endPoint x: 0, endPoint y: 16, distance: 103.1
click at [0, 18] on div "Pricing platform Analytics Pricing Product portfolio Templates Export service 2…" at bounding box center [265, 114] width 531 height 228
paste input "80015675-800"
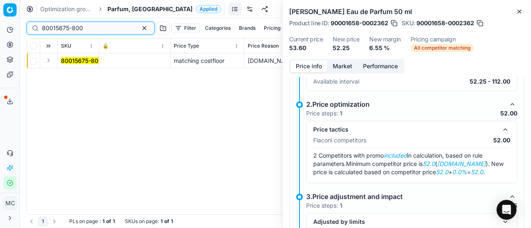
type input "80015675-800"
click at [49, 62] on button "Expand" at bounding box center [49, 61] width 10 height 10
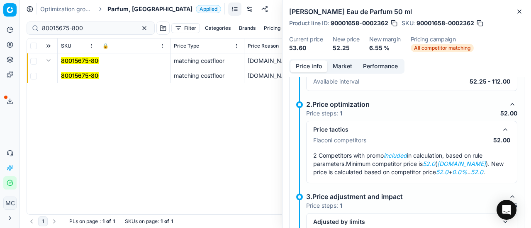
drag, startPoint x: 67, startPoint y: 79, endPoint x: 252, endPoint y: 85, distance: 185.0
click at [70, 80] on td "80015675-800" at bounding box center [78, 75] width 41 height 15
click at [73, 71] on td "80015675-800" at bounding box center [78, 75] width 41 height 15
click at [94, 78] on mark "80015675-800" at bounding box center [81, 75] width 41 height 7
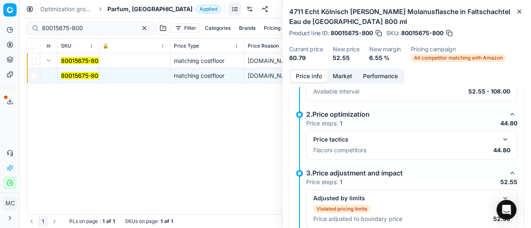
click at [500, 136] on button "button" at bounding box center [505, 140] width 10 height 10
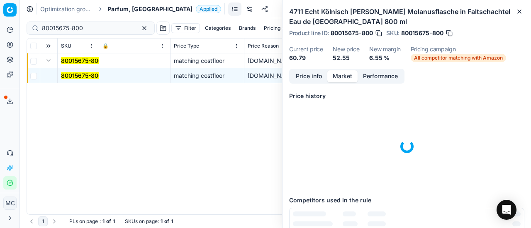
click at [347, 81] on button "Market" at bounding box center [342, 76] width 30 height 12
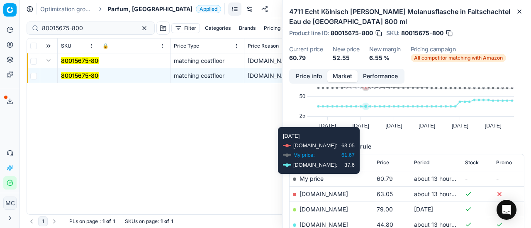
scroll to position [104, 0]
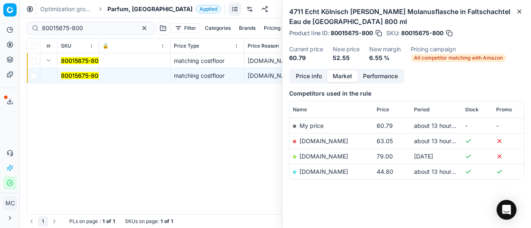
click at [312, 172] on link "[DOMAIN_NAME]" at bounding box center [323, 171] width 49 height 7
click at [118, 10] on span "Parfum, [GEOGRAPHIC_DATA]" at bounding box center [149, 9] width 85 height 8
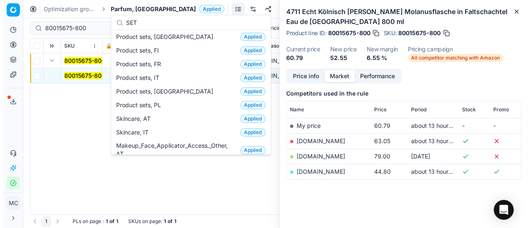
scroll to position [58, 0]
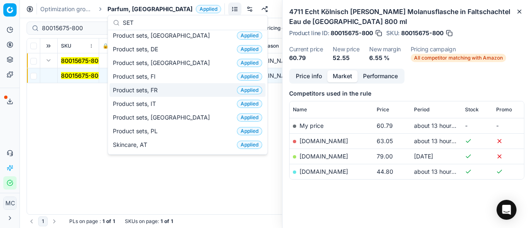
type input "SET"
click at [176, 91] on div "Product sets, FR Applied" at bounding box center [187, 90] width 156 height 14
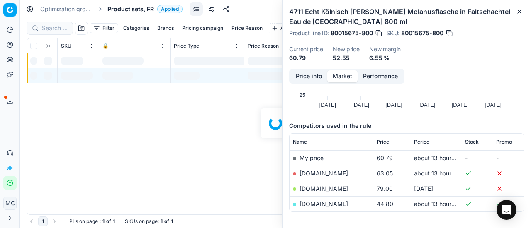
scroll to position [104, 0]
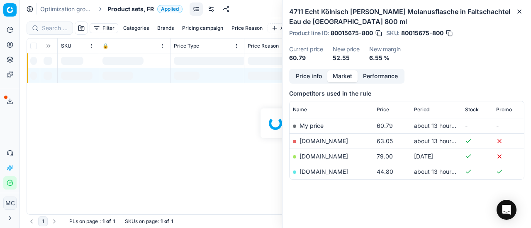
click at [56, 27] on div at bounding box center [275, 123] width 511 height 210
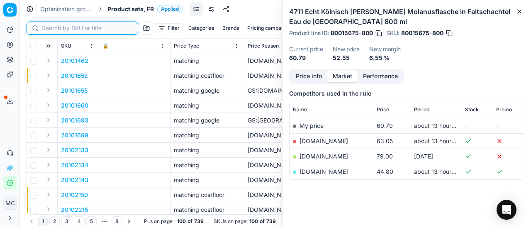
click at [56, 29] on input at bounding box center [87, 28] width 91 height 8
paste input "90015101-0023636"
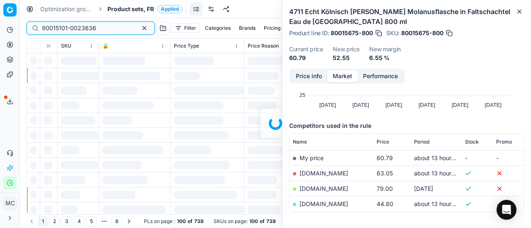
scroll to position [104, 0]
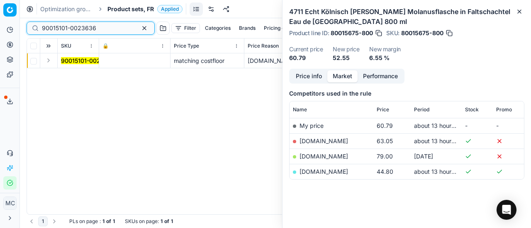
type input "90015101-0023636"
click at [51, 60] on button "Expand" at bounding box center [49, 61] width 10 height 10
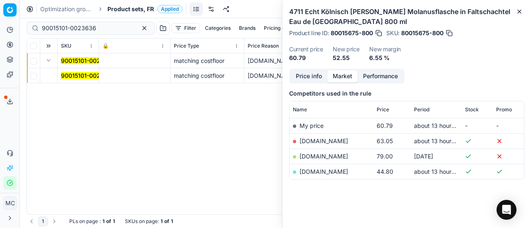
drag, startPoint x: 69, startPoint y: 67, endPoint x: 70, endPoint y: 73, distance: 5.5
click at [71, 73] on mark "90015101-0023636" at bounding box center [88, 75] width 54 height 7
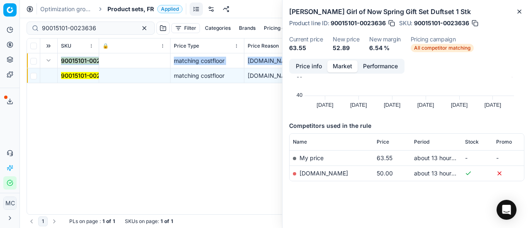
scroll to position [0, 0]
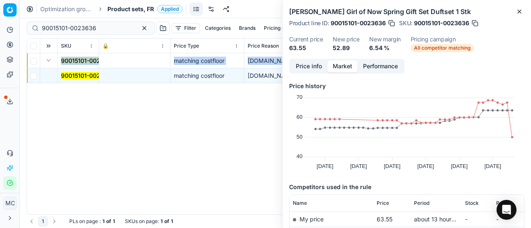
click at [313, 68] on button "Price info" at bounding box center [308, 67] width 37 height 12
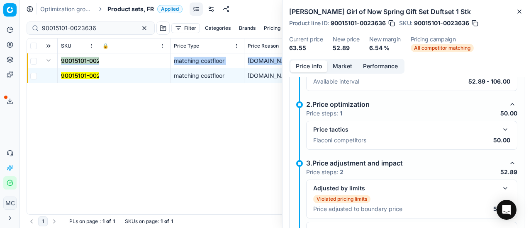
click at [500, 131] on button "button" at bounding box center [505, 130] width 10 height 10
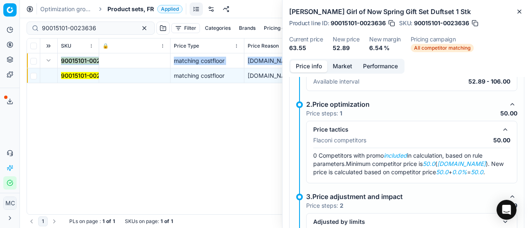
click at [343, 67] on button "Market" at bounding box center [342, 67] width 30 height 12
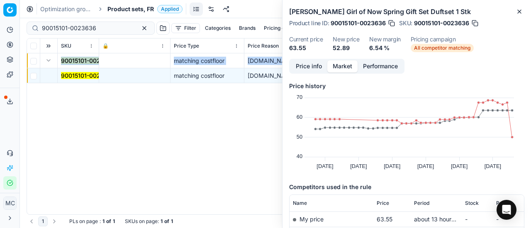
scroll to position [63, 0]
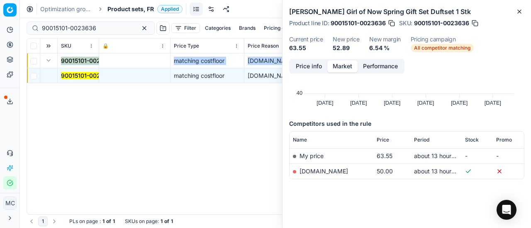
click at [332, 170] on link "[DOMAIN_NAME]" at bounding box center [323, 171] width 49 height 7
click at [126, 9] on span "Product sets, FR" at bounding box center [130, 9] width 46 height 8
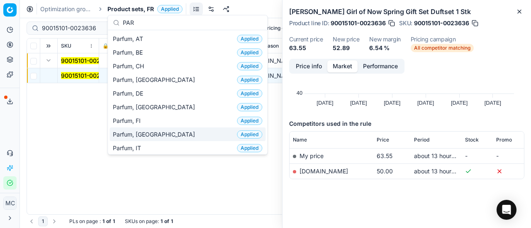
type input "PAR"
click at [162, 129] on div "Parfum, FR Applied" at bounding box center [187, 135] width 156 height 14
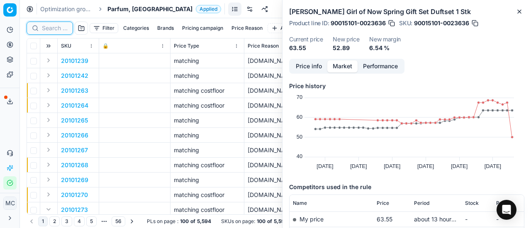
click at [57, 28] on input at bounding box center [55, 28] width 26 height 8
paste input "80075248-75"
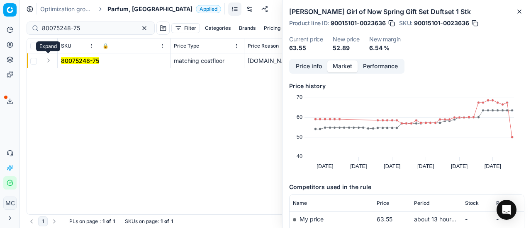
click at [47, 63] on button "Expand" at bounding box center [49, 61] width 10 height 10
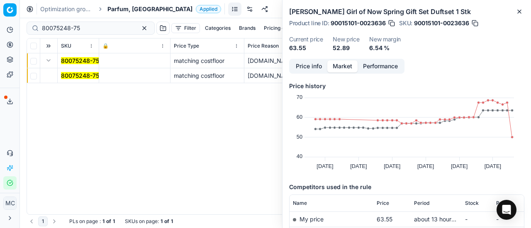
click at [72, 78] on mark "80075248-75" at bounding box center [80, 75] width 38 height 7
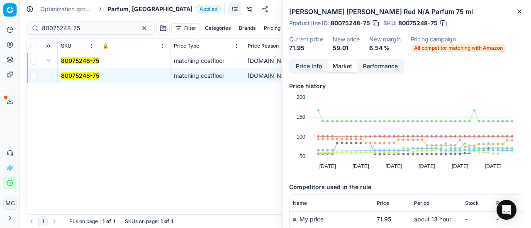
click at [300, 63] on button "Price info" at bounding box center [308, 67] width 37 height 12
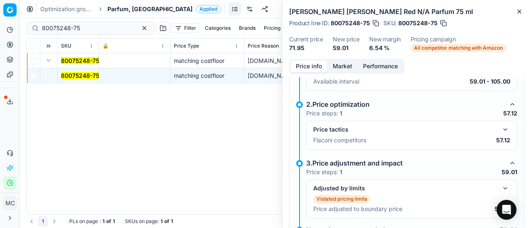
click at [500, 129] on button "button" at bounding box center [505, 130] width 10 height 10
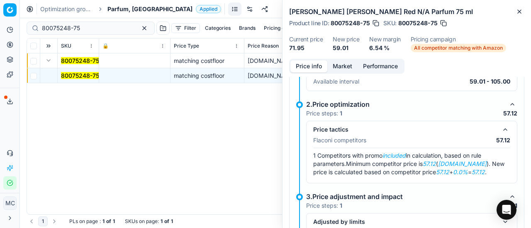
click at [349, 68] on button "Market" at bounding box center [342, 67] width 30 height 12
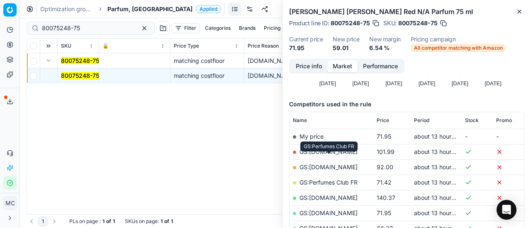
scroll to position [166, 0]
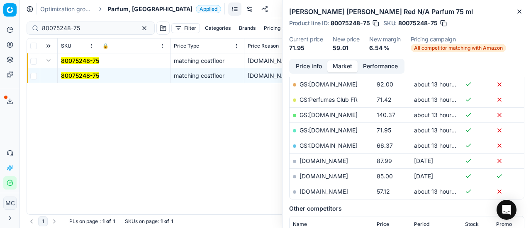
click at [337, 189] on link "[DOMAIN_NAME]" at bounding box center [323, 191] width 49 height 7
drag, startPoint x: 87, startPoint y: 26, endPoint x: 0, endPoint y: 16, distance: 87.2
click at [0, 19] on div "Pricing platform Analytics Pricing Product portfolio Templates Export service 2…" at bounding box center [265, 114] width 531 height 228
paste input "90001036-0001346"
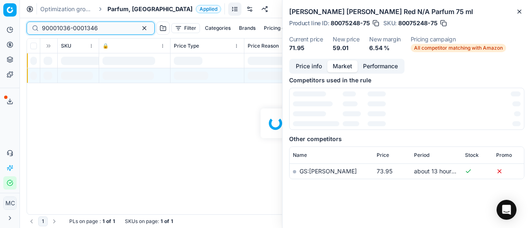
scroll to position [166, 0]
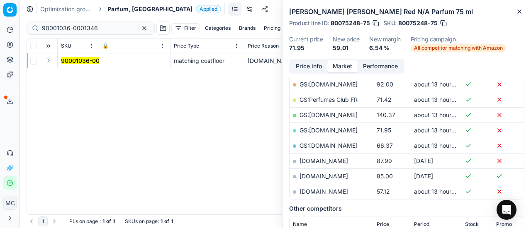
click at [49, 62] on button "Expand" at bounding box center [49, 61] width 10 height 10
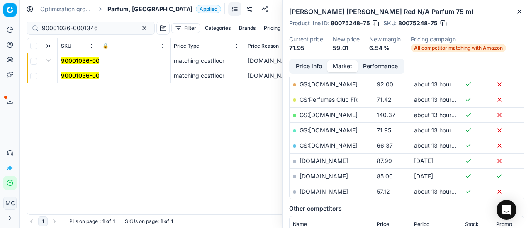
click at [74, 81] on td "90001036-0001346" at bounding box center [78, 75] width 41 height 15
click at [79, 75] on mark "90001036-0001346" at bounding box center [89, 75] width 56 height 7
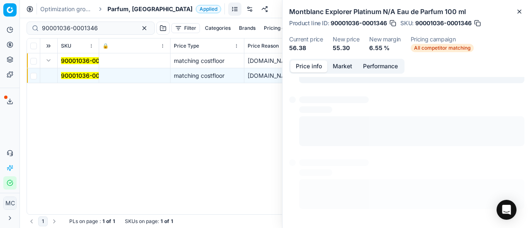
drag, startPoint x: 304, startPoint y: 65, endPoint x: 371, endPoint y: 81, distance: 69.0
click at [305, 66] on button "Price info" at bounding box center [308, 67] width 37 height 12
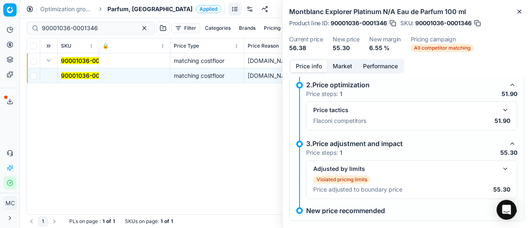
scroll to position [145, 0]
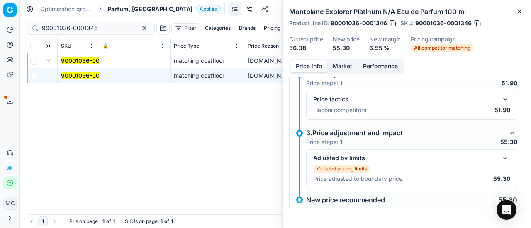
click at [500, 98] on button "button" at bounding box center [505, 100] width 10 height 10
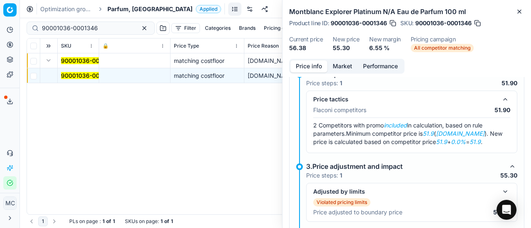
click at [343, 64] on button "Market" at bounding box center [342, 67] width 30 height 12
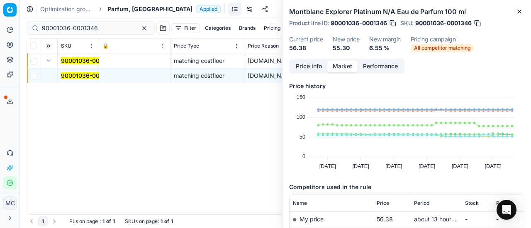
scroll to position [83, 0]
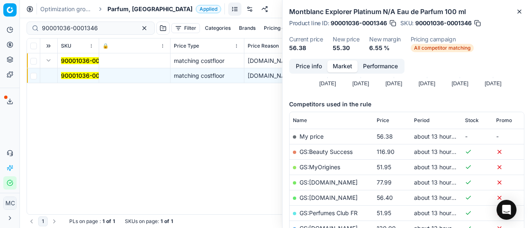
click at [329, 166] on link "GS:MyOrigines" at bounding box center [319, 167] width 41 height 7
drag, startPoint x: 99, startPoint y: 29, endPoint x: 7, endPoint y: 23, distance: 92.2
click at [0, 22] on div "Pricing platform Analytics Pricing Product portfolio Templates Export service 2…" at bounding box center [265, 114] width 531 height 228
paste input "20102094"
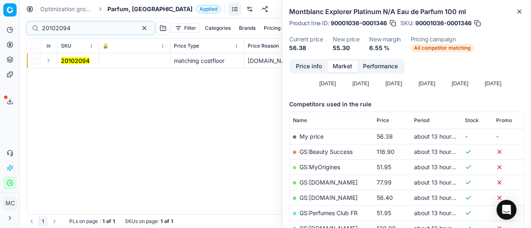
click at [49, 61] on button "Expand" at bounding box center [49, 61] width 10 height 10
drag, startPoint x: 63, startPoint y: 75, endPoint x: 257, endPoint y: 73, distance: 193.6
click at [65, 75] on mark "20102094" at bounding box center [75, 75] width 29 height 7
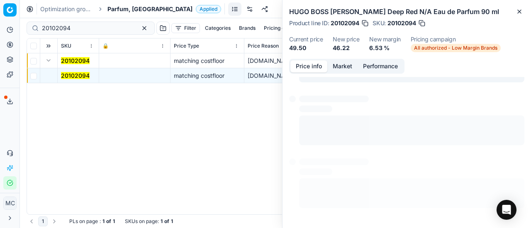
drag, startPoint x: 308, startPoint y: 69, endPoint x: 530, endPoint y: 160, distance: 240.6
click at [309, 71] on button "Price info" at bounding box center [308, 67] width 37 height 12
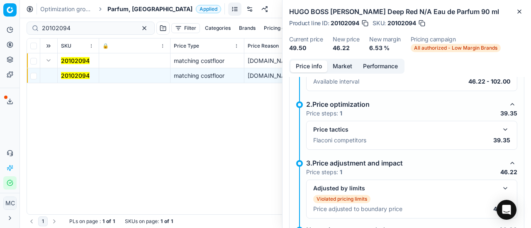
click at [502, 128] on button "button" at bounding box center [505, 130] width 10 height 10
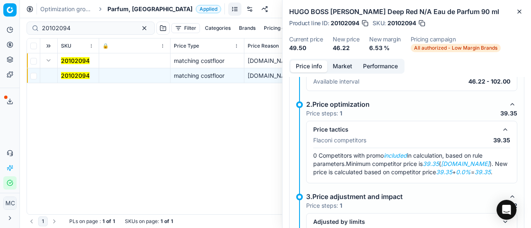
click at [349, 67] on button "Market" at bounding box center [342, 67] width 30 height 12
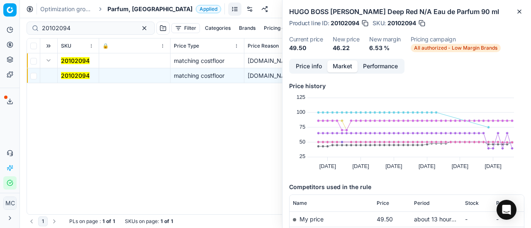
scroll to position [124, 0]
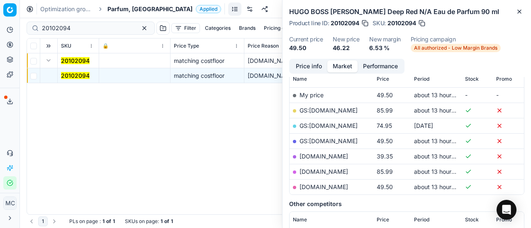
click at [328, 155] on link "[DOMAIN_NAME]" at bounding box center [323, 156] width 49 height 7
drag, startPoint x: 96, startPoint y: 27, endPoint x: 0, endPoint y: 26, distance: 96.2
click at [0, 26] on div "Pricing platform Analytics Pricing Product portfolio Templates Export service 2…" at bounding box center [265, 114] width 531 height 228
paste input "80016181-100"
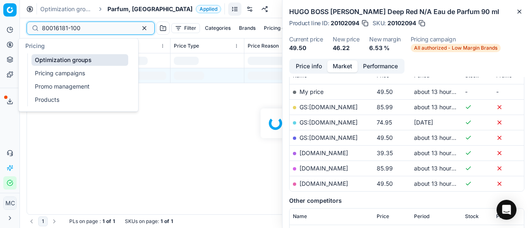
scroll to position [124, 0]
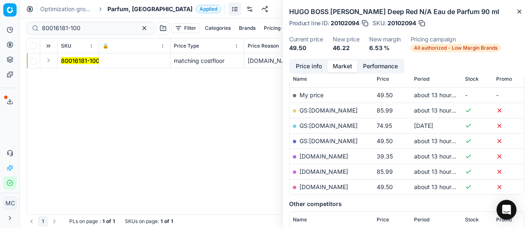
click at [50, 60] on button "Expand" at bounding box center [49, 61] width 10 height 10
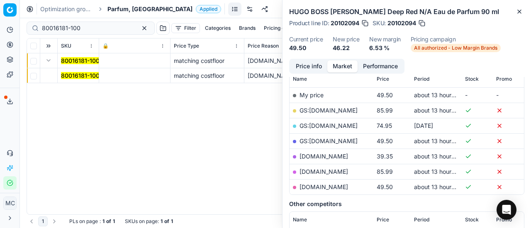
drag, startPoint x: 70, startPoint y: 76, endPoint x: 256, endPoint y: 78, distance: 186.2
click at [79, 76] on mark "80016181-100" at bounding box center [80, 75] width 39 height 7
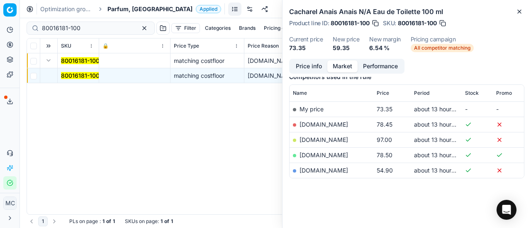
scroll to position [109, 0]
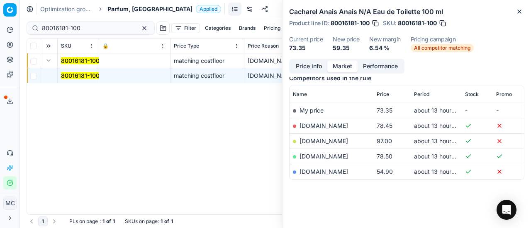
click at [318, 68] on button "Price info" at bounding box center [308, 67] width 37 height 12
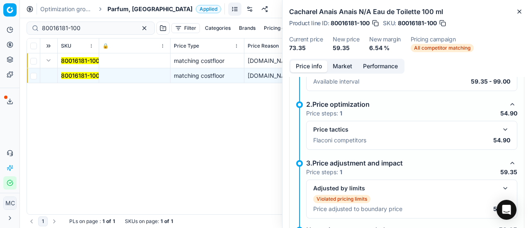
click at [503, 130] on button "button" at bounding box center [505, 130] width 10 height 10
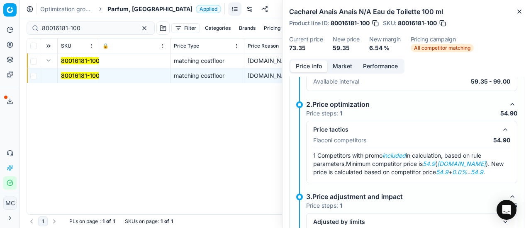
click at [341, 70] on button "Market" at bounding box center [342, 67] width 30 height 12
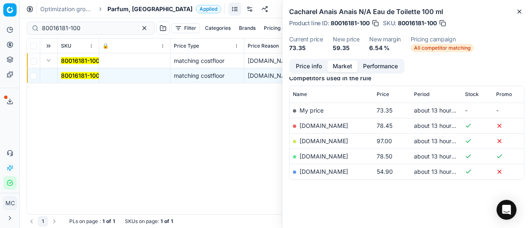
click at [327, 166] on td "[DOMAIN_NAME]" at bounding box center [331, 171] width 84 height 15
click at [329, 170] on link "[DOMAIN_NAME]" at bounding box center [323, 171] width 49 height 7
drag, startPoint x: 87, startPoint y: 28, endPoint x: 12, endPoint y: 20, distance: 75.9
click at [0, 20] on div "Pricing platform Analytics Pricing Product portfolio Templates Export service 2…" at bounding box center [265, 114] width 531 height 228
paste input "20101477"
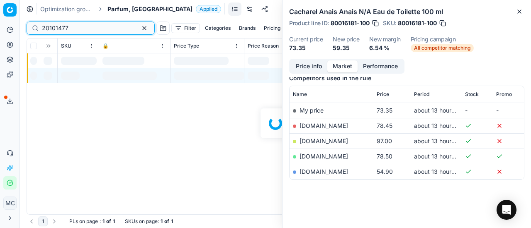
scroll to position [109, 0]
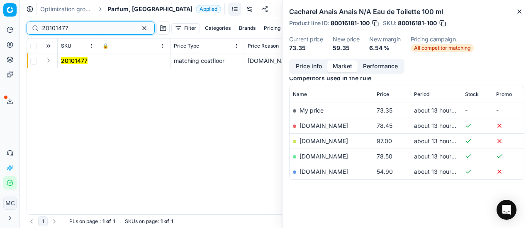
type input "20101477"
click at [49, 62] on button "Expand" at bounding box center [49, 61] width 10 height 10
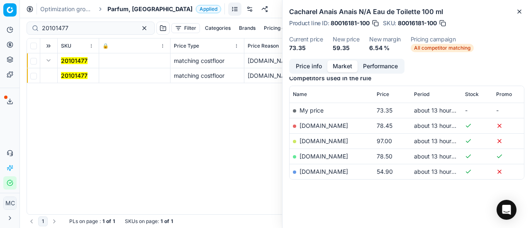
click at [70, 72] on span "20101477" at bounding box center [74, 76] width 27 height 8
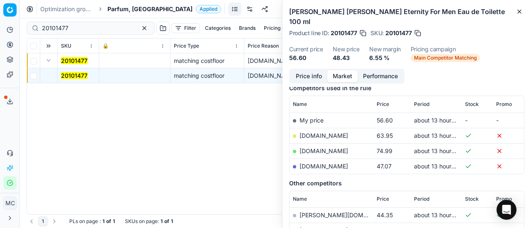
drag, startPoint x: 304, startPoint y: 64, endPoint x: 312, endPoint y: 70, distance: 9.8
click at [305, 70] on button "Price info" at bounding box center [308, 76] width 37 height 12
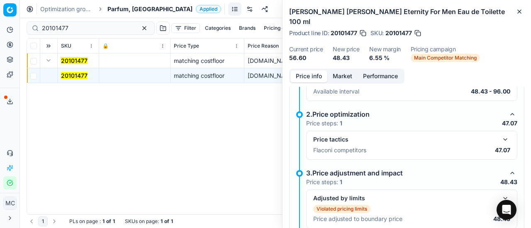
click at [500, 135] on button "button" at bounding box center [505, 140] width 10 height 10
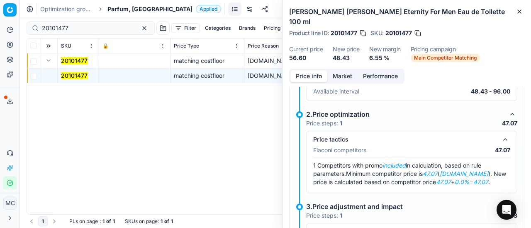
drag, startPoint x: 337, startPoint y: 66, endPoint x: 342, endPoint y: 78, distance: 13.6
click at [337, 70] on button "Market" at bounding box center [342, 76] width 30 height 12
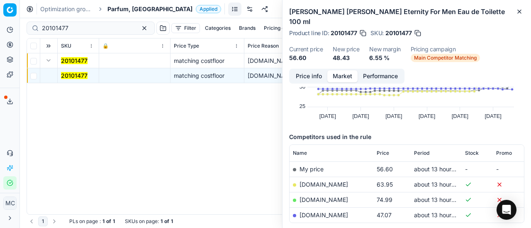
scroll to position [124, 0]
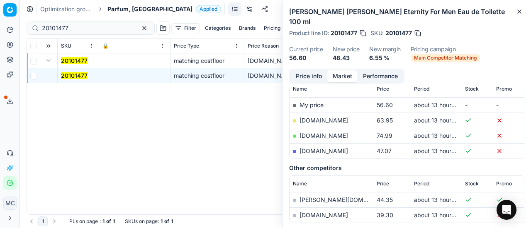
click at [332, 148] on link "[DOMAIN_NAME]" at bounding box center [323, 151] width 49 height 7
drag, startPoint x: 109, startPoint y: 8, endPoint x: 120, endPoint y: 12, distance: 11.5
click at [110, 8] on span "Parfum, [GEOGRAPHIC_DATA]" at bounding box center [149, 9] width 85 height 8
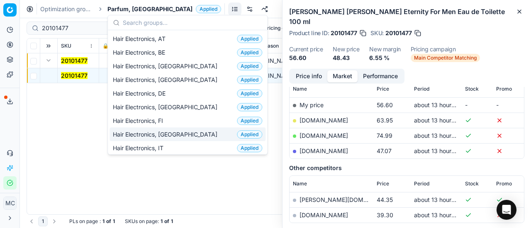
click at [181, 129] on div "Hair Electronics, FR Applied" at bounding box center [187, 135] width 156 height 14
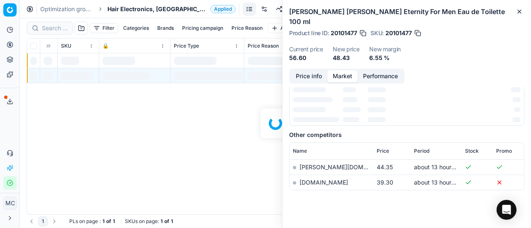
scroll to position [124, 0]
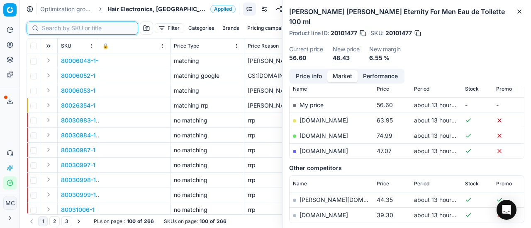
click at [56, 29] on input at bounding box center [87, 28] width 91 height 8
paste input "90004454-0006632"
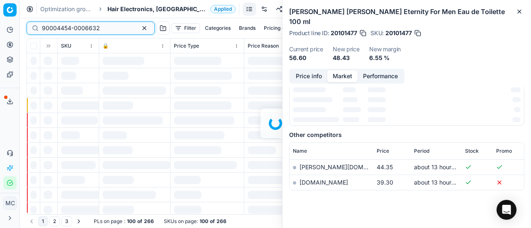
scroll to position [124, 0]
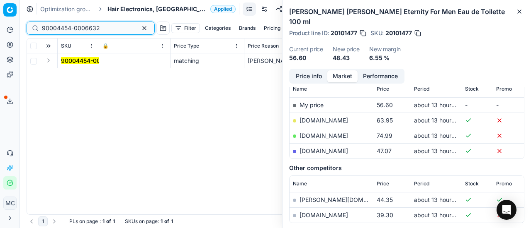
type input "90004454-0006632"
click at [50, 59] on button "Expand" at bounding box center [49, 61] width 10 height 10
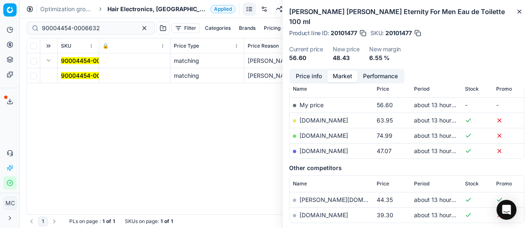
click at [88, 77] on mark "90004454-0006632" at bounding box center [90, 75] width 58 height 7
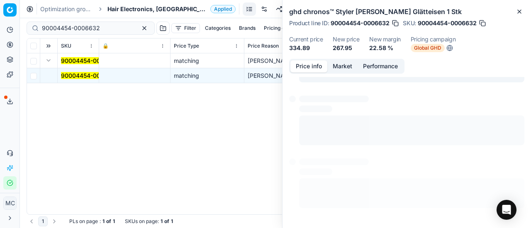
click at [300, 65] on button "Price info" at bounding box center [308, 67] width 37 height 12
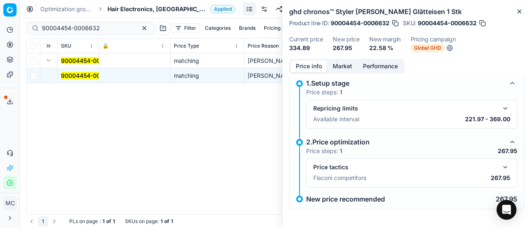
click at [500, 167] on button "button" at bounding box center [505, 168] width 10 height 10
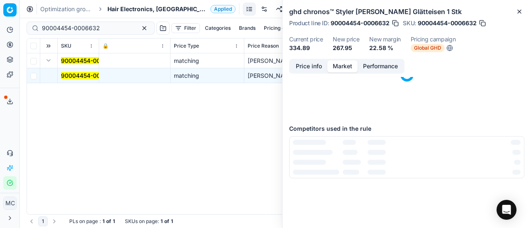
click at [340, 63] on button "Market" at bounding box center [342, 67] width 30 height 12
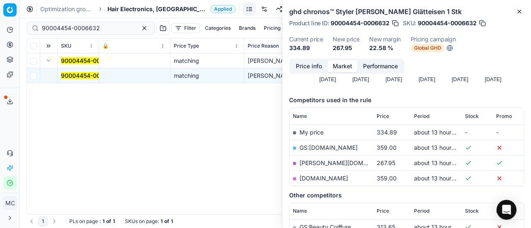
scroll to position [124, 0]
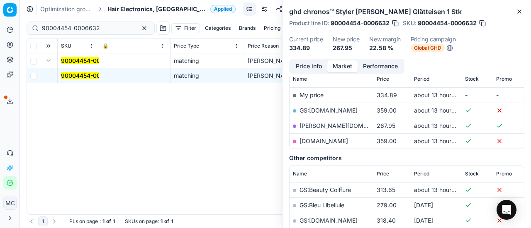
click at [320, 125] on link "[PERSON_NAME][DOMAIN_NAME]" at bounding box center [347, 125] width 96 height 7
click at [113, 12] on span "Hair Electronics, [GEOGRAPHIC_DATA]" at bounding box center [156, 9] width 99 height 8
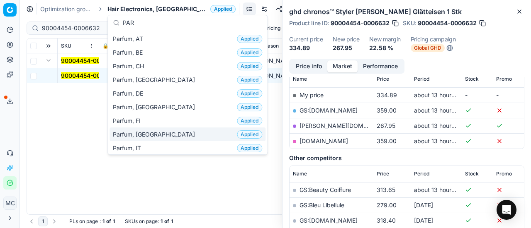
type input "PAR"
drag, startPoint x: 142, startPoint y: 127, endPoint x: 112, endPoint y: 70, distance: 64.5
click at [142, 128] on div "Parfum, FR Applied" at bounding box center [187, 135] width 156 height 14
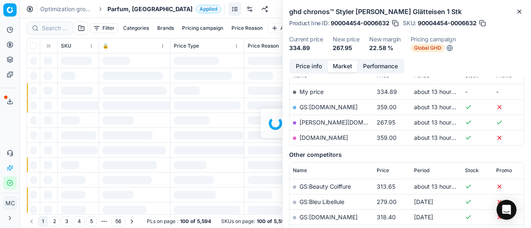
scroll to position [124, 0]
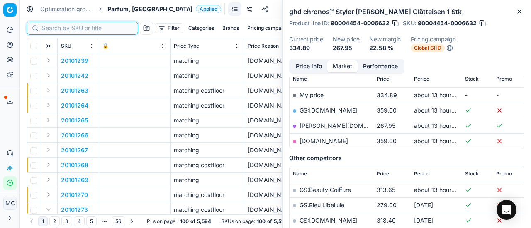
click at [52, 28] on input at bounding box center [87, 28] width 91 height 8
paste input "80075133-100"
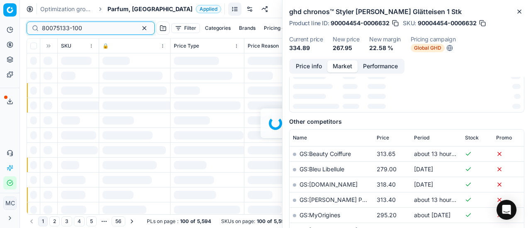
scroll to position [124, 0]
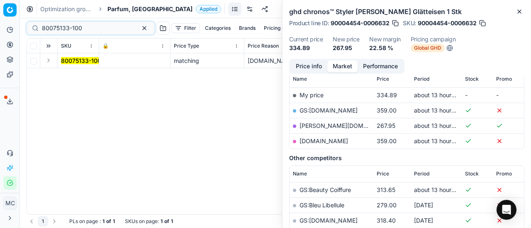
click at [46, 63] on button "Expand" at bounding box center [49, 61] width 10 height 10
click at [91, 76] on mark "80075133-100" at bounding box center [81, 75] width 40 height 7
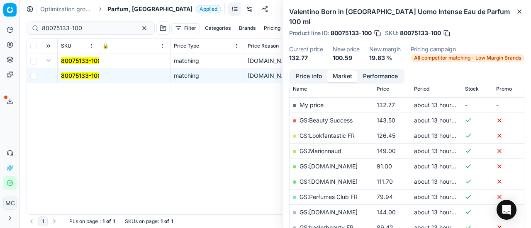
click at [314, 72] on button "Price info" at bounding box center [308, 76] width 37 height 12
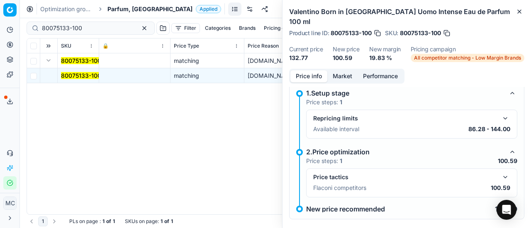
click at [500, 172] on button "button" at bounding box center [505, 177] width 10 height 10
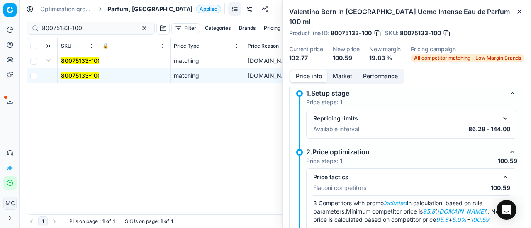
click at [333, 71] on button "Market" at bounding box center [342, 76] width 30 height 12
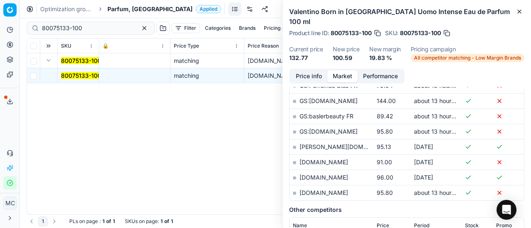
scroll to position [249, 0]
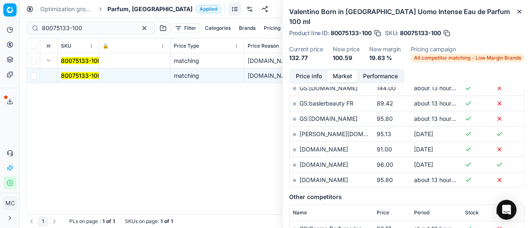
click at [332, 177] on link "[DOMAIN_NAME]" at bounding box center [323, 180] width 49 height 7
drag, startPoint x: 88, startPoint y: 27, endPoint x: 6, endPoint y: 19, distance: 82.9
click at [0, 21] on div "Pricing platform Analytics Pricing Product portfolio Templates Export service 2…" at bounding box center [265, 114] width 531 height 228
paste input "90015025-002353"
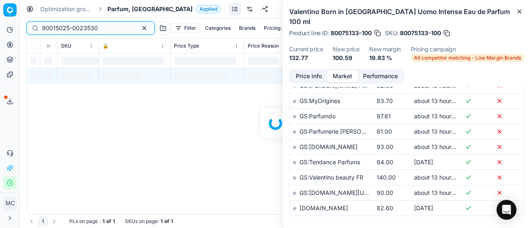
scroll to position [249, 0]
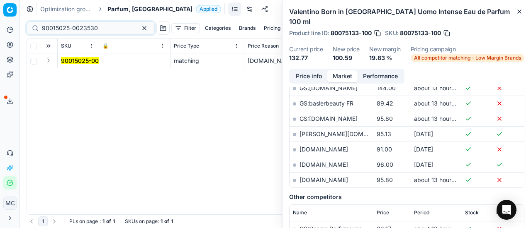
click at [45, 58] on button "Expand" at bounding box center [49, 61] width 10 height 10
drag, startPoint x: 79, startPoint y: 73, endPoint x: 369, endPoint y: 65, distance: 289.9
click at [79, 73] on mark "90015025-0023530" at bounding box center [89, 75] width 56 height 7
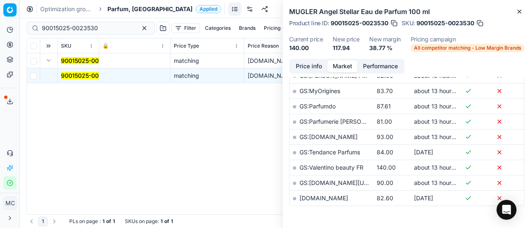
scroll to position [148, 0]
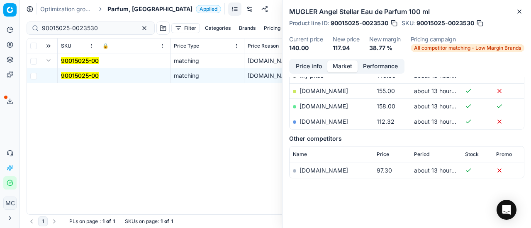
click at [308, 68] on button "Price info" at bounding box center [308, 67] width 37 height 12
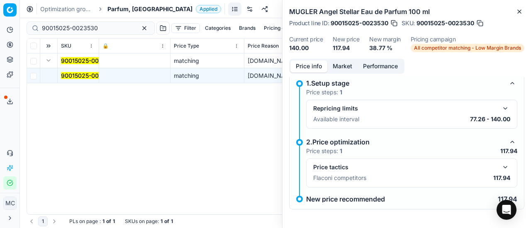
click at [500, 171] on button "button" at bounding box center [505, 168] width 10 height 10
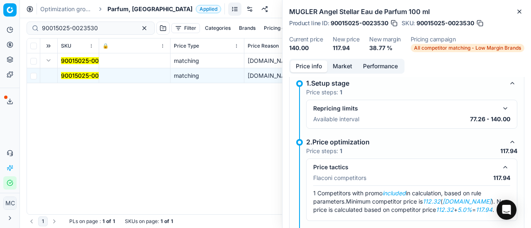
click at [348, 71] on button "Market" at bounding box center [342, 67] width 30 height 12
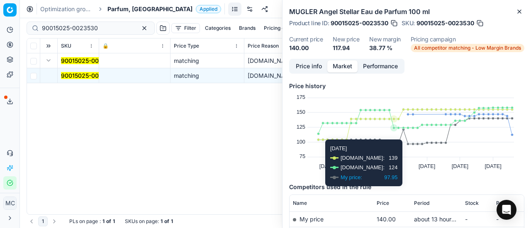
scroll to position [124, 0]
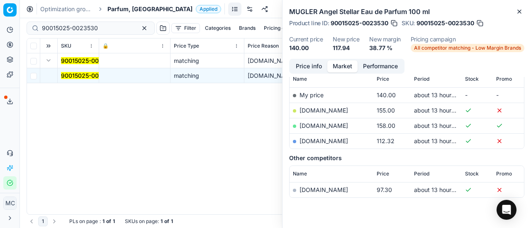
click at [308, 145] on link "[DOMAIN_NAME]" at bounding box center [323, 141] width 49 height 7
drag, startPoint x: 100, startPoint y: 30, endPoint x: 0, endPoint y: 19, distance: 100.9
click at [0, 19] on div "Pricing platform Analytics Pricing Product portfolio Templates Export service 2…" at bounding box center [265, 114] width 531 height 228
paste input "80028754-8"
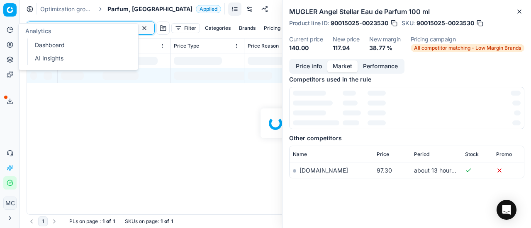
scroll to position [124, 0]
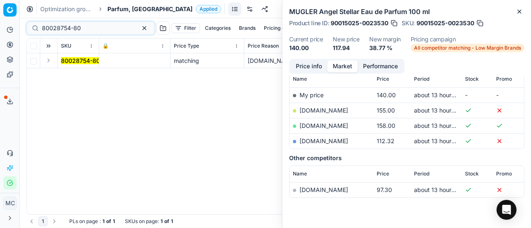
click at [51, 63] on button "Expand" at bounding box center [49, 61] width 10 height 10
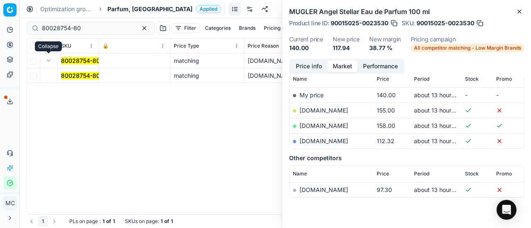
drag, startPoint x: 51, startPoint y: 63, endPoint x: 75, endPoint y: 73, distance: 25.3
click at [75, 73] on mark "80028754-80" at bounding box center [80, 75] width 39 height 7
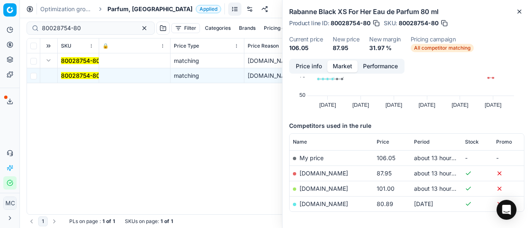
scroll to position [94, 0]
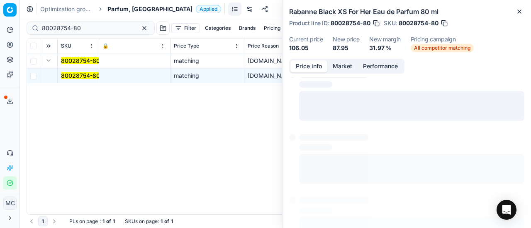
click at [304, 66] on button "Price info" at bounding box center [308, 67] width 37 height 12
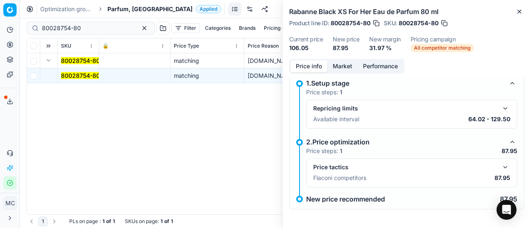
click at [502, 166] on button "button" at bounding box center [505, 168] width 10 height 10
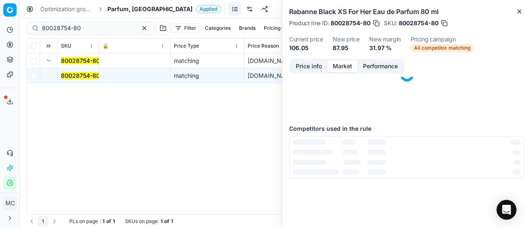
click at [343, 68] on button "Market" at bounding box center [342, 67] width 30 height 12
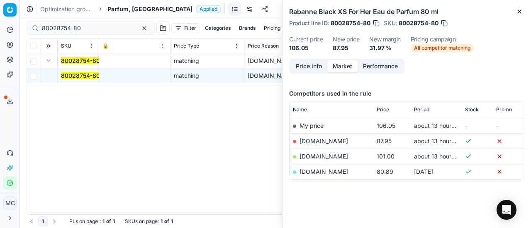
click at [324, 142] on link "[DOMAIN_NAME]" at bounding box center [323, 141] width 49 height 7
drag, startPoint x: 88, startPoint y: 29, endPoint x: 0, endPoint y: 14, distance: 89.6
click at [0, 17] on div "Pricing platform Analytics Pricing Product portfolio Templates Export service 2…" at bounding box center [265, 114] width 531 height 228
paste input "90015019-0023525"
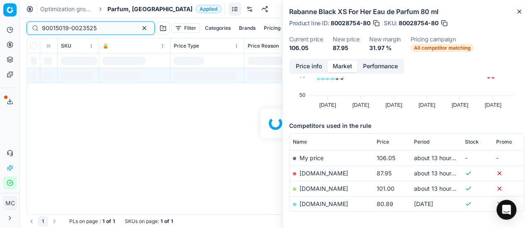
scroll to position [94, 0]
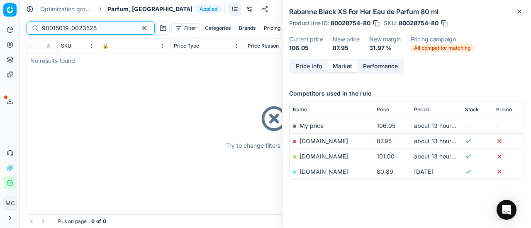
type input "90015019-0023525"
click at [51, 61] on div "Try to change filters or search query" at bounding box center [275, 127] width 497 height 176
click at [119, 13] on span "Parfum, [GEOGRAPHIC_DATA]" at bounding box center [149, 9] width 85 height 8
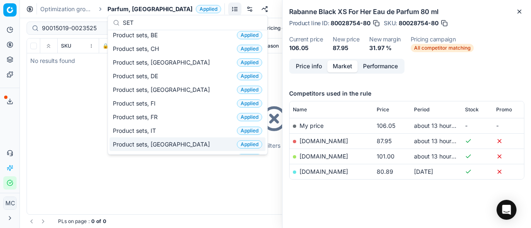
scroll to position [0, 0]
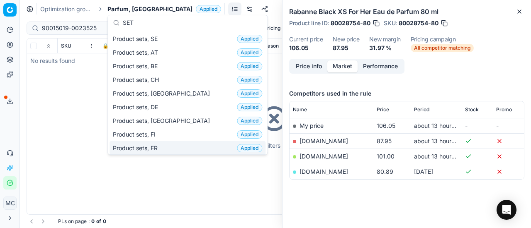
type input "SET"
click at [177, 146] on div "Product sets, FR Applied" at bounding box center [187, 148] width 156 height 14
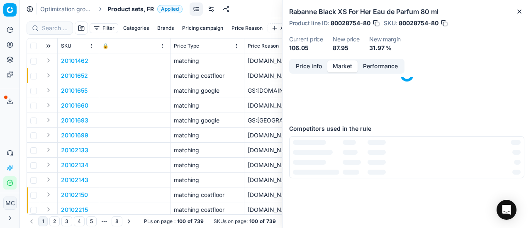
scroll to position [94, 0]
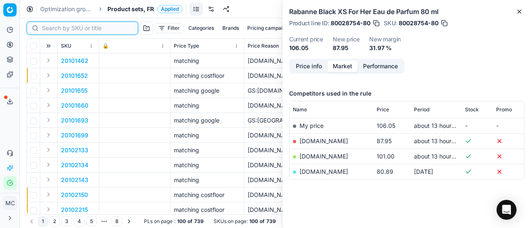
click at [59, 29] on input at bounding box center [87, 28] width 91 height 8
paste input "90015019-0023525"
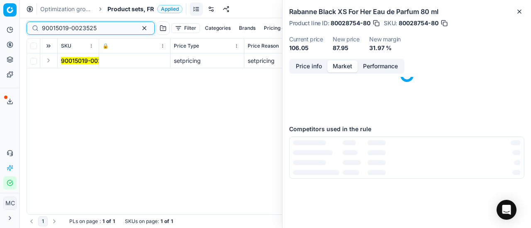
scroll to position [94, 0]
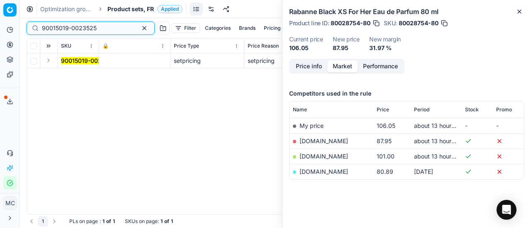
type input "90015019-0023525"
click at [48, 63] on button "Expand" at bounding box center [49, 61] width 10 height 10
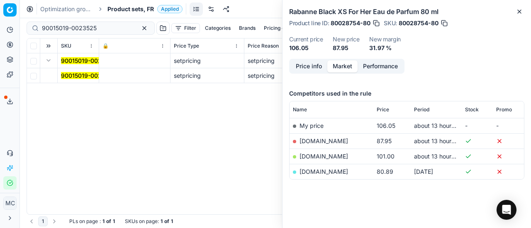
click at [86, 77] on mark "90015019-0023525" at bounding box center [88, 75] width 55 height 7
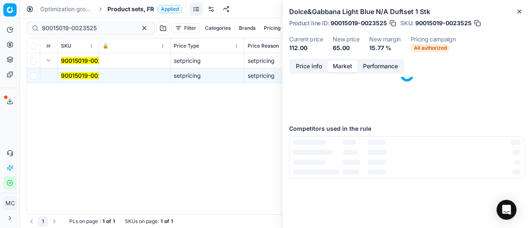
scroll to position [0, 0]
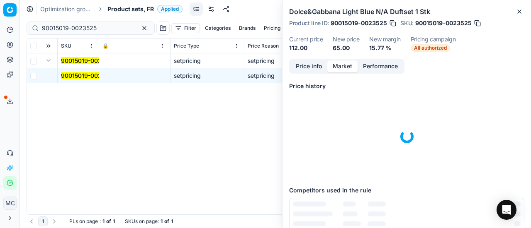
click at [300, 68] on button "Price info" at bounding box center [308, 67] width 37 height 12
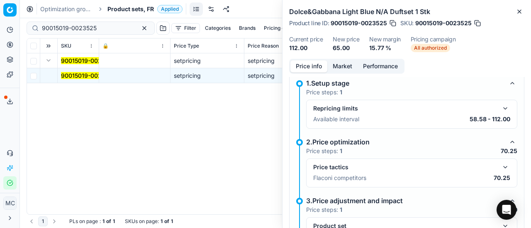
click at [500, 163] on button "button" at bounding box center [505, 168] width 10 height 10
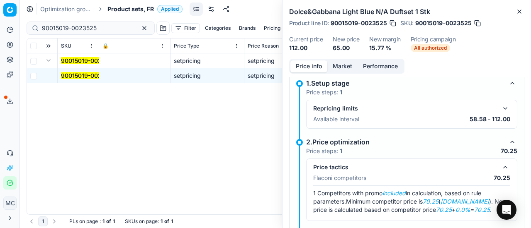
click at [342, 65] on button "Market" at bounding box center [342, 67] width 30 height 12
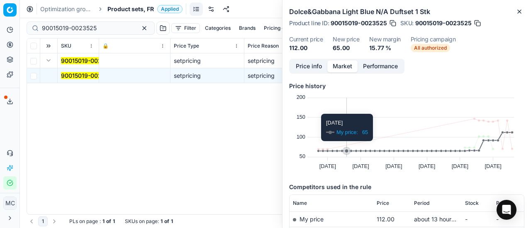
scroll to position [79, 0]
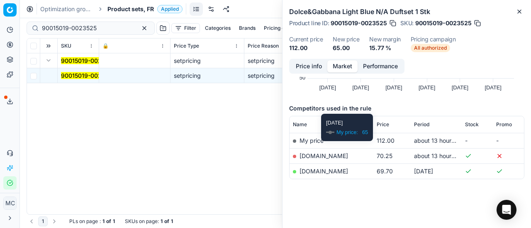
click at [332, 156] on link "[DOMAIN_NAME]" at bounding box center [323, 156] width 49 height 7
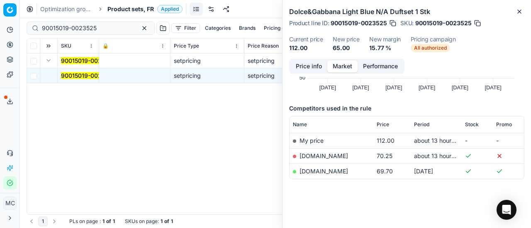
click at [128, 11] on span "Product sets, FR" at bounding box center [130, 9] width 46 height 8
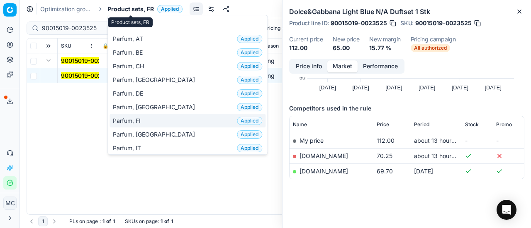
type input "PAR"
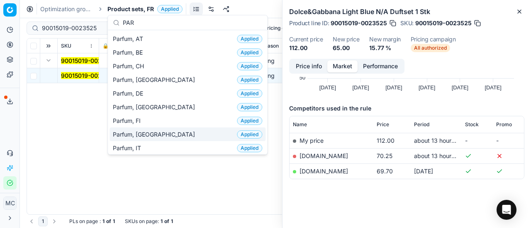
click at [157, 130] on div "Parfum, FR Applied" at bounding box center [187, 135] width 156 height 14
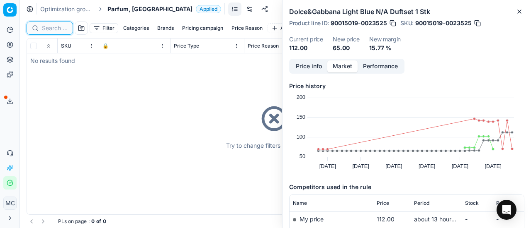
click at [58, 29] on input at bounding box center [55, 28] width 26 height 8
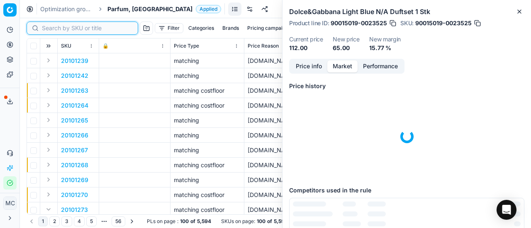
paste input "80020276-50"
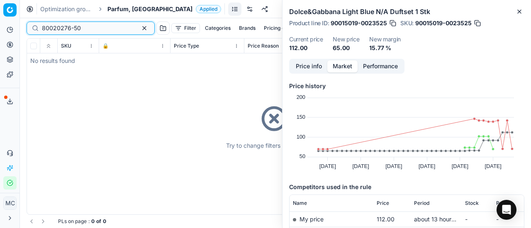
type input "80020276-50"
click at [119, 10] on span "Parfum, [GEOGRAPHIC_DATA]" at bounding box center [149, 9] width 85 height 8
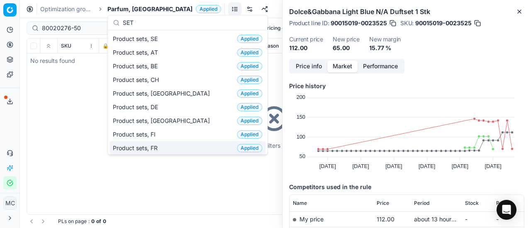
type input "SET"
click at [171, 146] on div "Product sets, FR Applied" at bounding box center [187, 148] width 156 height 14
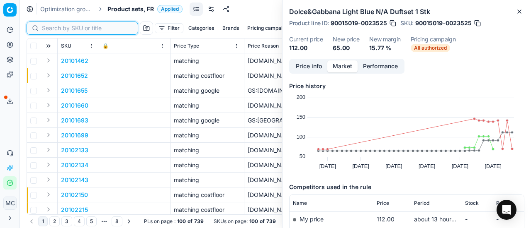
click at [51, 27] on input at bounding box center [87, 28] width 91 height 8
paste input "80020276-50"
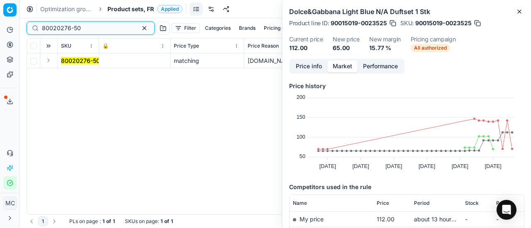
type input "80020276-50"
click at [50, 62] on button "Expand" at bounding box center [49, 61] width 10 height 10
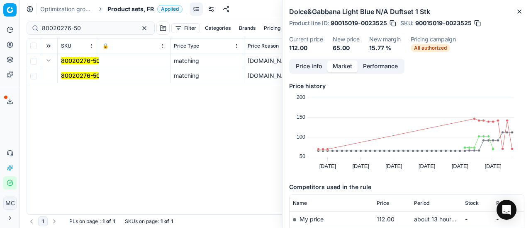
click at [75, 75] on mark "80020276-50" at bounding box center [80, 75] width 39 height 7
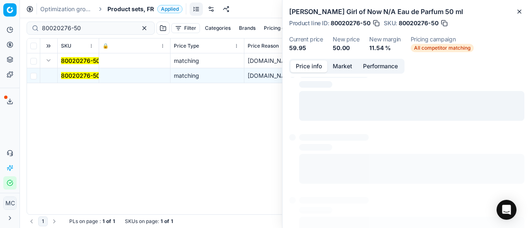
drag, startPoint x: 296, startPoint y: 65, endPoint x: 530, endPoint y: 165, distance: 255.0
click at [298, 66] on button "Price info" at bounding box center [308, 67] width 37 height 12
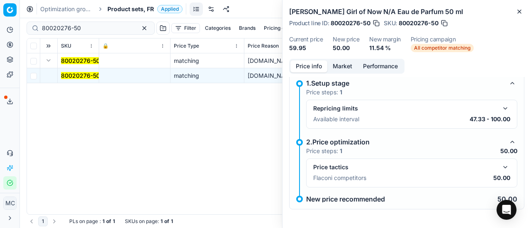
drag, startPoint x: 497, startPoint y: 166, endPoint x: 392, endPoint y: 112, distance: 119.0
click at [500, 166] on button "button" at bounding box center [505, 168] width 10 height 10
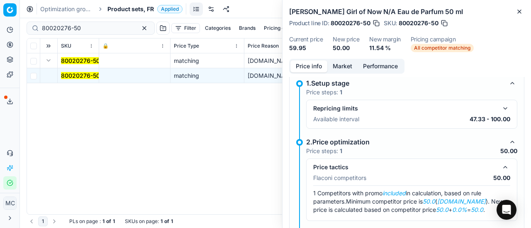
drag, startPoint x: 336, startPoint y: 65, endPoint x: 357, endPoint y: 92, distance: 34.3
click at [337, 67] on button "Market" at bounding box center [342, 67] width 30 height 12
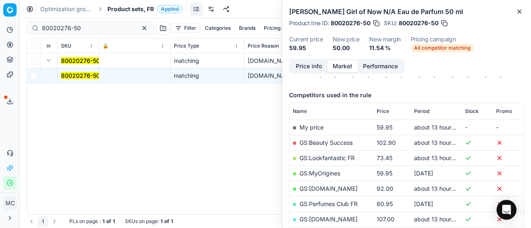
scroll to position [124, 0]
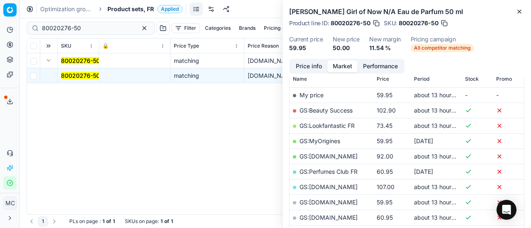
click at [331, 138] on link "GS:MyOrigines" at bounding box center [319, 141] width 41 height 7
click at [130, 9] on span "Product sets, FR" at bounding box center [130, 9] width 46 height 8
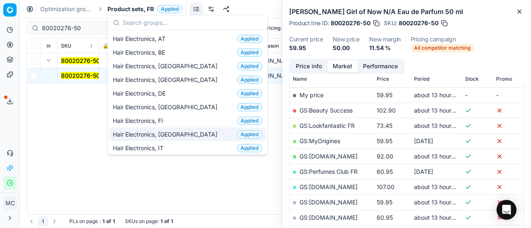
click at [203, 128] on div "Hair Electronics, FR Applied" at bounding box center [187, 135] width 156 height 14
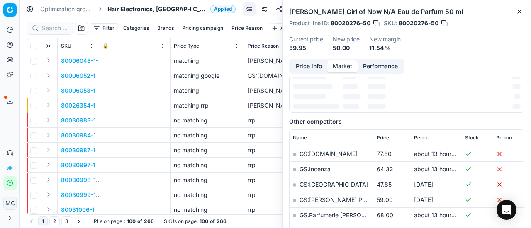
scroll to position [124, 0]
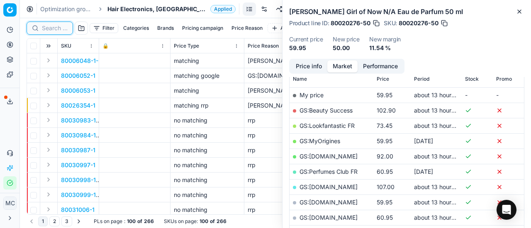
click at [64, 32] on input at bounding box center [55, 28] width 26 height 8
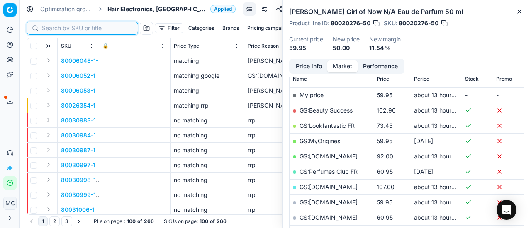
paste input "90001007-0001319"
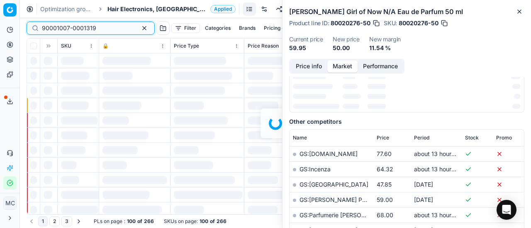
scroll to position [124, 0]
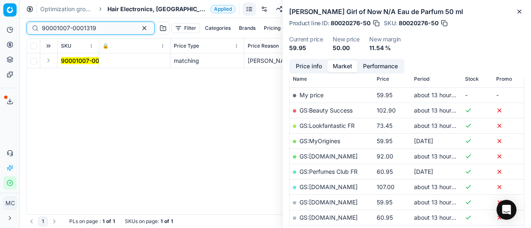
type input "90001007-0001319"
click at [48, 61] on button "Expand" at bounding box center [49, 61] width 10 height 10
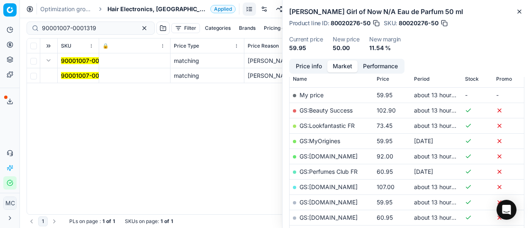
click at [69, 72] on span "90001007-0001319" at bounding box center [88, 76] width 54 height 8
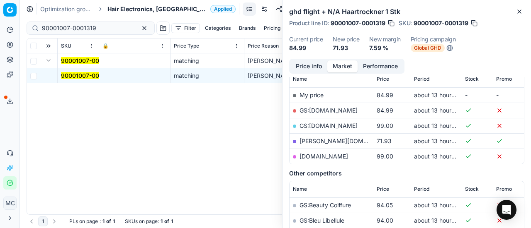
click at [313, 66] on button "Price info" at bounding box center [308, 67] width 37 height 12
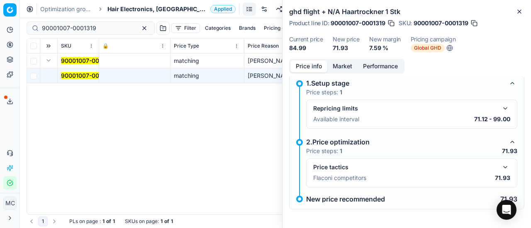
click at [500, 165] on button "button" at bounding box center [505, 168] width 10 height 10
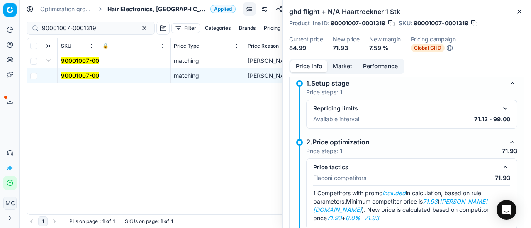
click at [349, 64] on button "Market" at bounding box center [342, 67] width 30 height 12
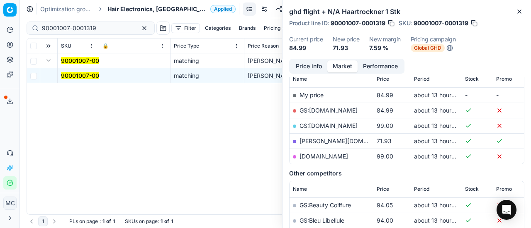
click at [325, 141] on link "[PERSON_NAME][DOMAIN_NAME]" at bounding box center [347, 141] width 96 height 7
click at [119, 8] on span "Hair Electronics, [GEOGRAPHIC_DATA]" at bounding box center [156, 9] width 99 height 8
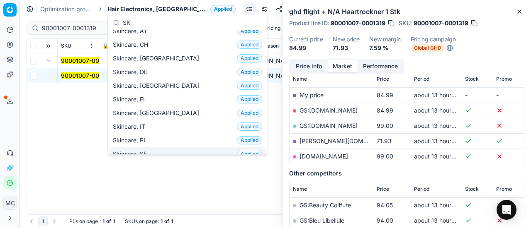
scroll to position [0, 0]
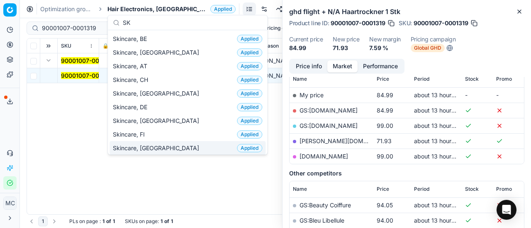
type input "SK"
click at [163, 150] on div "Skincare, FR Applied" at bounding box center [187, 148] width 156 height 14
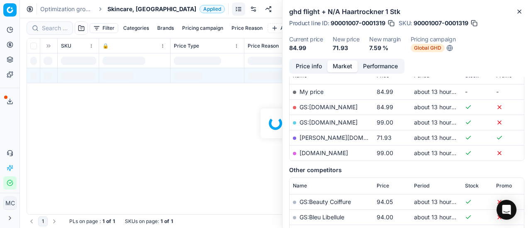
scroll to position [124, 0]
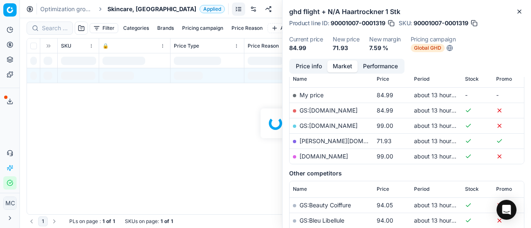
click at [59, 31] on div at bounding box center [275, 123] width 511 height 210
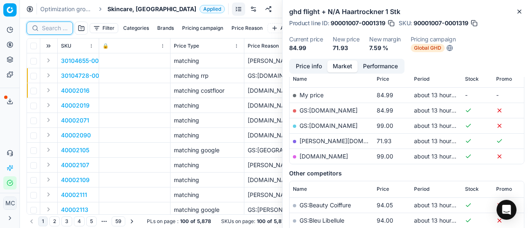
click at [59, 29] on input at bounding box center [55, 28] width 26 height 8
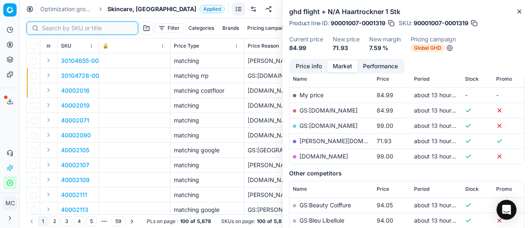
paste input "80052850-15"
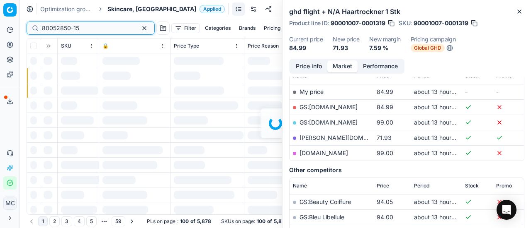
scroll to position [124, 0]
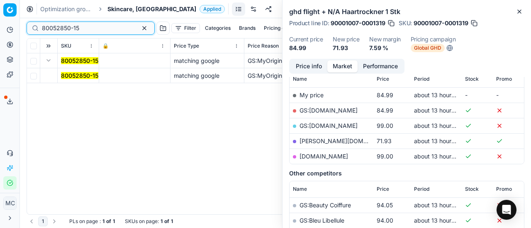
type input "80052850-15"
drag, startPoint x: 71, startPoint y: 78, endPoint x: 346, endPoint y: 62, distance: 274.9
click at [74, 78] on mark "80052850-15" at bounding box center [79, 75] width 37 height 7
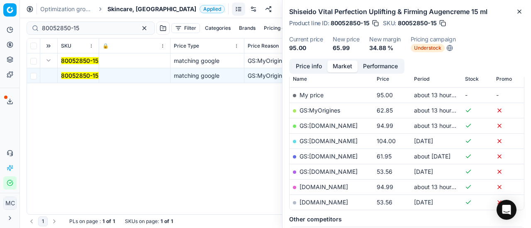
click at [313, 67] on button "Price info" at bounding box center [308, 67] width 37 height 12
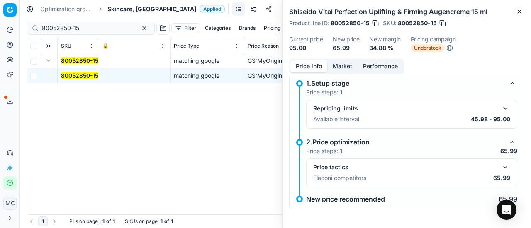
click at [494, 171] on div "Price tactics" at bounding box center [411, 168] width 197 height 10
click at [501, 164] on button "button" at bounding box center [505, 168] width 10 height 10
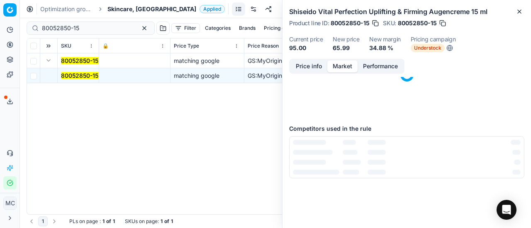
click at [344, 66] on button "Market" at bounding box center [342, 67] width 30 height 12
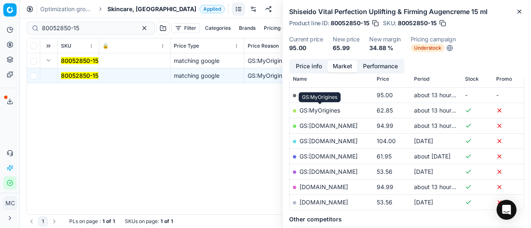
click at [332, 113] on link "GS:MyOrigines" at bounding box center [319, 110] width 41 height 7
